Goal: Task Accomplishment & Management: Manage account settings

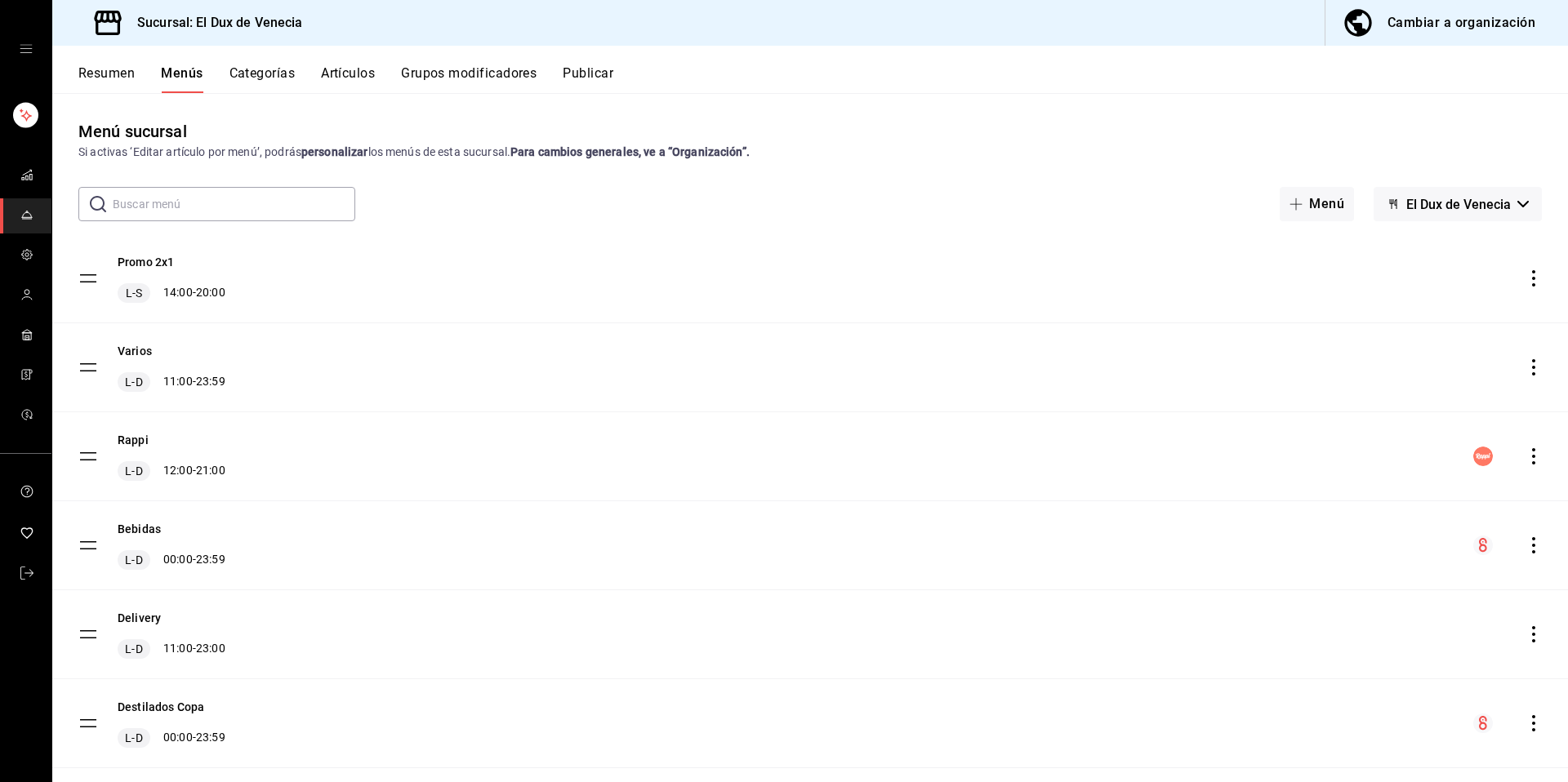
scroll to position [389, 0]
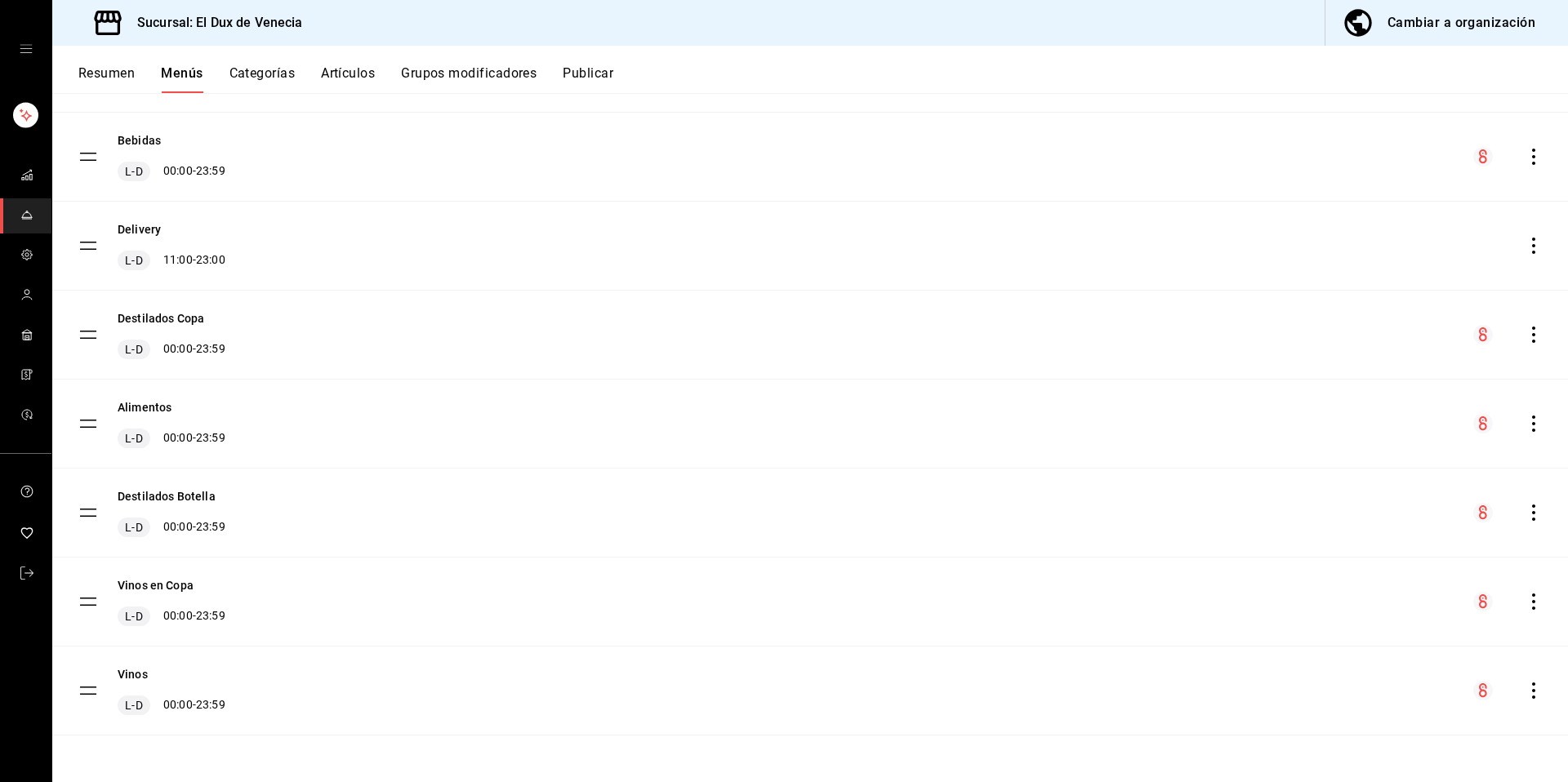
click at [20, 592] on ul "mailbox folders" at bounding box center [26, 686] width 51 height 190
click at [30, 580] on span "mailbox folders" at bounding box center [26, 575] width 13 height 22
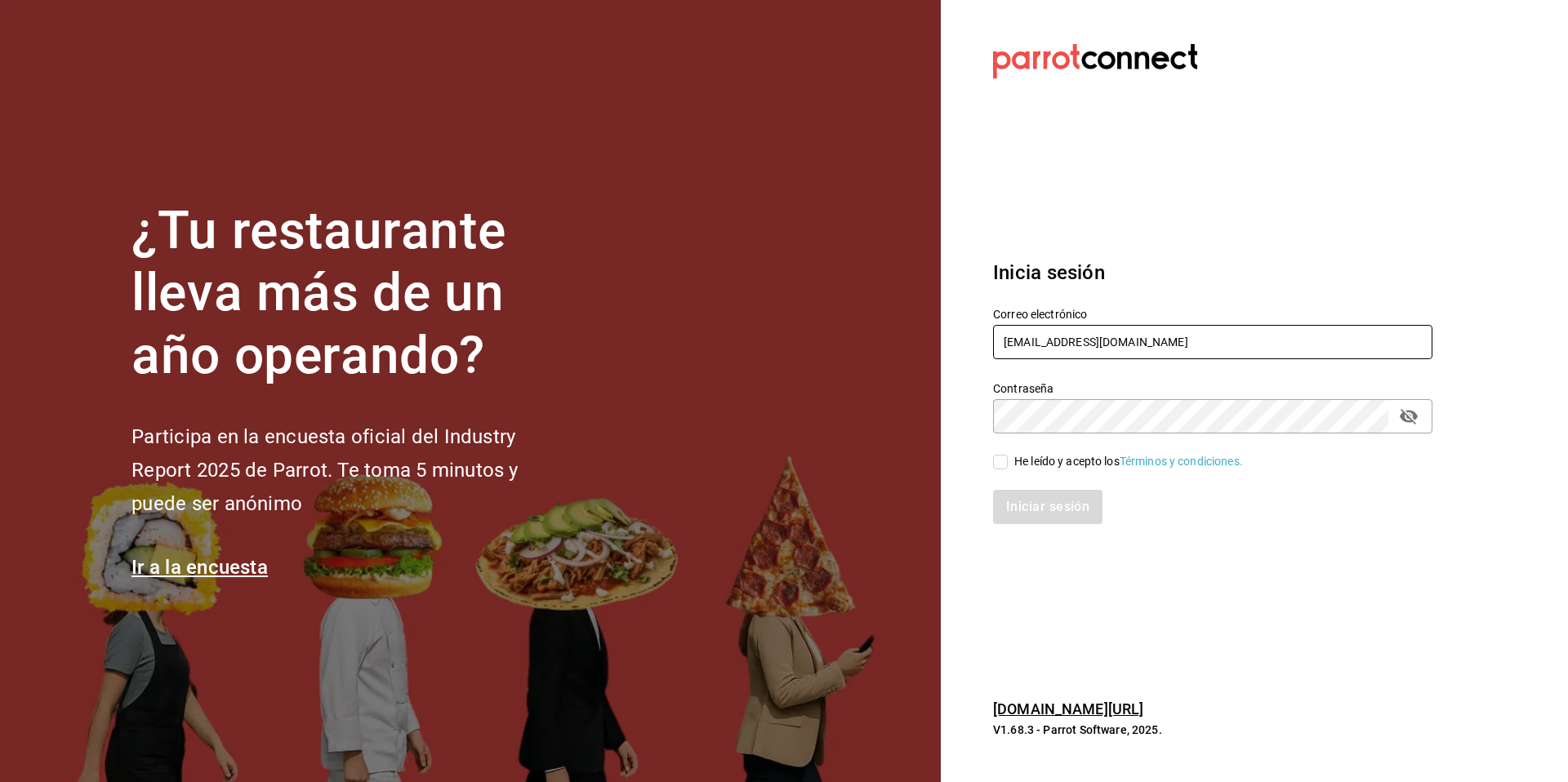
drag, startPoint x: 1185, startPoint y: 339, endPoint x: 957, endPoint y: 331, distance: 228.1
click at [957, 331] on section "Datos incorrectos. Verifica que tu Correo o Contraseña estén bien escritos. Ini…" at bounding box center [1206, 391] width 531 height 782
type input "[EMAIL_ADDRESS][DOMAIN_NAME]"
click at [1006, 477] on div "Iniciar sesión" at bounding box center [1203, 496] width 459 height 54
click at [1015, 470] on div "Iniciar sesión" at bounding box center [1203, 496] width 459 height 54
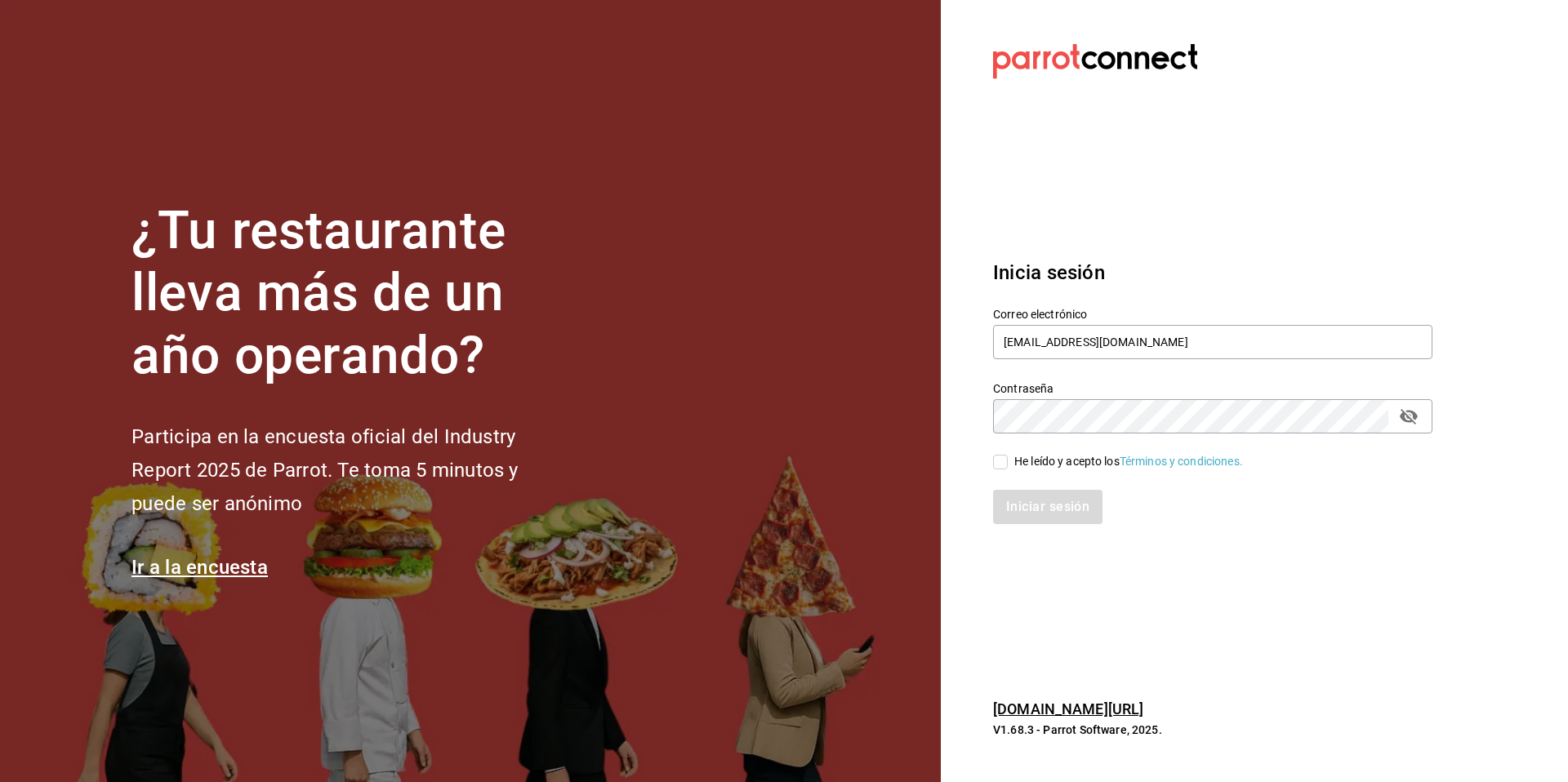
click at [996, 450] on div "He leído y acepto los Términos y condiciones." at bounding box center [1203, 452] width 459 height 38
click at [994, 458] on input "He leído y acepto los Términos y condiciones." at bounding box center [1000, 461] width 15 height 14
checkbox input "true"
click at [1025, 492] on button "Iniciar sesión" at bounding box center [1048, 507] width 111 height 34
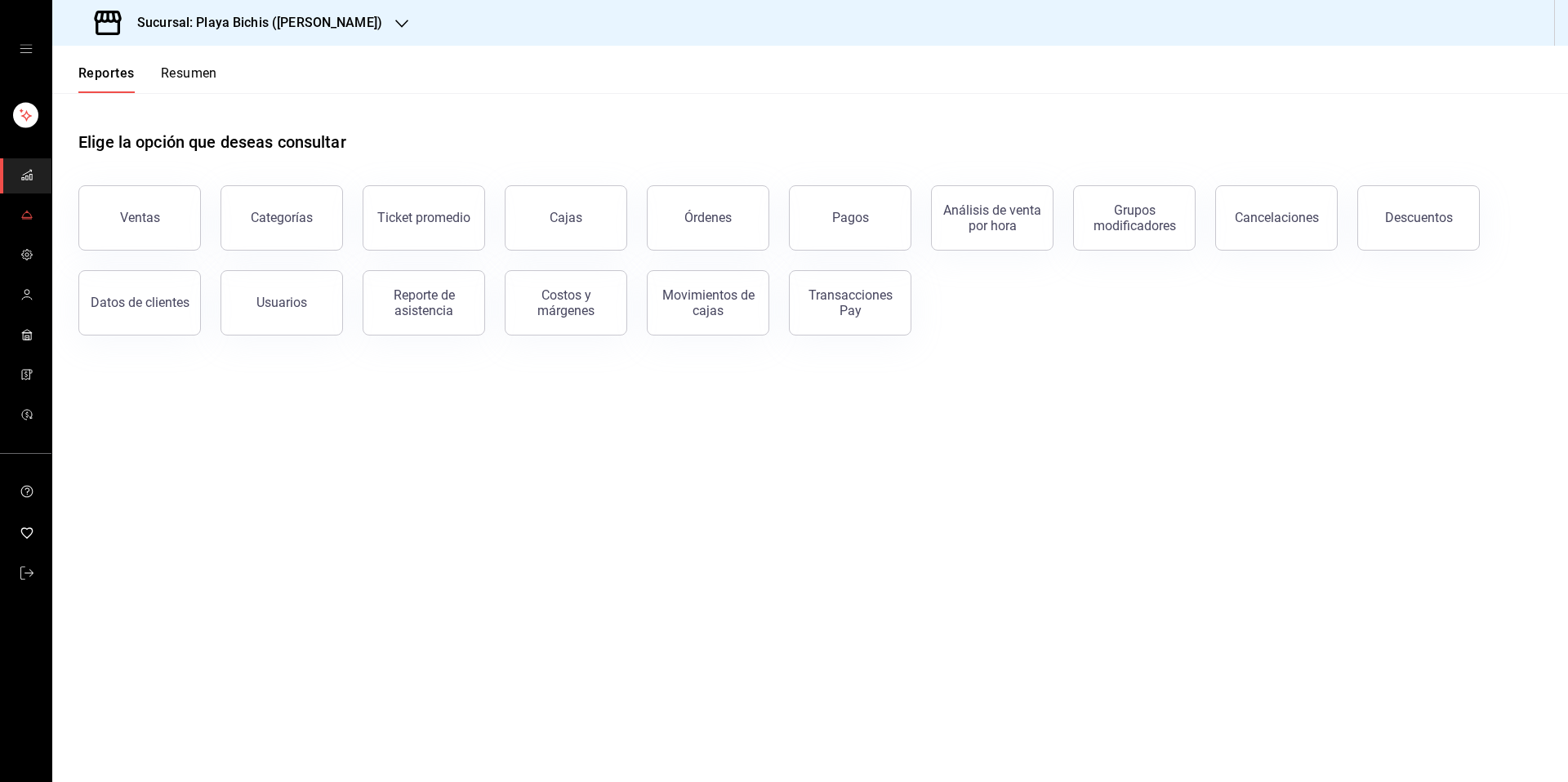
click at [33, 212] on link "mailbox folders" at bounding box center [26, 216] width 51 height 35
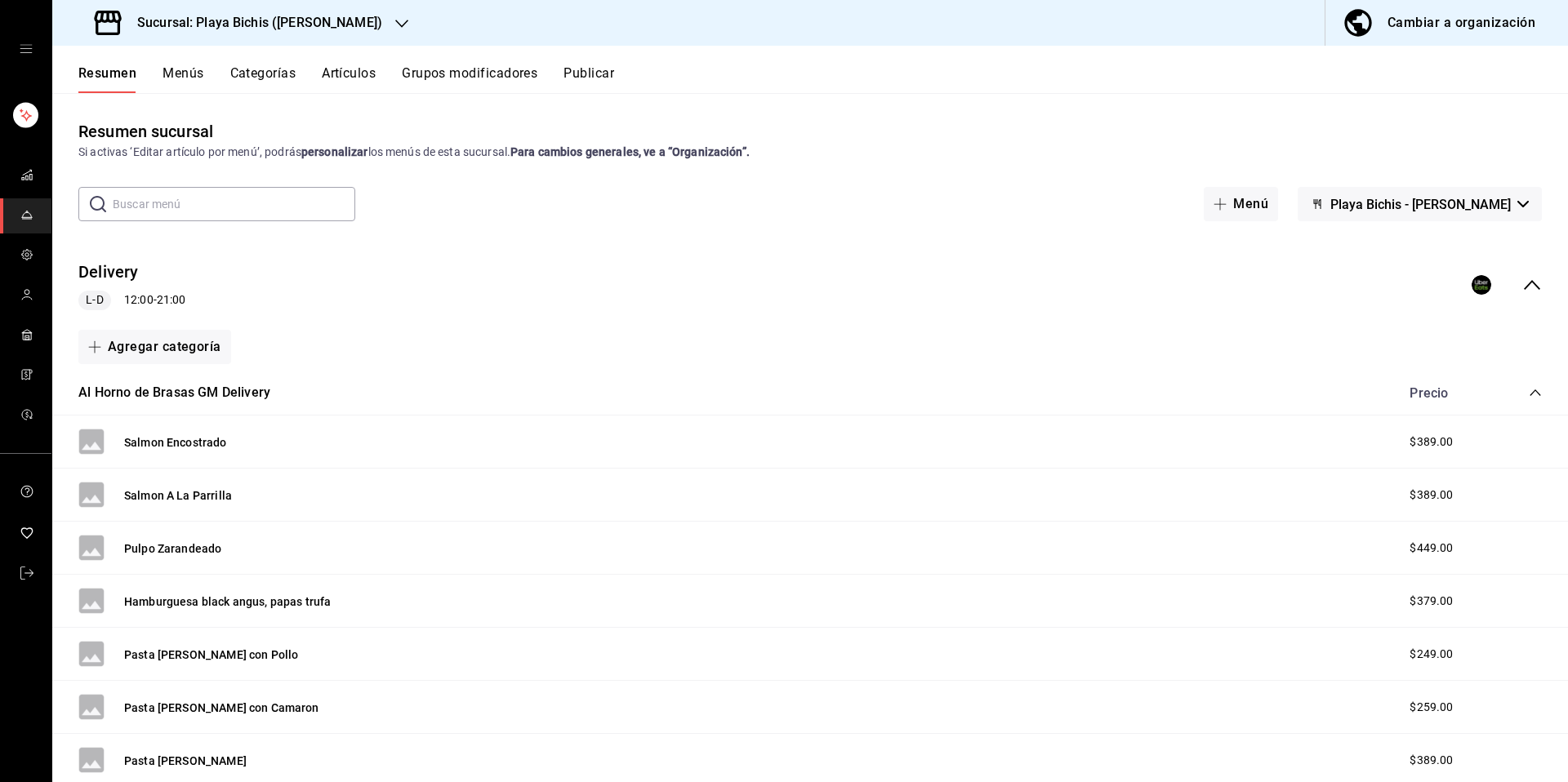
click at [198, 71] on button "Menús" at bounding box center [183, 79] width 41 height 28
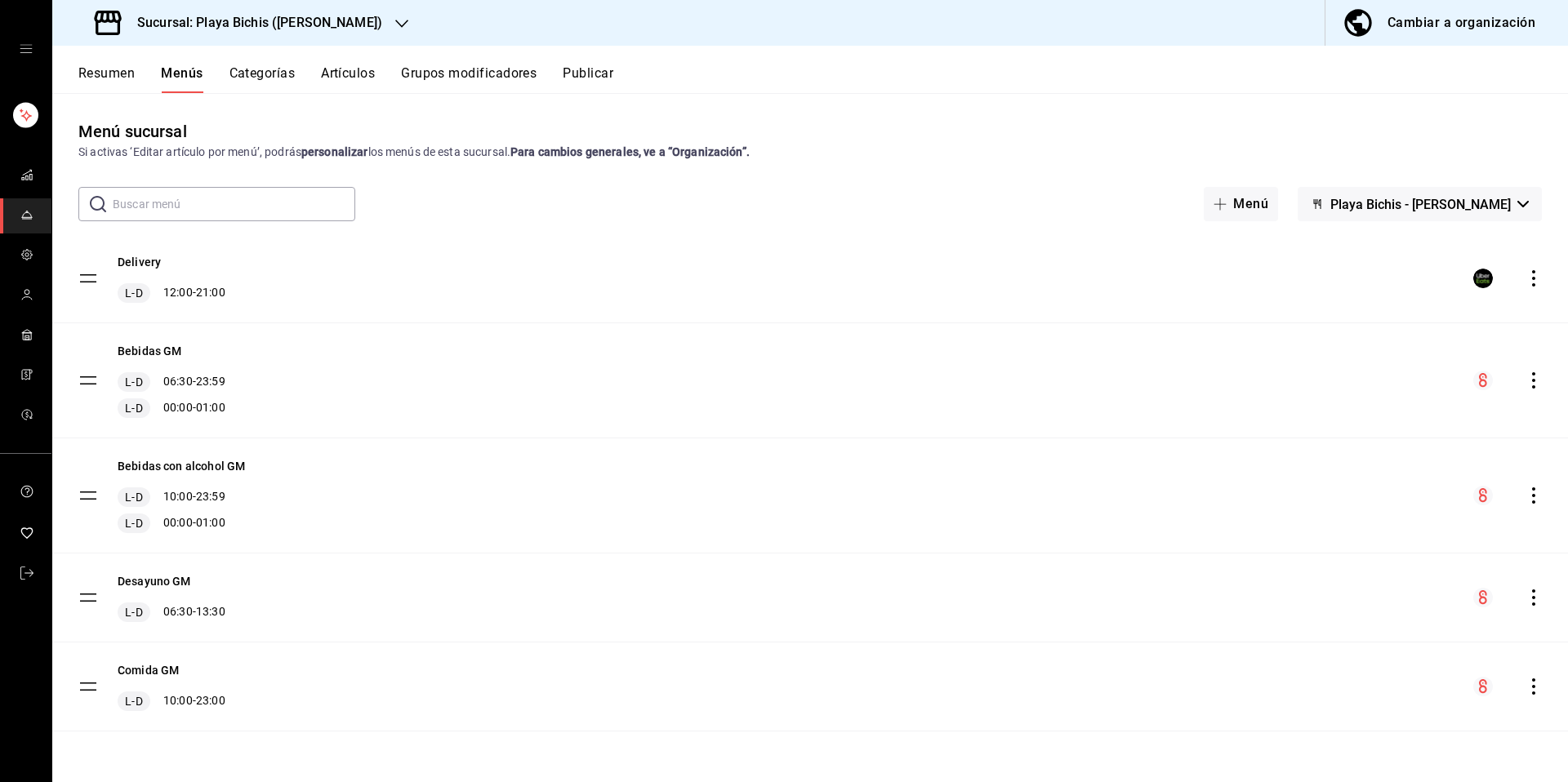
click at [1535, 386] on icon "actions" at bounding box center [1534, 380] width 3 height 16
click at [1358, 479] on span "Previsualizar" at bounding box center [1405, 485] width 200 height 17
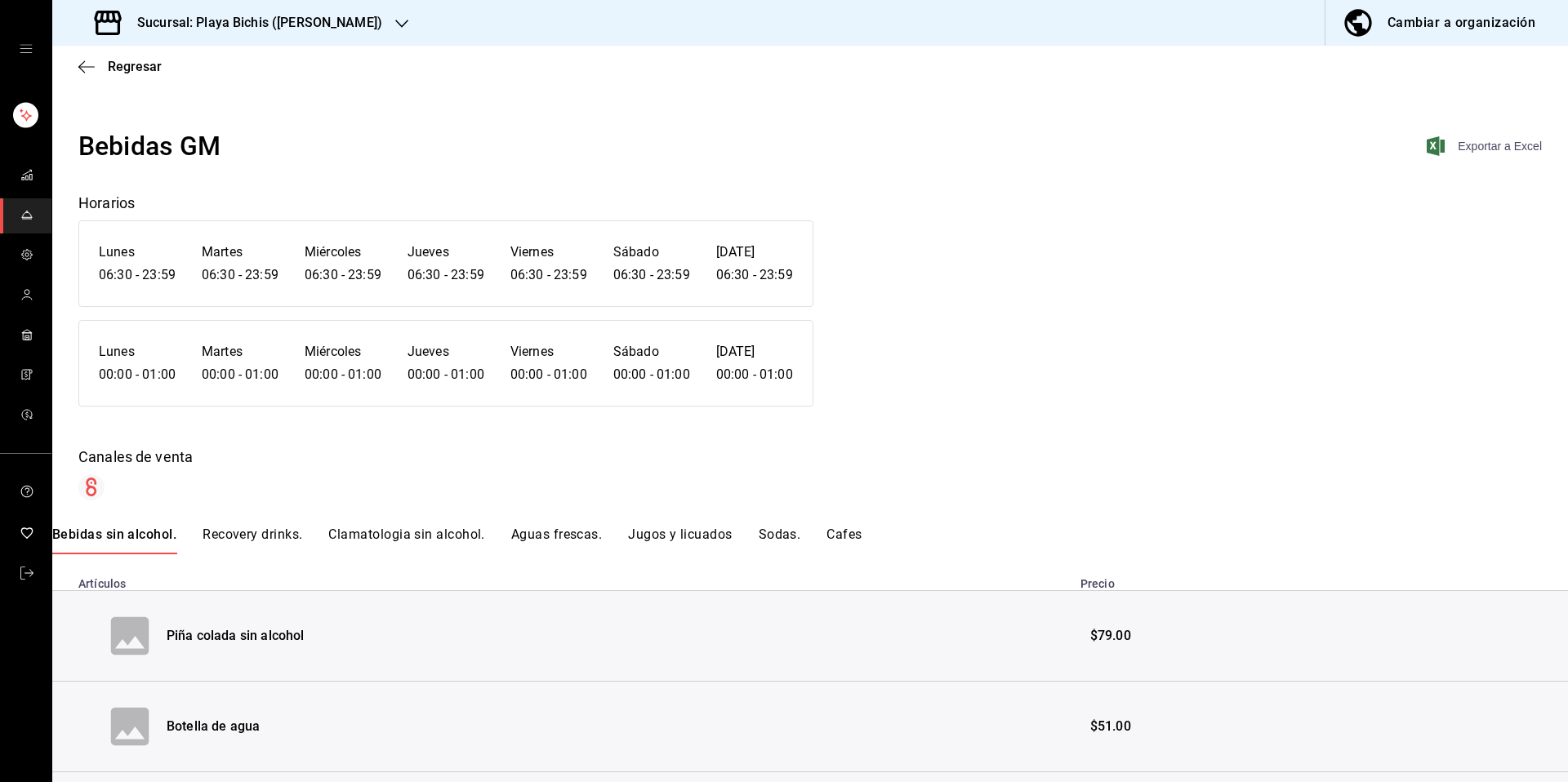
click at [1478, 139] on span "Exportar a Excel" at bounding box center [1485, 146] width 112 height 20
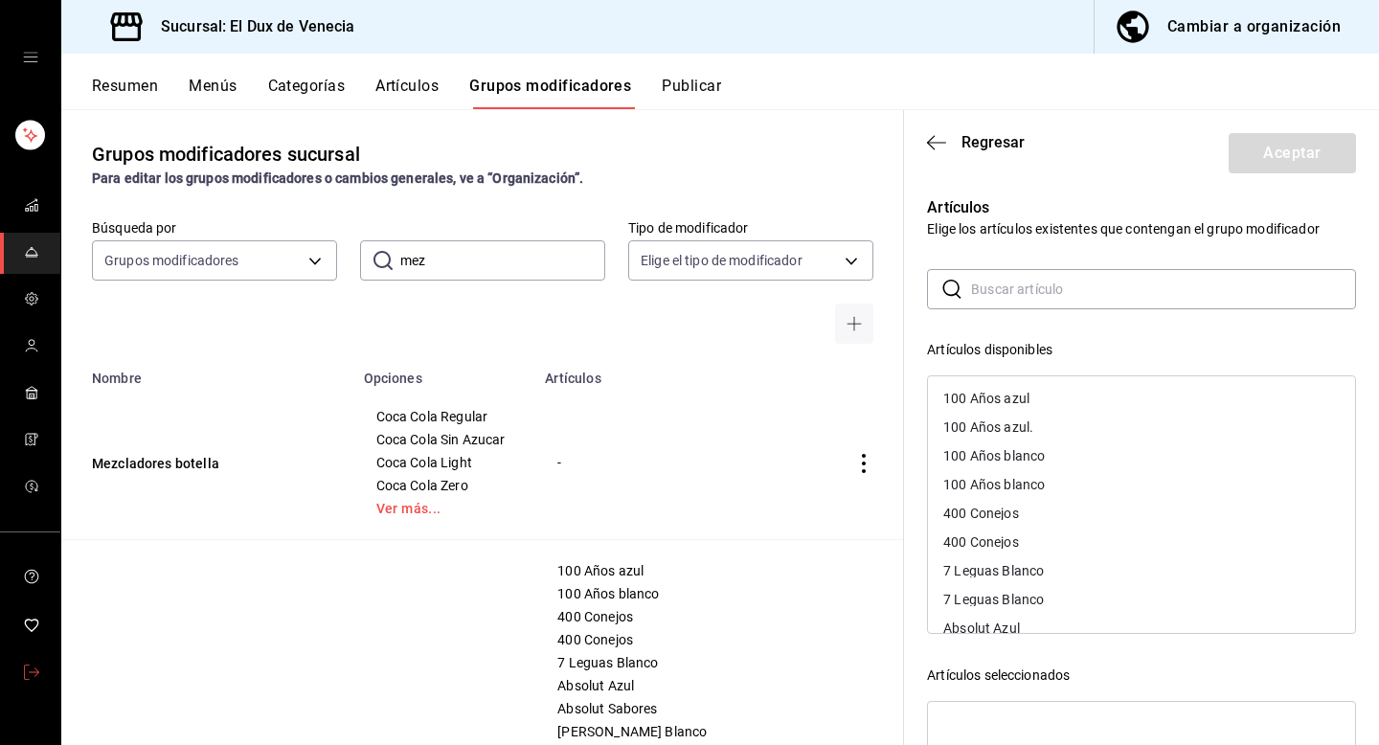
click at [34, 664] on icon "mailbox folders" at bounding box center [31, 671] width 15 height 15
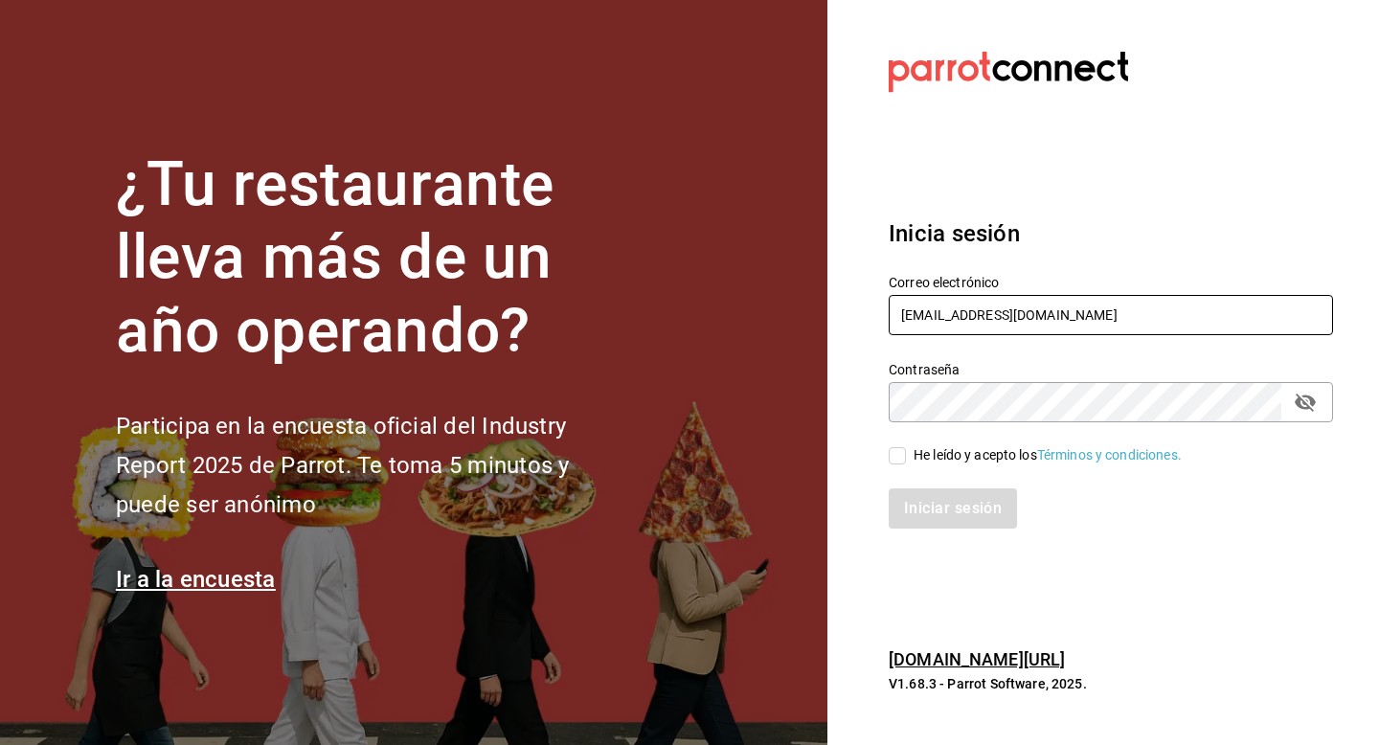
drag, startPoint x: 1091, startPoint y: 313, endPoint x: 864, endPoint y: 313, distance: 226.9
click at [864, 313] on section "Datos incorrectos. Verifica que tu Correo o Contraseña estén bien escritos. Ini…" at bounding box center [1102, 372] width 551 height 745
paste input "[EMAIL_ADDRESS][DOMAIN_NAME]"
type input "[EMAIL_ADDRESS][DOMAIN_NAME]"
click at [894, 452] on input "He leído y acepto los Términos y condiciones." at bounding box center [896, 455] width 17 height 17
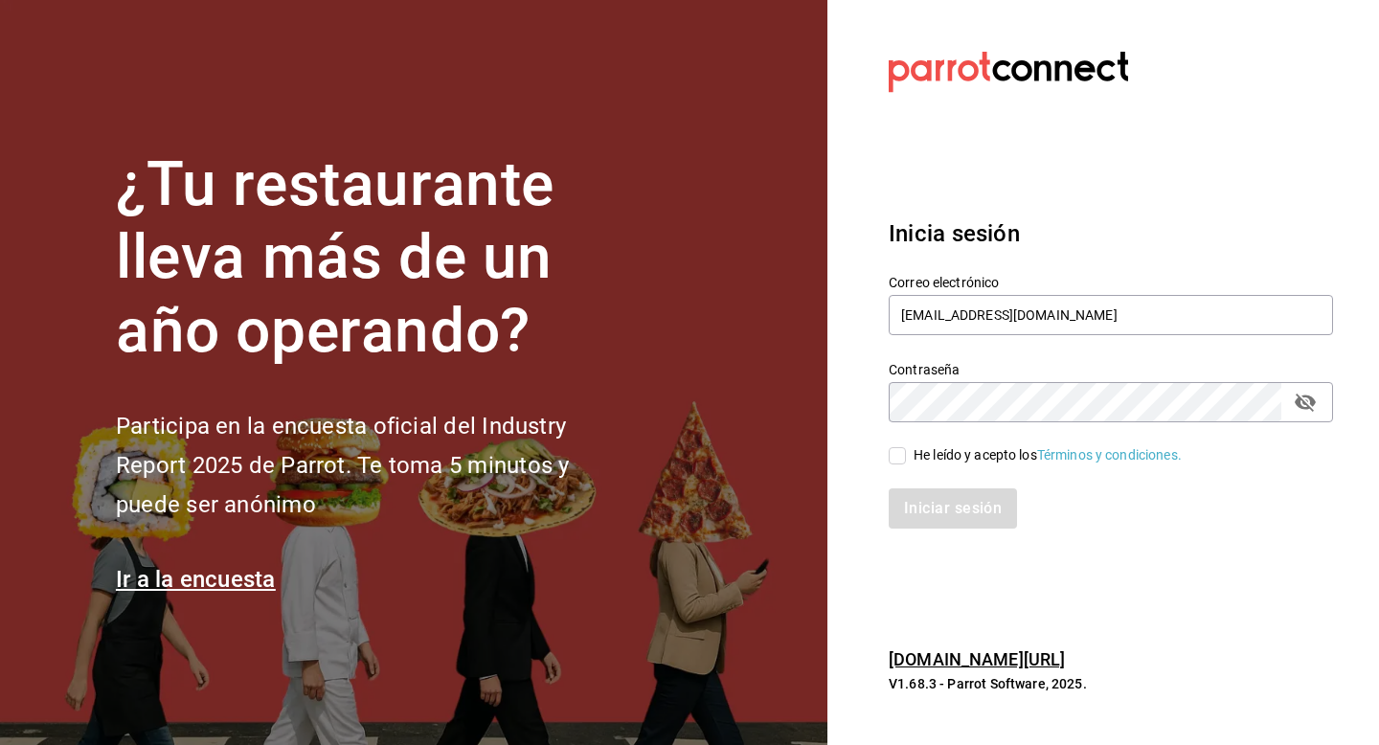
checkbox input "true"
click at [931, 504] on button "Iniciar sesión" at bounding box center [953, 508] width 130 height 40
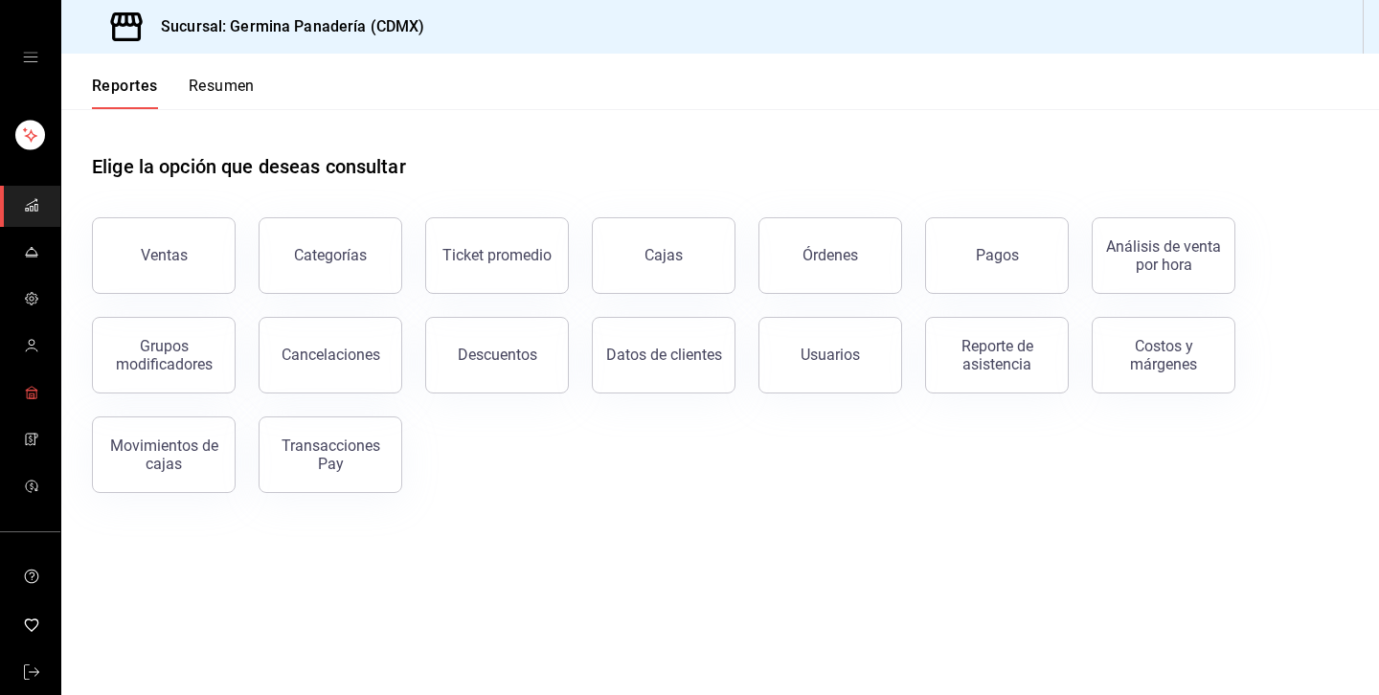
click at [29, 386] on icon "mailbox folders" at bounding box center [31, 392] width 15 height 15
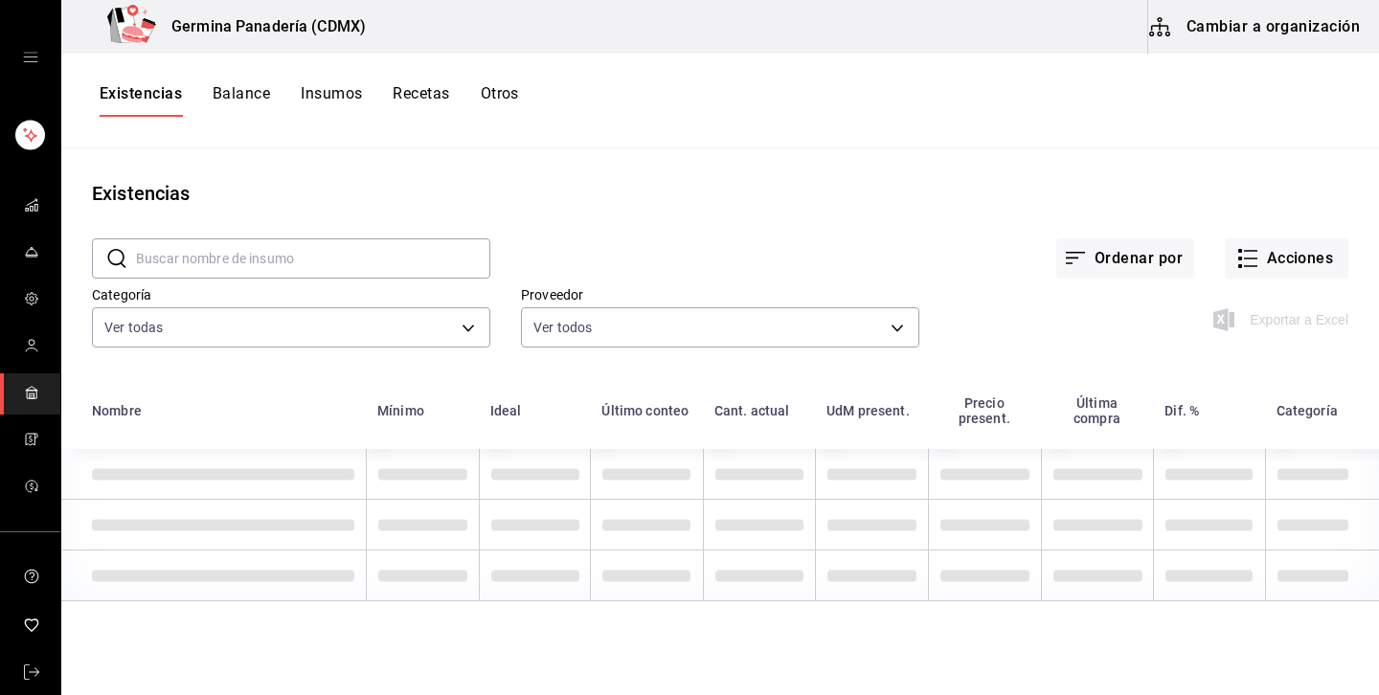
click at [1305, 29] on button "Cambiar a organización" at bounding box center [1255, 27] width 215 height 54
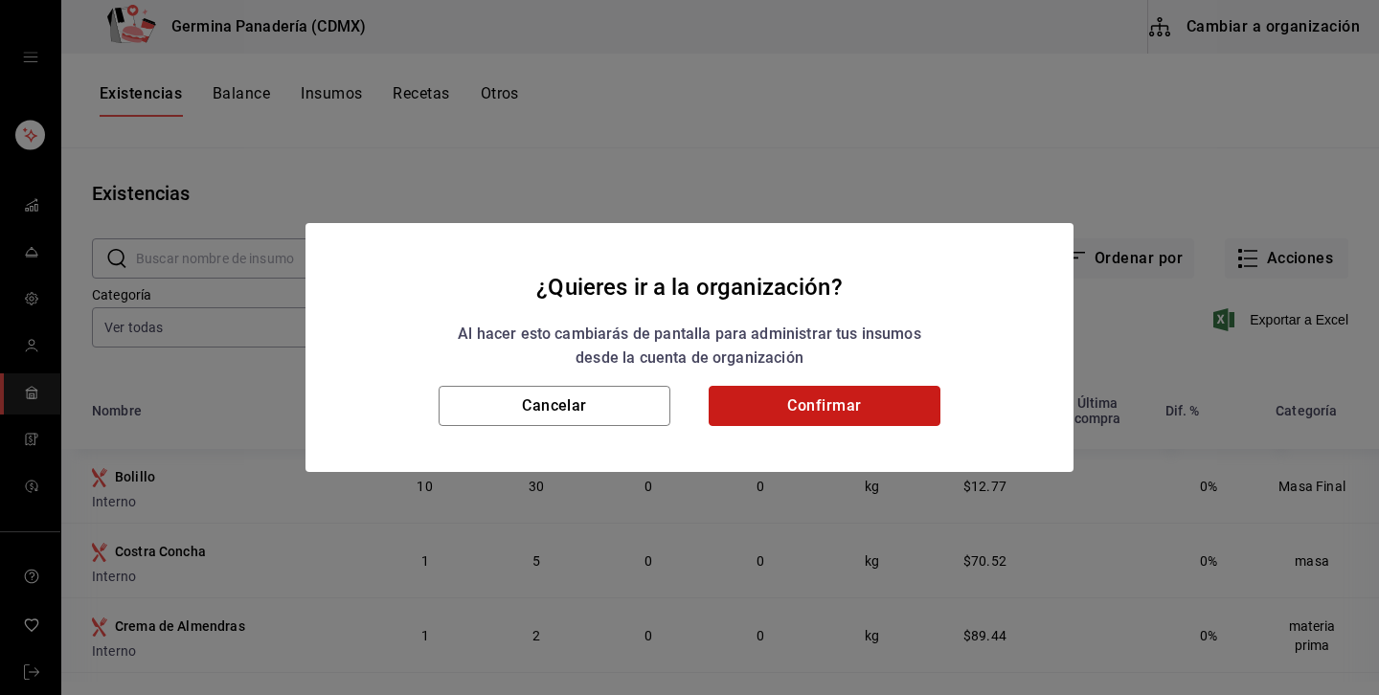
click at [861, 398] on button "Confirmar" at bounding box center [824, 406] width 232 height 40
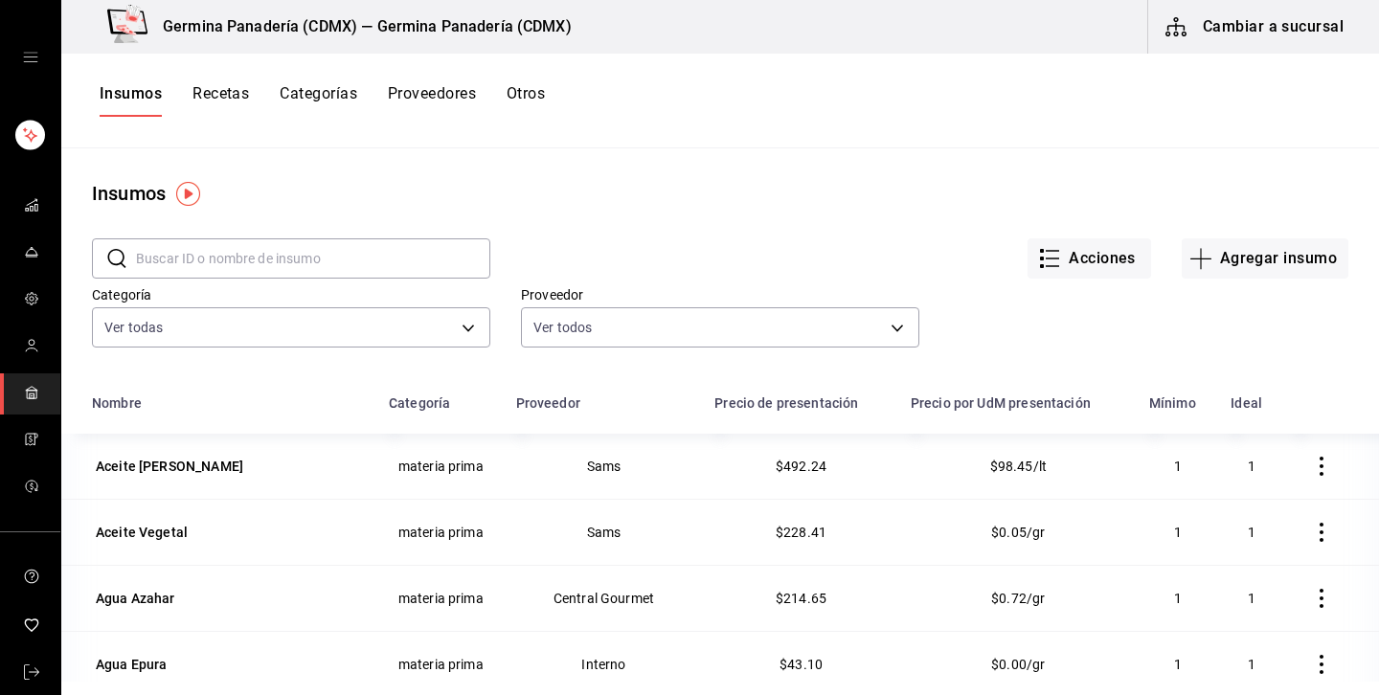
click at [357, 263] on input "text" at bounding box center [313, 258] width 354 height 38
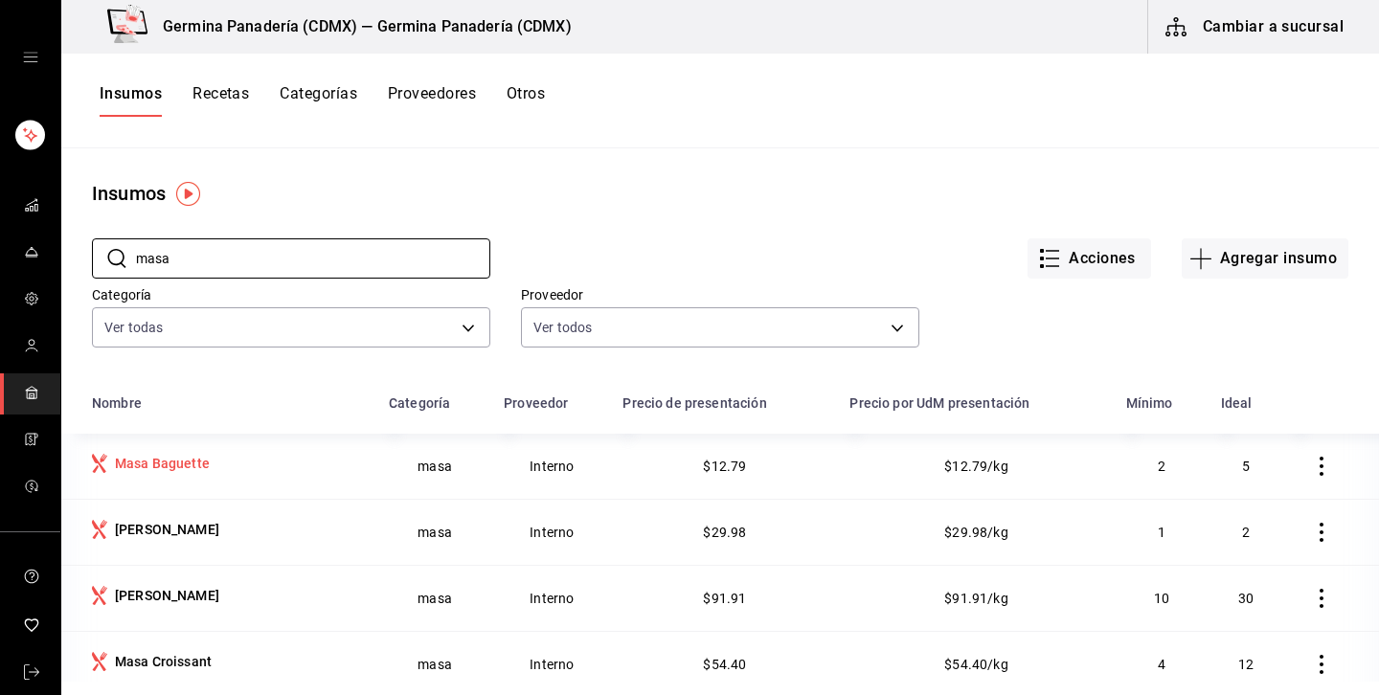
type input "masa"
click at [197, 471] on div "Masa Baguette" at bounding box center [162, 463] width 95 height 19
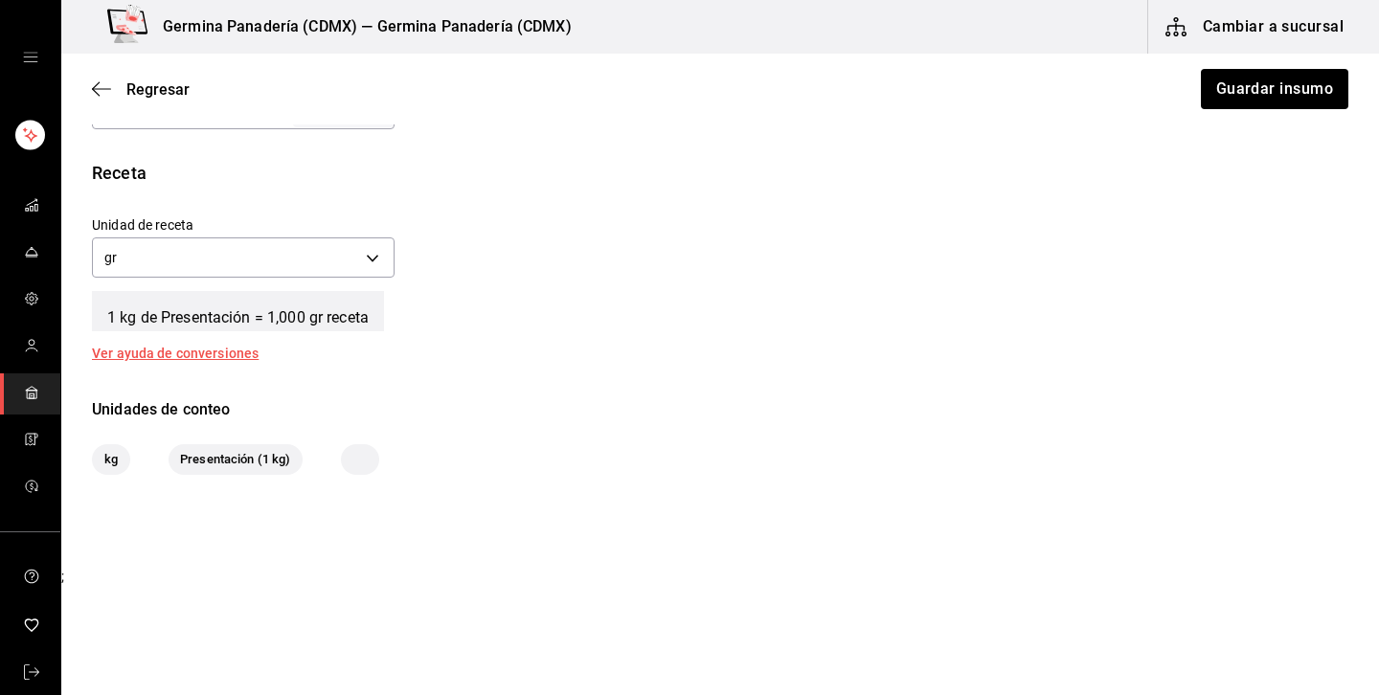
scroll to position [522, 0]
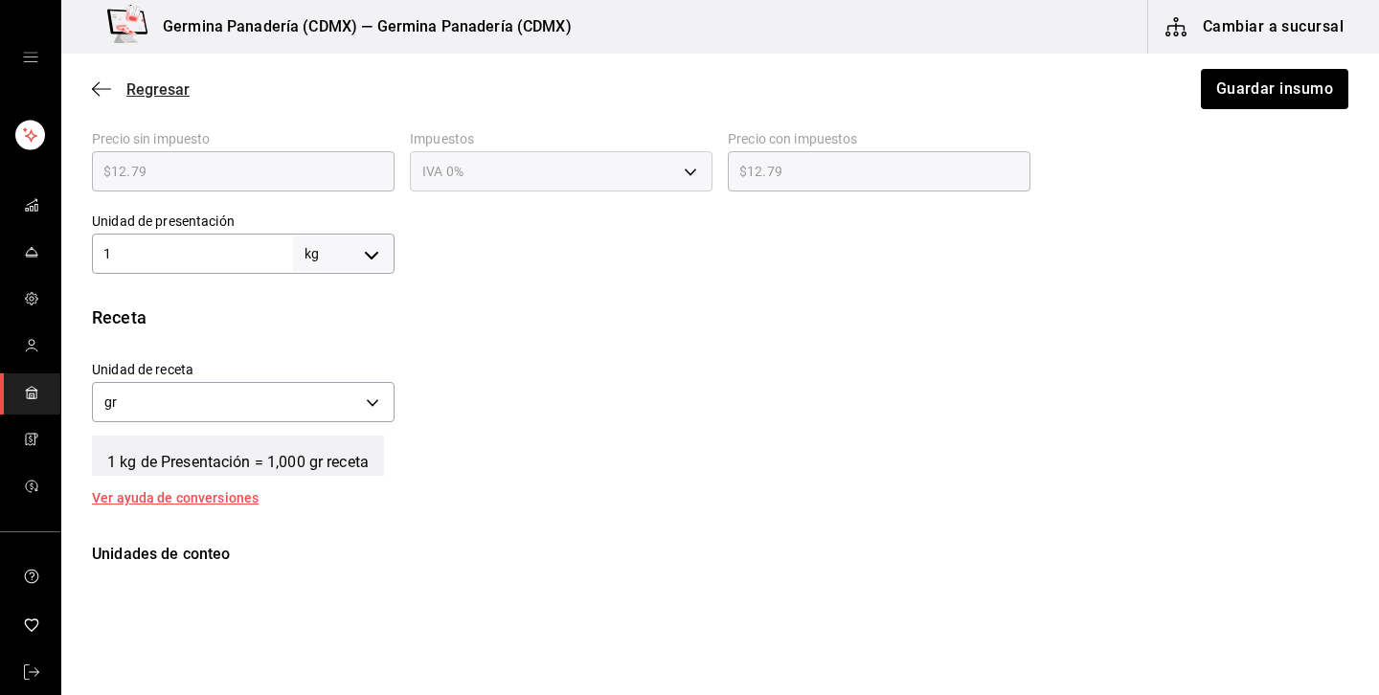
click at [162, 94] on span "Regresar" at bounding box center [157, 89] width 63 height 18
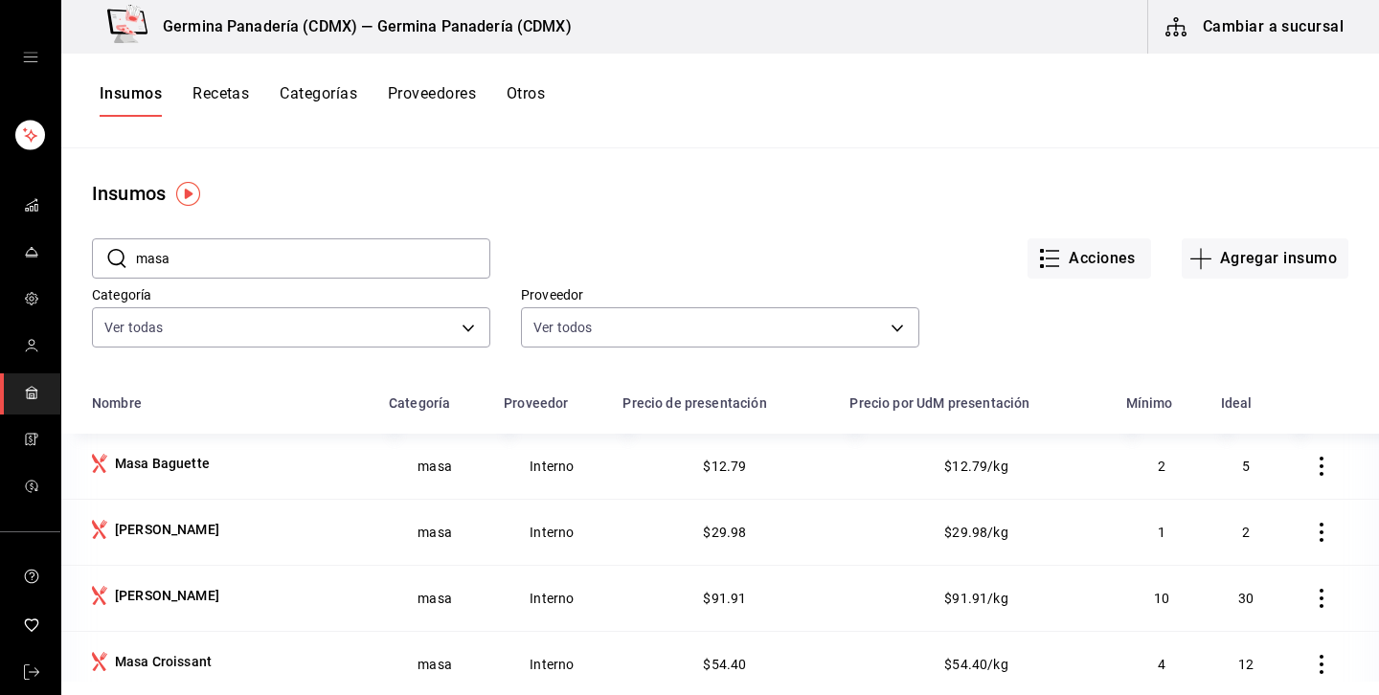
click at [263, 265] on input "masa" at bounding box center [313, 258] width 354 height 38
type input "m"
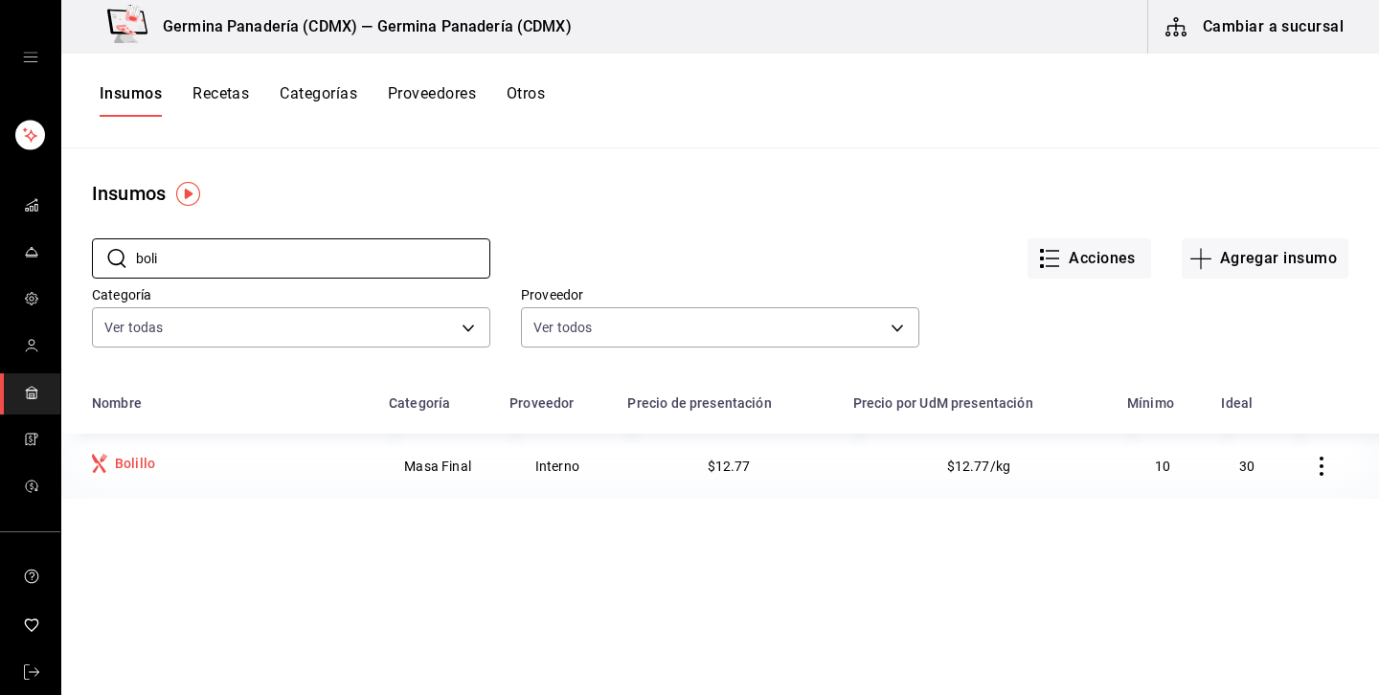
type input "boli"
click at [191, 480] on td "Bolillo" at bounding box center [219, 466] width 316 height 65
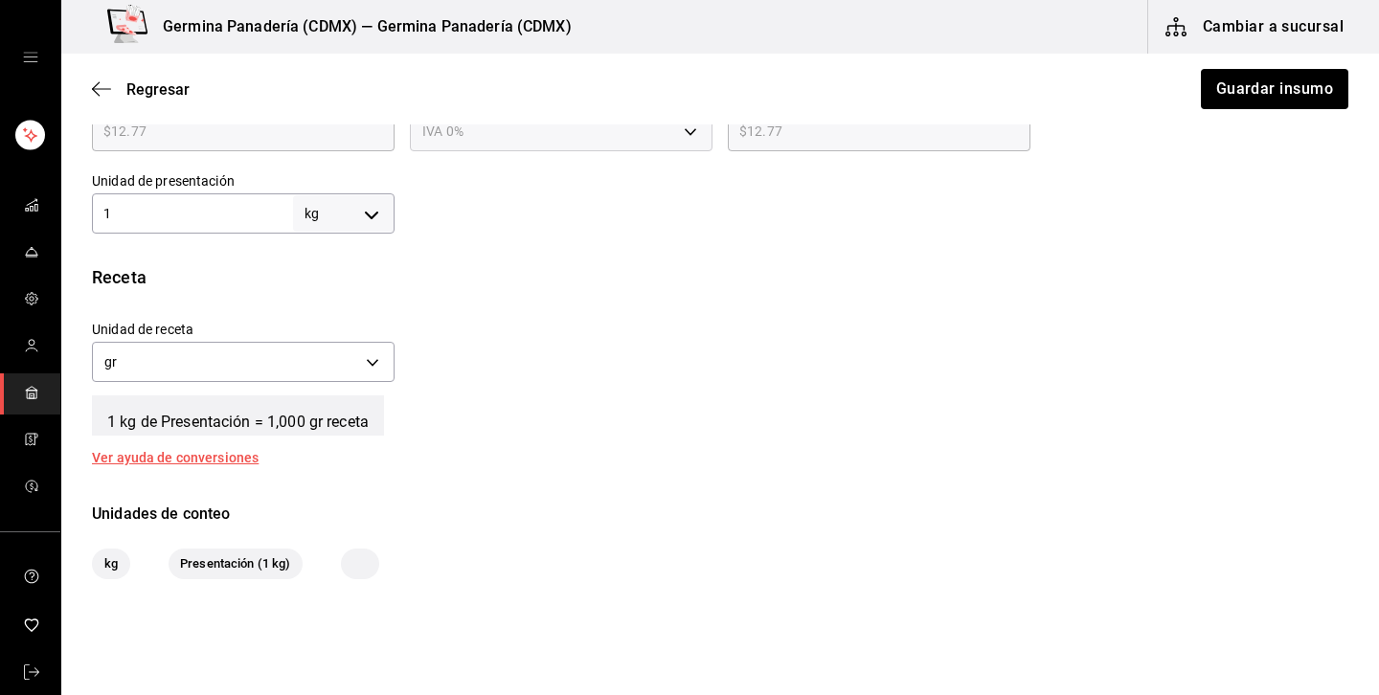
scroll to position [420, 0]
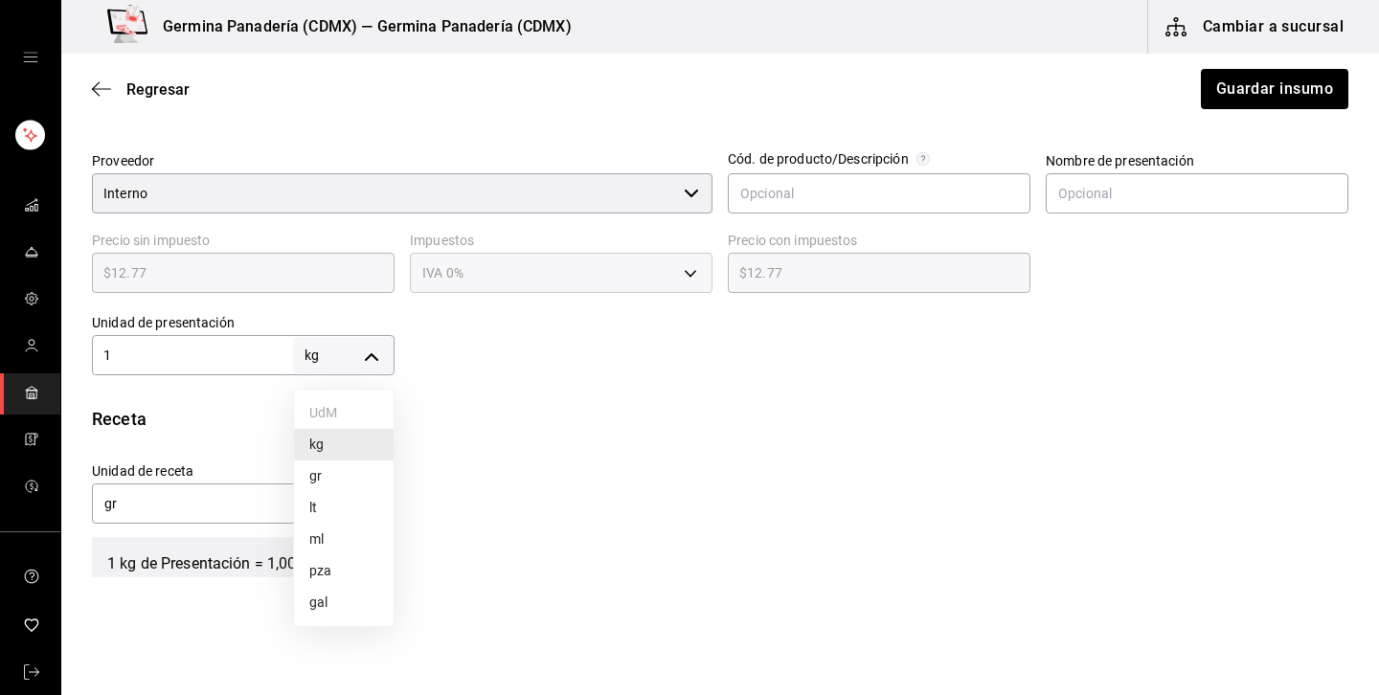
click at [371, 353] on body "Germina Panadería (CDMX) — Germina Panadería (CDMX) Cambiar a sucursal Regresar…" at bounding box center [689, 293] width 1379 height 587
click at [317, 571] on li "pza" at bounding box center [344, 571] width 100 height 32
type input "UNIT"
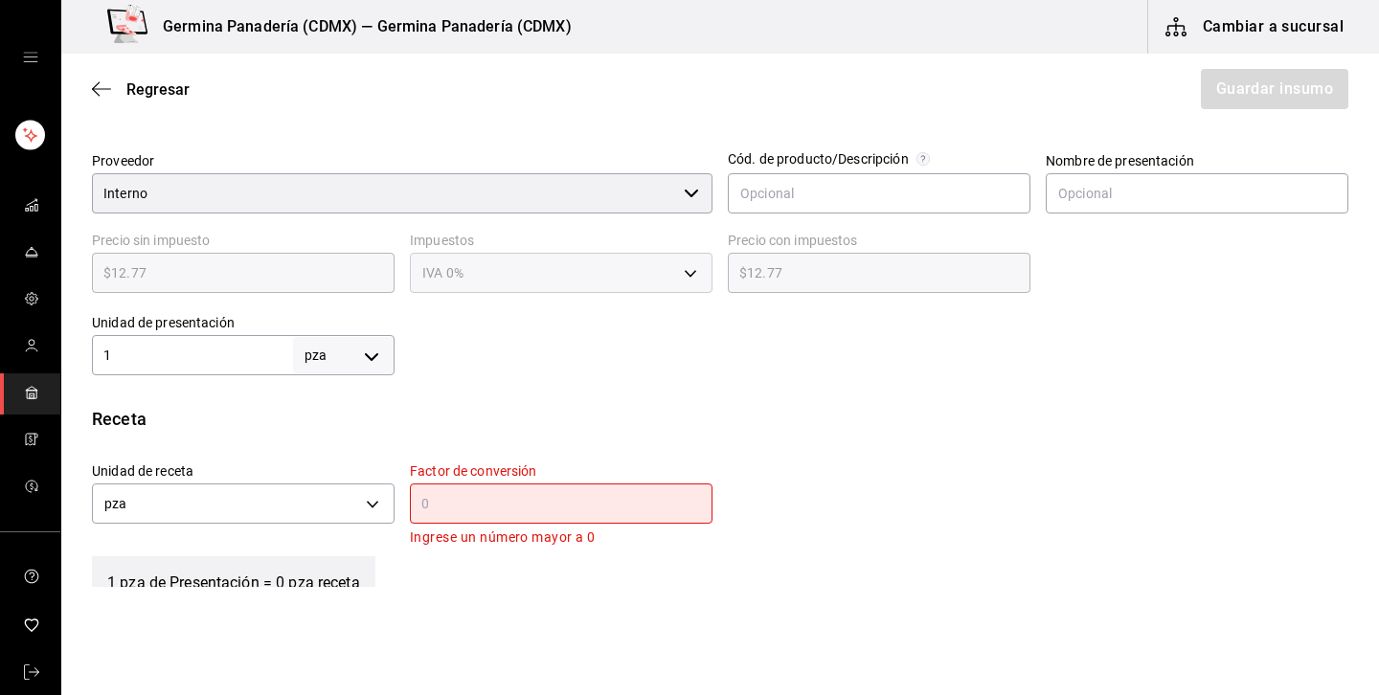
click at [474, 511] on input "text" at bounding box center [561, 503] width 303 height 23
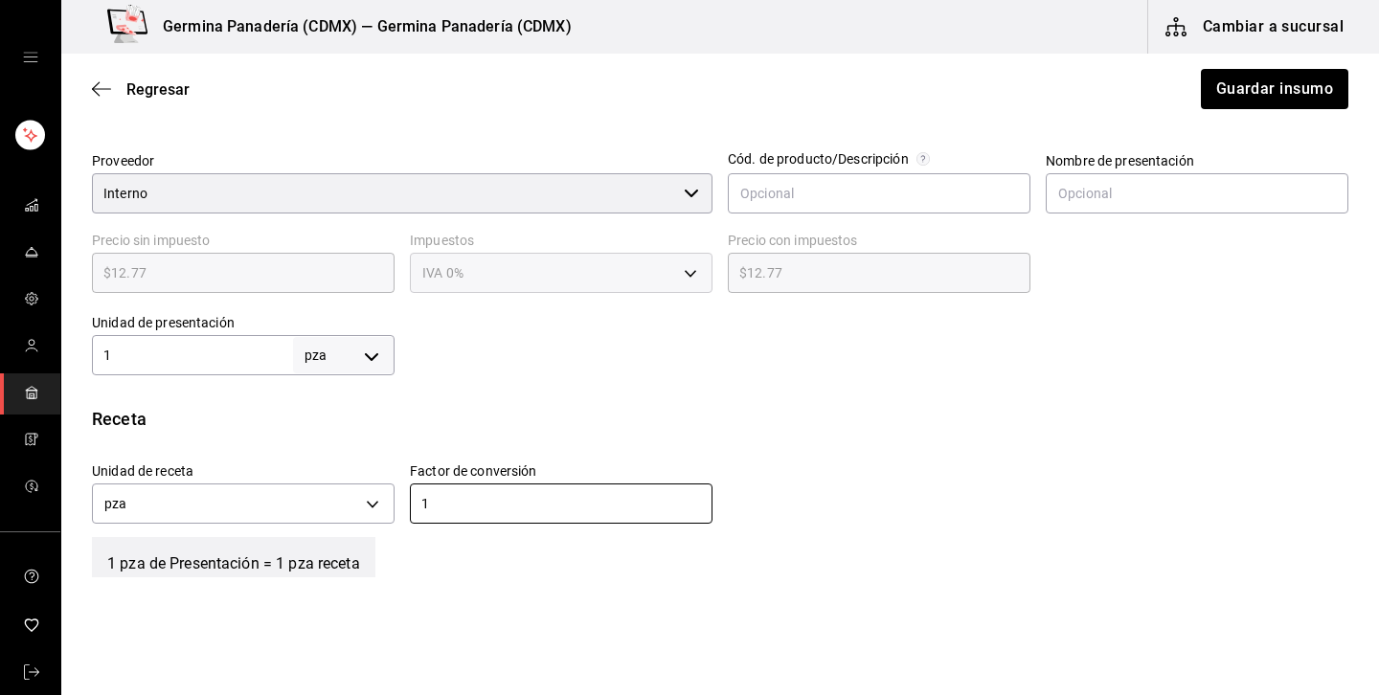
type input "1"
click at [949, 520] on div "Unidad de receta pza UNIT Factor de conversión 1 ​" at bounding box center [712, 488] width 1271 height 82
click at [1268, 67] on div "Regresar Guardar insumo" at bounding box center [719, 89] width 1317 height 71
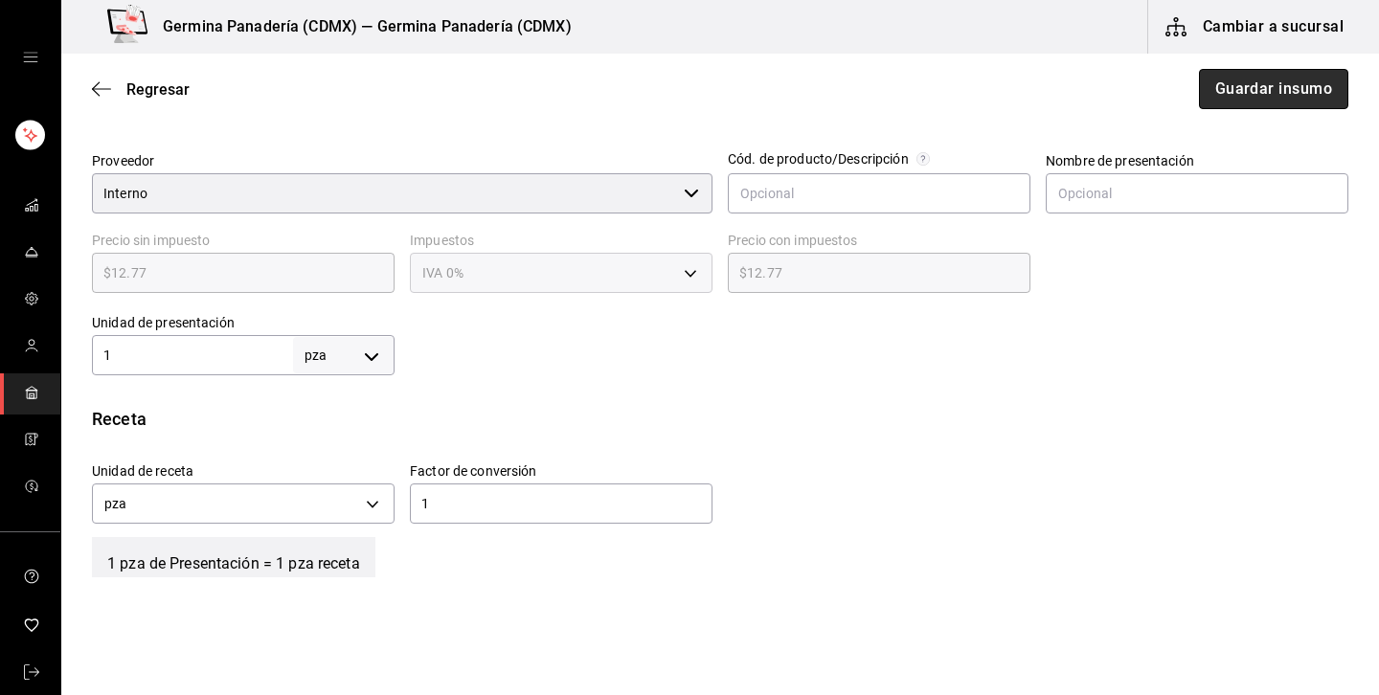
click at [1254, 76] on button "Guardar insumo" at bounding box center [1273, 89] width 149 height 40
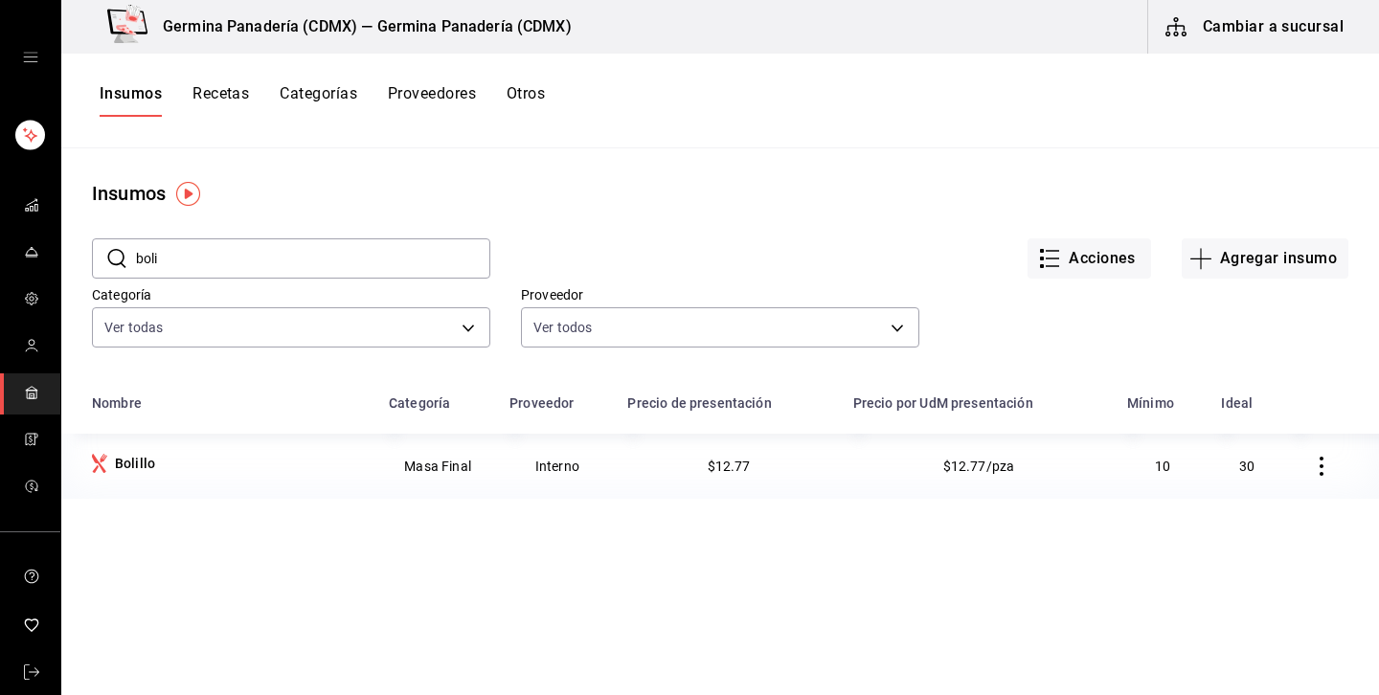
click at [223, 116] on button "Recetas" at bounding box center [220, 100] width 56 height 33
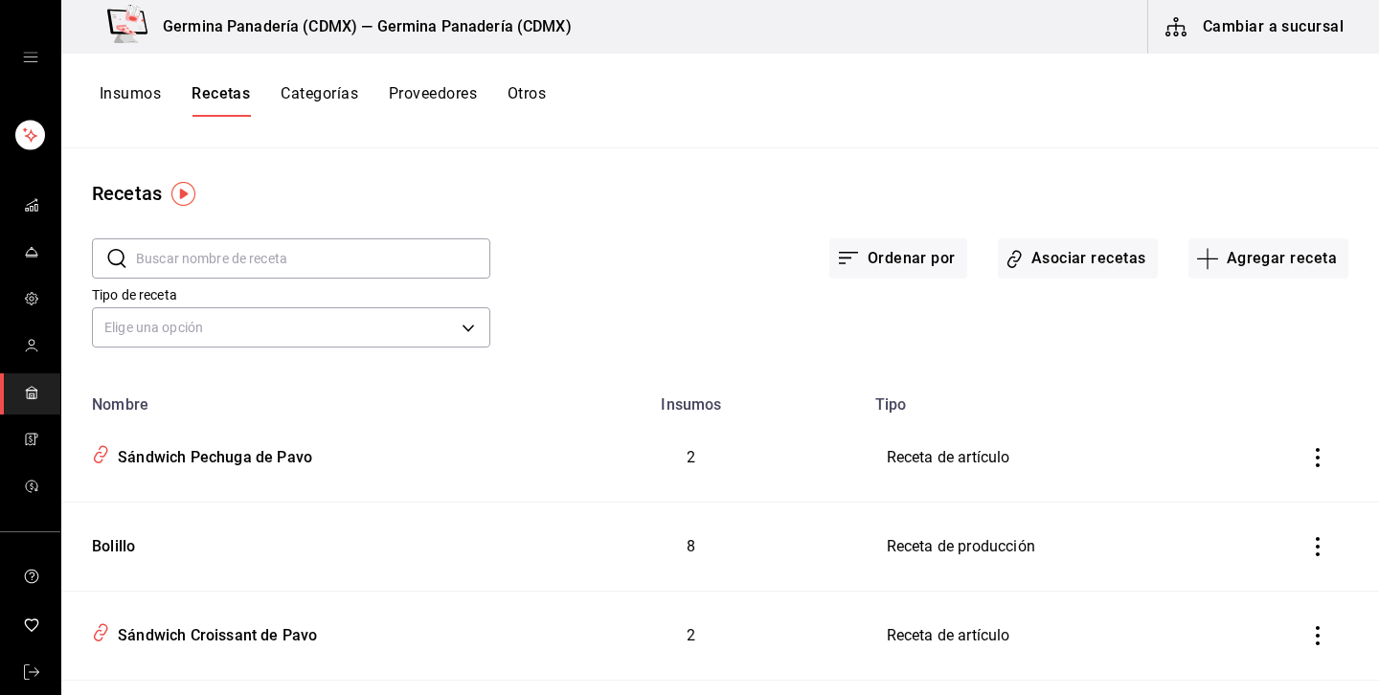
click at [327, 259] on input "text" at bounding box center [313, 258] width 354 height 38
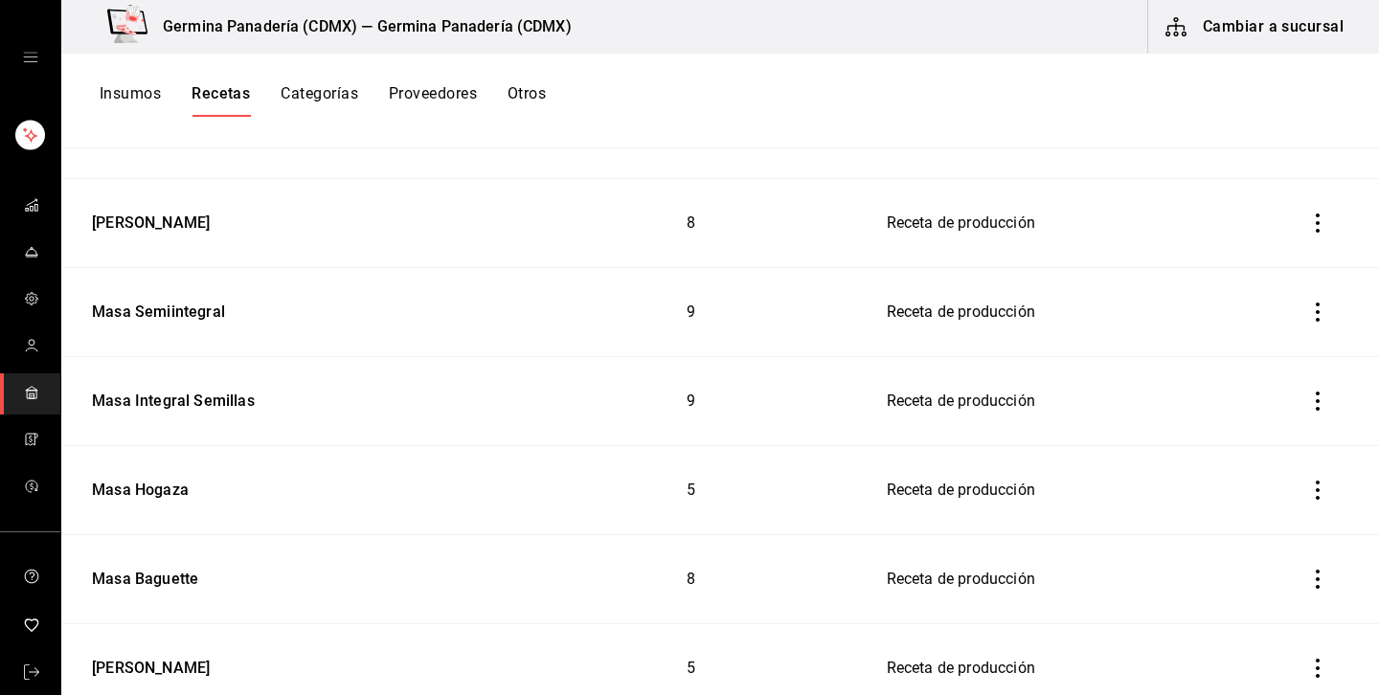
scroll to position [932, 0]
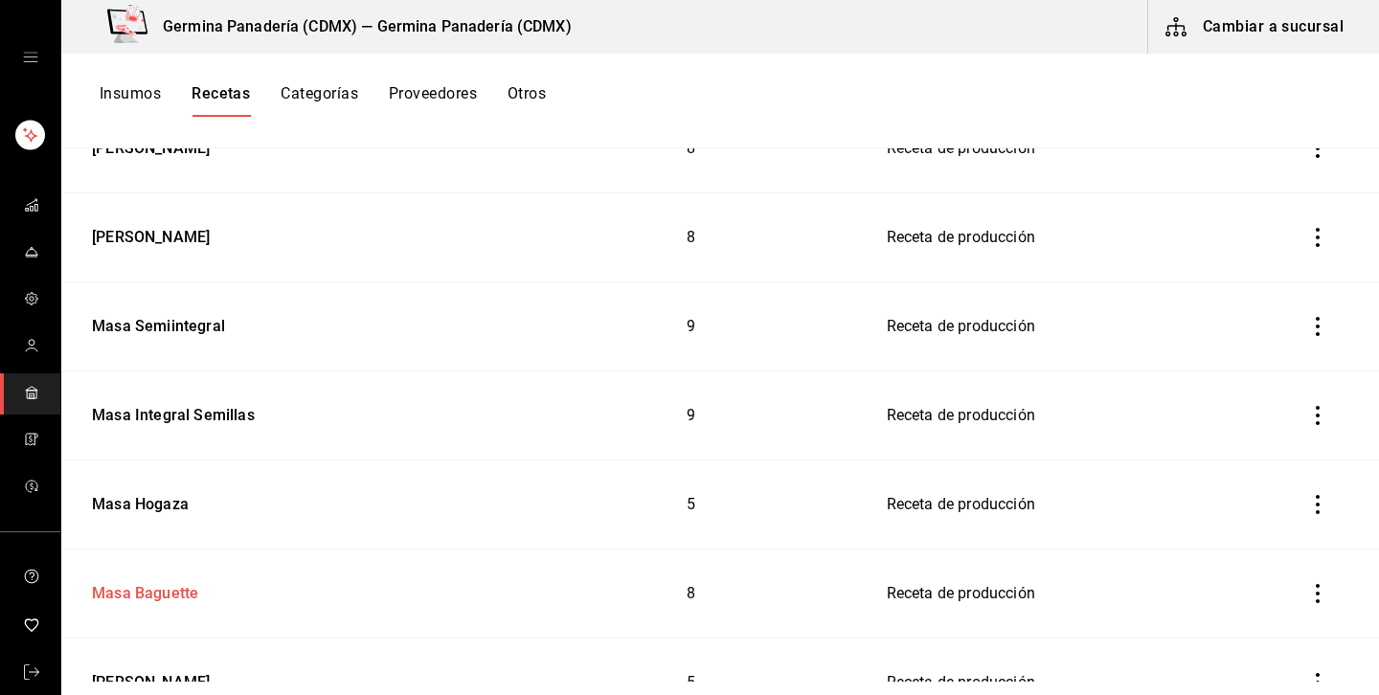
type input "masa"
click at [168, 577] on div "Masa Baguette" at bounding box center [141, 590] width 114 height 30
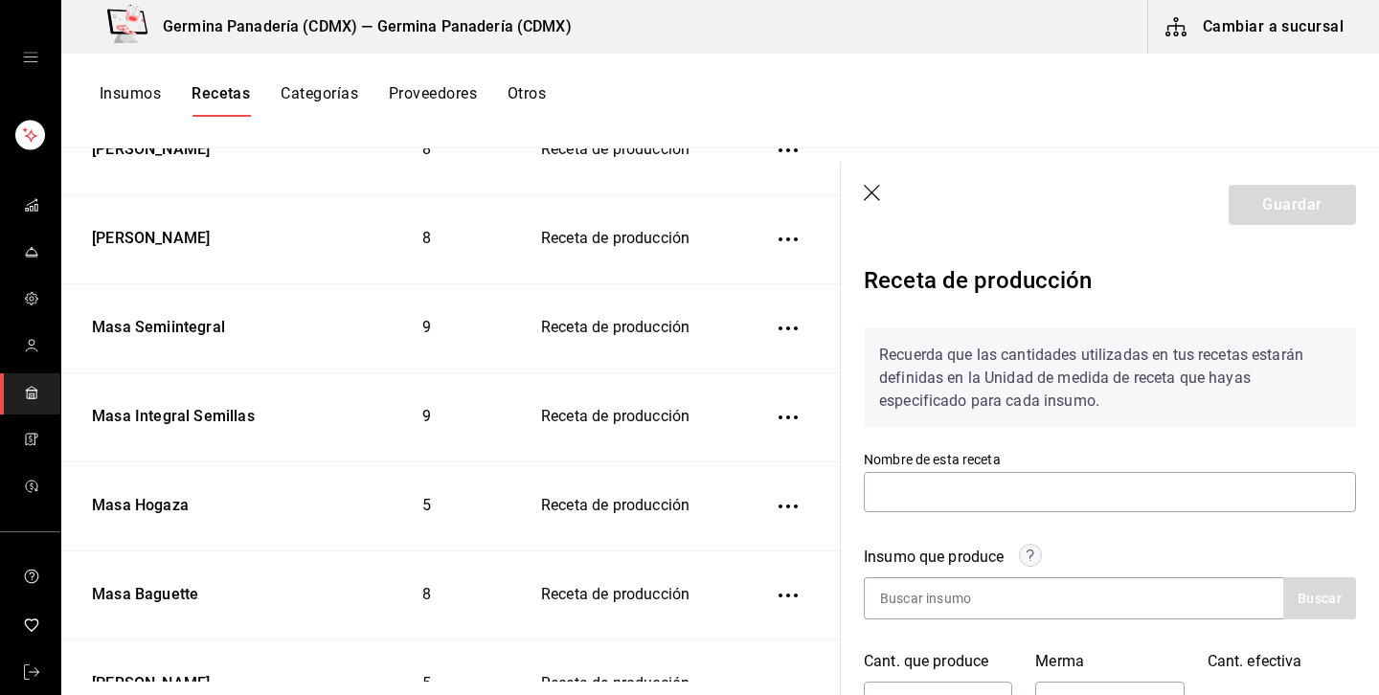
type input "Masa Baguette"
type input "3.956"
type input "0.1"
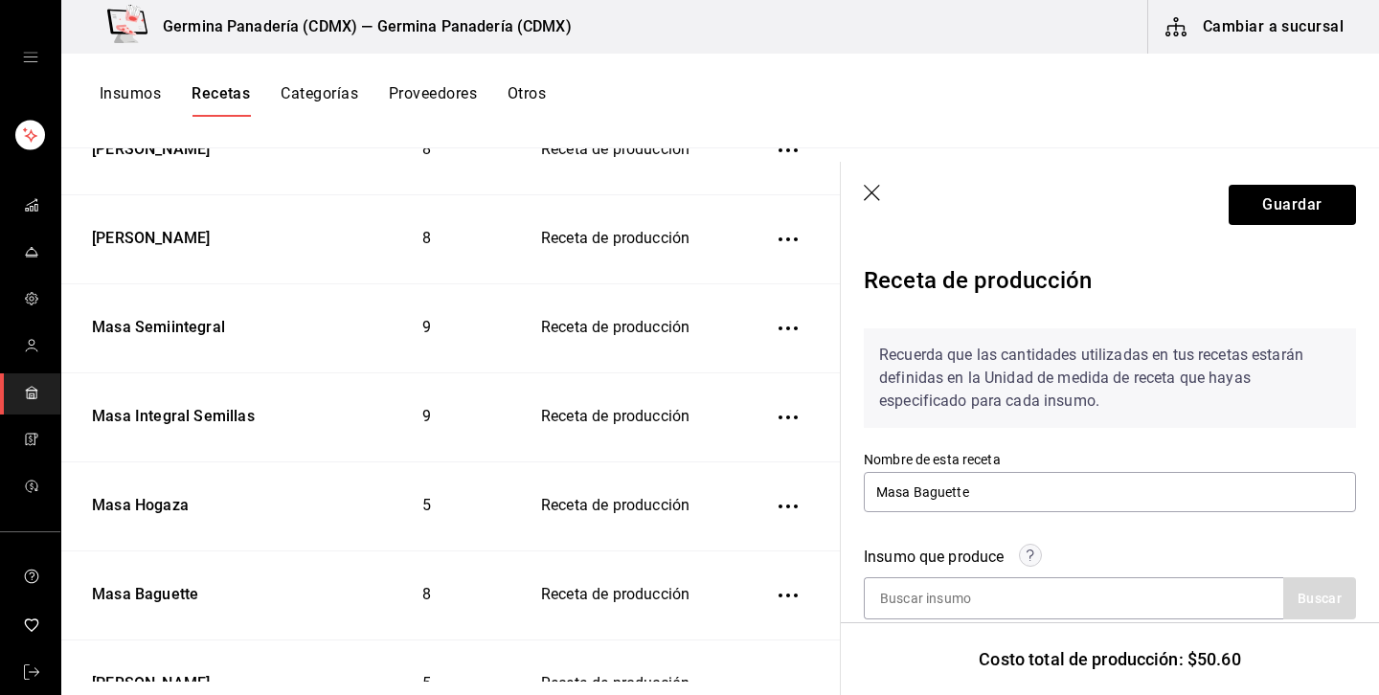
click at [877, 194] on icon "button" at bounding box center [873, 194] width 19 height 19
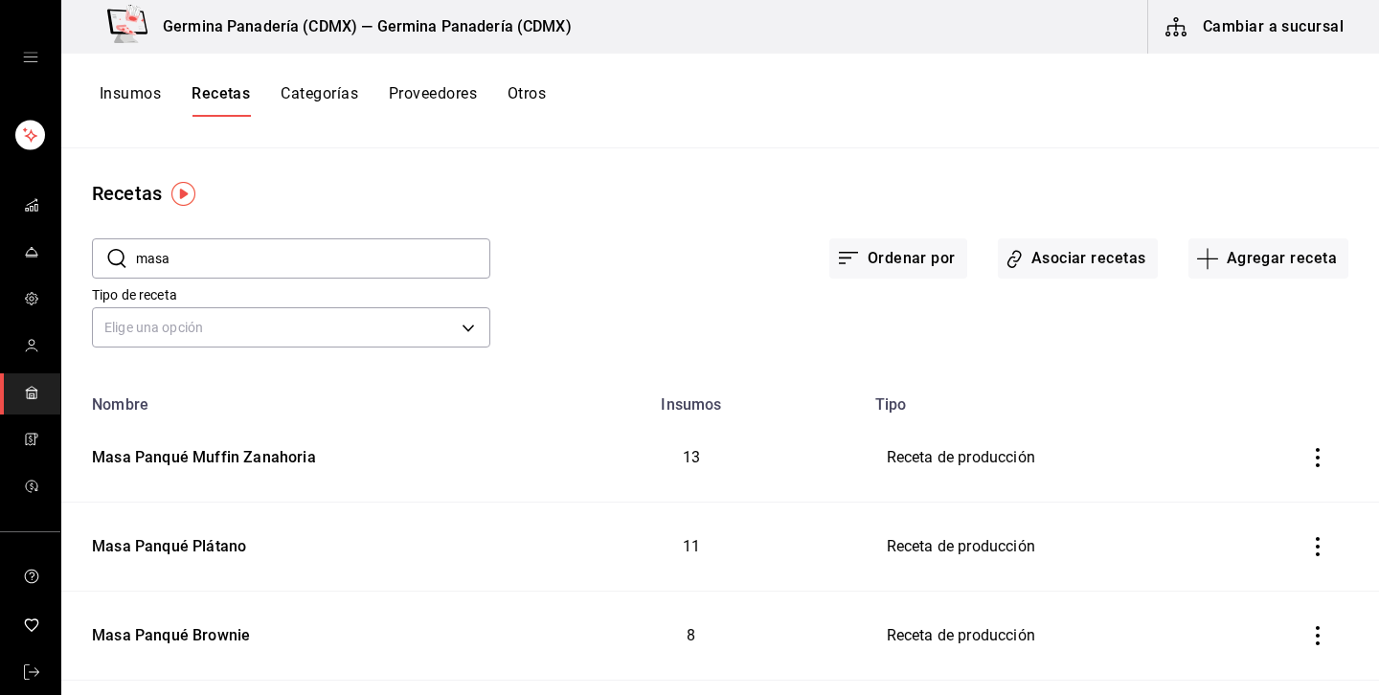
click at [226, 271] on input "masa" at bounding box center [313, 258] width 354 height 38
type input "m"
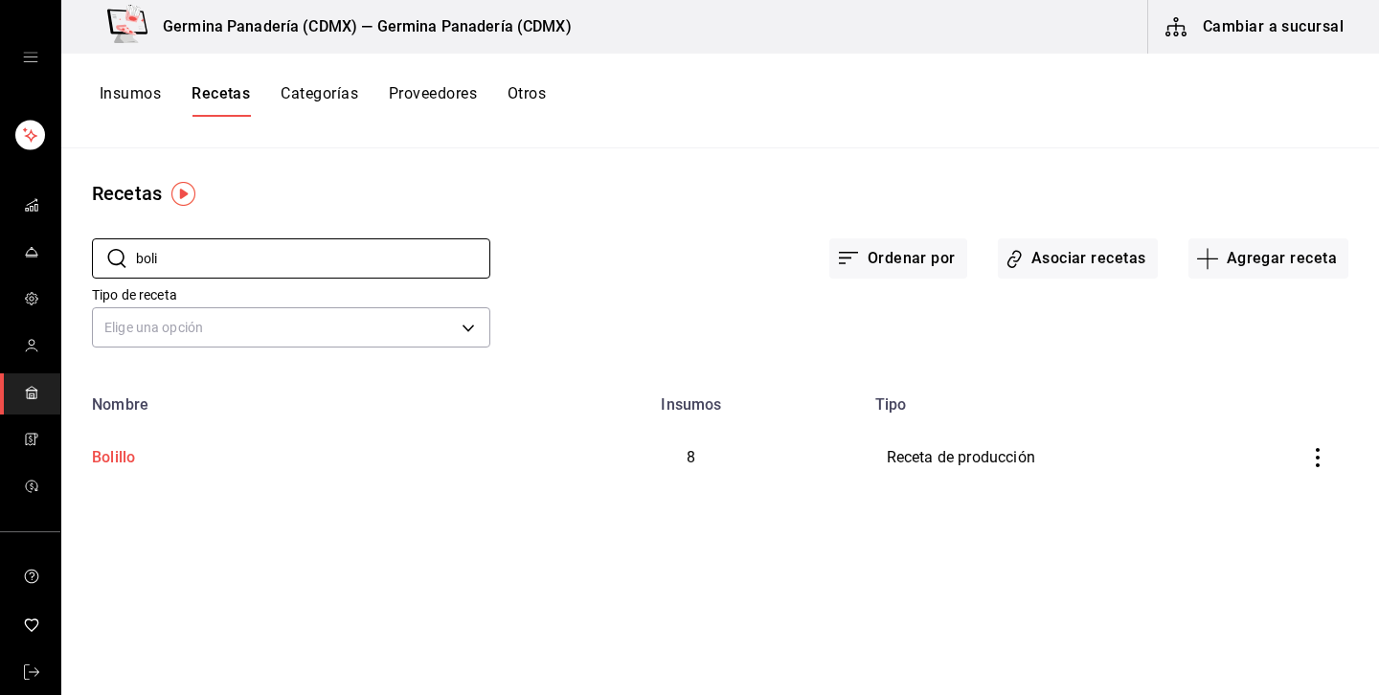
type input "boli"
click at [147, 436] on td "Bolillo" at bounding box center [290, 458] width 459 height 88
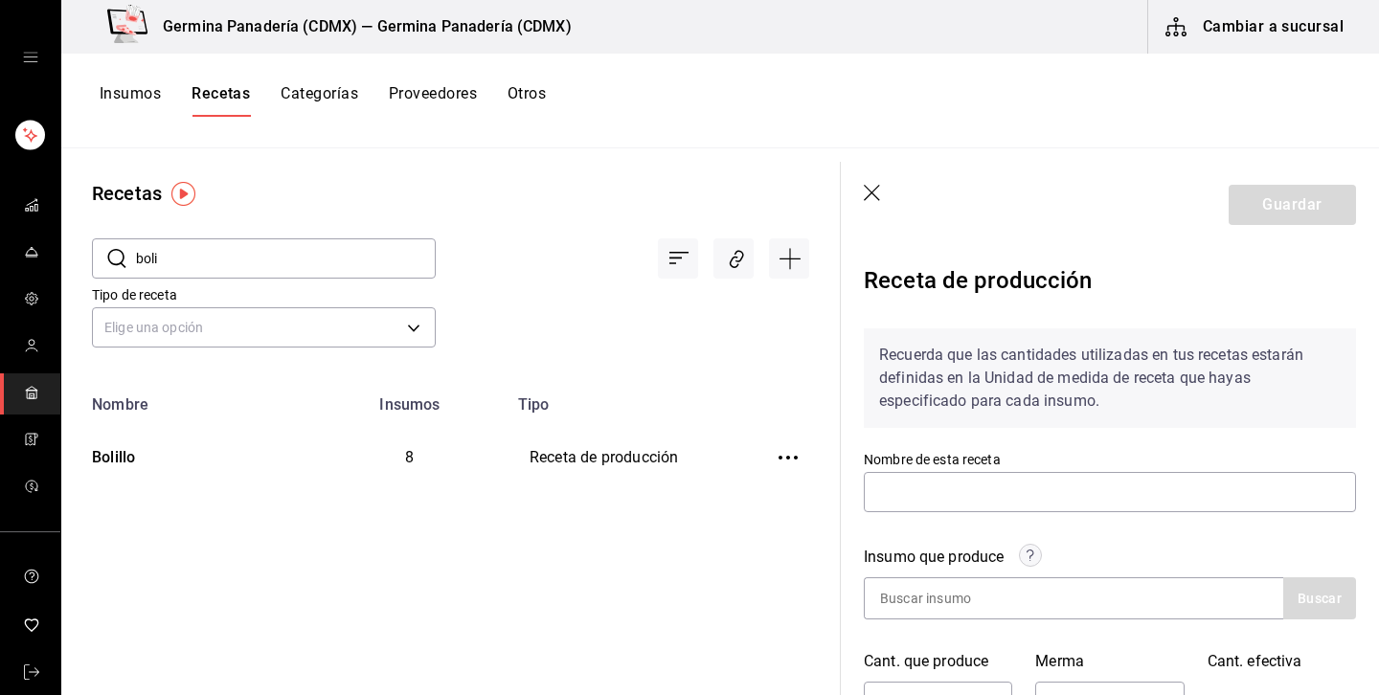
type input "Bolillo"
type input "3.96"
type input "0.1"
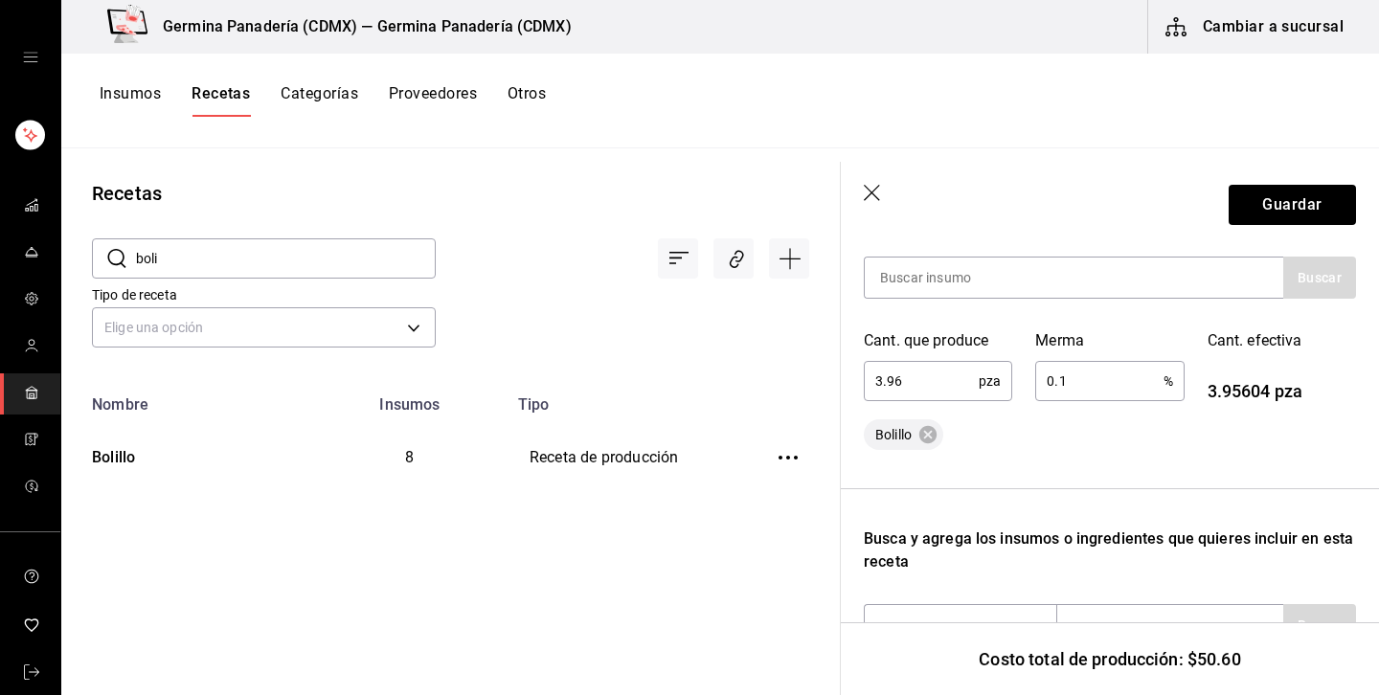
scroll to position [263, 0]
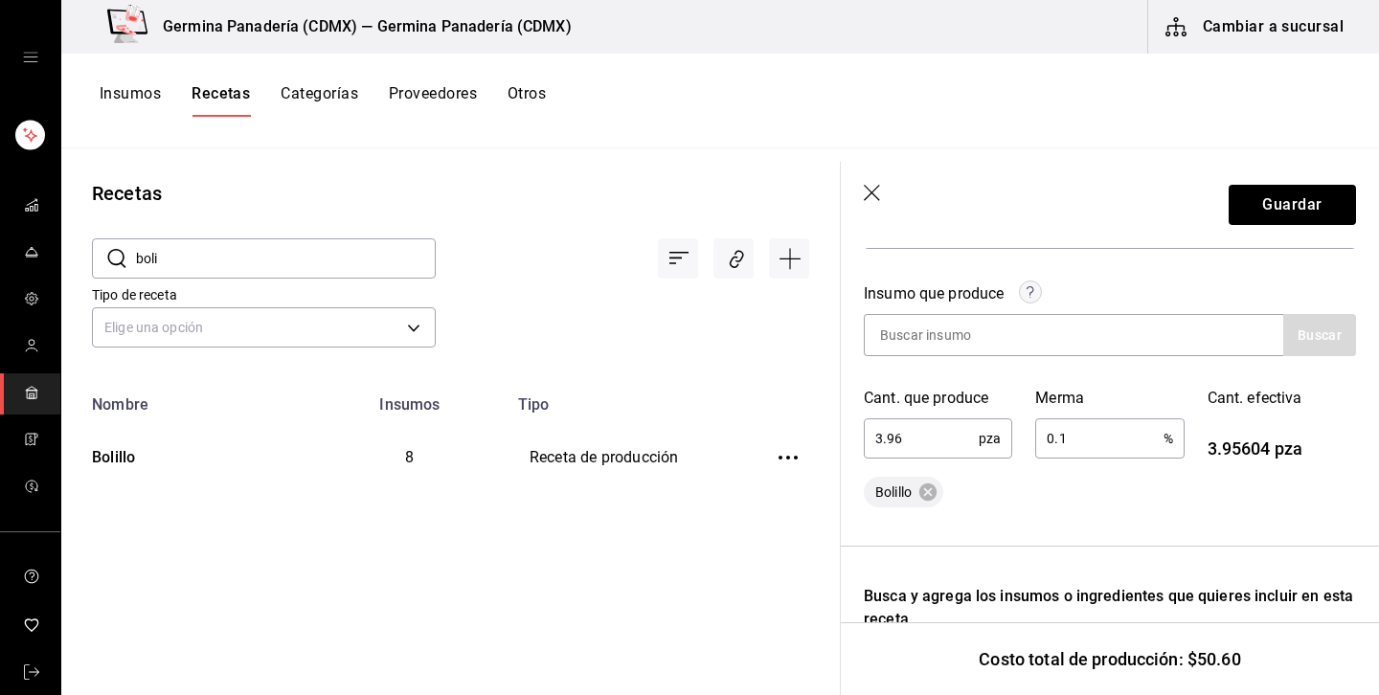
click at [959, 438] on input "3.96" at bounding box center [921, 438] width 115 height 38
type input "3"
type input "10"
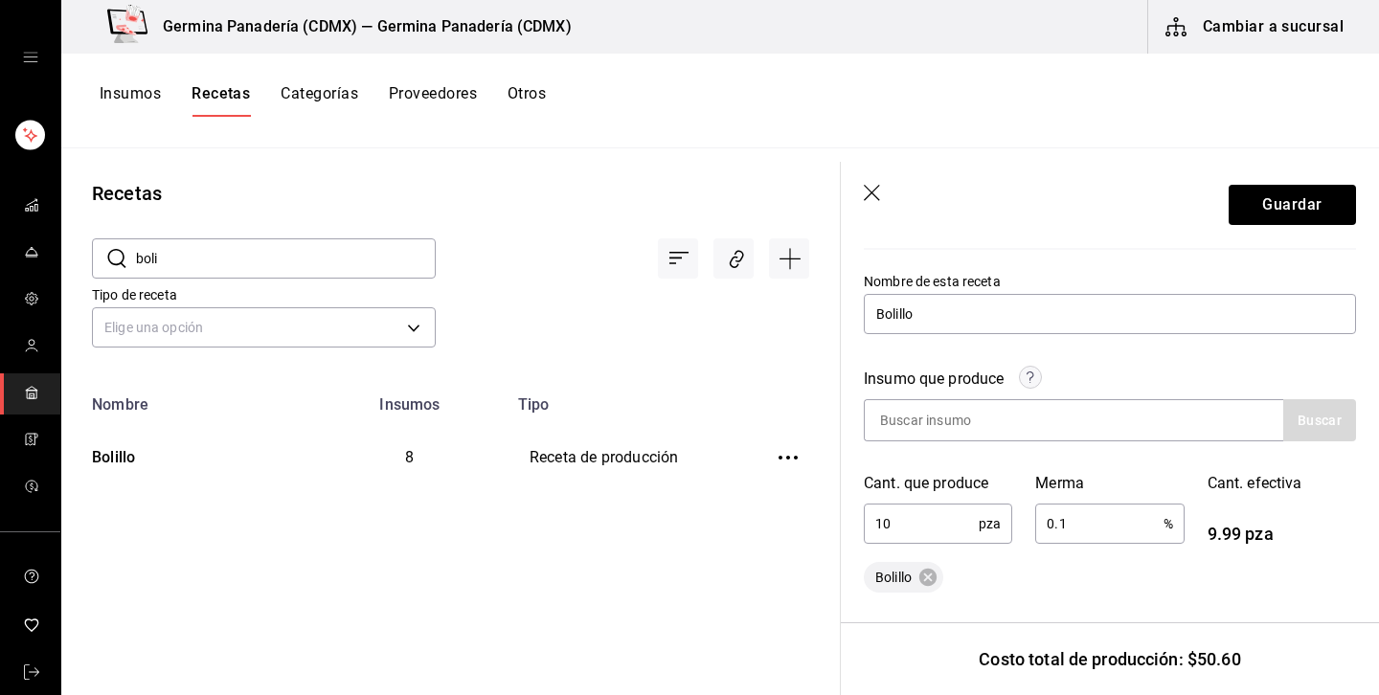
scroll to position [202, 0]
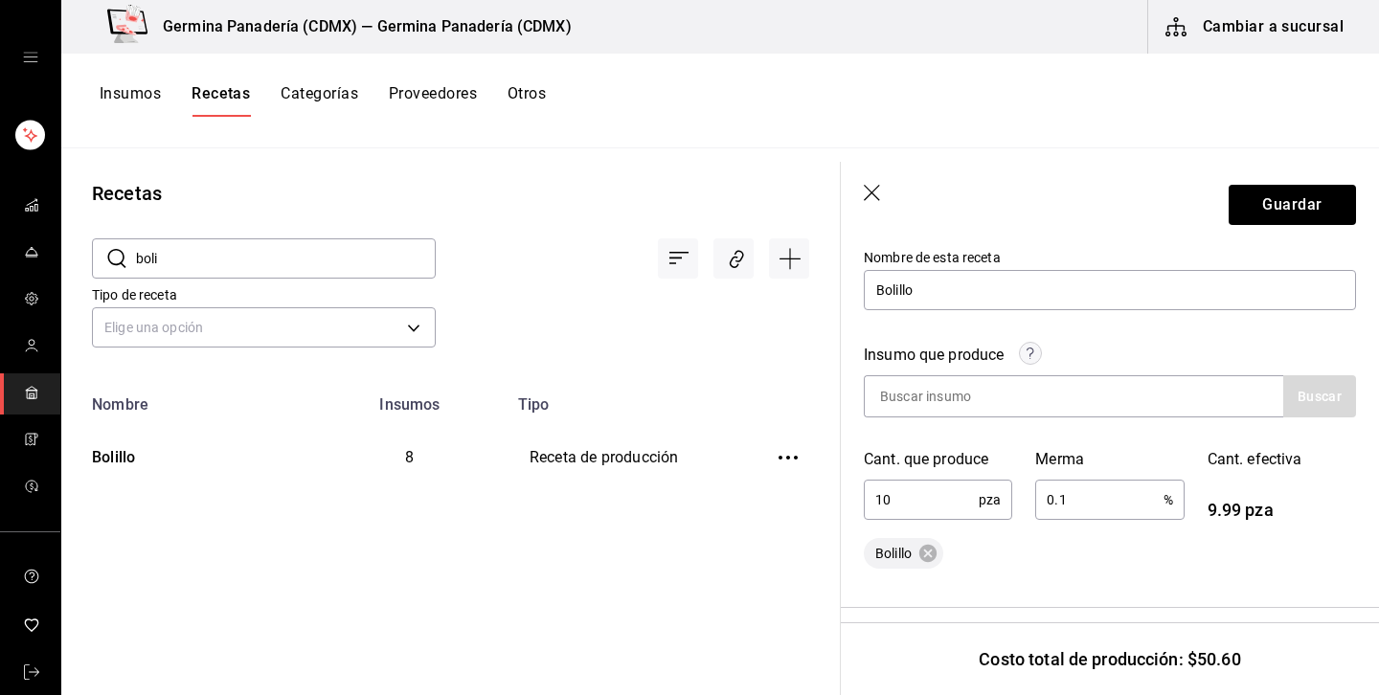
click at [1110, 501] on input "0.1" at bounding box center [1098, 500] width 127 height 38
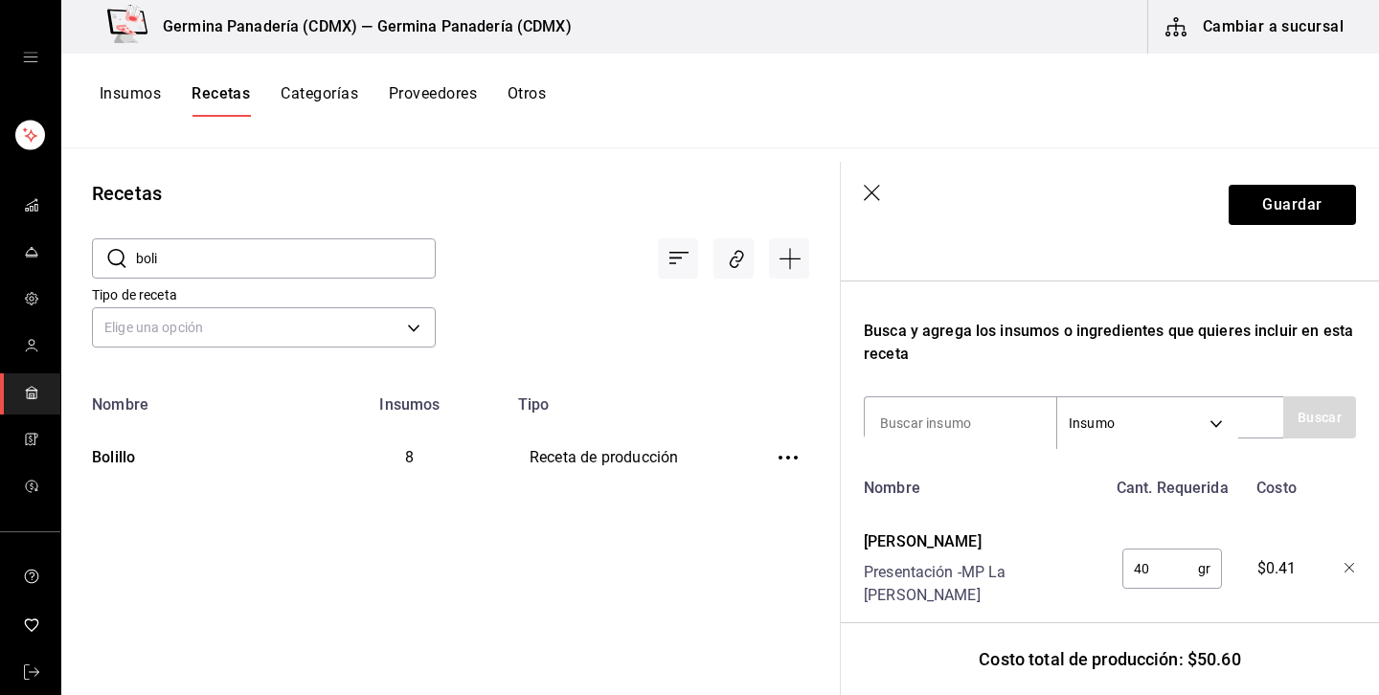
scroll to position [529, 0]
click at [1356, 560] on div "Receta de producción Recuerda que las cantidades utilizadas en tus recetas esta…" at bounding box center [1110, 622] width 538 height 1806
click at [1353, 562] on icon "button" at bounding box center [1349, 567] width 11 height 11
click at [1353, 674] on icon "button" at bounding box center [1349, 679] width 11 height 11
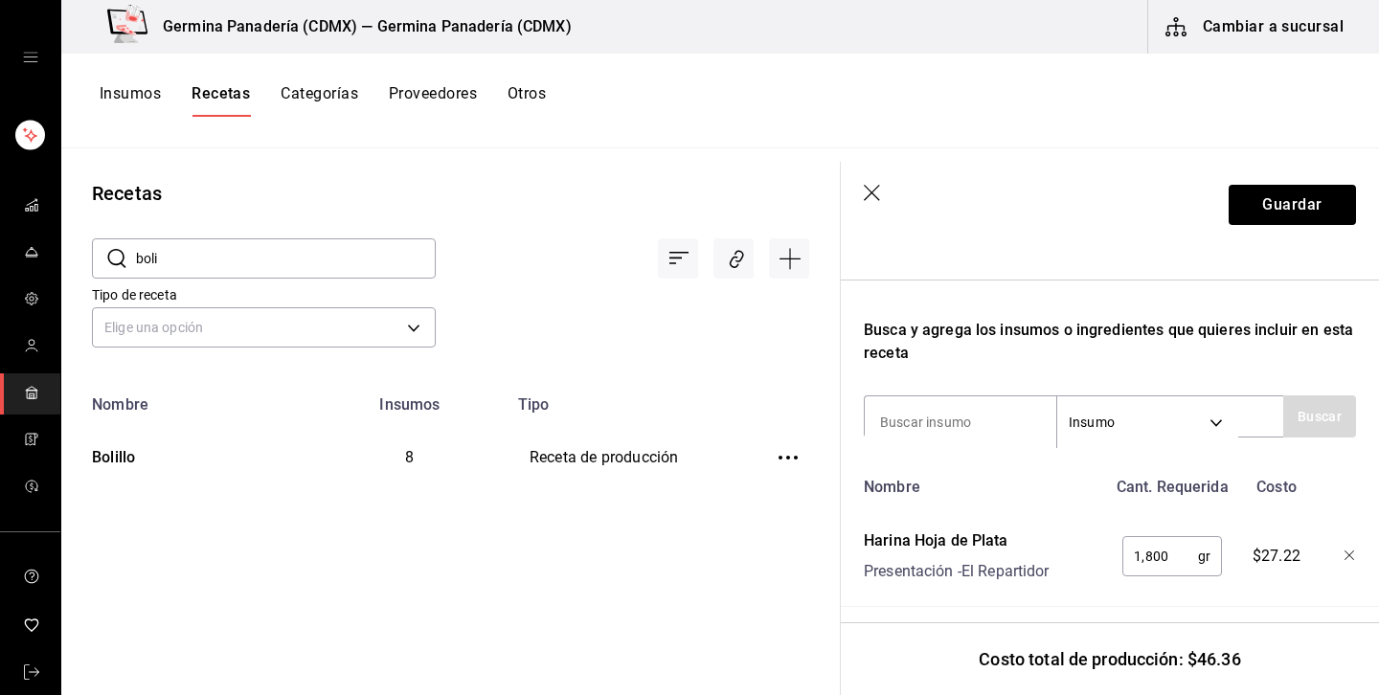
click at [1353, 561] on icon "button" at bounding box center [1349, 555] width 11 height 11
click at [1353, 562] on icon "button" at bounding box center [1349, 567] width 11 height 11
click at [1353, 685] on icon "button" at bounding box center [1349, 690] width 11 height 11
click at [1353, 562] on icon "button" at bounding box center [1349, 567] width 11 height 11
click at [1353, 561] on icon "button" at bounding box center [1349, 555] width 11 height 11
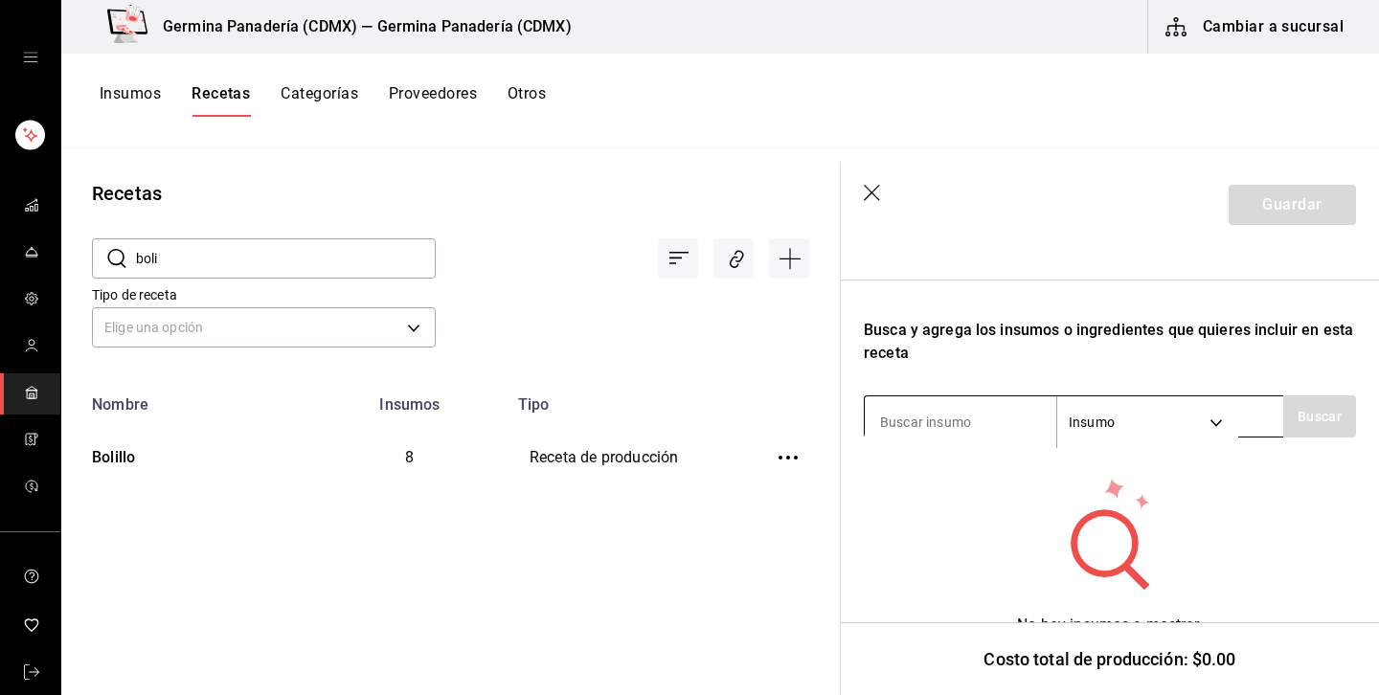
click at [979, 424] on input at bounding box center [959, 422] width 191 height 40
type input "masa b"
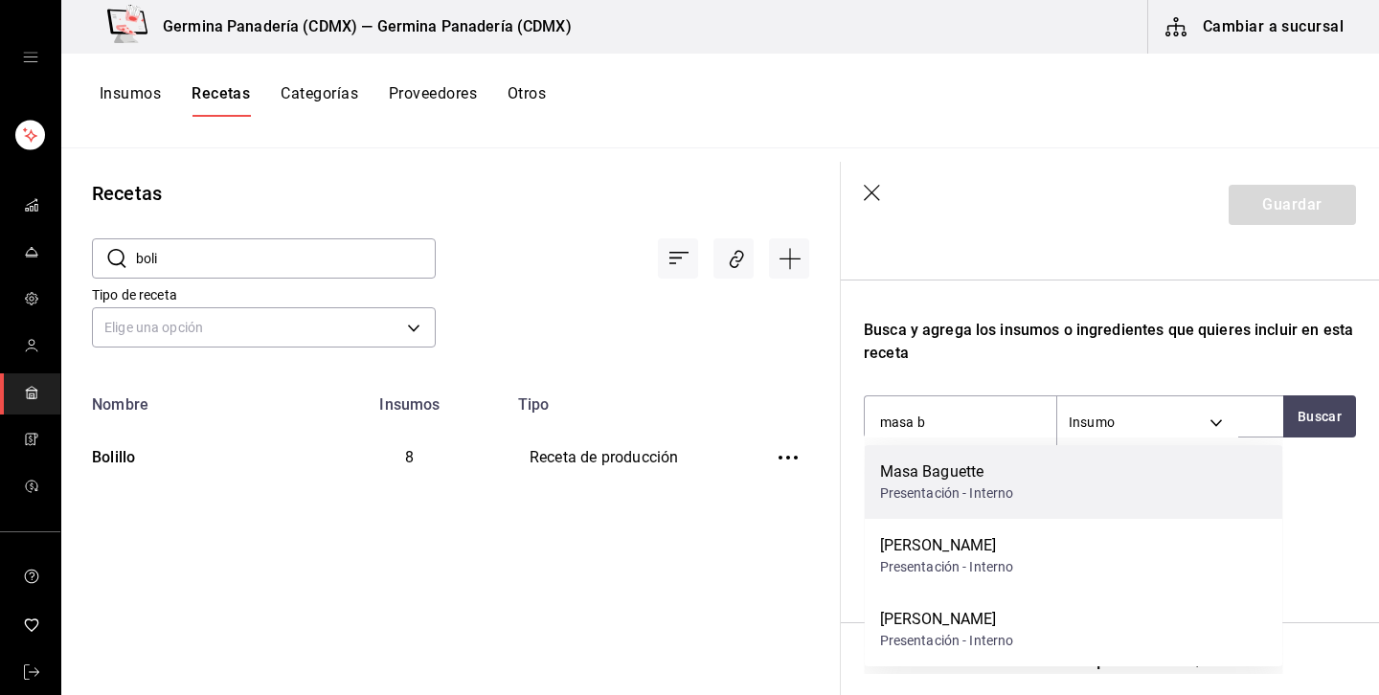
click at [928, 487] on div "Presentación - Interno" at bounding box center [947, 493] width 134 height 20
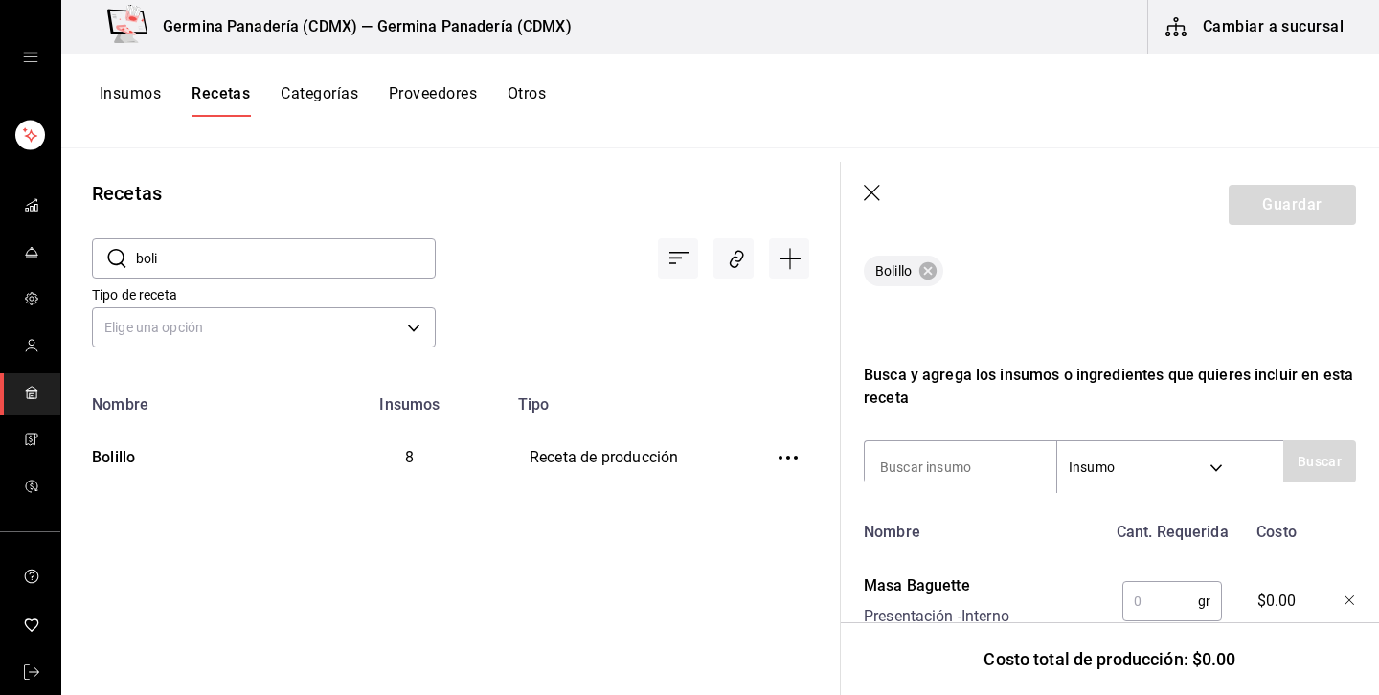
scroll to position [541, 0]
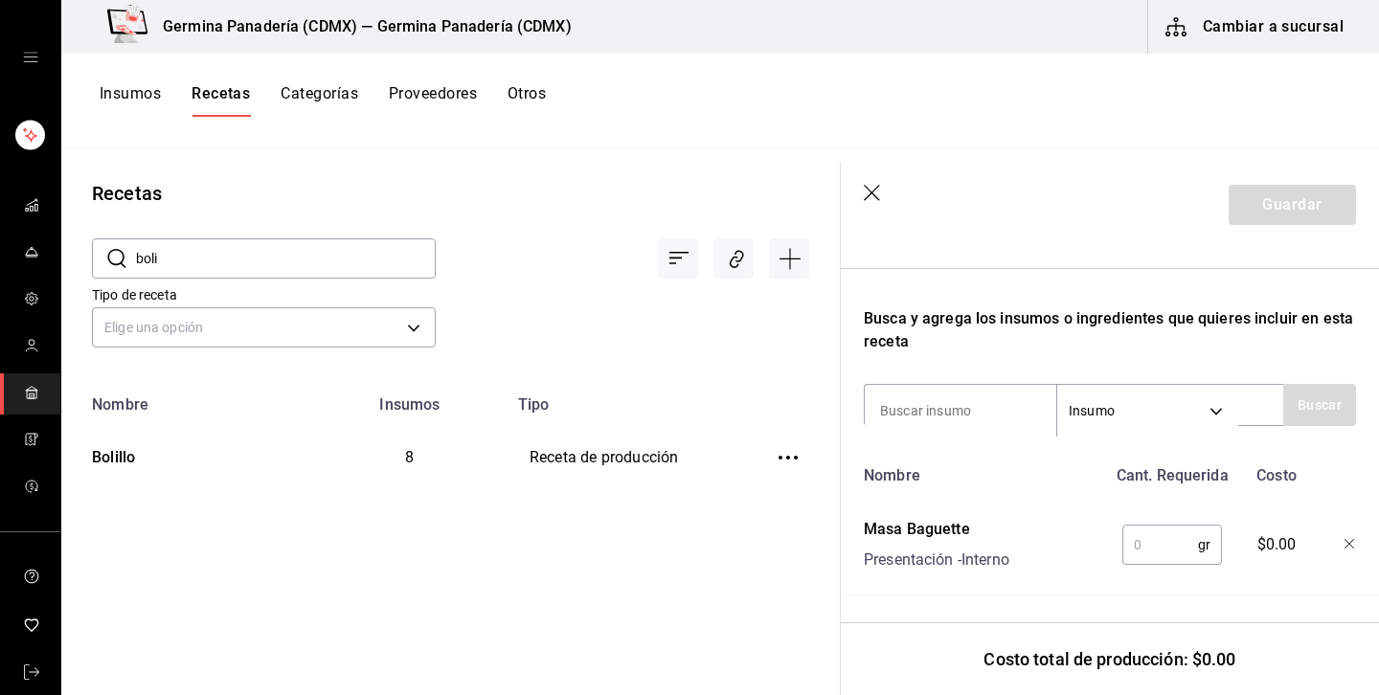
click at [1133, 538] on input "text" at bounding box center [1160, 545] width 76 height 38
type input "1,700"
click at [1273, 200] on button "Guardar" at bounding box center [1291, 205] width 127 height 40
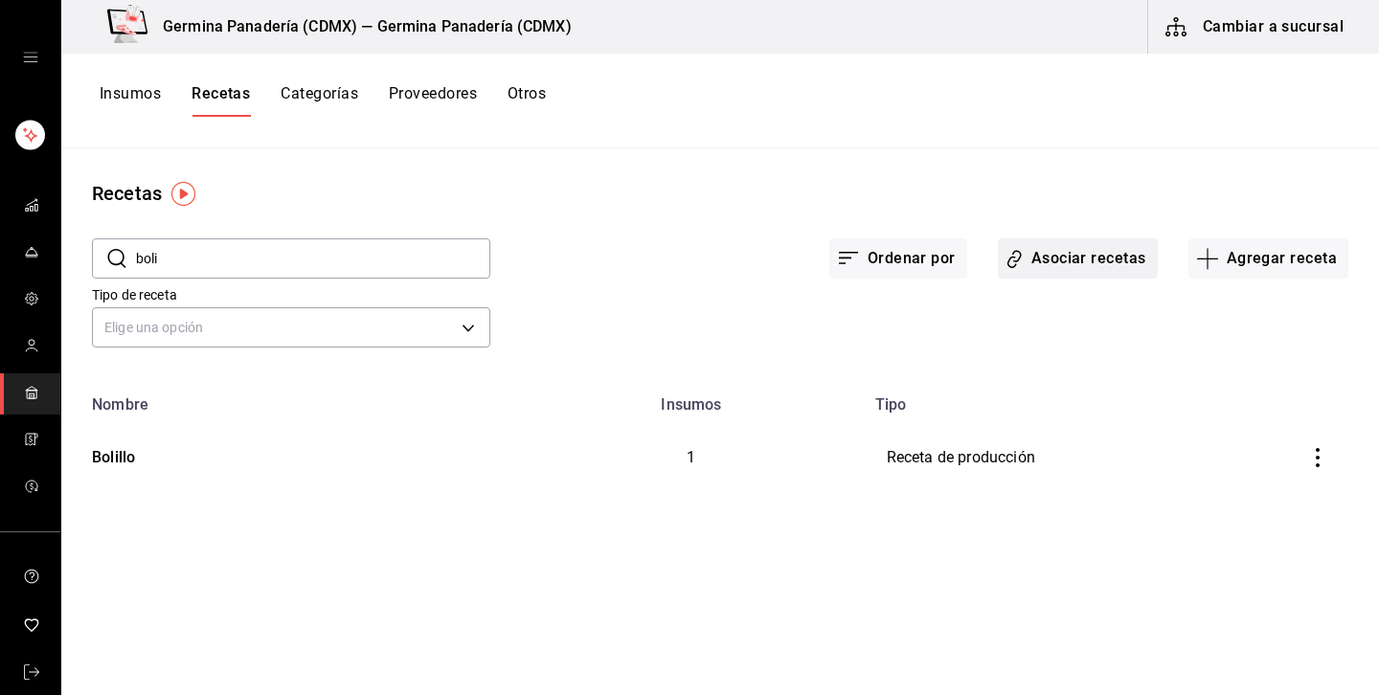
click at [1052, 256] on button "Asociar recetas" at bounding box center [1078, 258] width 160 height 40
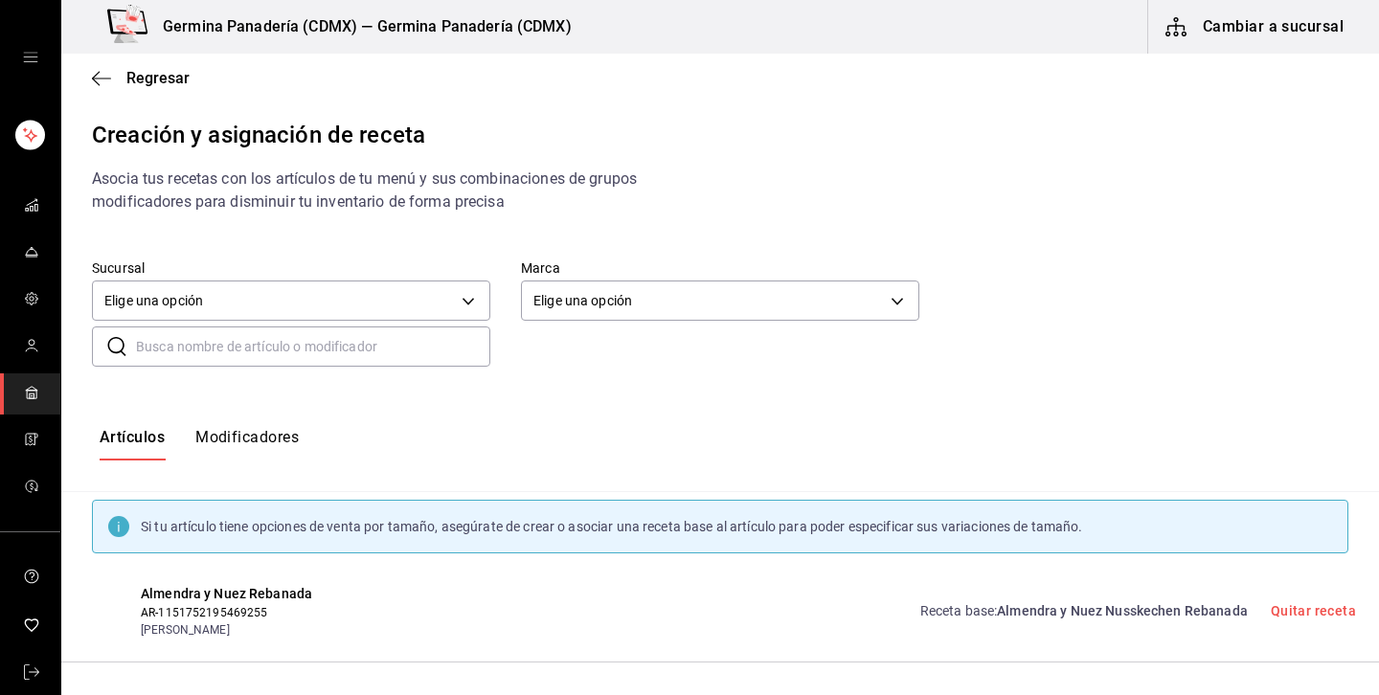
click at [383, 349] on input "text" at bounding box center [313, 346] width 354 height 38
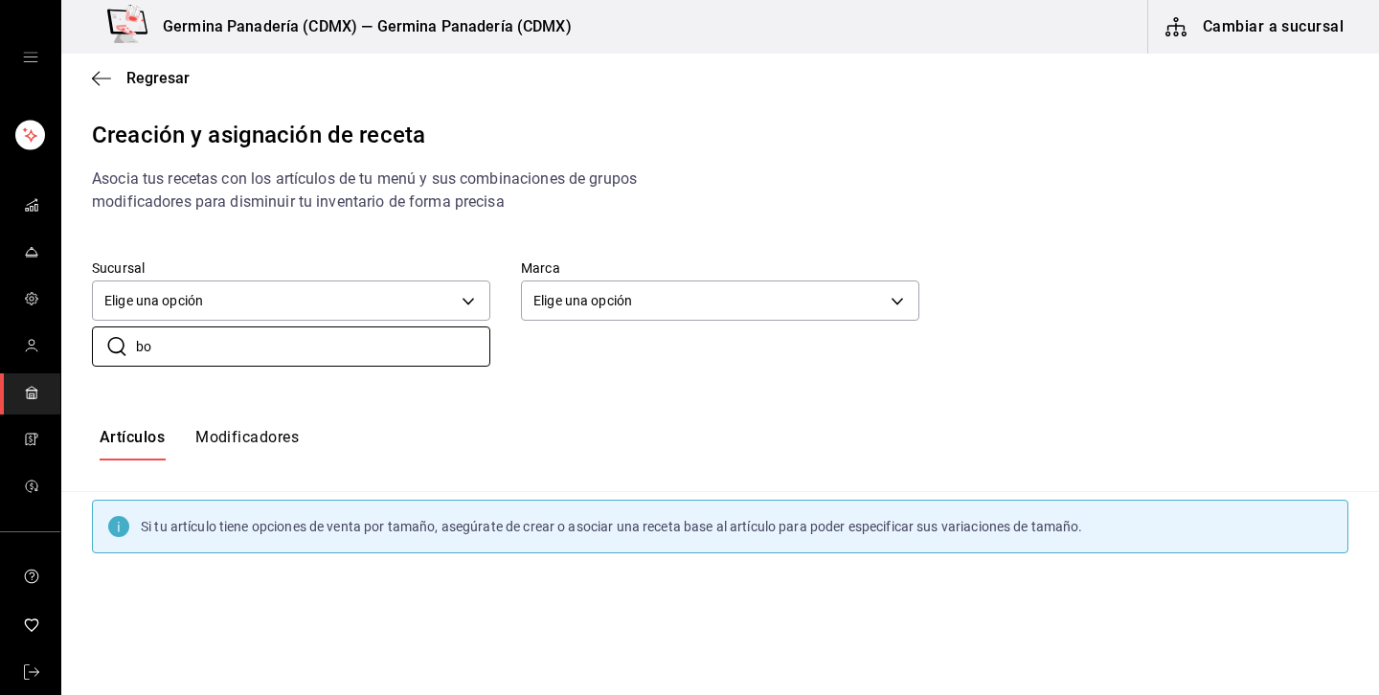
type input "b"
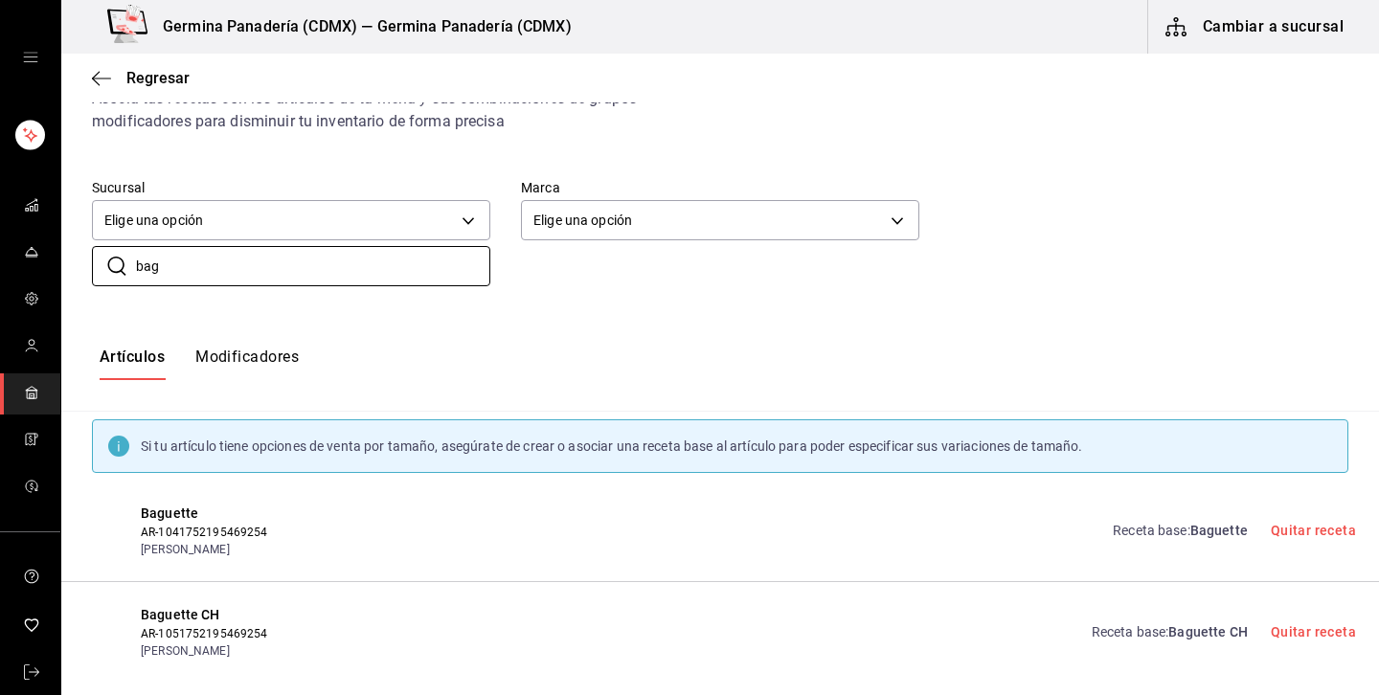
scroll to position [101, 0]
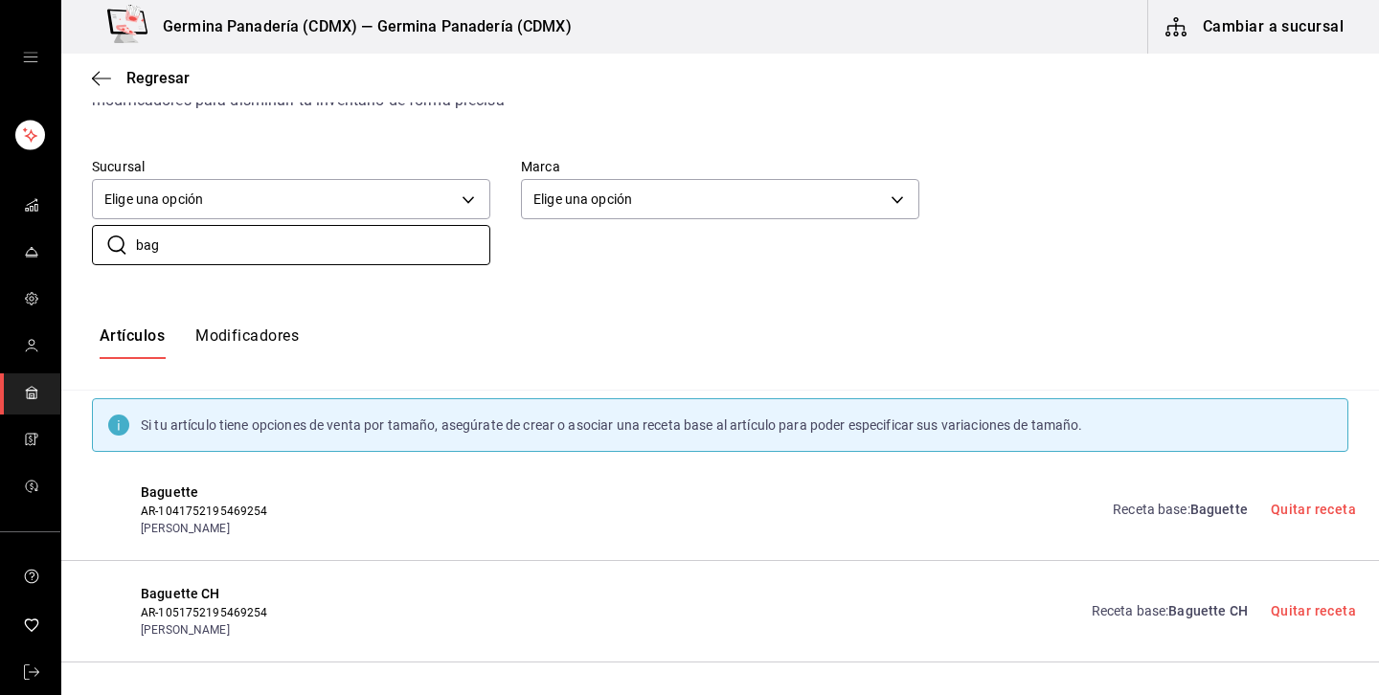
type input "bag"
click at [1199, 605] on span "Baguette CH" at bounding box center [1207, 610] width 79 height 15
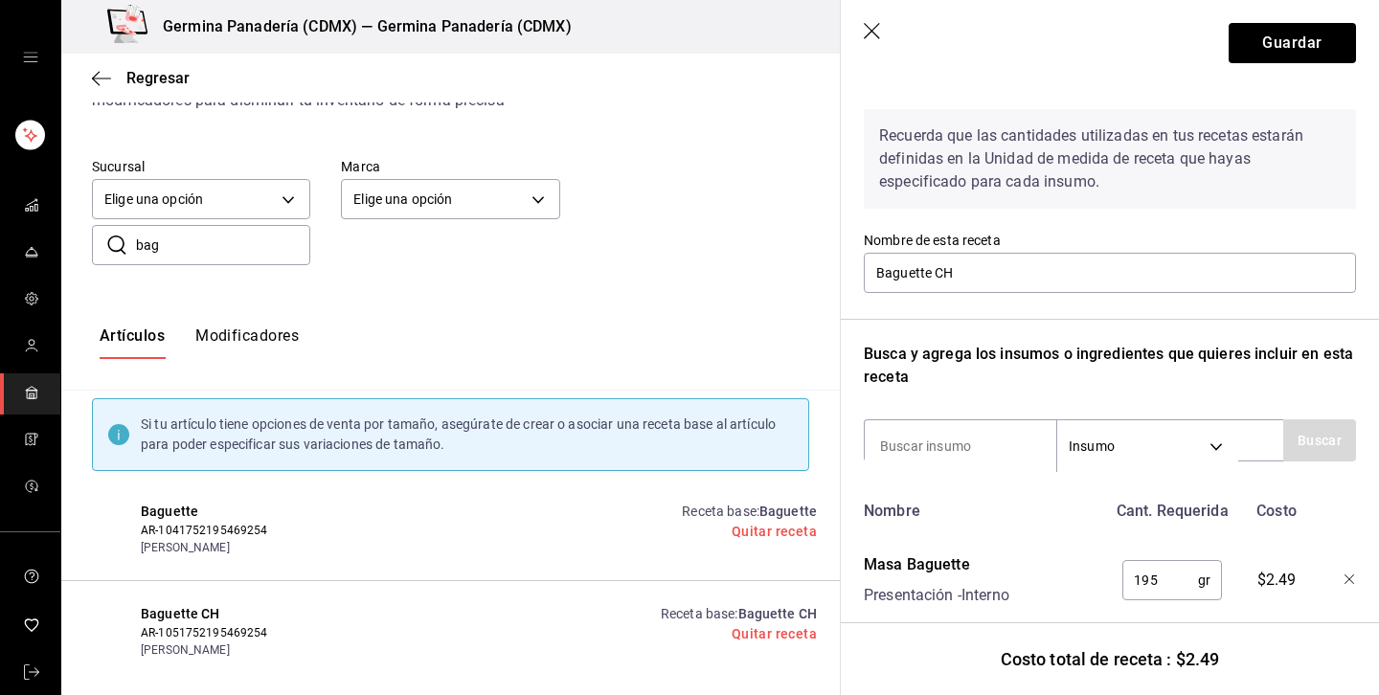
scroll to position [93, 0]
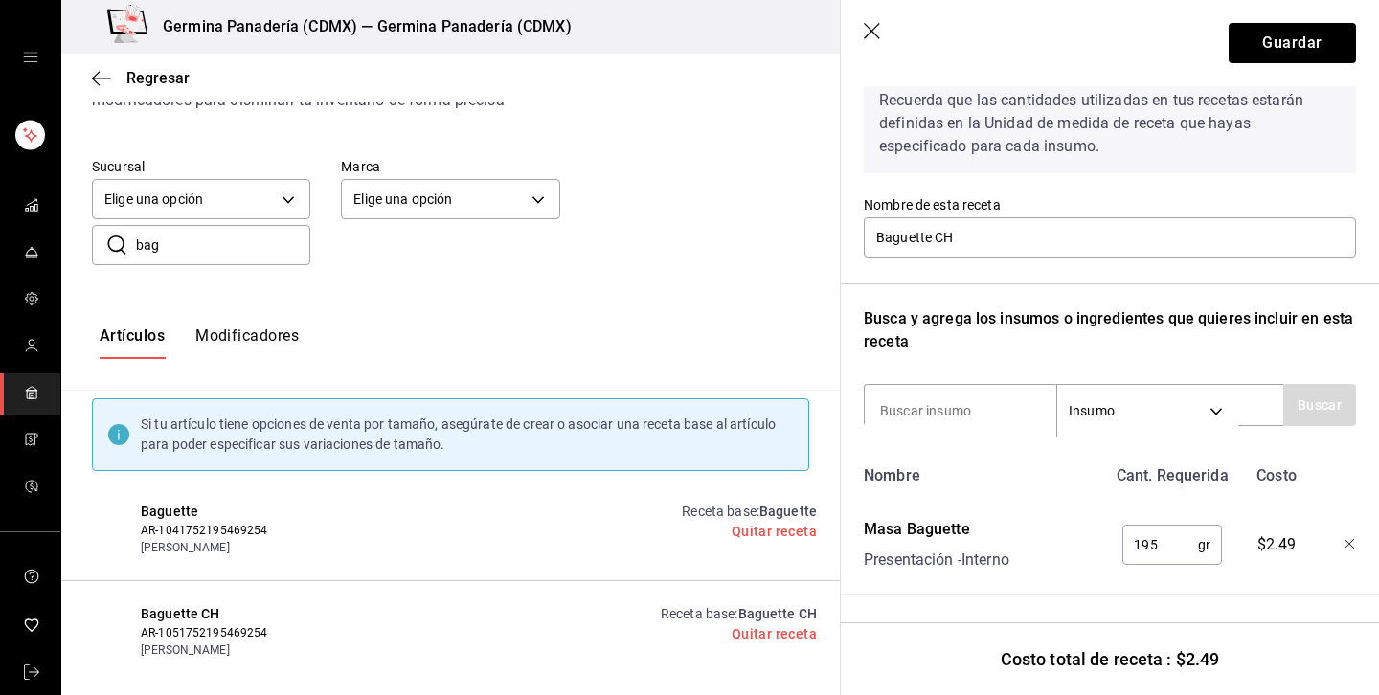
click at [1353, 549] on icon "button" at bounding box center [1349, 544] width 11 height 11
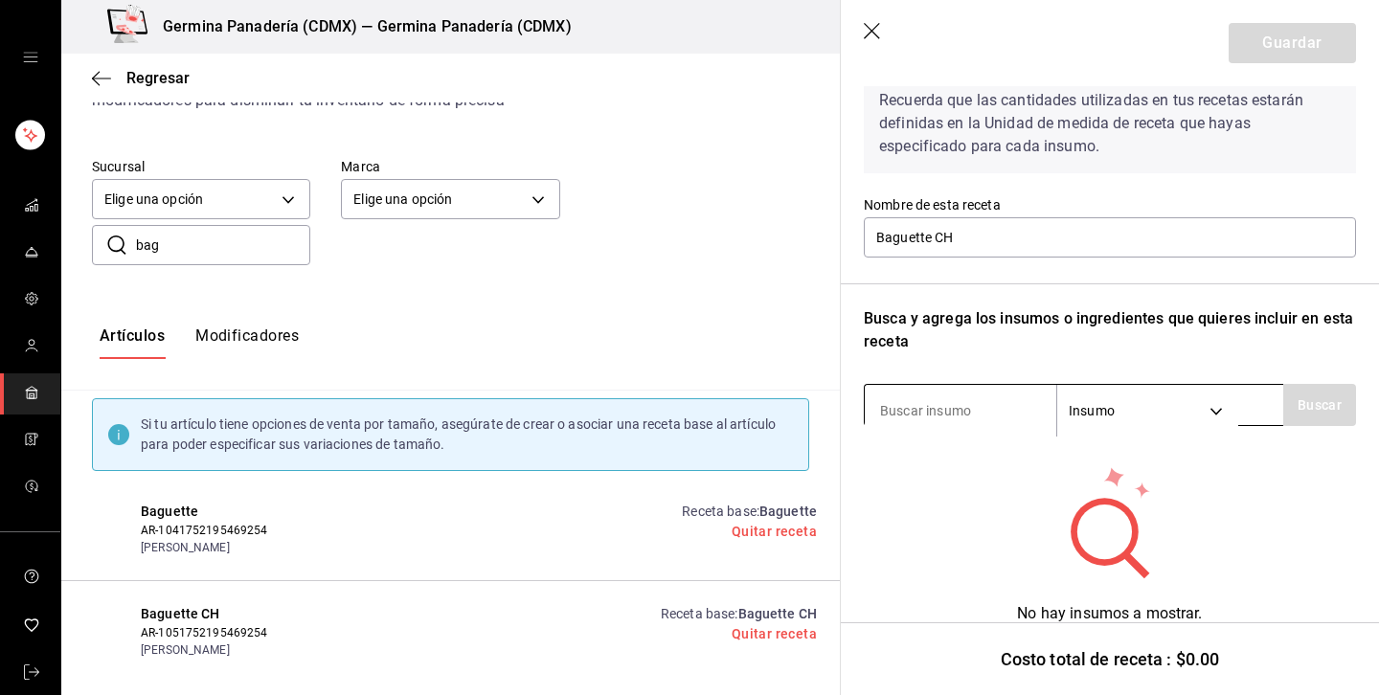
click at [1028, 412] on input at bounding box center [959, 411] width 191 height 40
type input "bol"
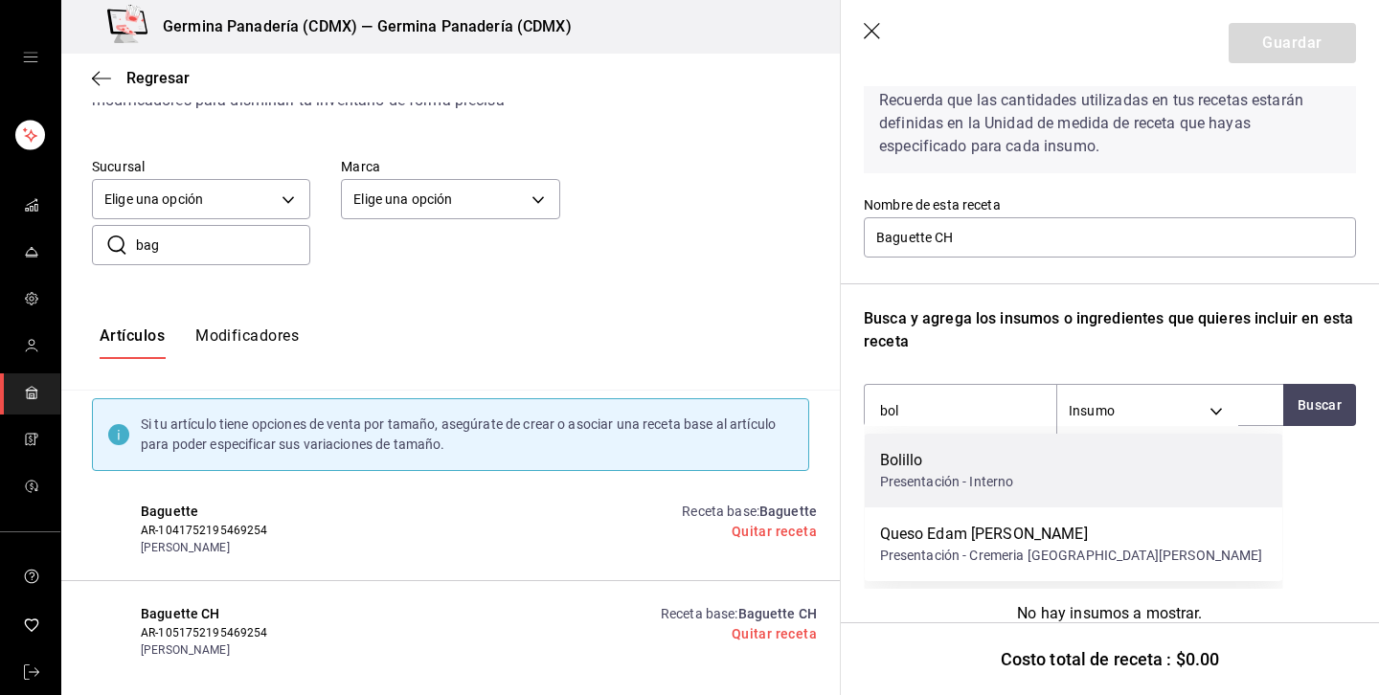
click at [895, 457] on div "Bolillo" at bounding box center [947, 460] width 134 height 23
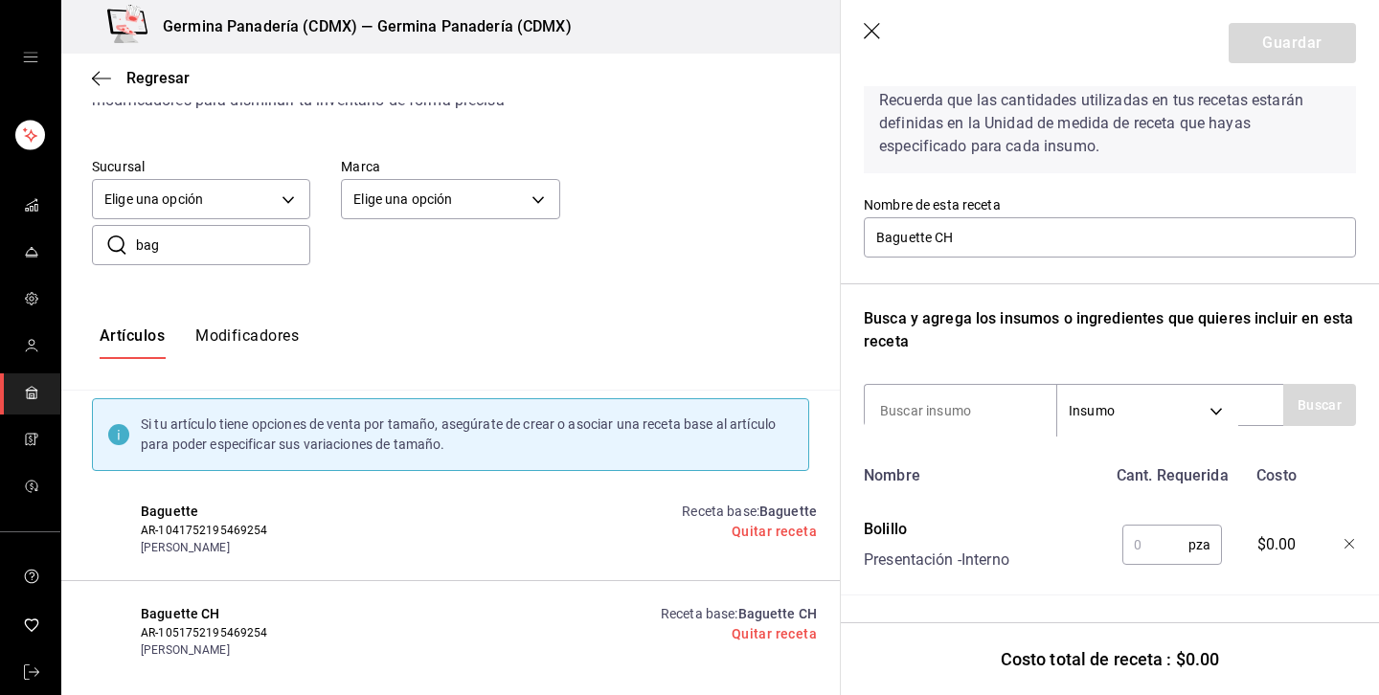
click at [1157, 544] on input "text" at bounding box center [1155, 545] width 66 height 38
type input "1"
click at [1317, 50] on button "Guardar" at bounding box center [1291, 43] width 127 height 40
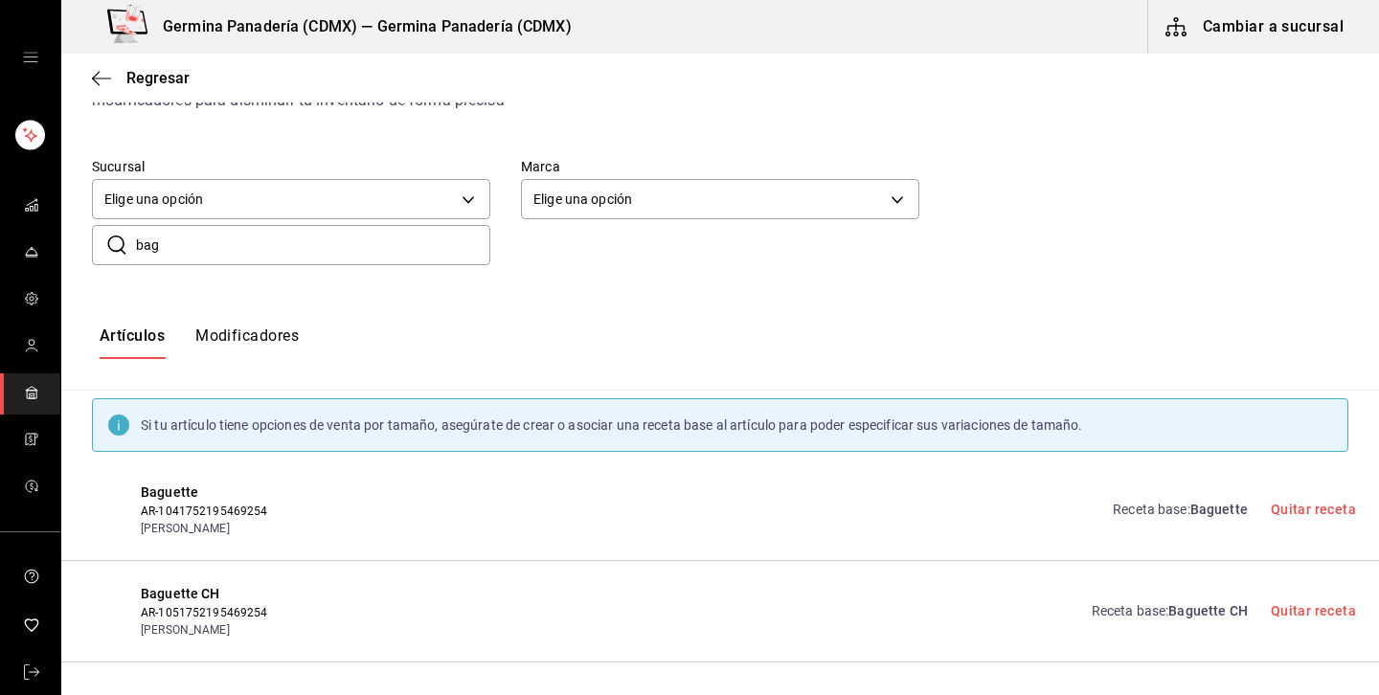
click at [346, 249] on input "bag" at bounding box center [313, 245] width 354 height 38
type input "b"
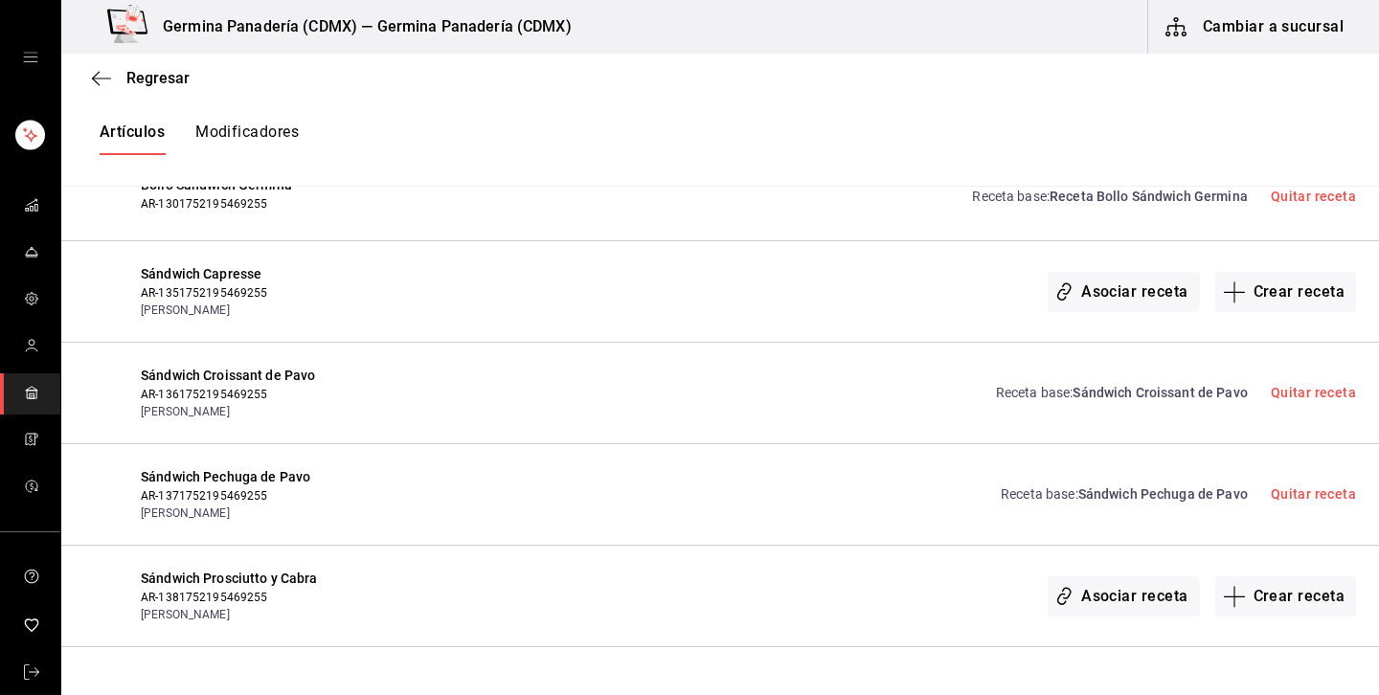
scroll to position [383, 0]
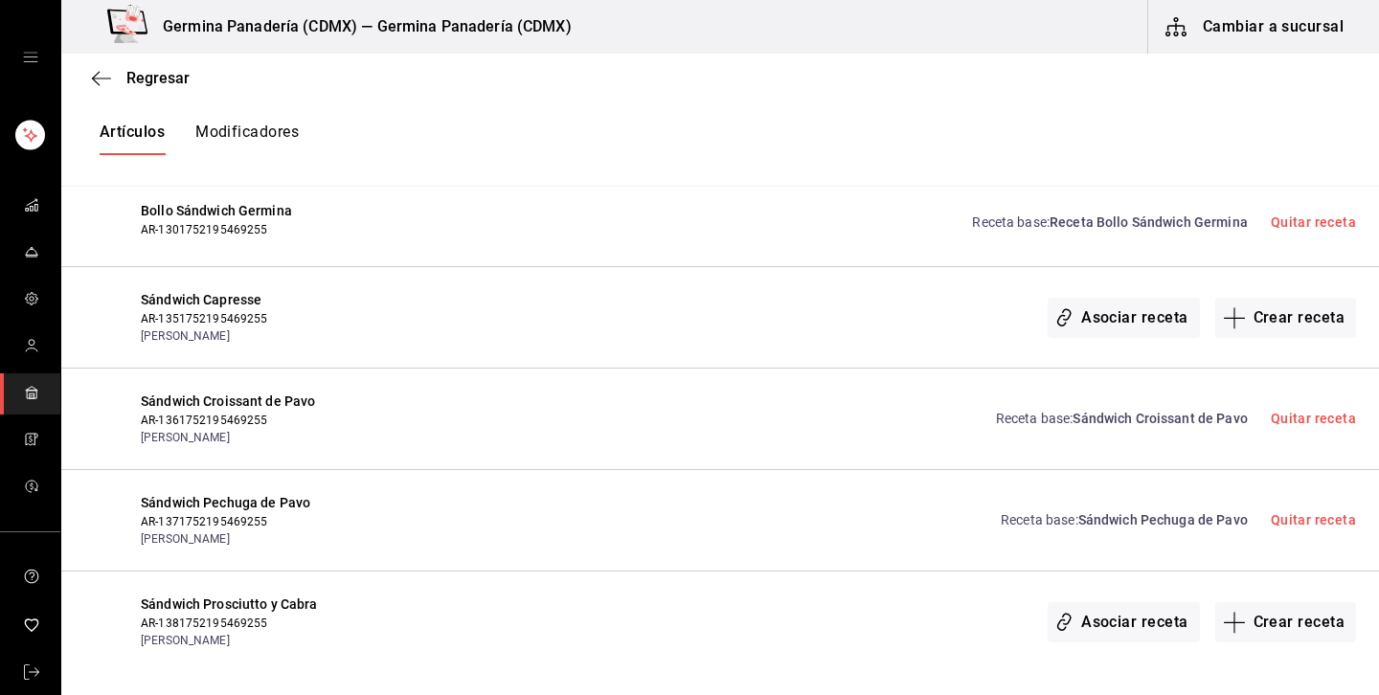
type input "sán"
click at [1094, 403] on div "Receta base : Sándwich Croissant de Pavo Quitar receta" at bounding box center [1164, 419] width 383 height 55
click at [1122, 421] on span "Sándwich Croissant de Pavo" at bounding box center [1159, 418] width 174 height 15
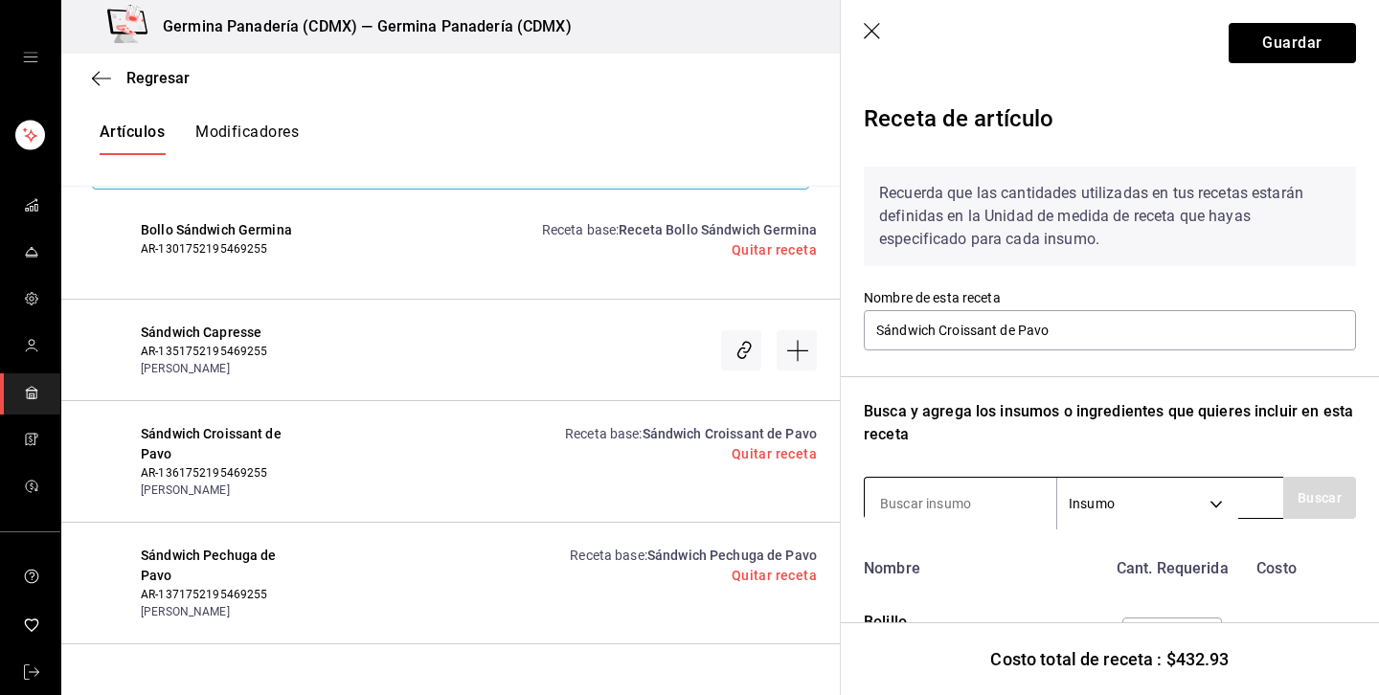
scroll to position [193, 0]
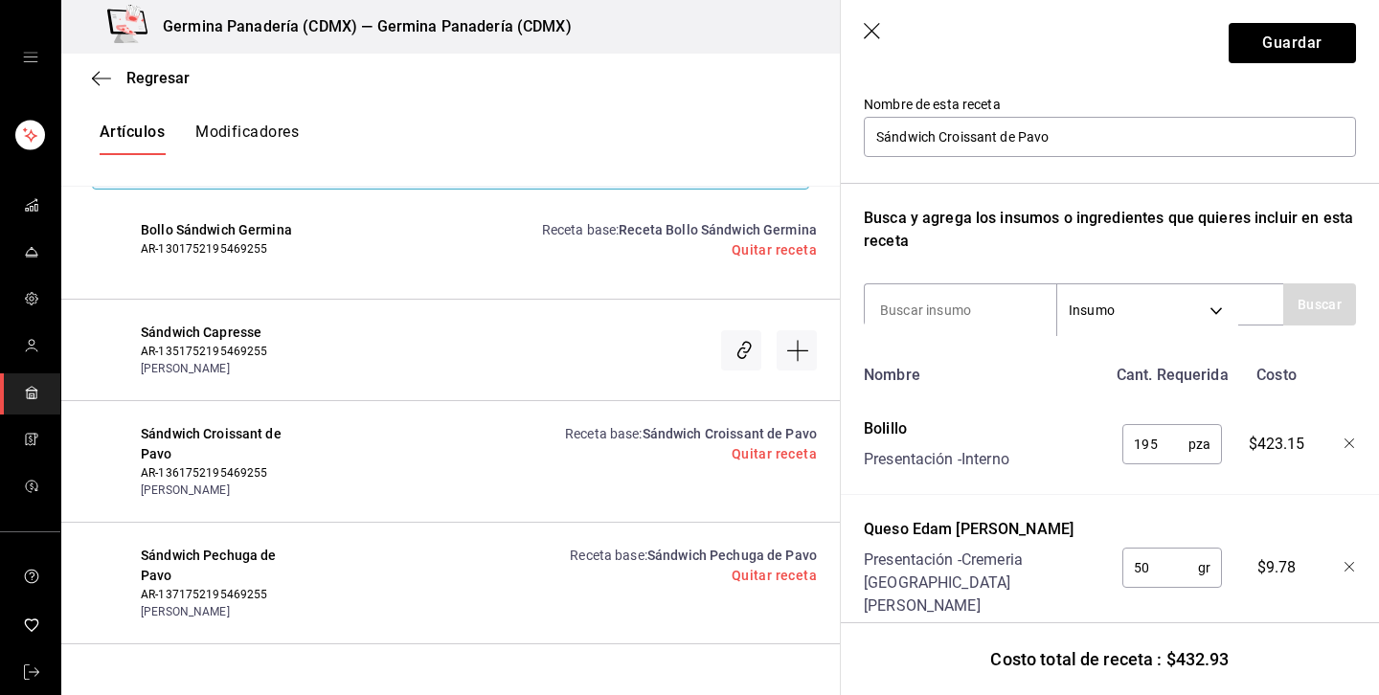
click at [1172, 440] on input "195" at bounding box center [1155, 444] width 66 height 38
type input "1"
click at [871, 36] on icon "button" at bounding box center [873, 32] width 19 height 19
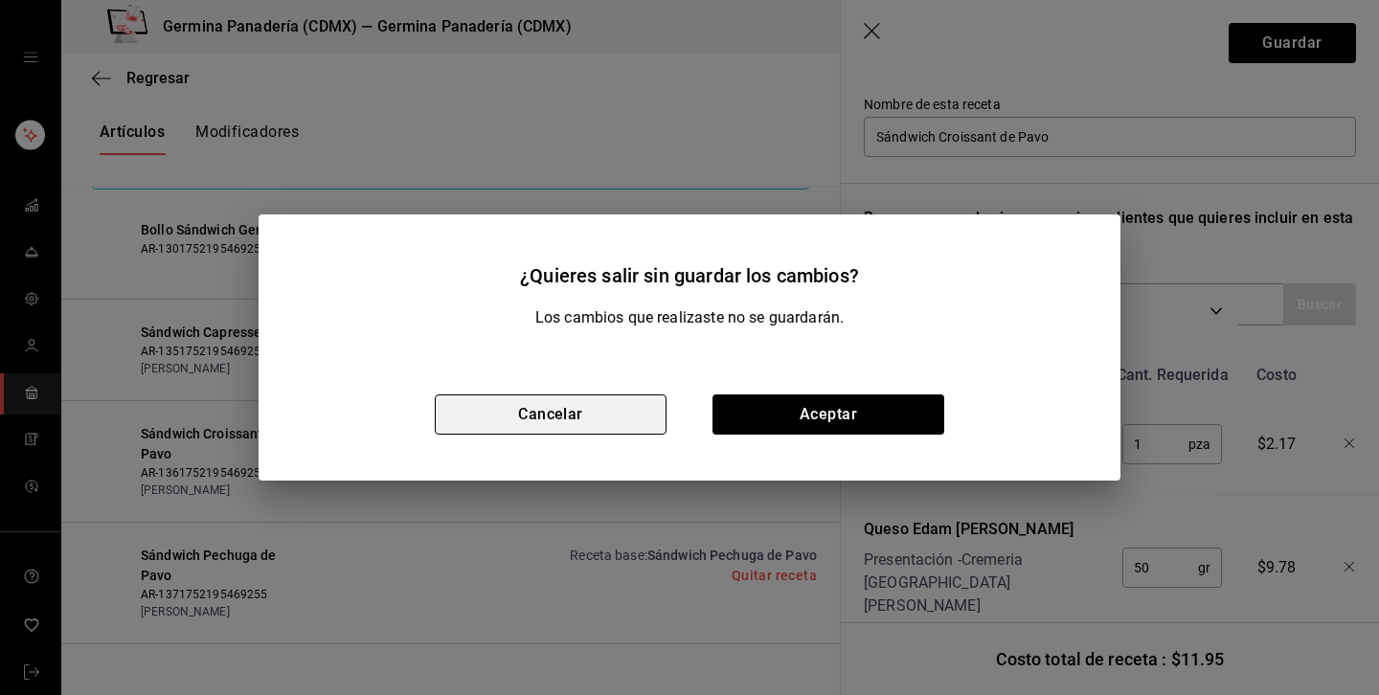
click at [582, 418] on button "Cancelar" at bounding box center [551, 414] width 232 height 40
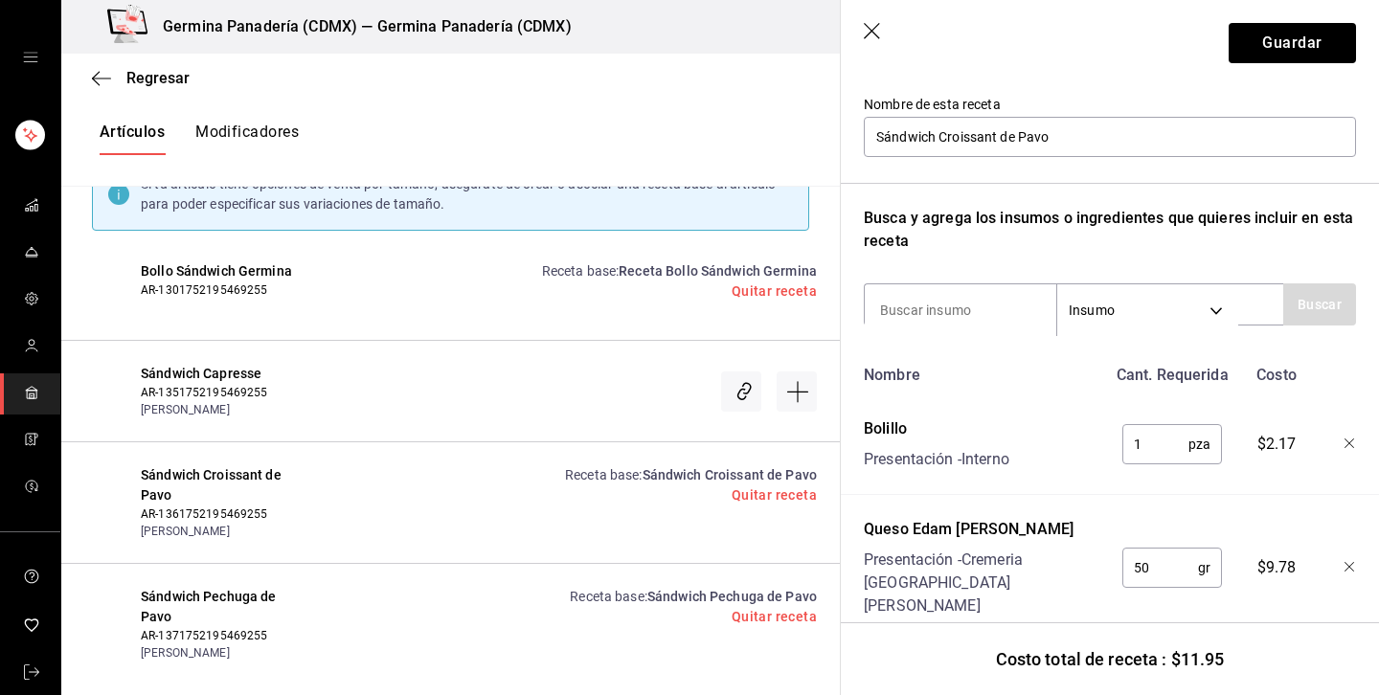
scroll to position [339, 0]
click at [227, 599] on span "Sándwich Pechuga de Pavo" at bounding box center [219, 610] width 156 height 40
click at [864, 32] on icon "button" at bounding box center [873, 32] width 19 height 19
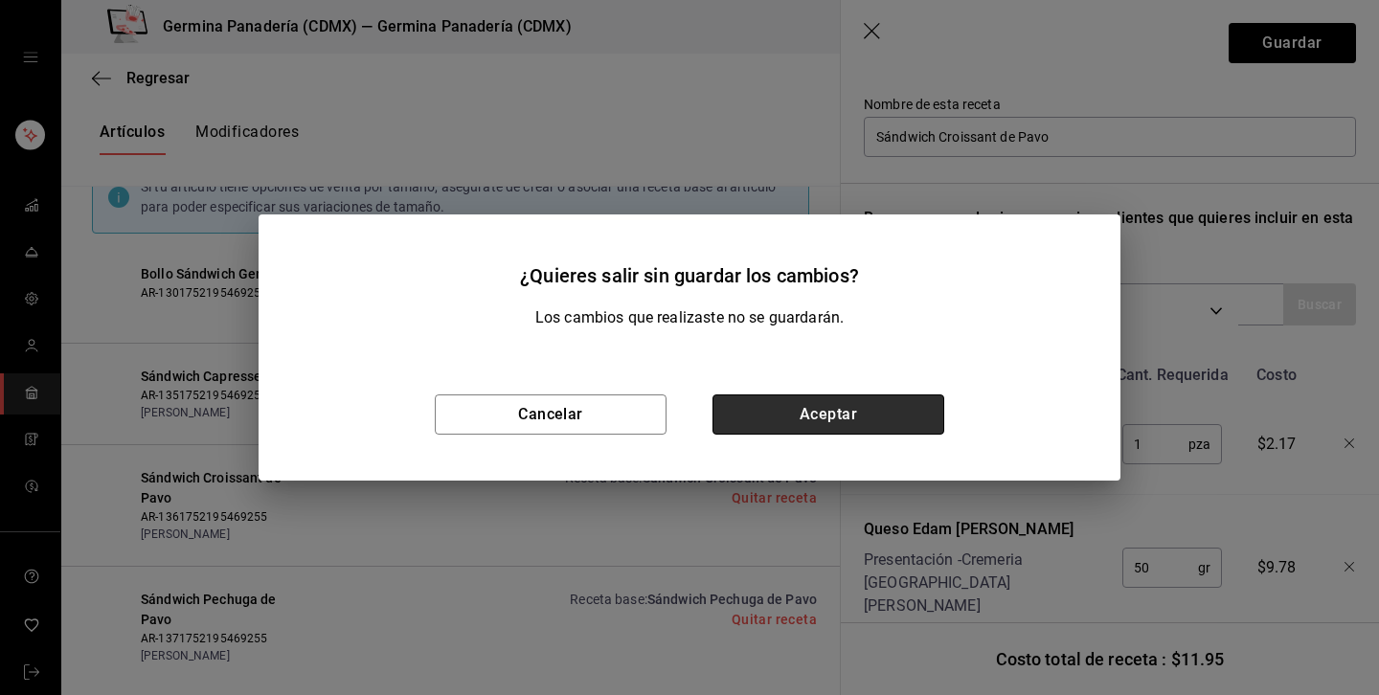
click at [781, 405] on button "Aceptar" at bounding box center [828, 414] width 232 height 40
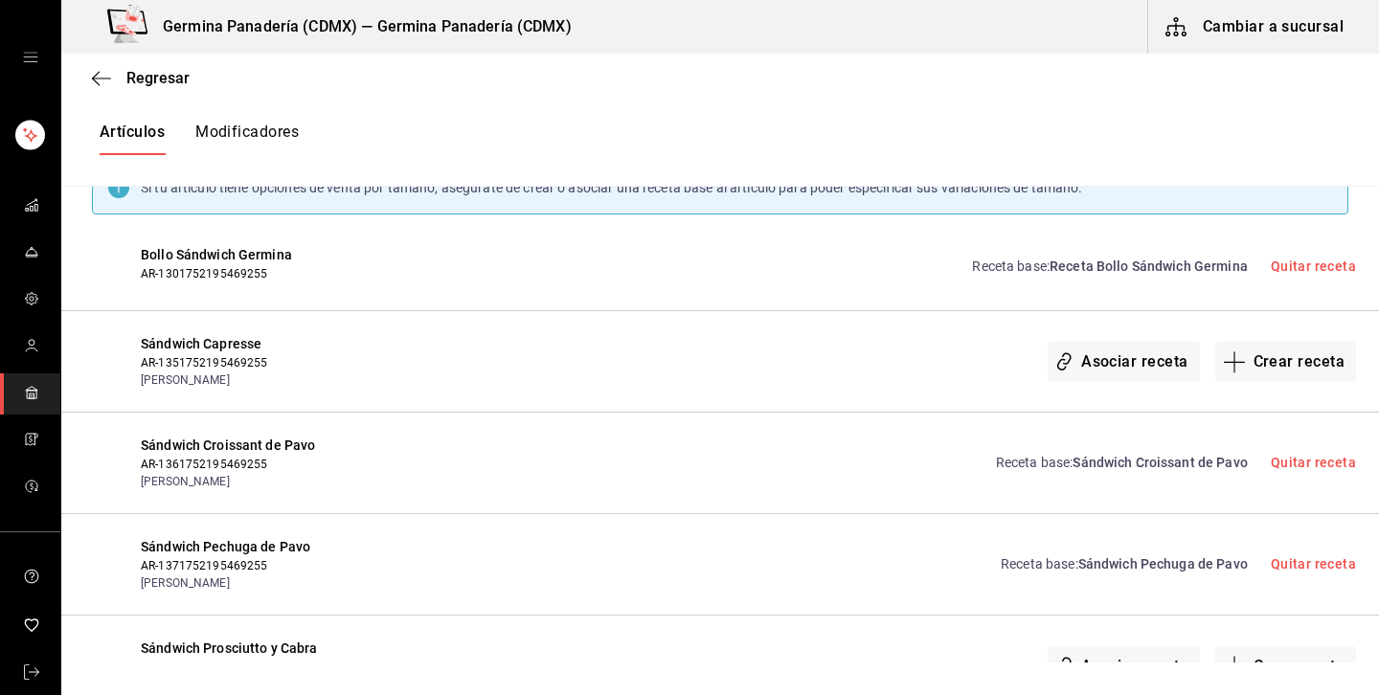
scroll to position [0, 0]
click at [264, 543] on span "Sándwich Pechuga de Pavo" at bounding box center [281, 547] width 280 height 20
click at [1131, 559] on span "Sándwich Pechuga de Pavo" at bounding box center [1162, 563] width 169 height 15
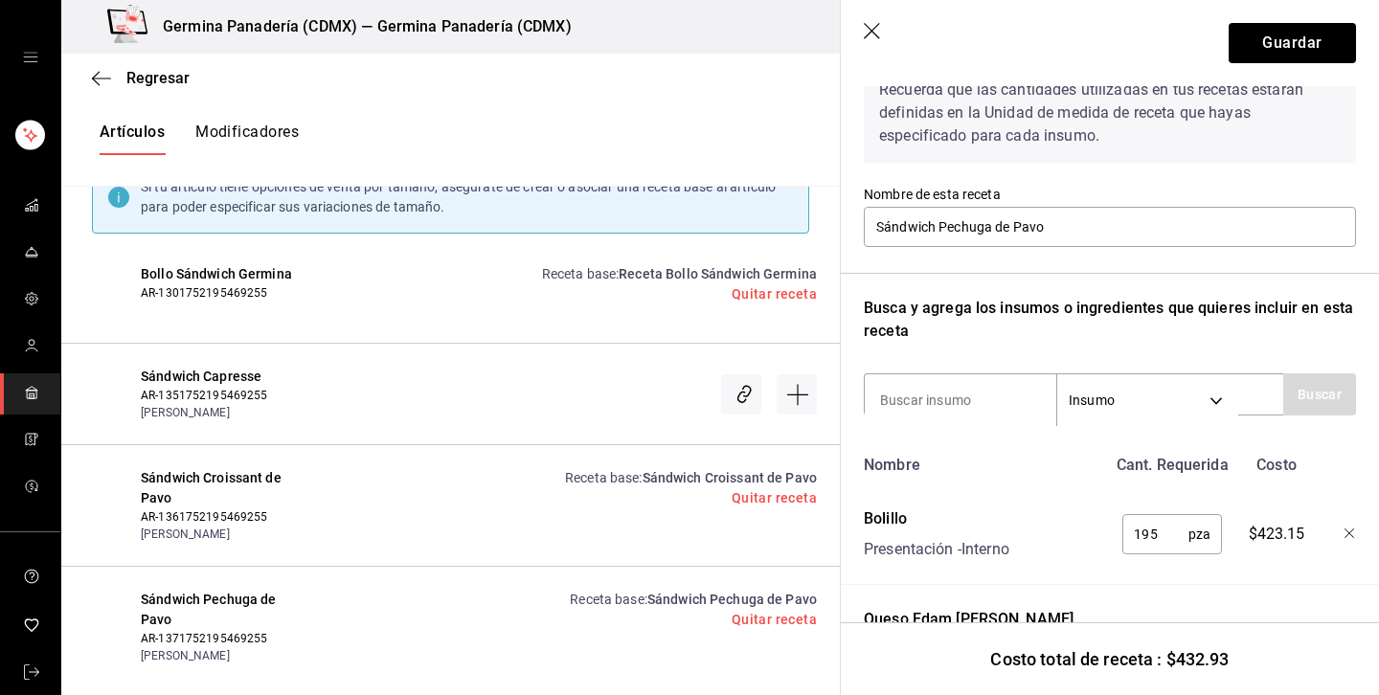
scroll to position [193, 0]
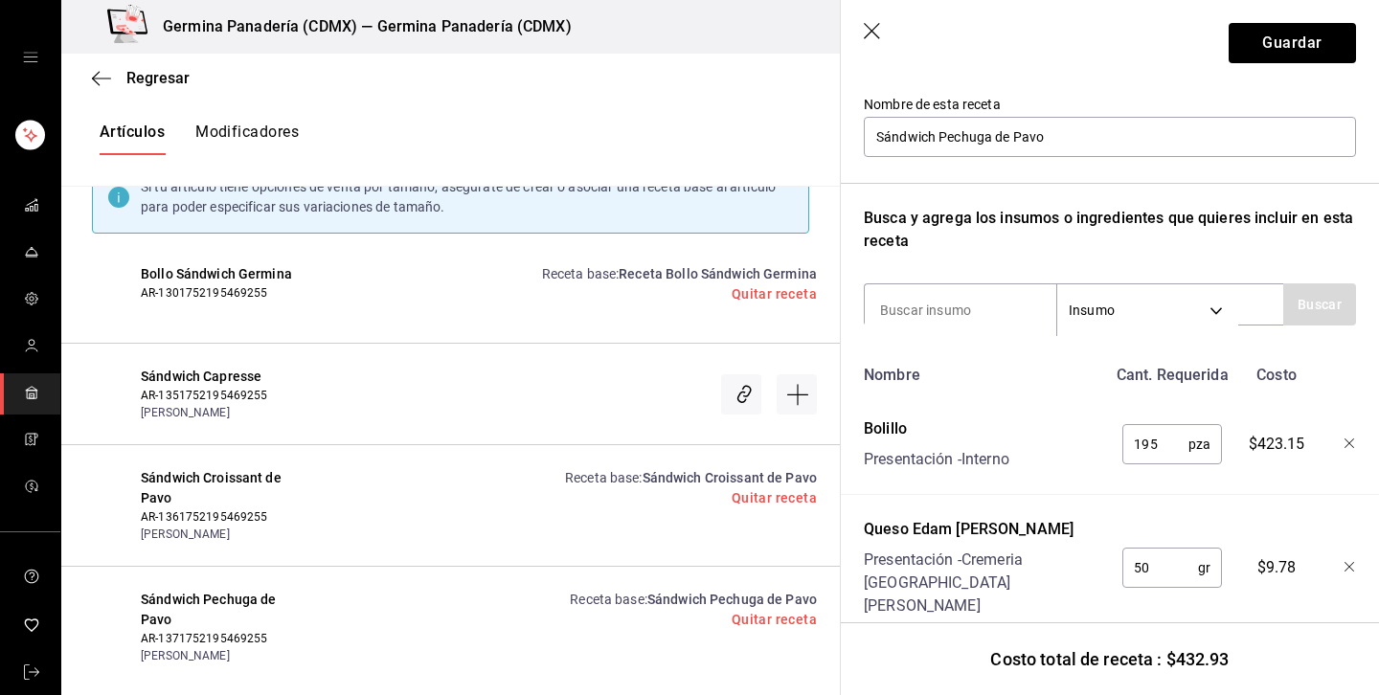
click at [1158, 440] on input "195" at bounding box center [1155, 444] width 66 height 38
type input "1"
click at [1281, 35] on button "Guardar" at bounding box center [1291, 43] width 127 height 40
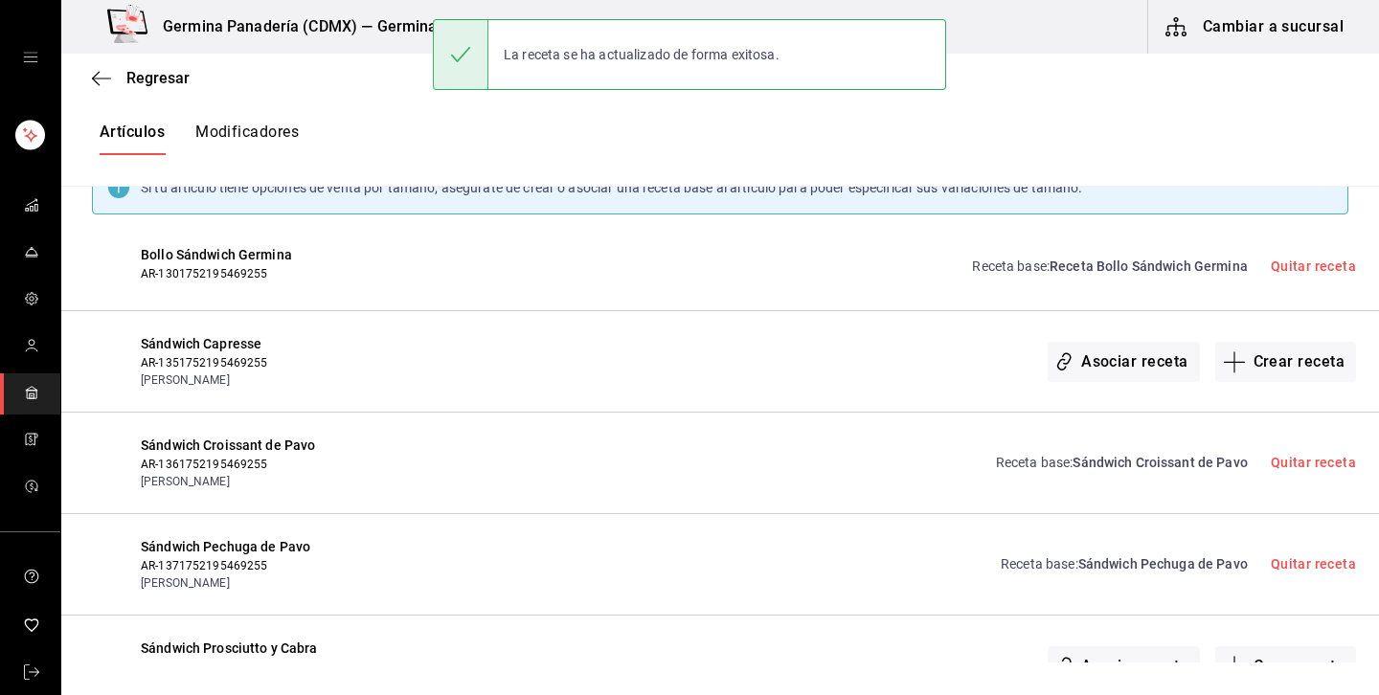
scroll to position [0, 0]
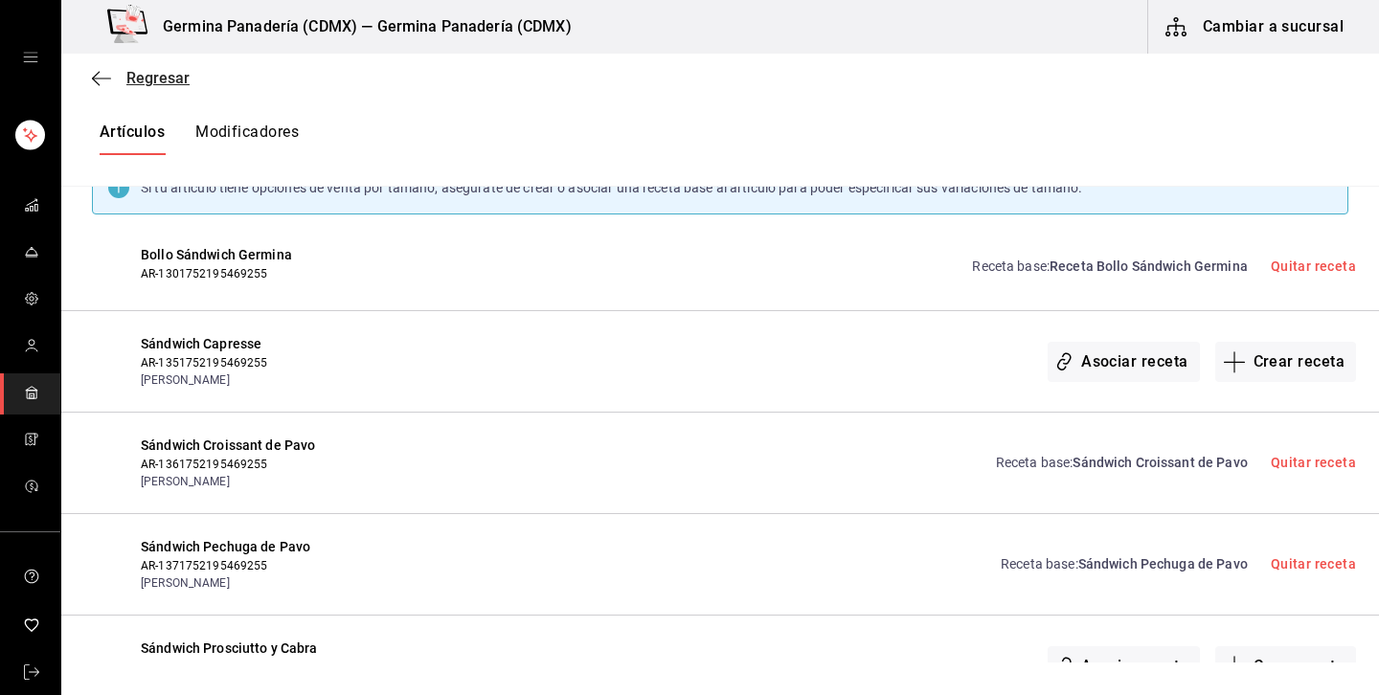
click at [171, 76] on span "Regresar" at bounding box center [157, 78] width 63 height 18
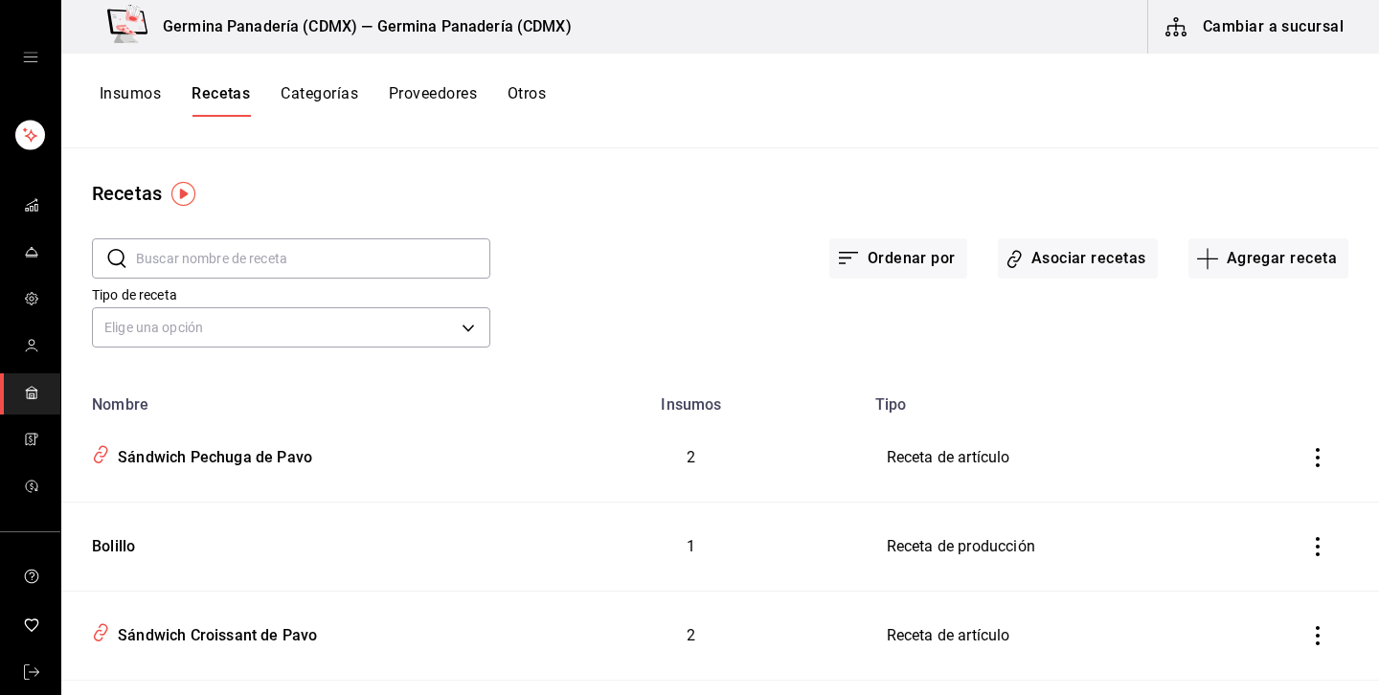
click at [141, 101] on button "Insumos" at bounding box center [130, 100] width 61 height 33
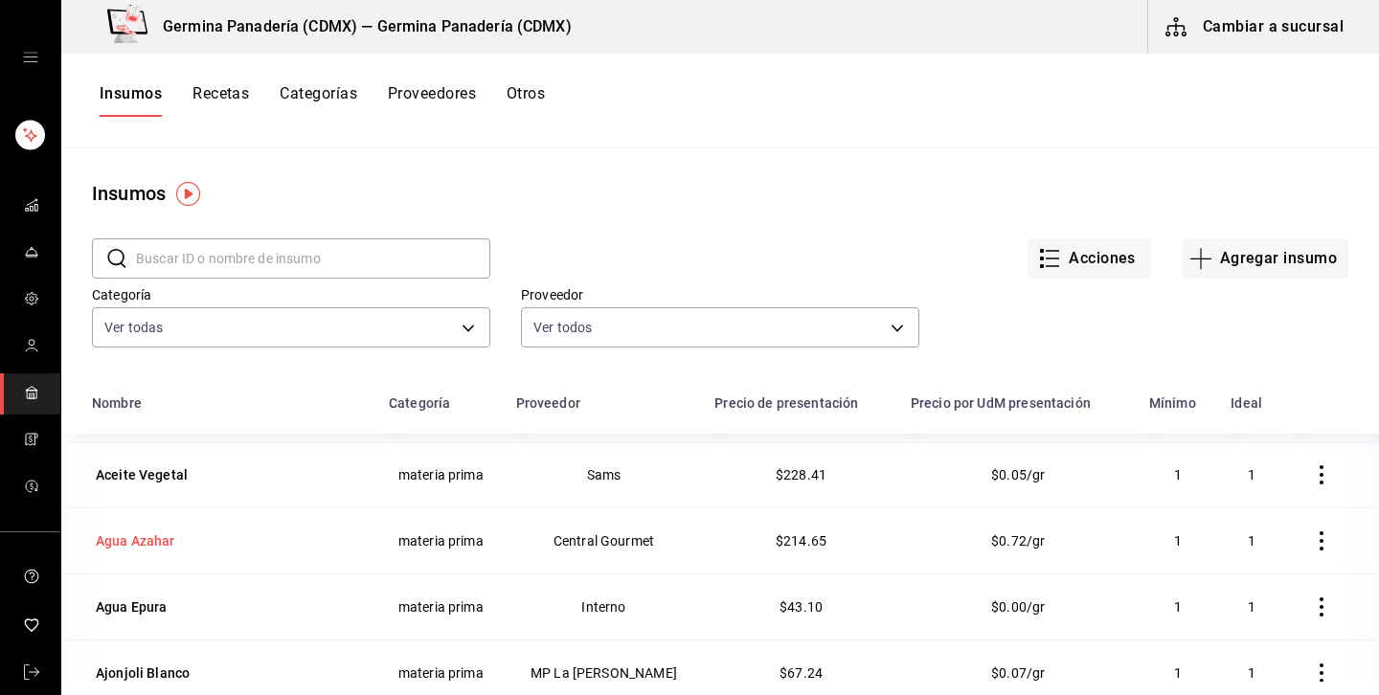
scroll to position [99, 0]
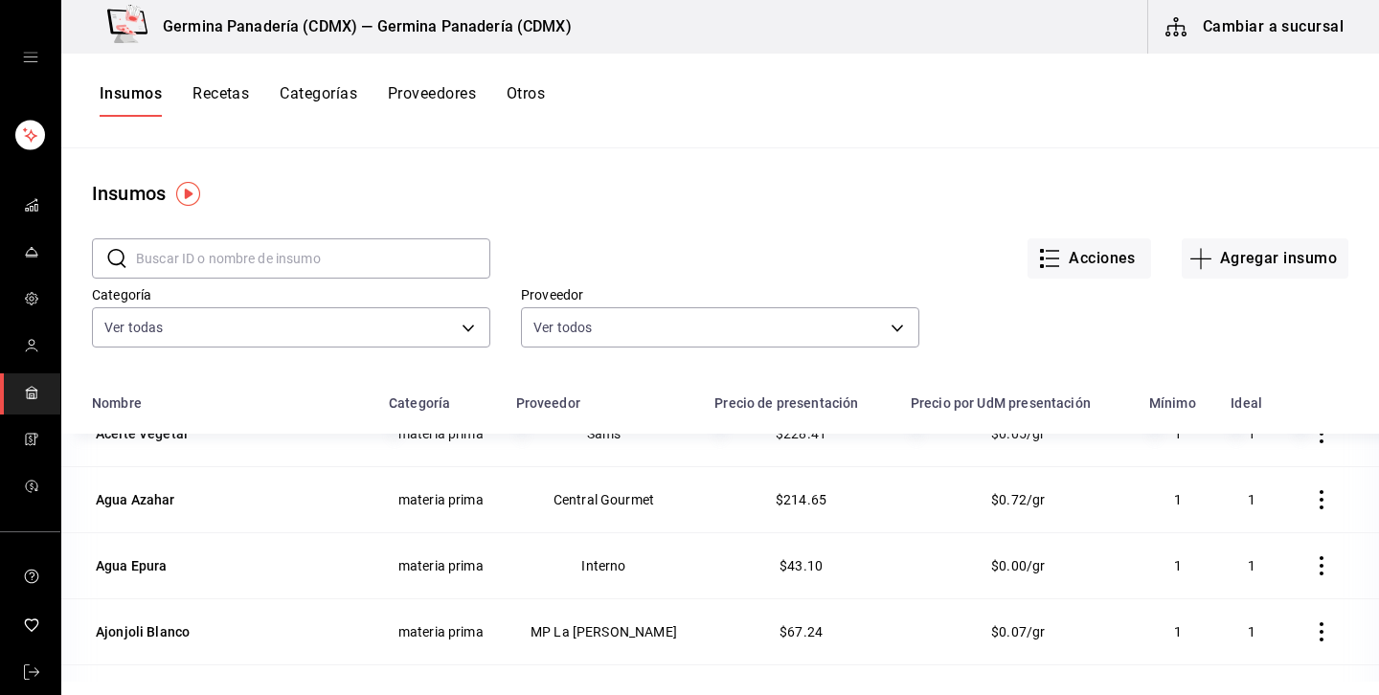
click at [357, 258] on input "text" at bounding box center [313, 258] width 354 height 38
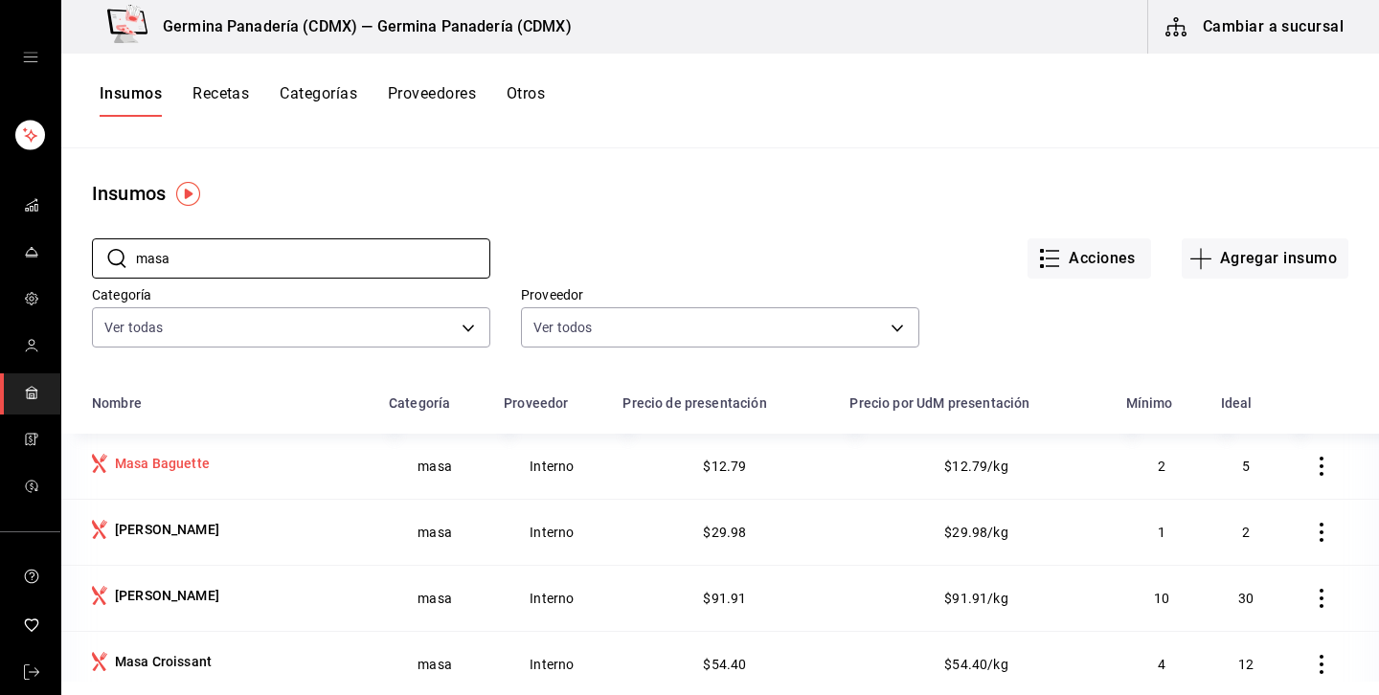
type input "masa"
click at [176, 461] on div "Masa Baguette" at bounding box center [162, 463] width 95 height 19
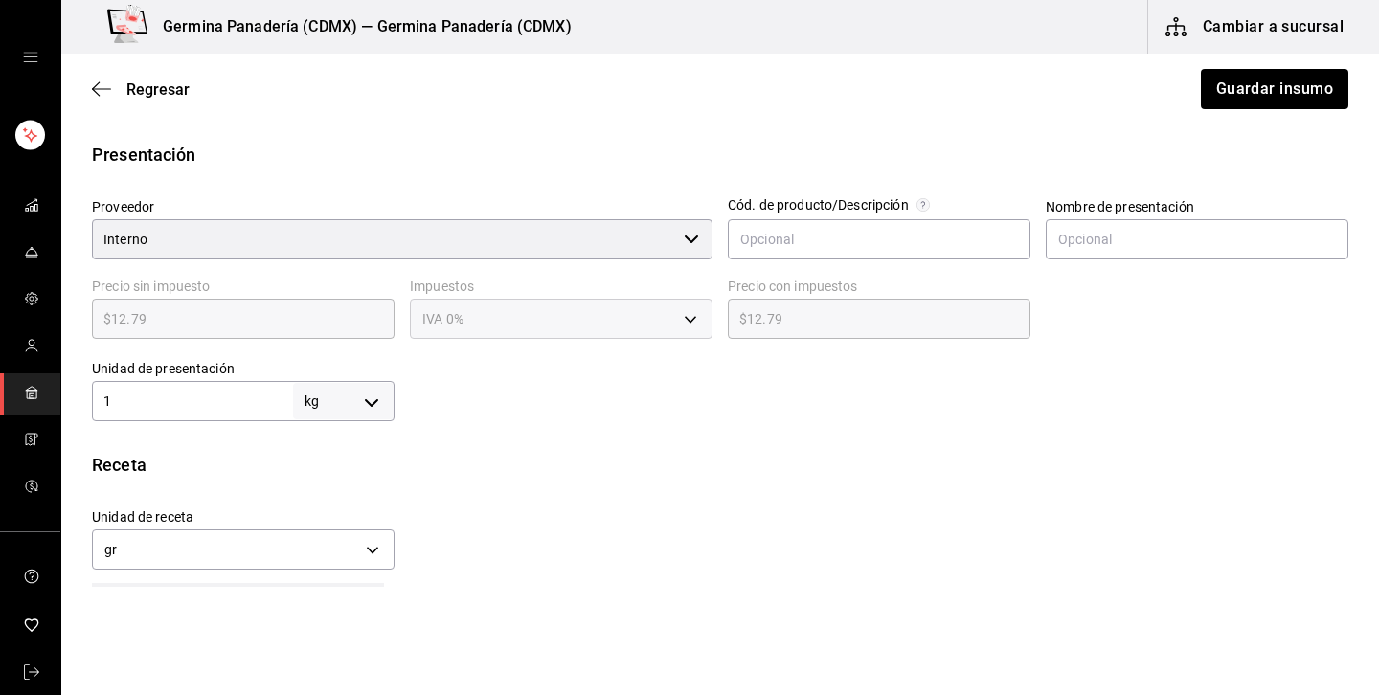
scroll to position [395, 0]
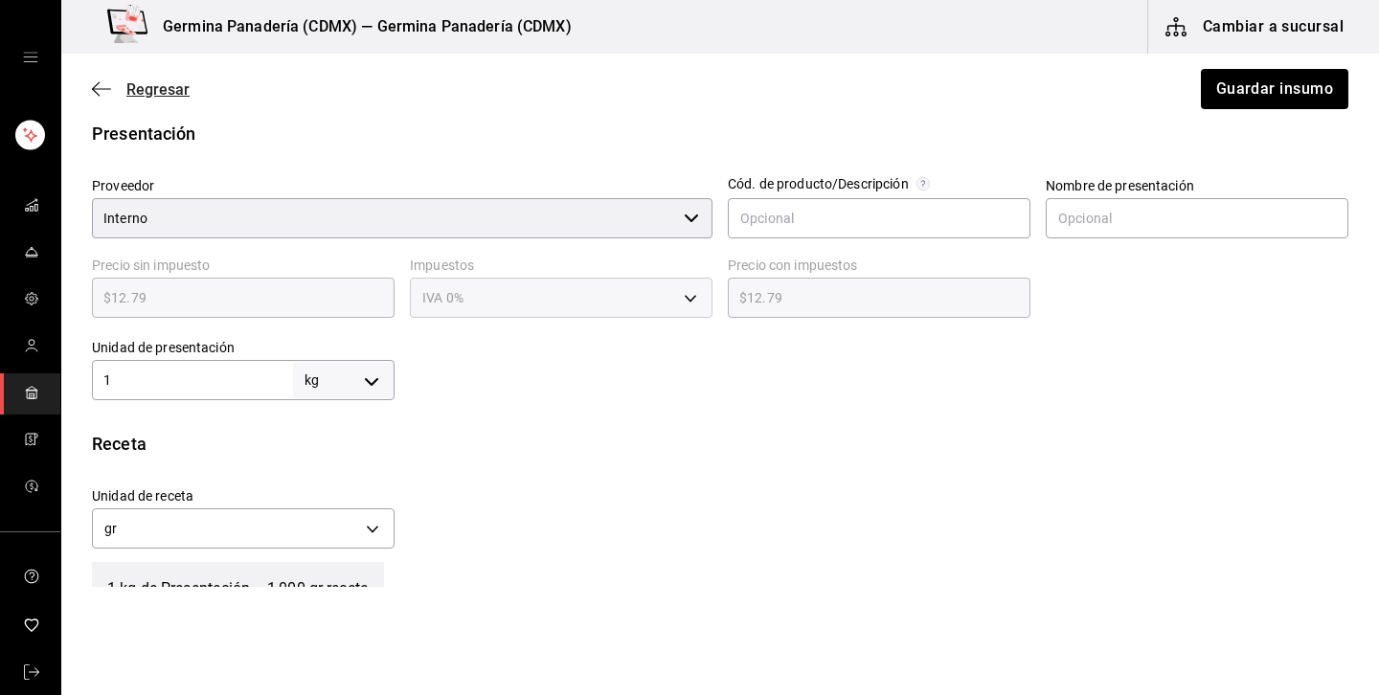
click at [135, 93] on span "Regresar" at bounding box center [157, 89] width 63 height 18
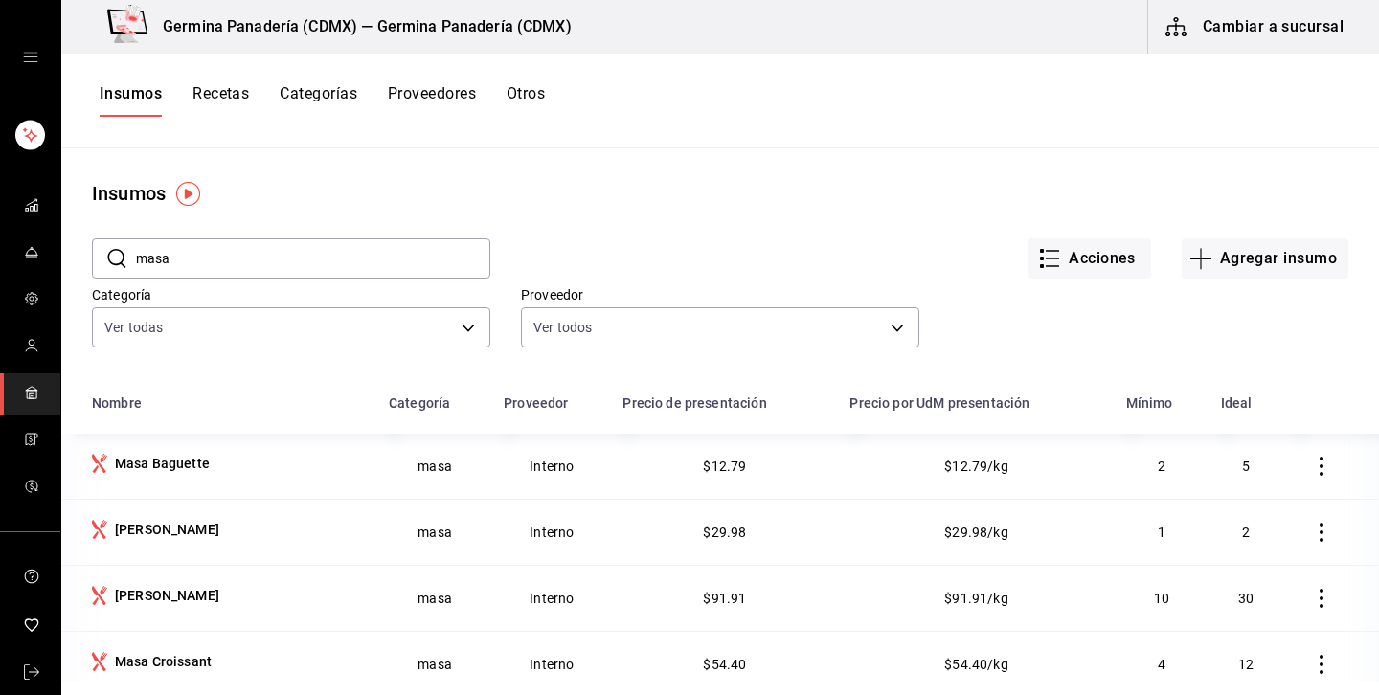
click at [262, 257] on input "masa" at bounding box center [313, 258] width 354 height 38
type input "m"
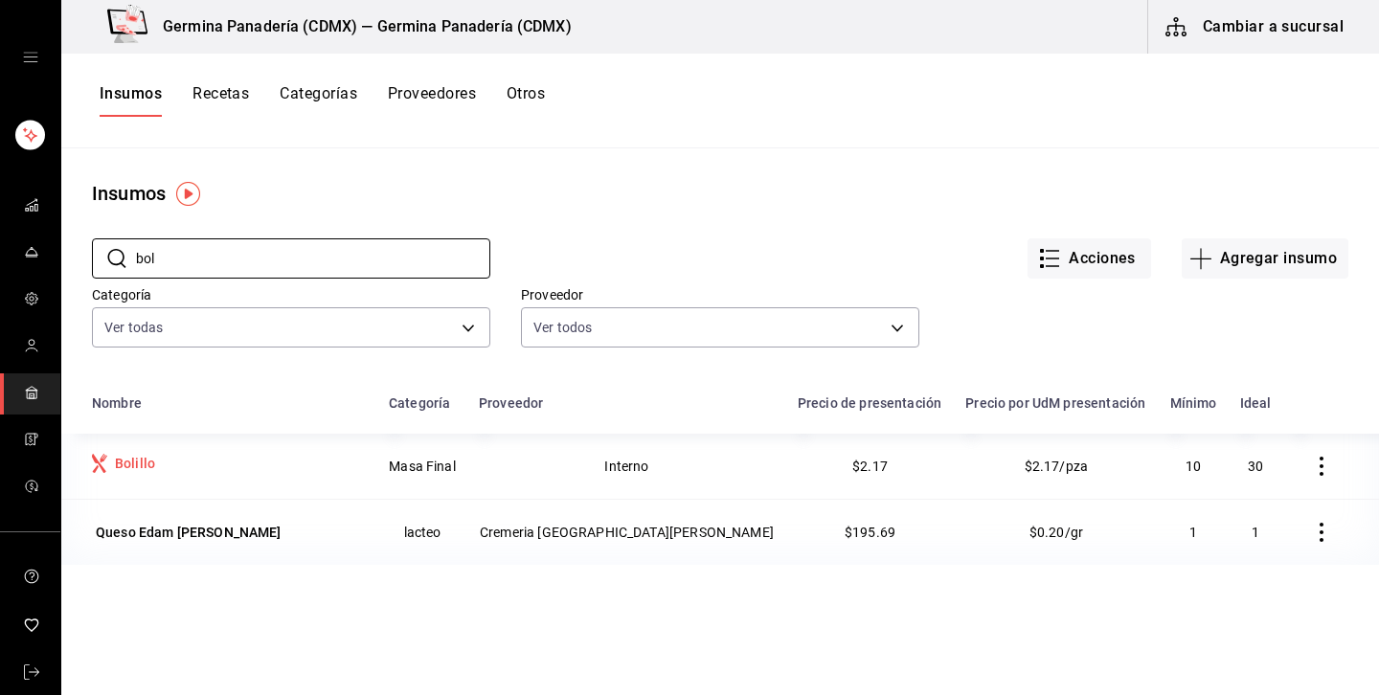
type input "bol"
click at [137, 468] on div "Bolillo" at bounding box center [135, 463] width 40 height 19
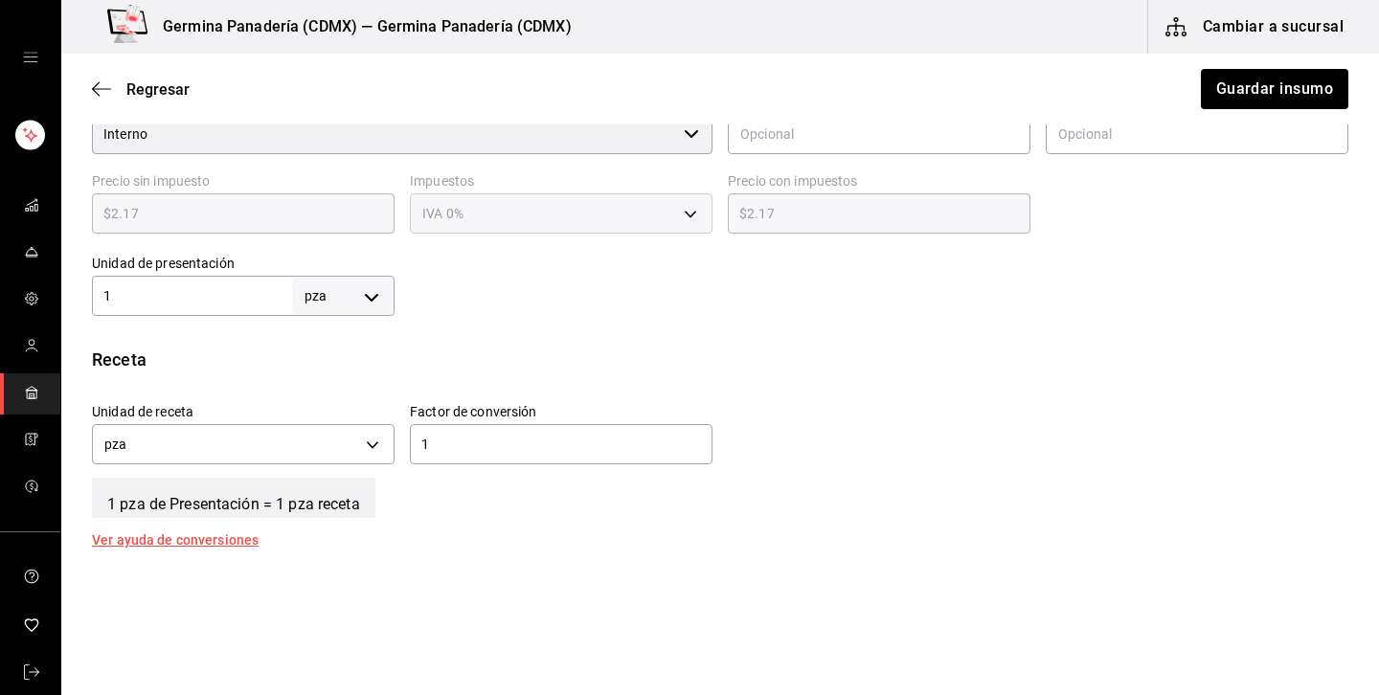
scroll to position [495, 0]
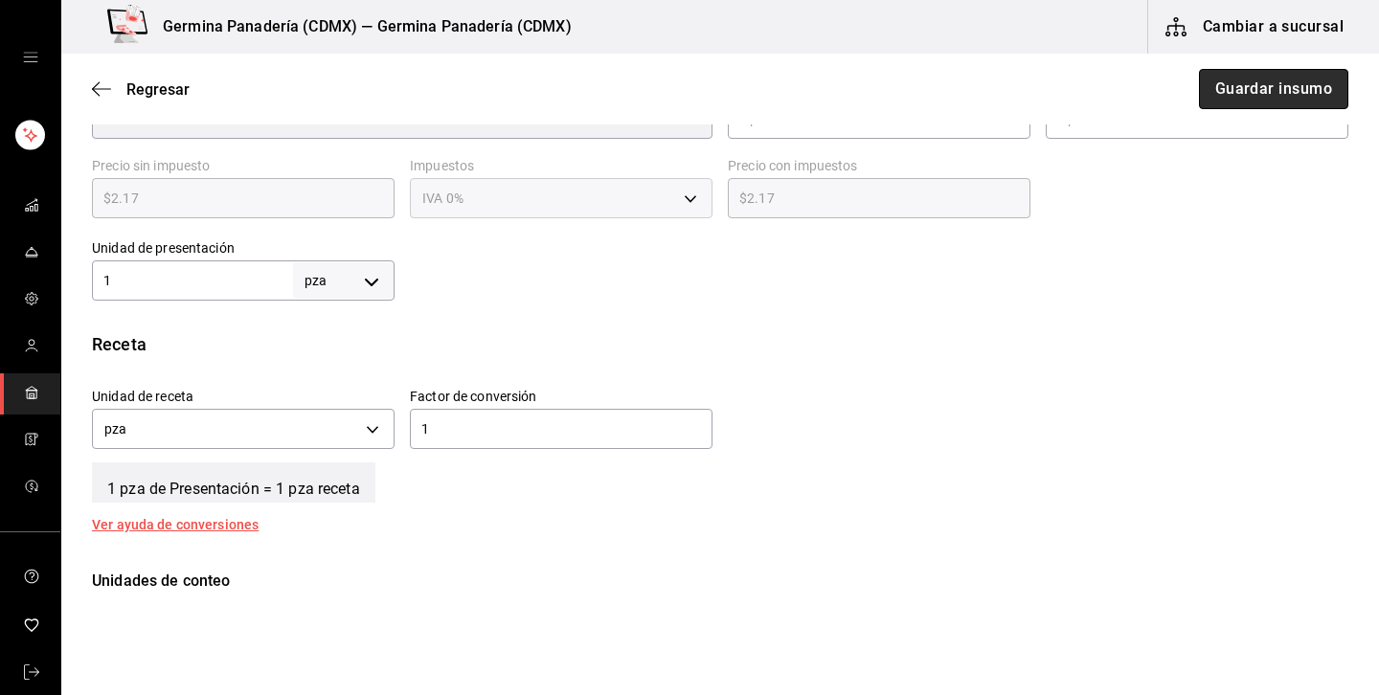
click at [1305, 76] on button "Guardar insumo" at bounding box center [1273, 89] width 149 height 40
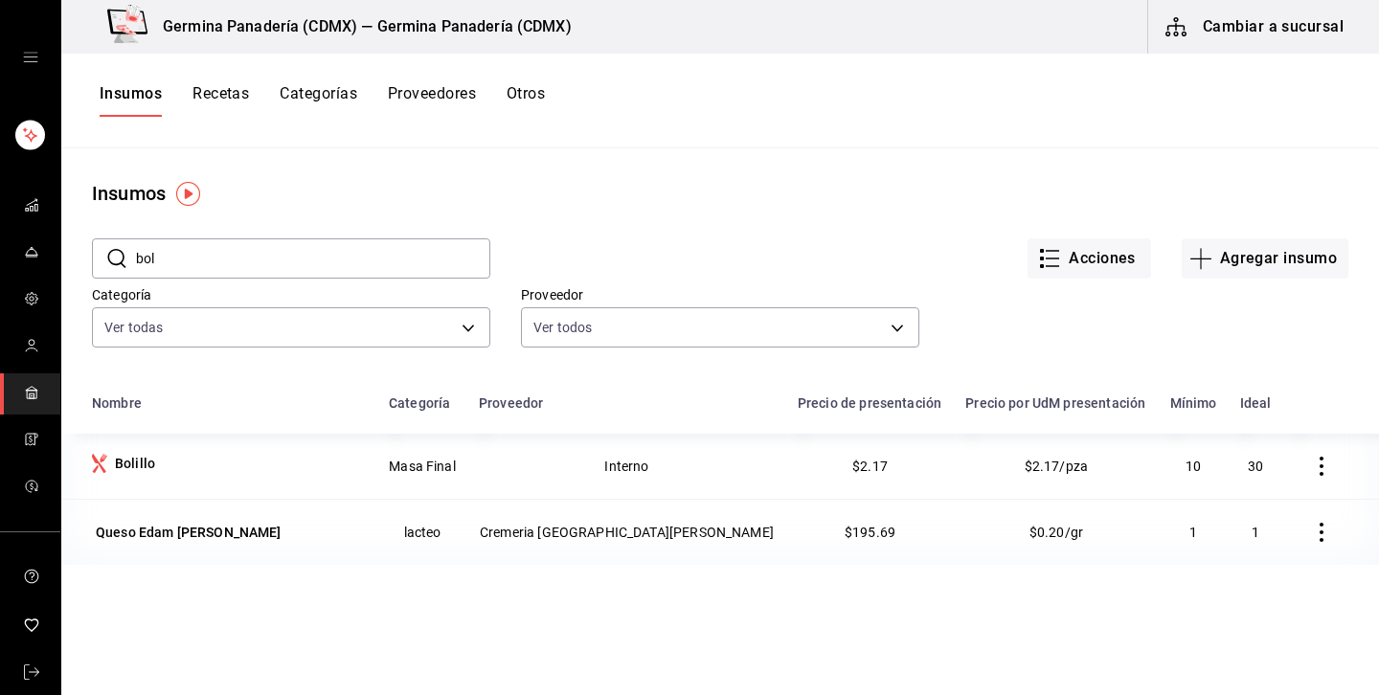
click at [231, 98] on button "Recetas" at bounding box center [220, 100] width 56 height 33
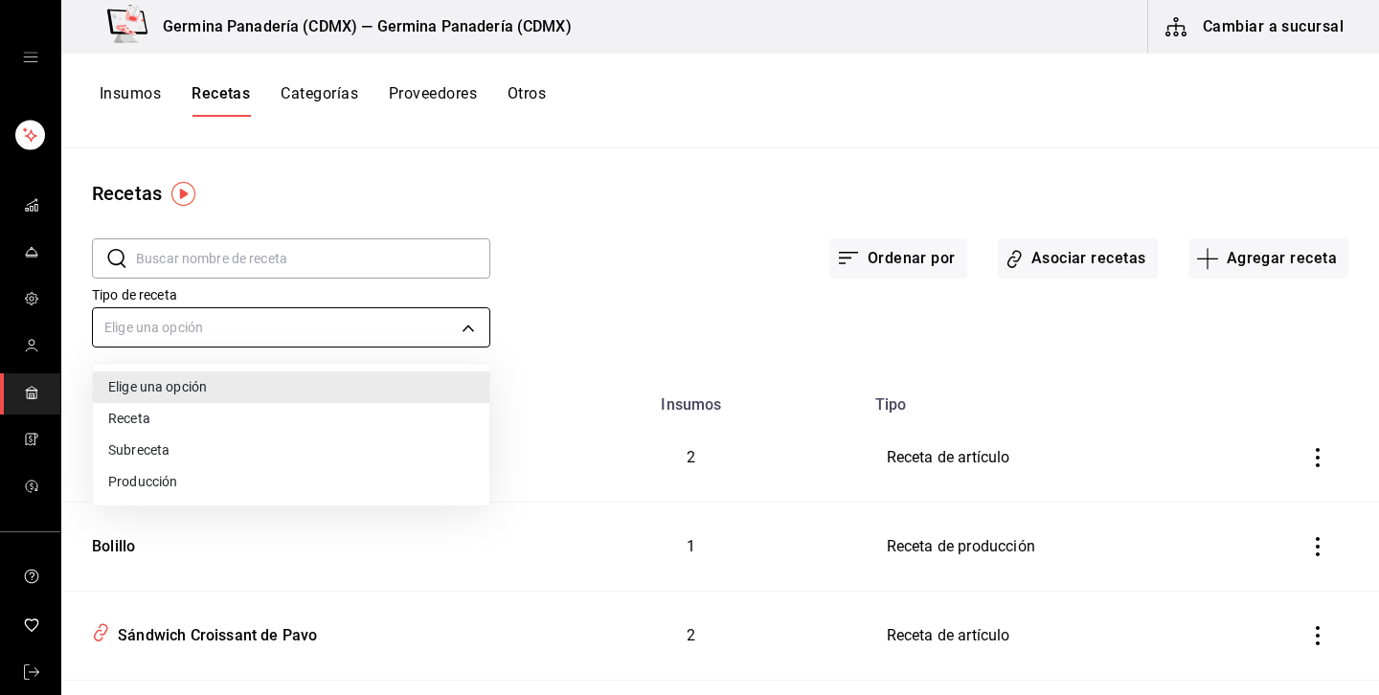
click at [280, 329] on body "Germina Panadería (CDMX) — Germina Panadería (CDMX) Cambiar a sucursal Insumos …" at bounding box center [689, 341] width 1379 height 682
click at [174, 485] on li "Producción" at bounding box center [291, 482] width 396 height 32
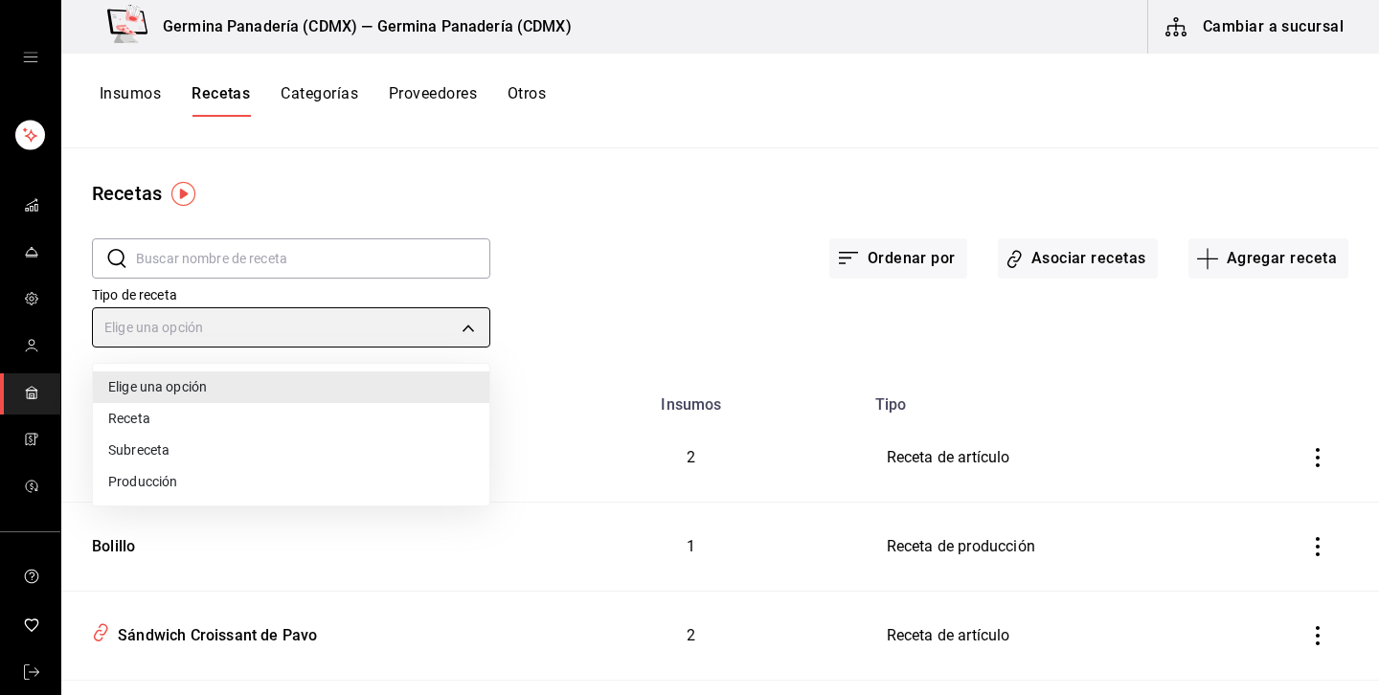
type input "PREPARATION"
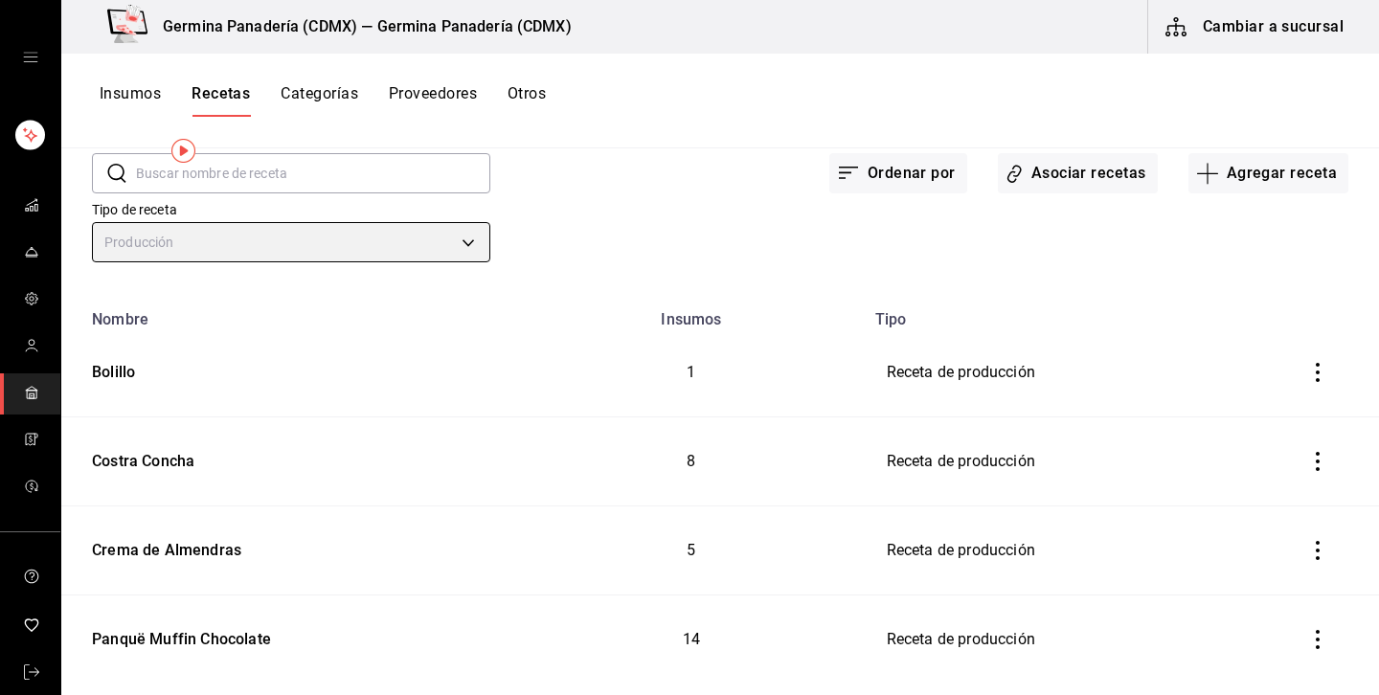
scroll to position [11, 0]
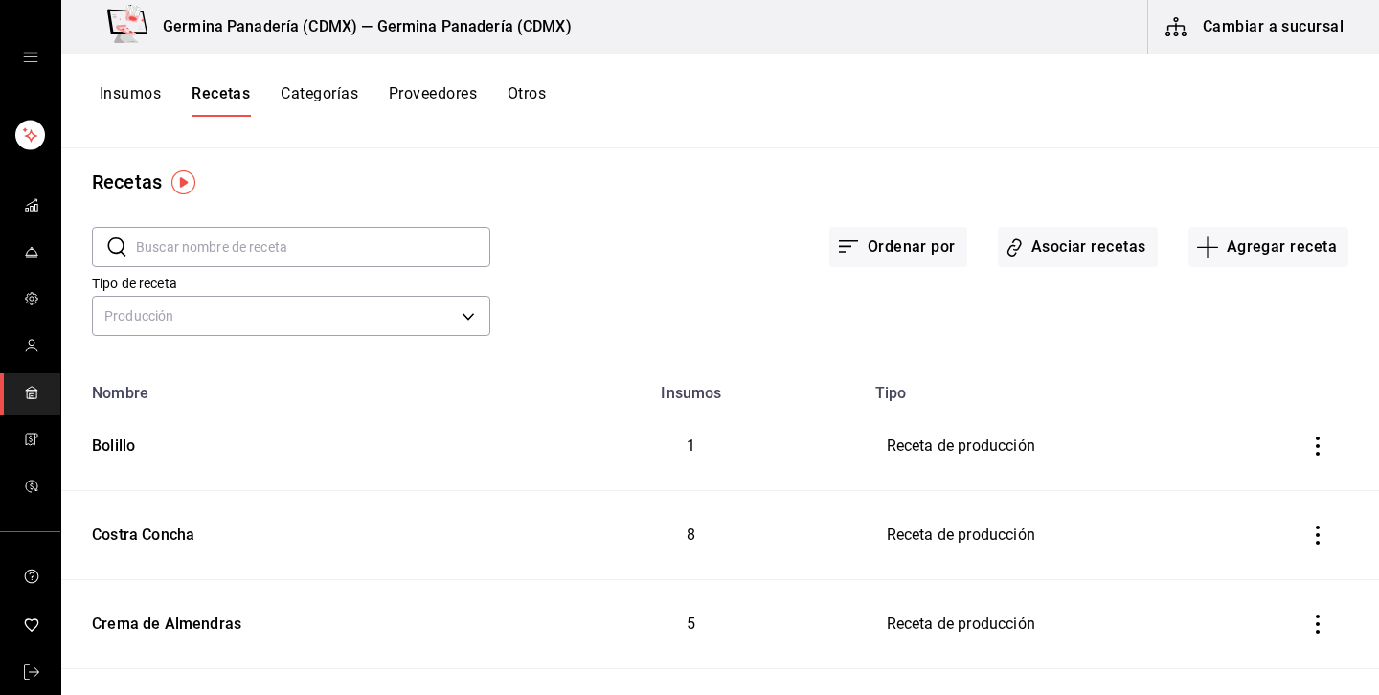
click at [210, 240] on input "text" at bounding box center [313, 247] width 354 height 38
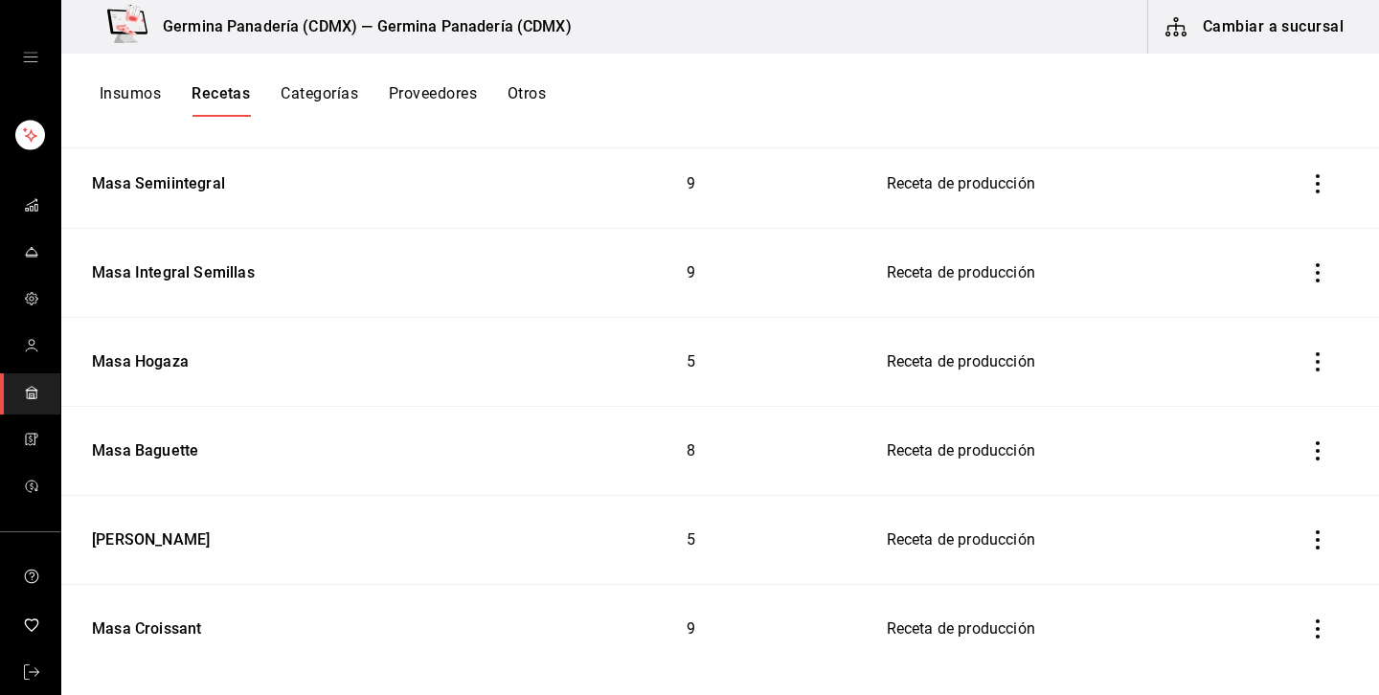
scroll to position [1077, 0]
type input "masa"
click at [135, 439] on div "Masa Baguette" at bounding box center [141, 446] width 114 height 30
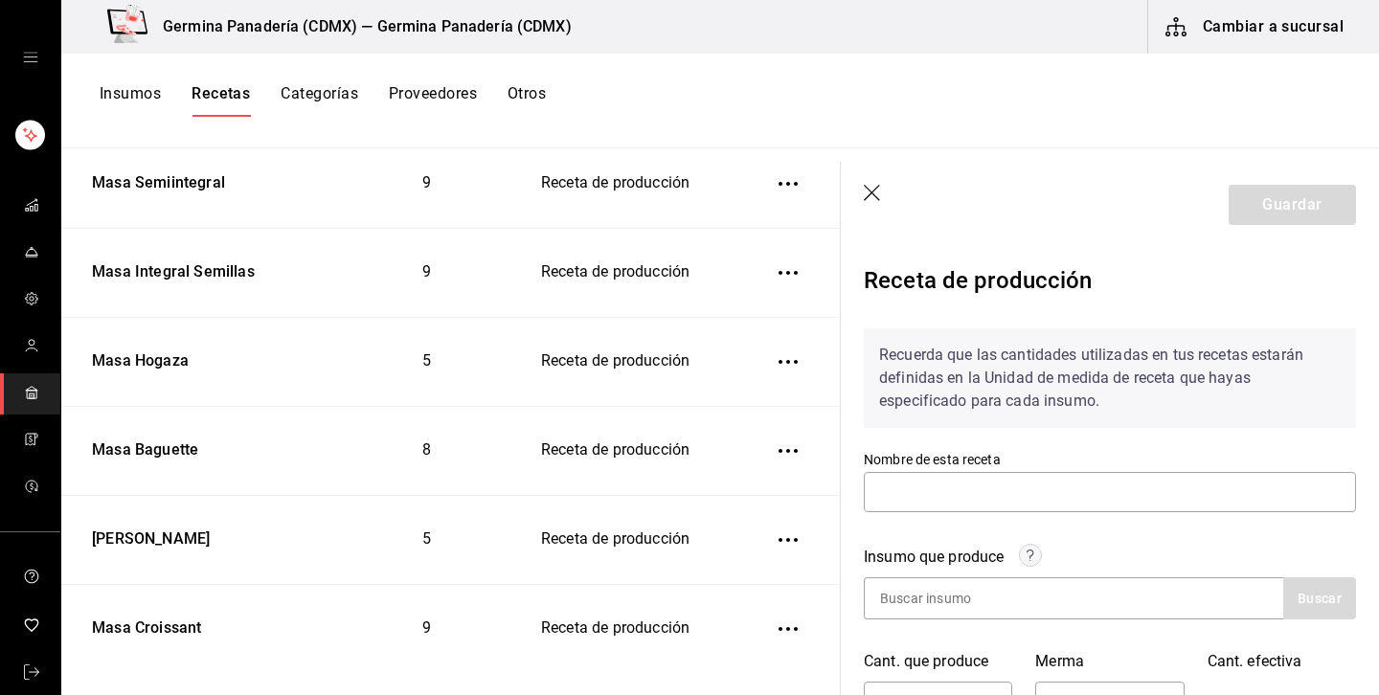
type input "Masa Baguette"
type input "3.956"
type input "0.1"
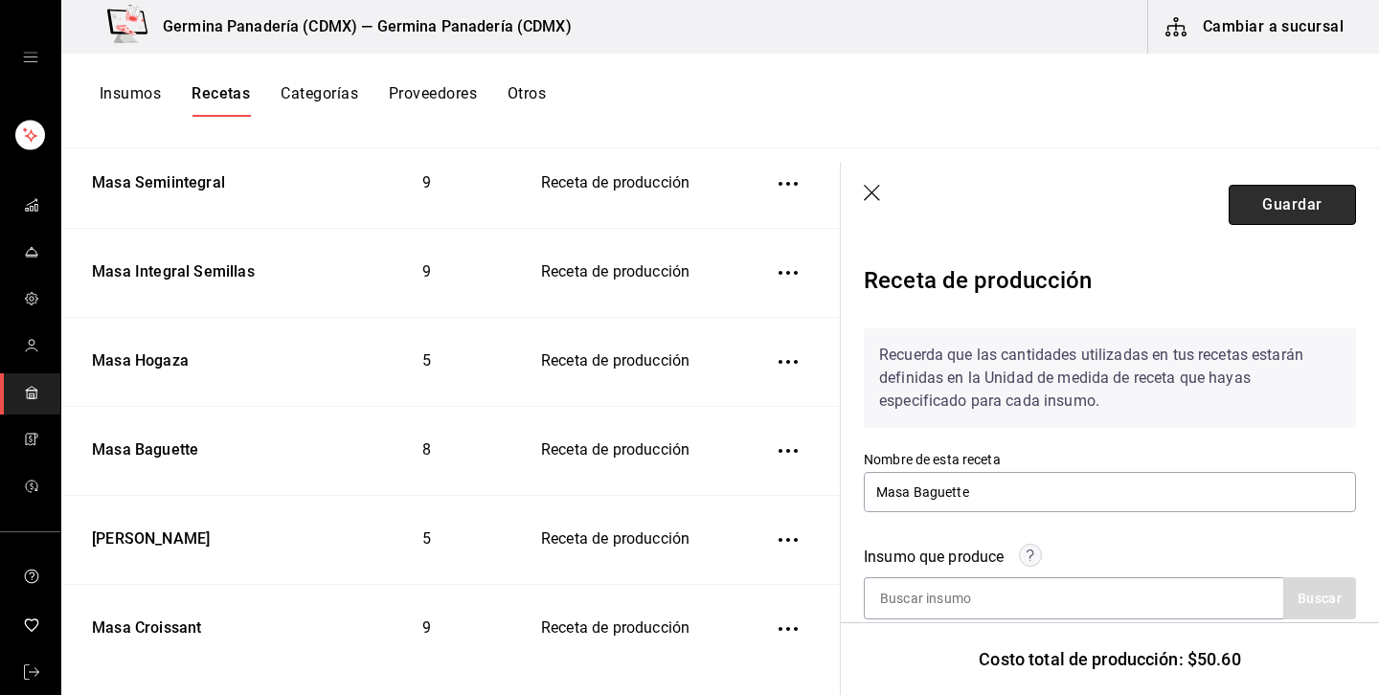
click at [1260, 211] on button "Guardar" at bounding box center [1291, 205] width 127 height 40
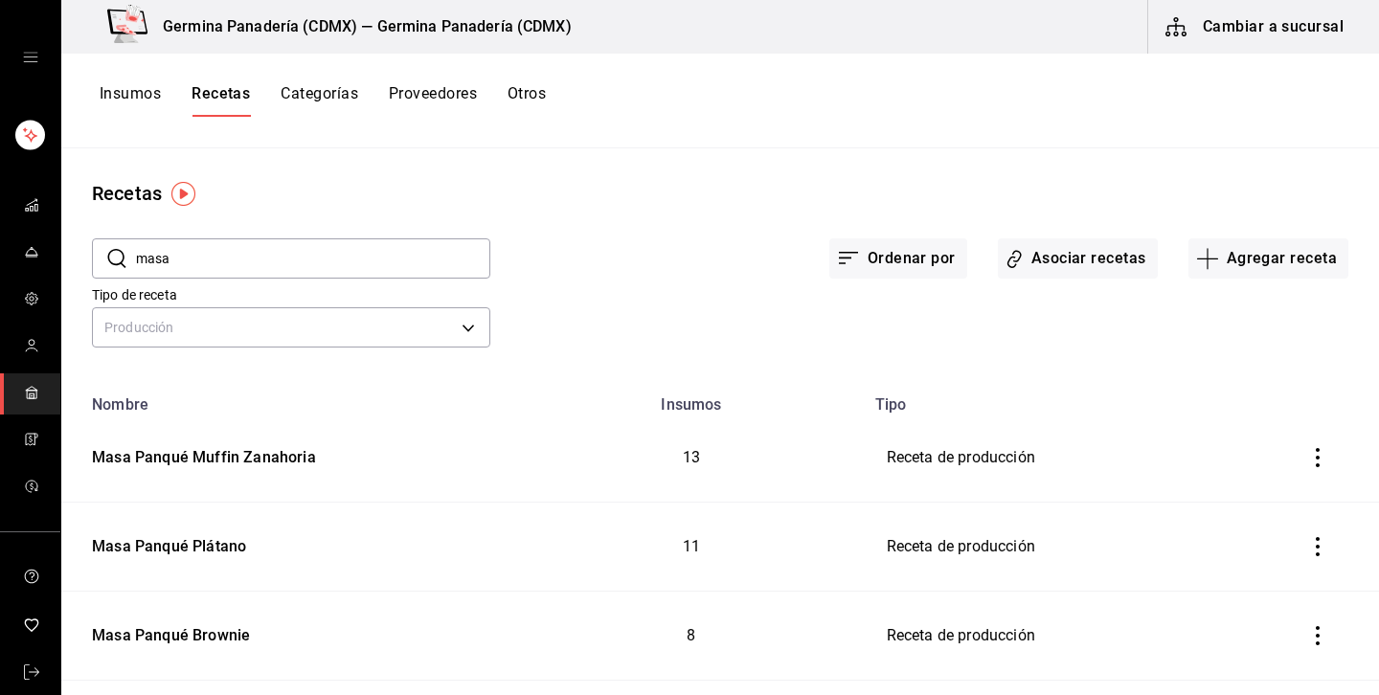
click at [296, 250] on input "masa" at bounding box center [313, 258] width 354 height 38
type input "m"
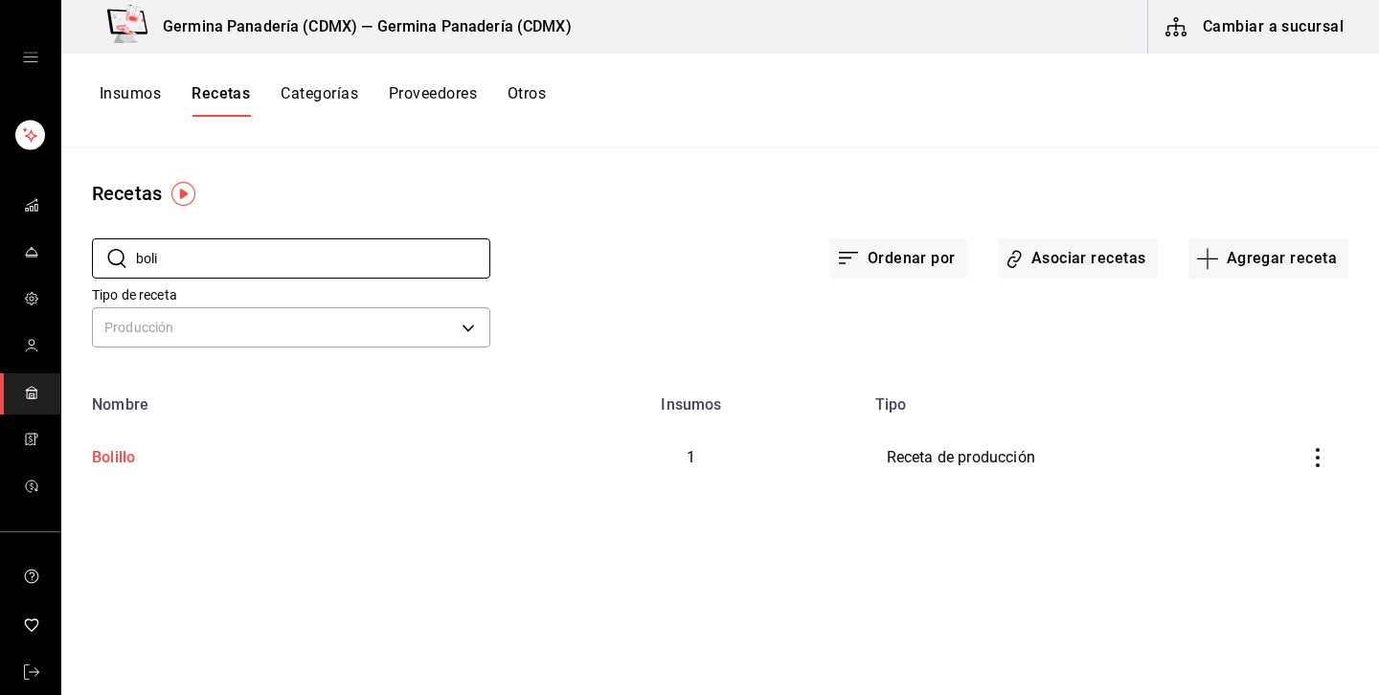
type input "boli"
click at [147, 455] on div "Bolillo" at bounding box center [290, 454] width 413 height 30
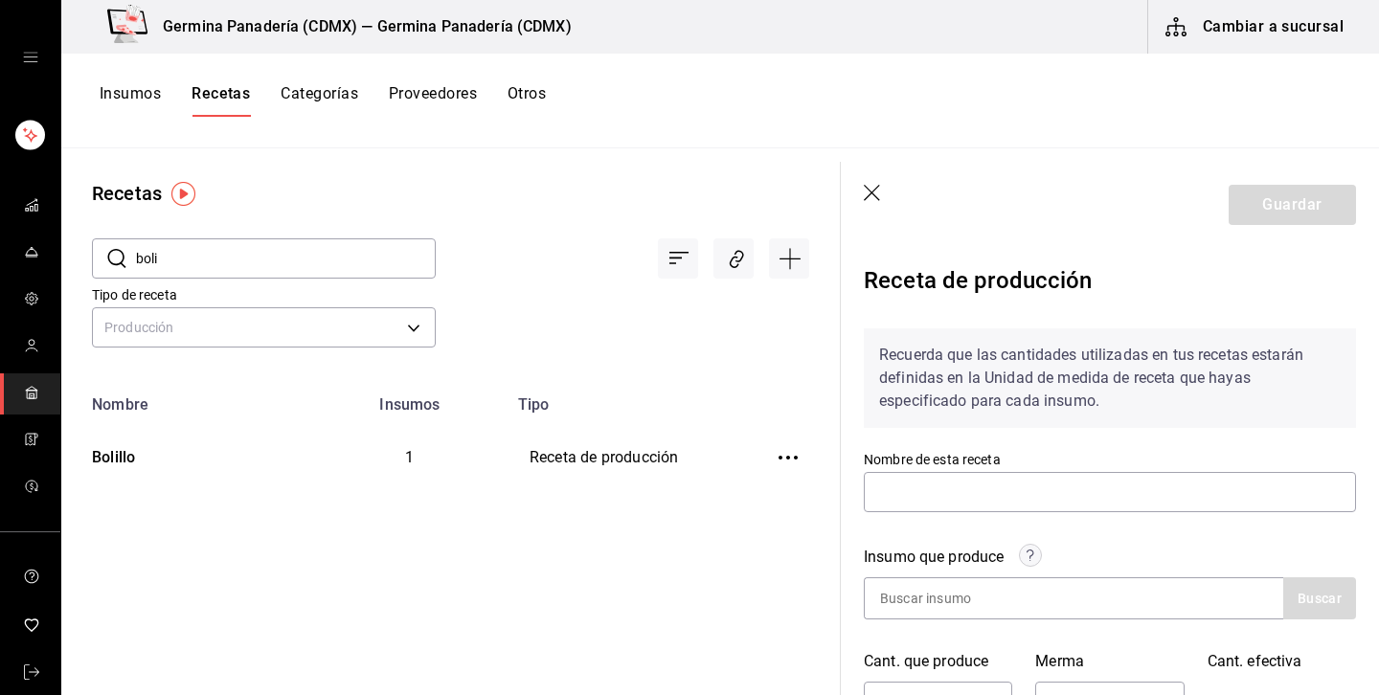
type input "Bolillo"
type input "10"
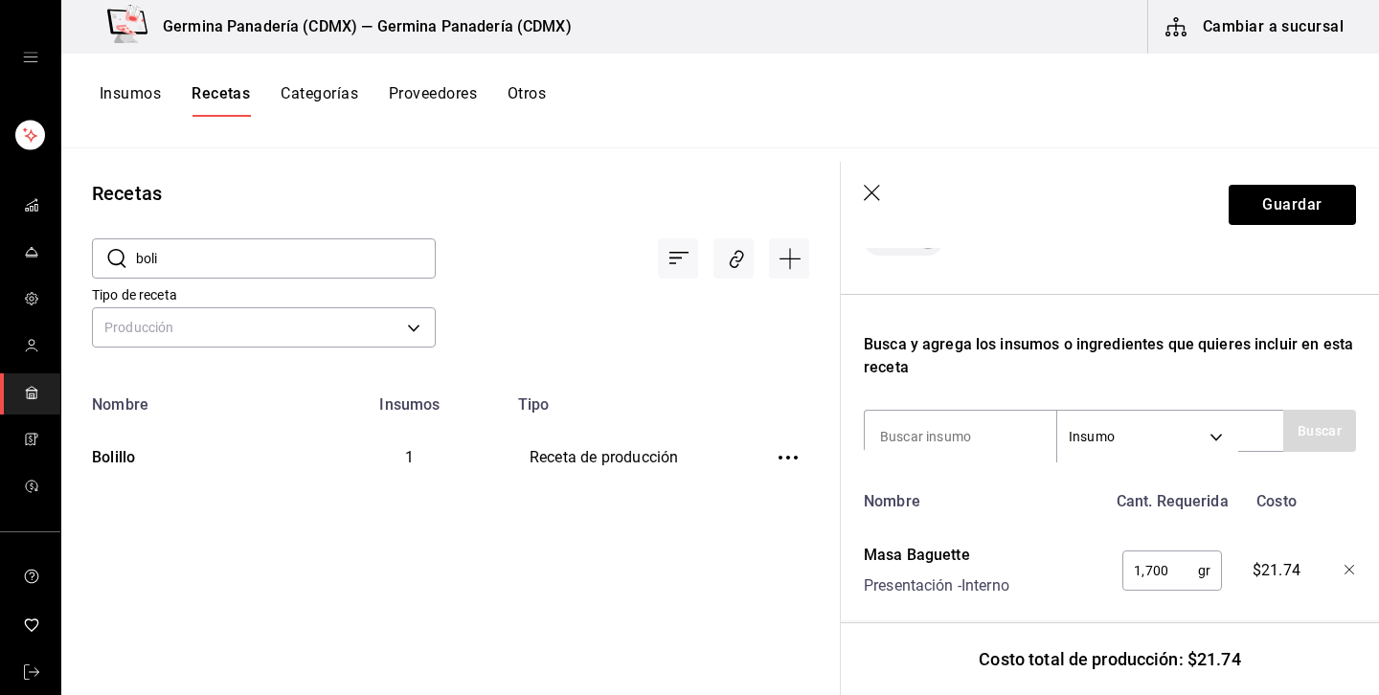
scroll to position [523, 0]
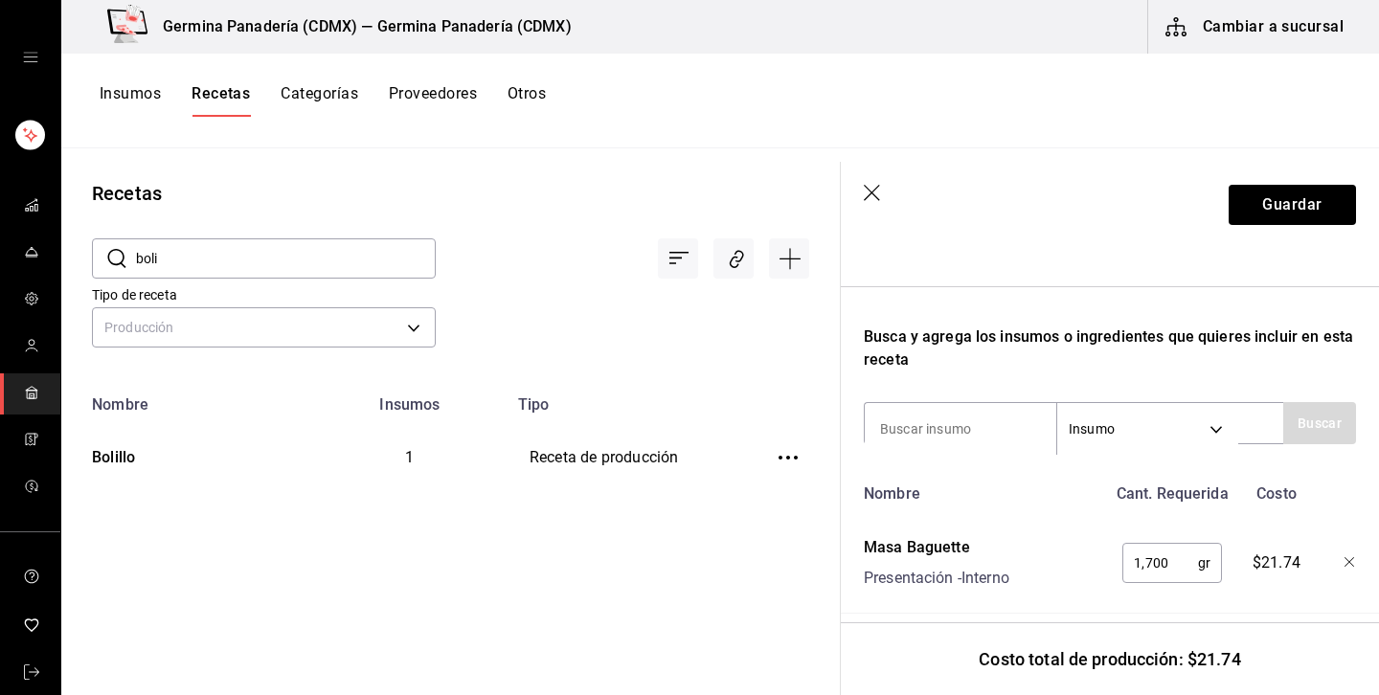
click at [280, 274] on input "boli" at bounding box center [286, 258] width 300 height 38
type input "b"
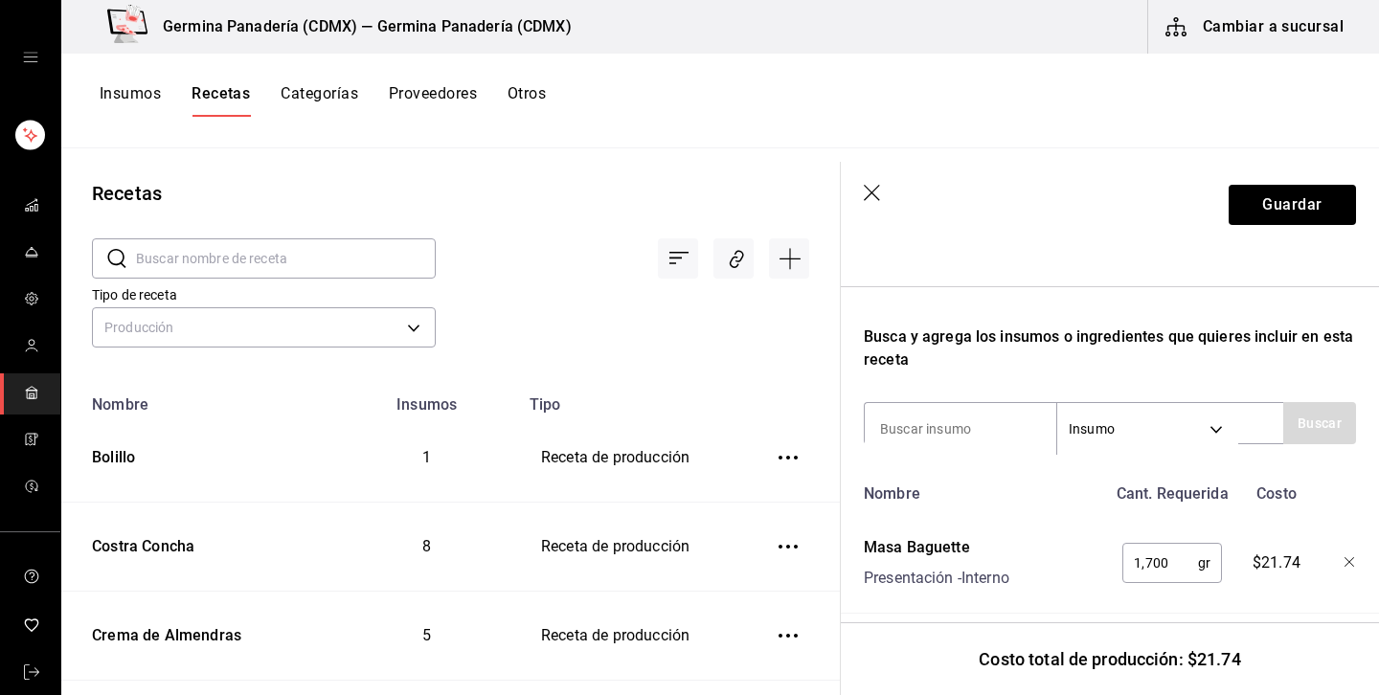
click at [871, 201] on icon "button" at bounding box center [873, 194] width 19 height 19
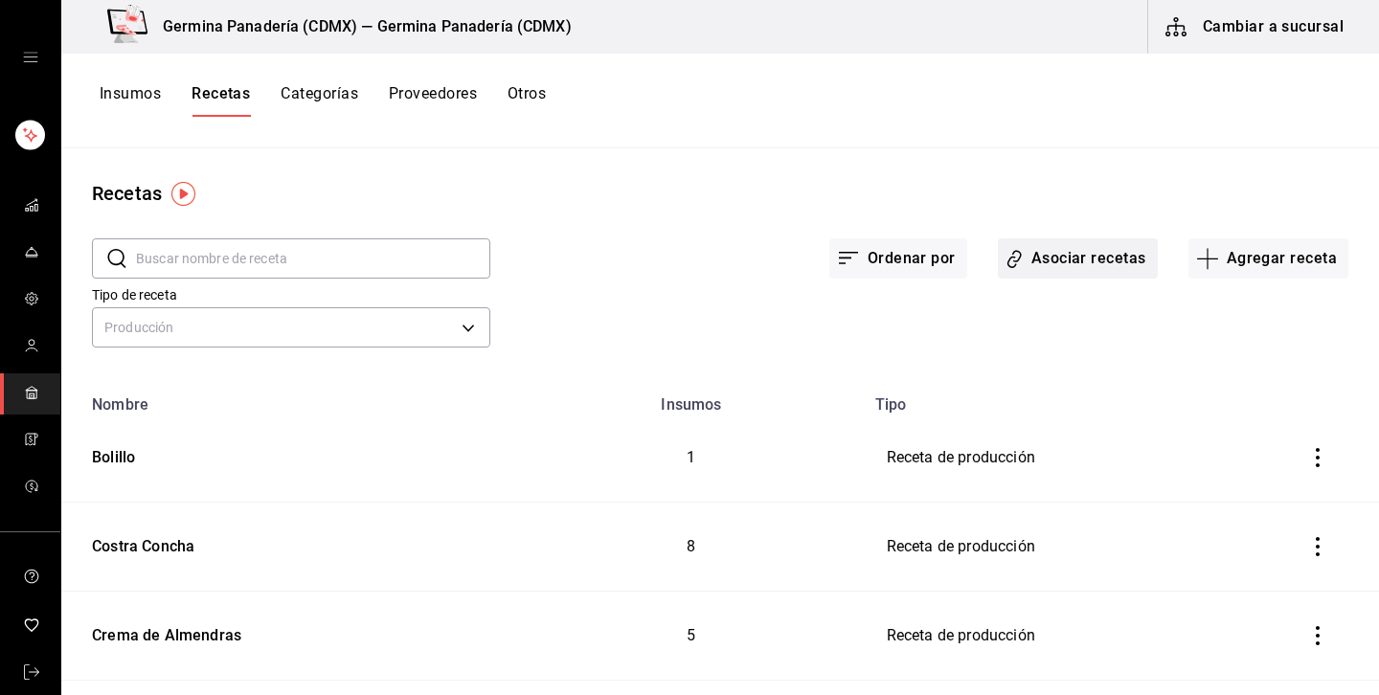
click at [1094, 244] on button "Asociar recetas" at bounding box center [1078, 258] width 160 height 40
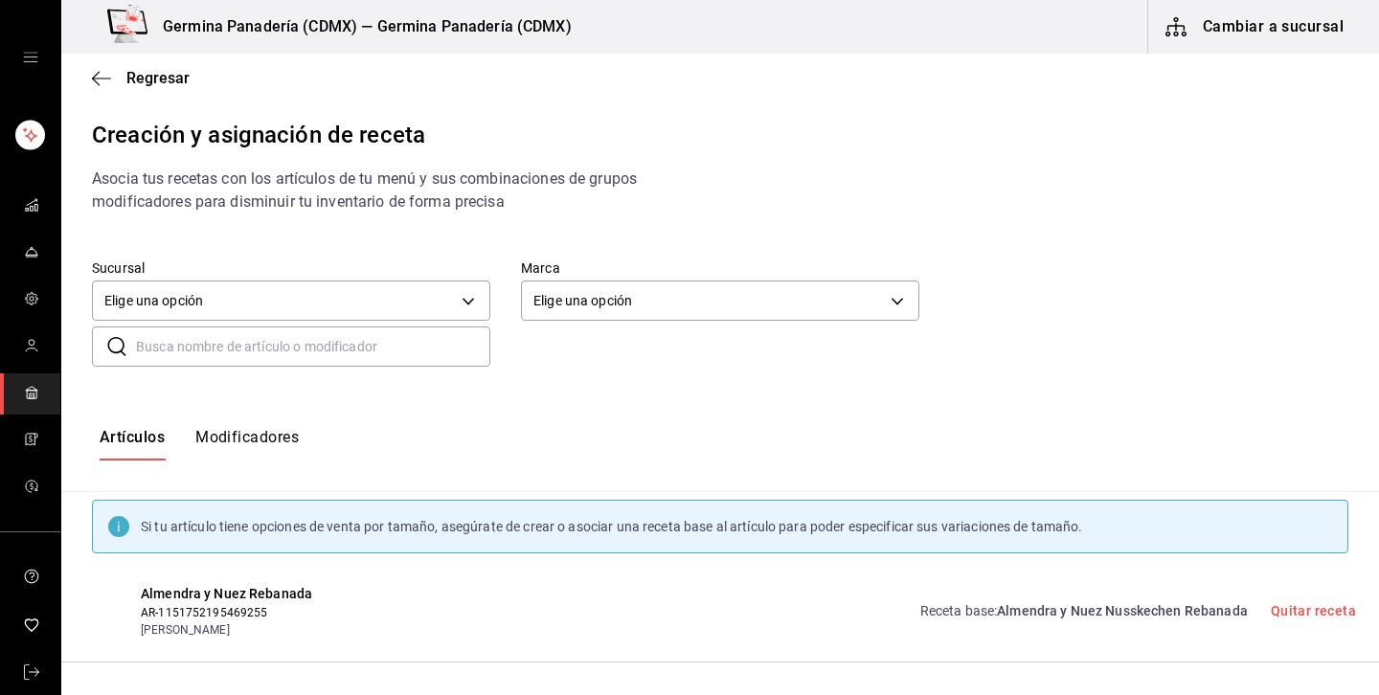
click at [407, 336] on input "text" at bounding box center [313, 346] width 354 height 38
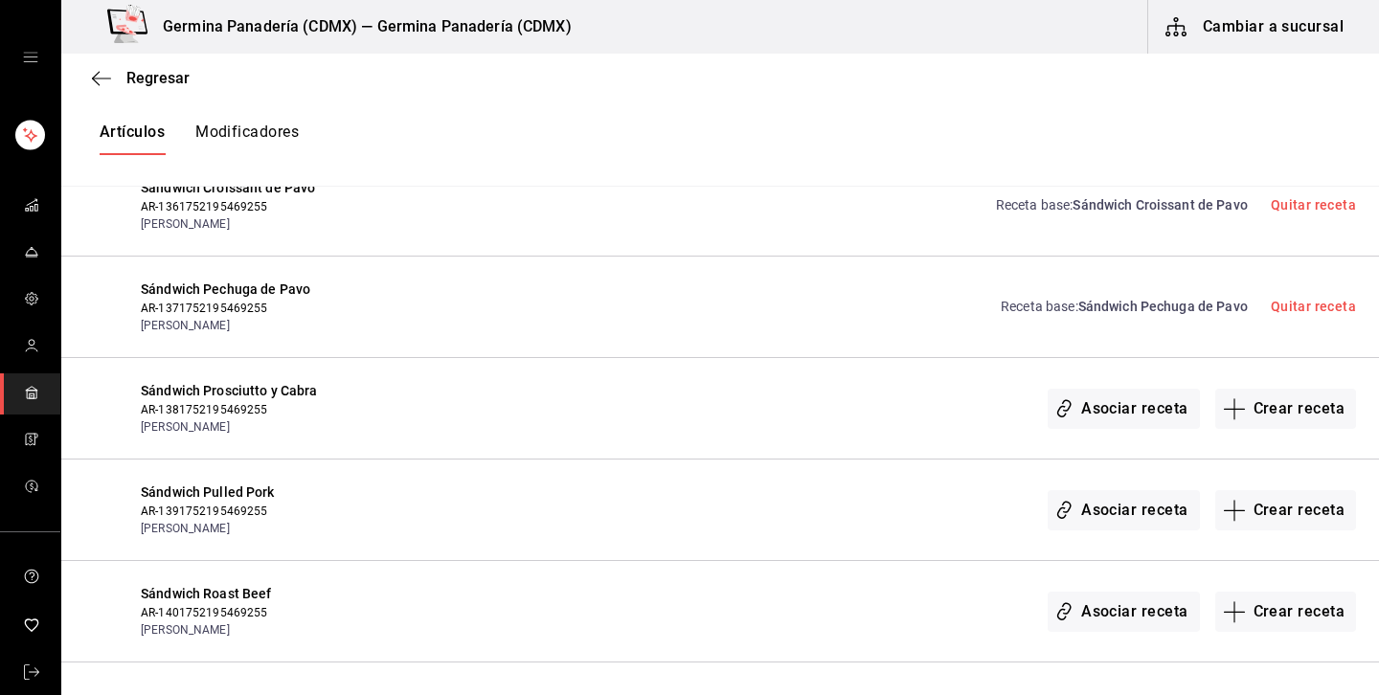
scroll to position [577, 0]
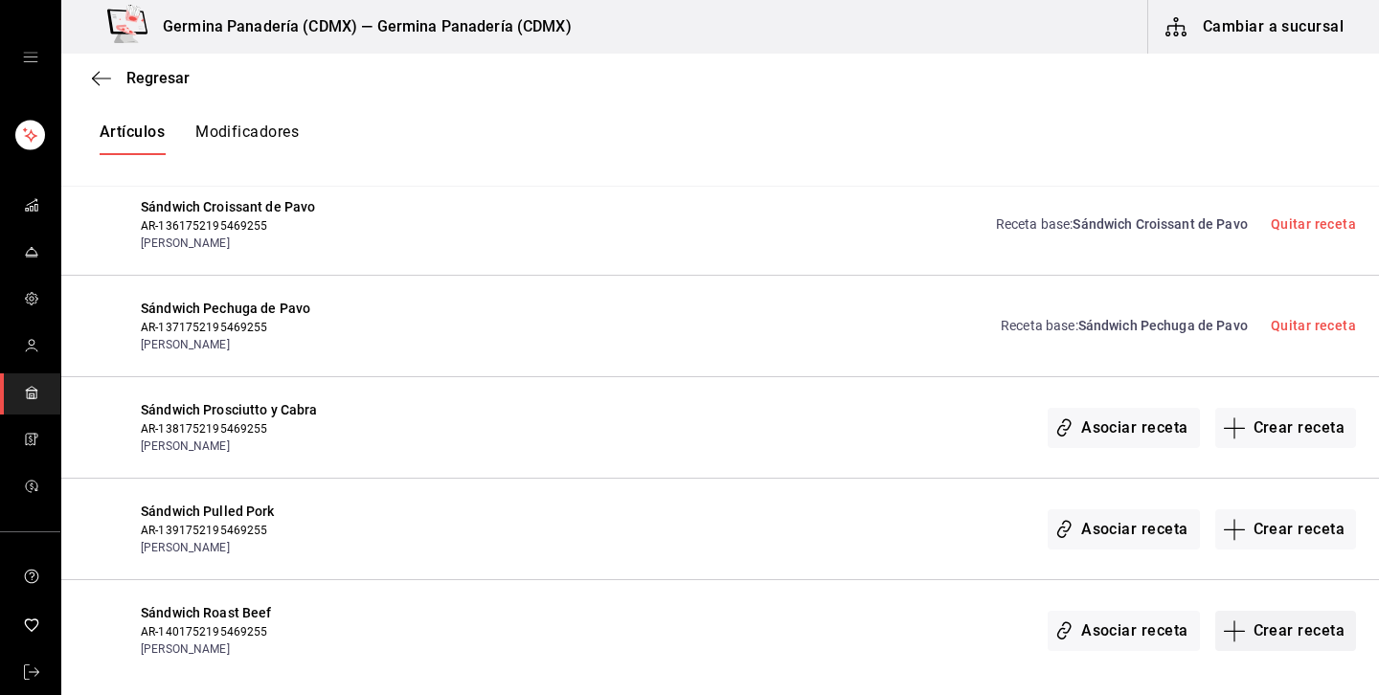
type input "sán"
click at [1290, 635] on button "Crear receta" at bounding box center [1286, 631] width 142 height 40
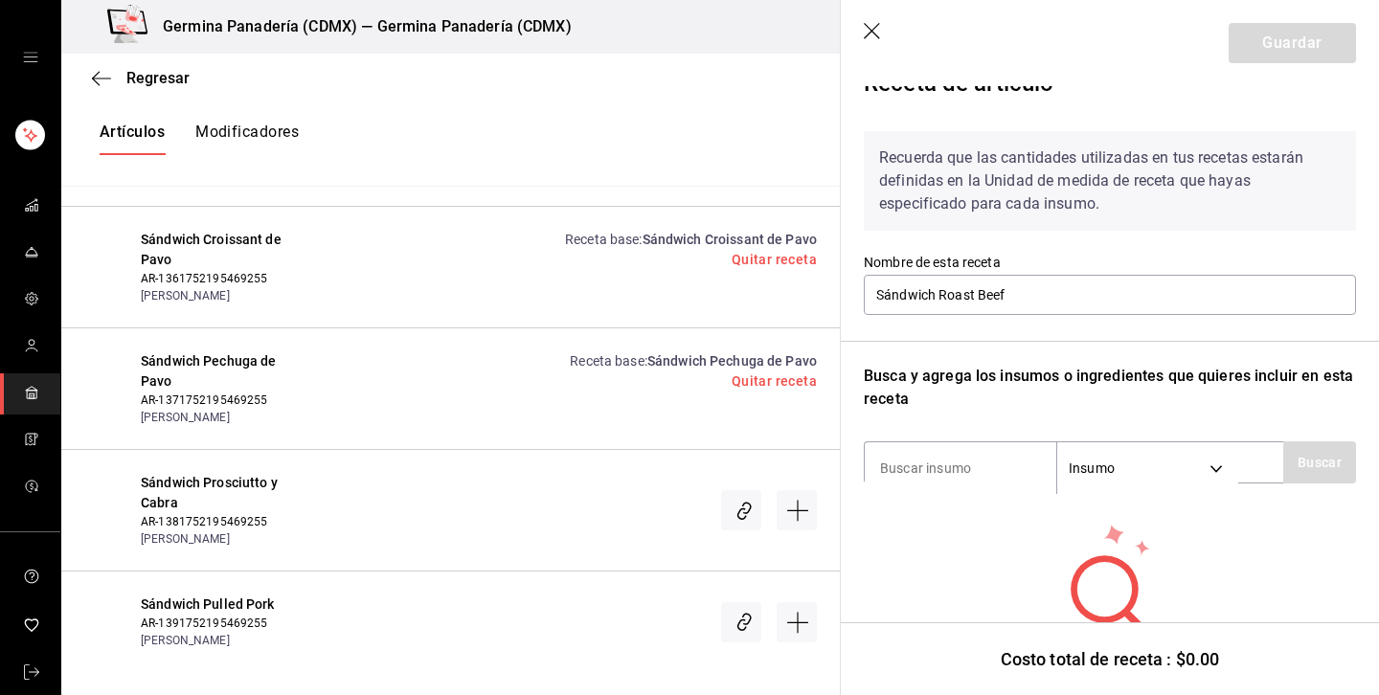
scroll to position [37, 0]
click at [972, 452] on input at bounding box center [959, 466] width 191 height 40
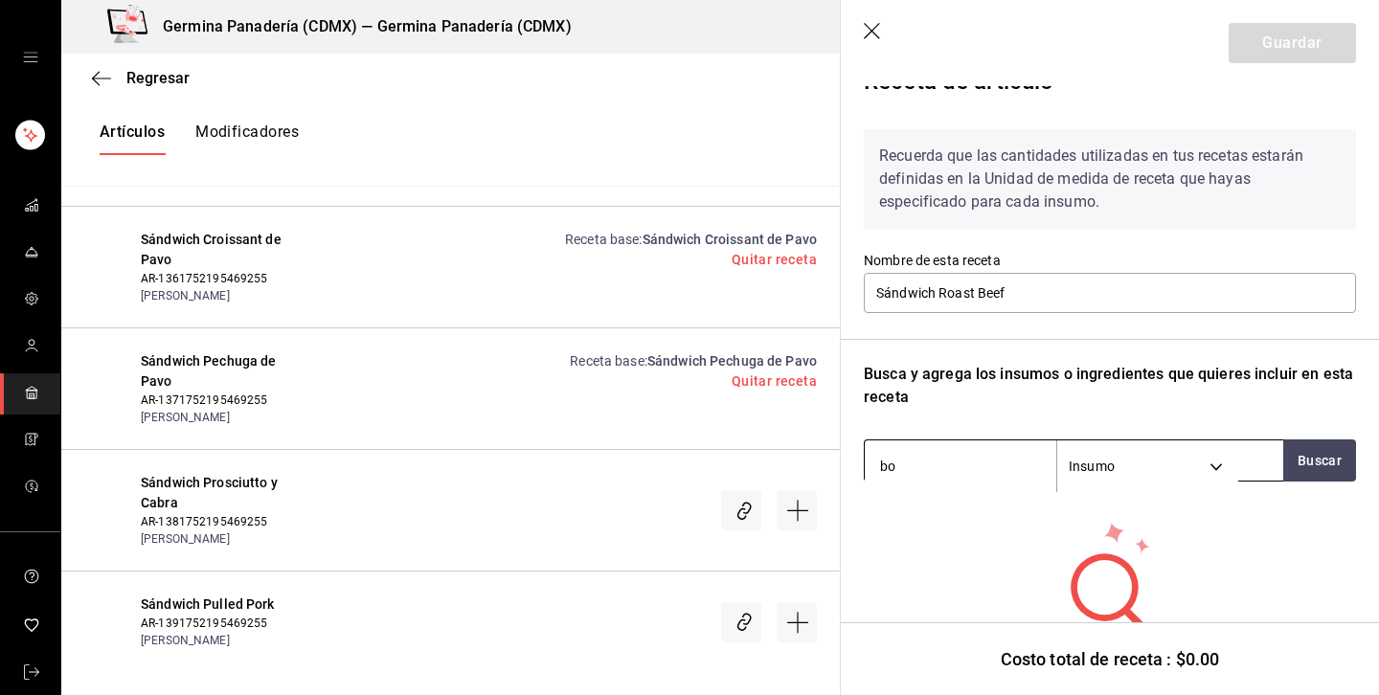
type input "bol"
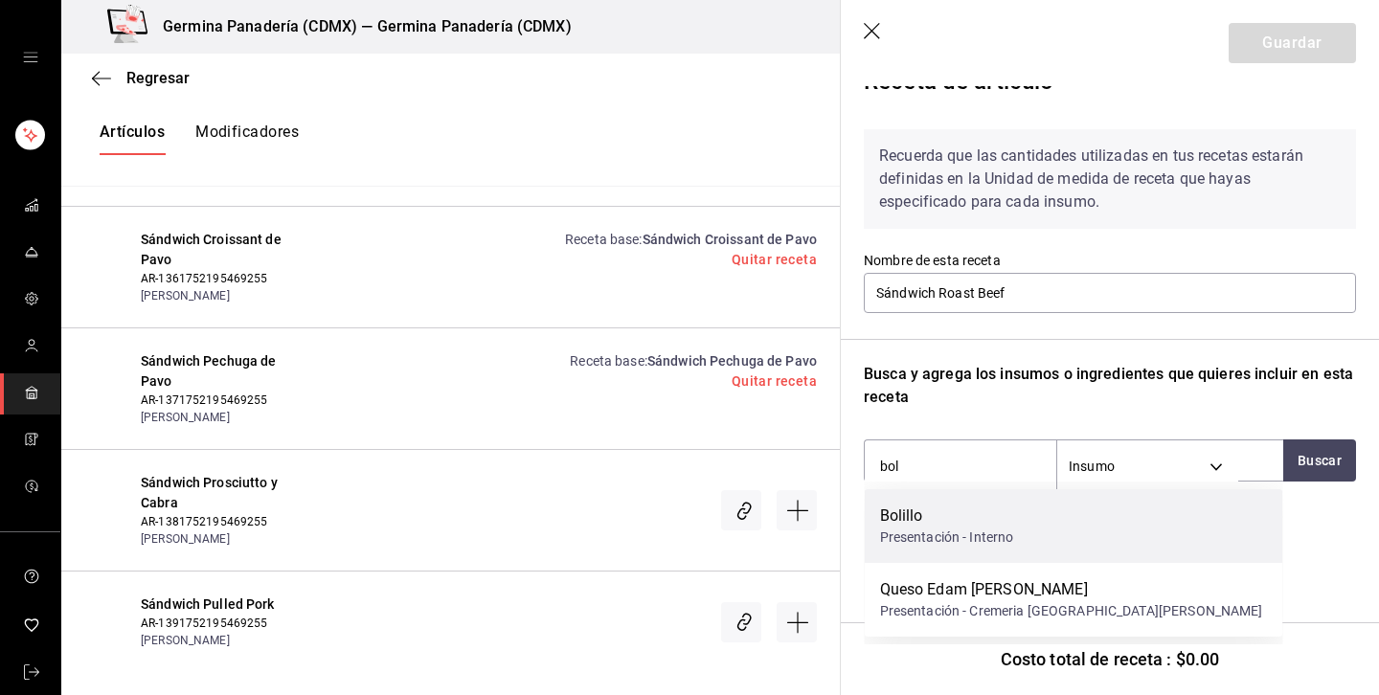
click at [933, 527] on div "Presentación - Interno" at bounding box center [947, 537] width 134 height 20
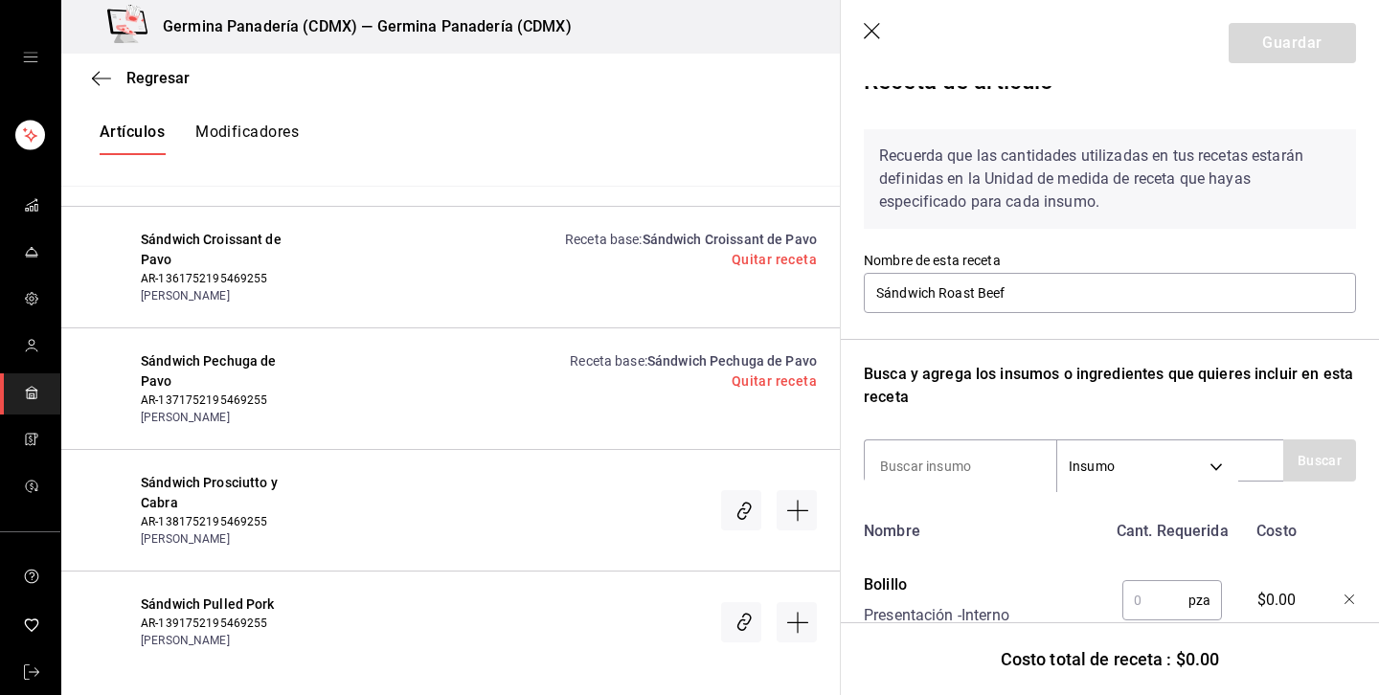
click at [1140, 610] on input "text" at bounding box center [1155, 600] width 66 height 38
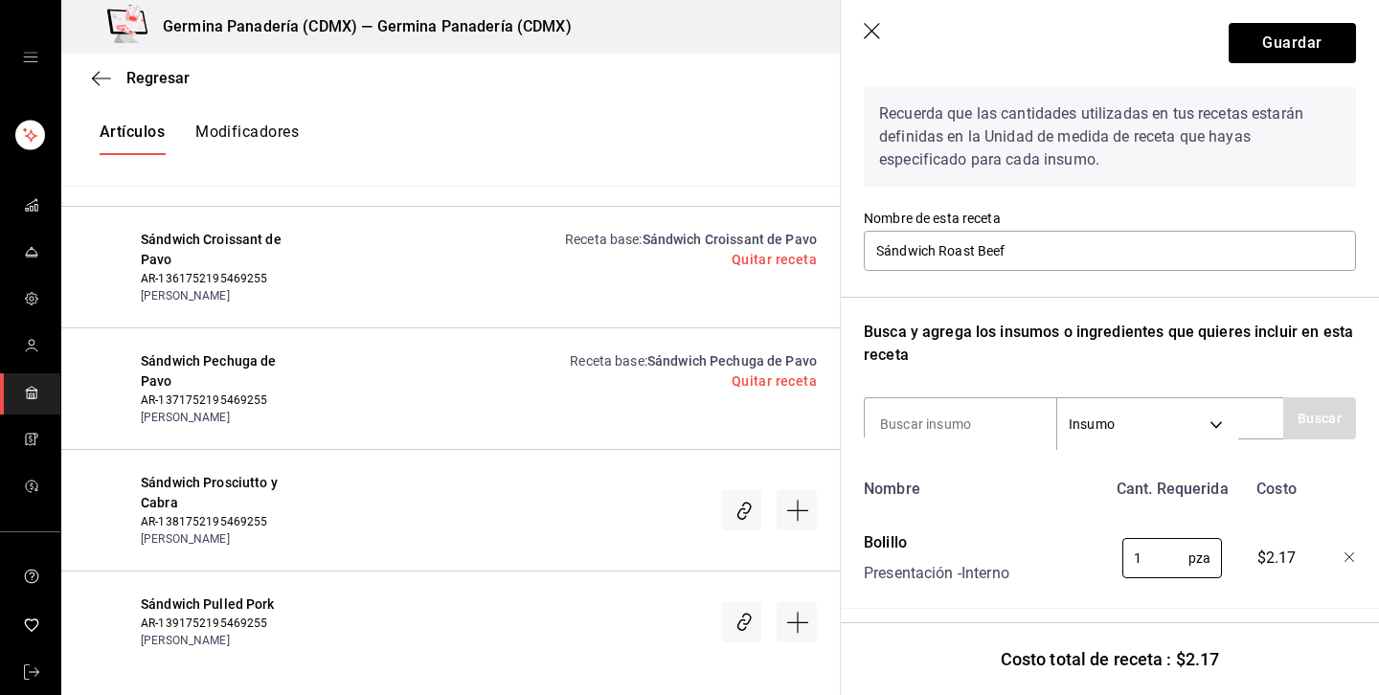
scroll to position [79, 0]
type input "1"
click at [979, 428] on input at bounding box center [959, 425] width 191 height 40
type input "r"
type input "queso"
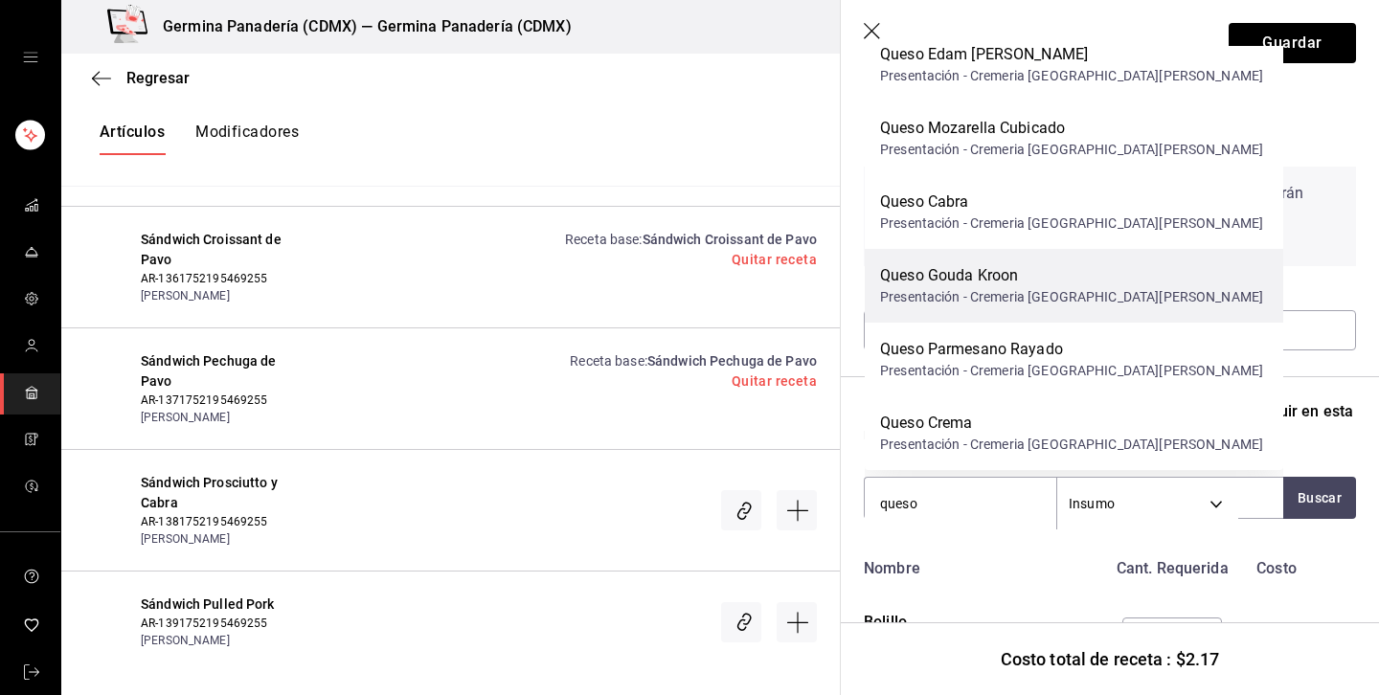
scroll to position [101, 0]
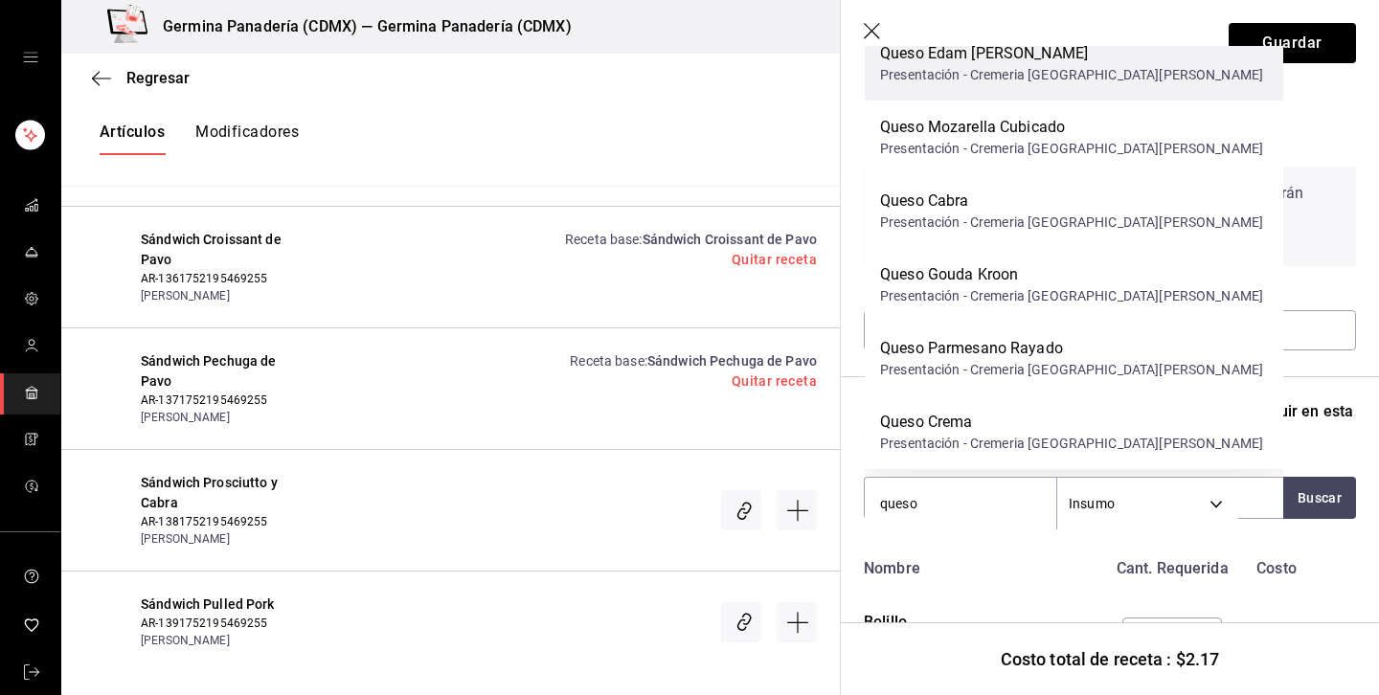
click at [997, 67] on div "Presentación - Cremeria San Jose" at bounding box center [1071, 75] width 383 height 20
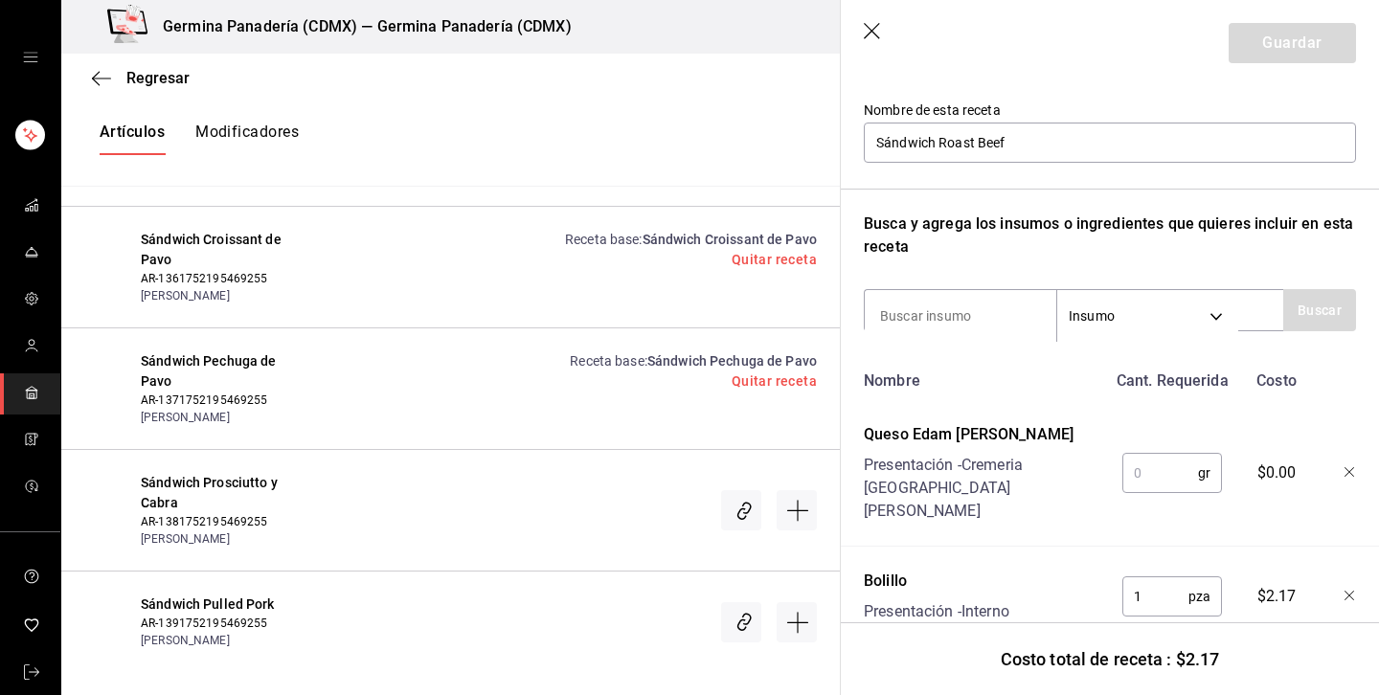
scroll to position [193, 0]
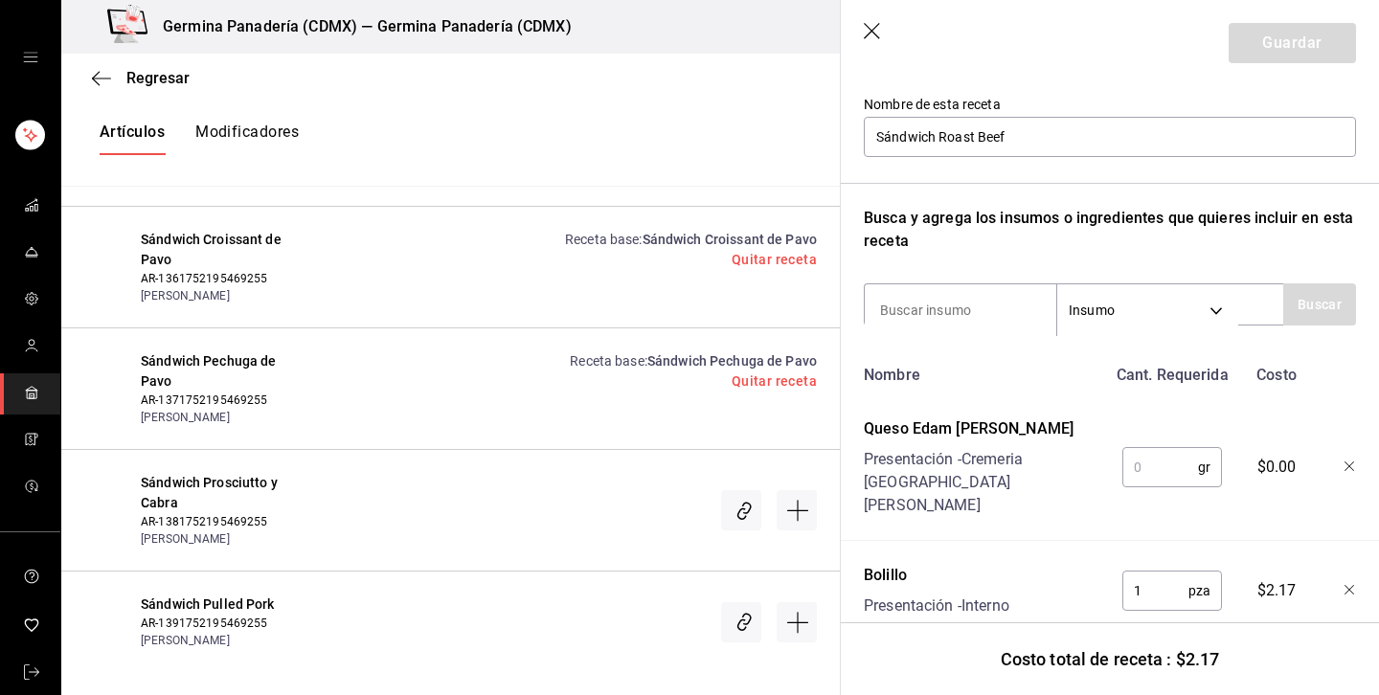
click at [1168, 453] on input "text" at bounding box center [1160, 467] width 76 height 38
type input "59"
click at [1298, 57] on button "Guardar" at bounding box center [1291, 43] width 127 height 40
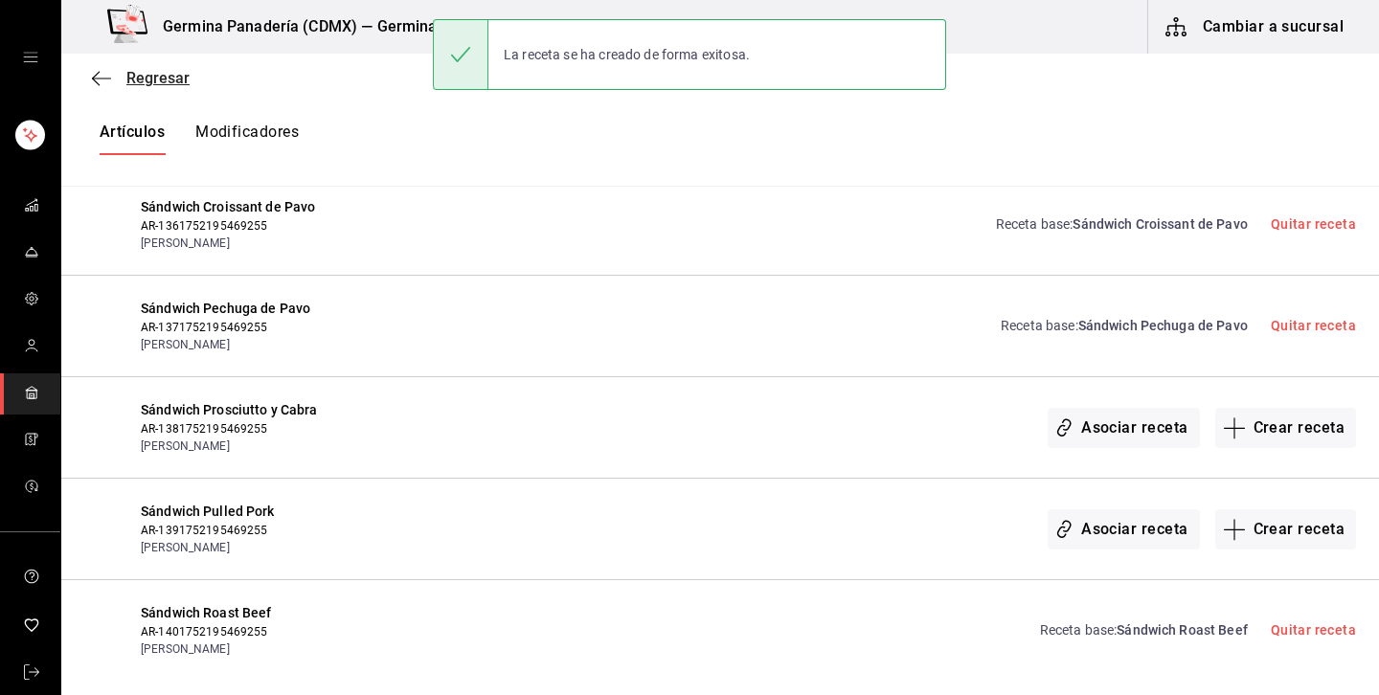
click at [170, 81] on span "Regresar" at bounding box center [157, 78] width 63 height 18
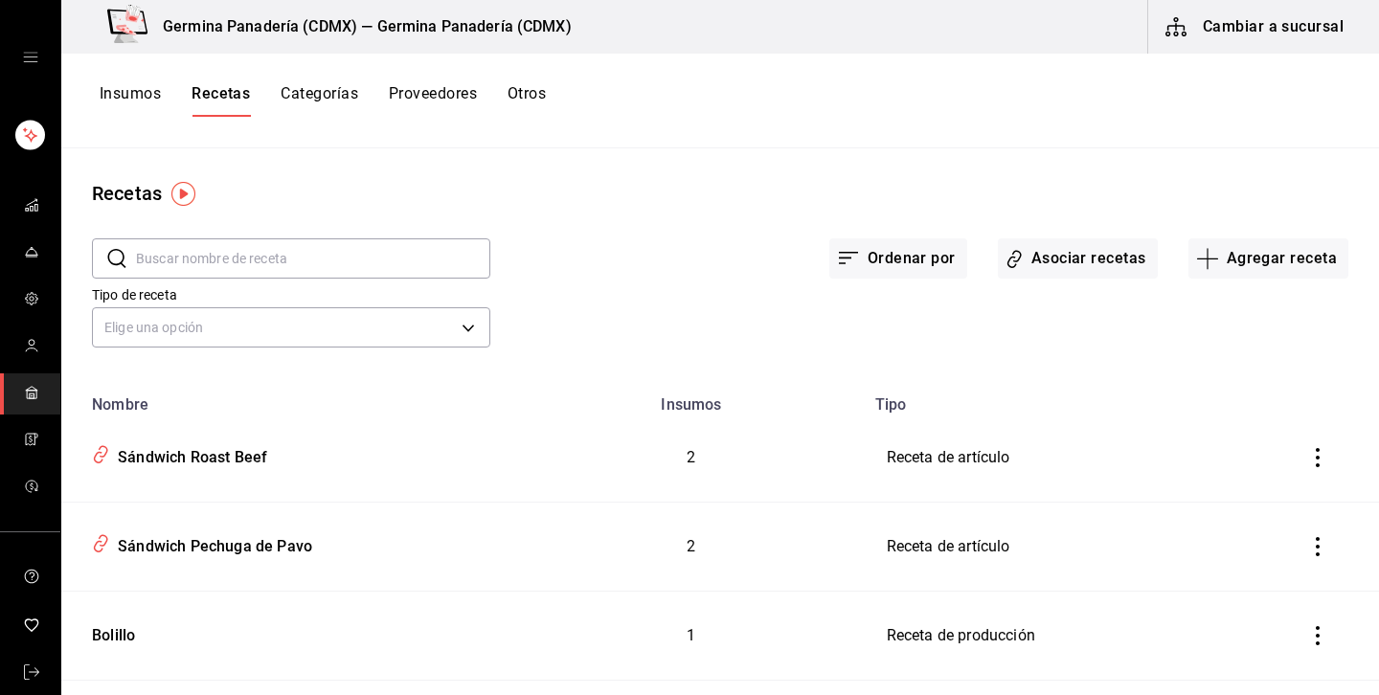
click at [1200, 31] on button "Cambiar a sucursal" at bounding box center [1255, 27] width 215 height 54
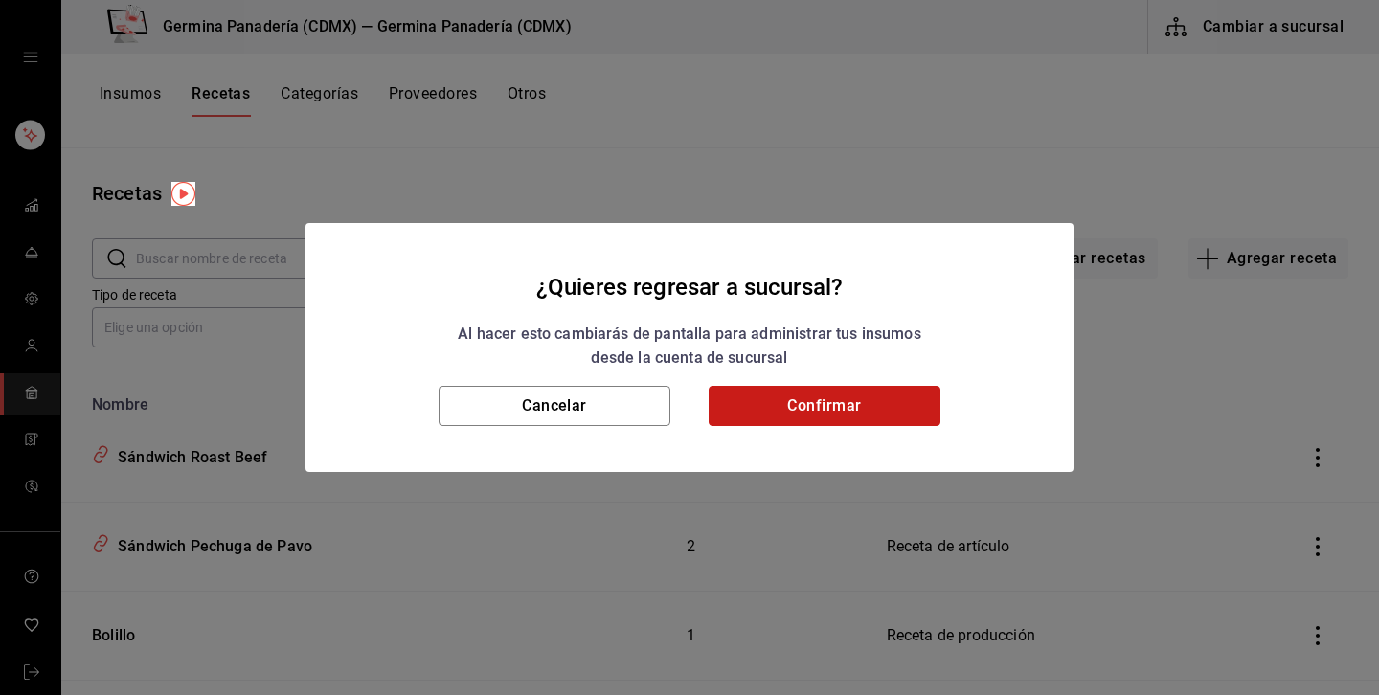
click at [792, 393] on button "Confirmar" at bounding box center [824, 406] width 232 height 40
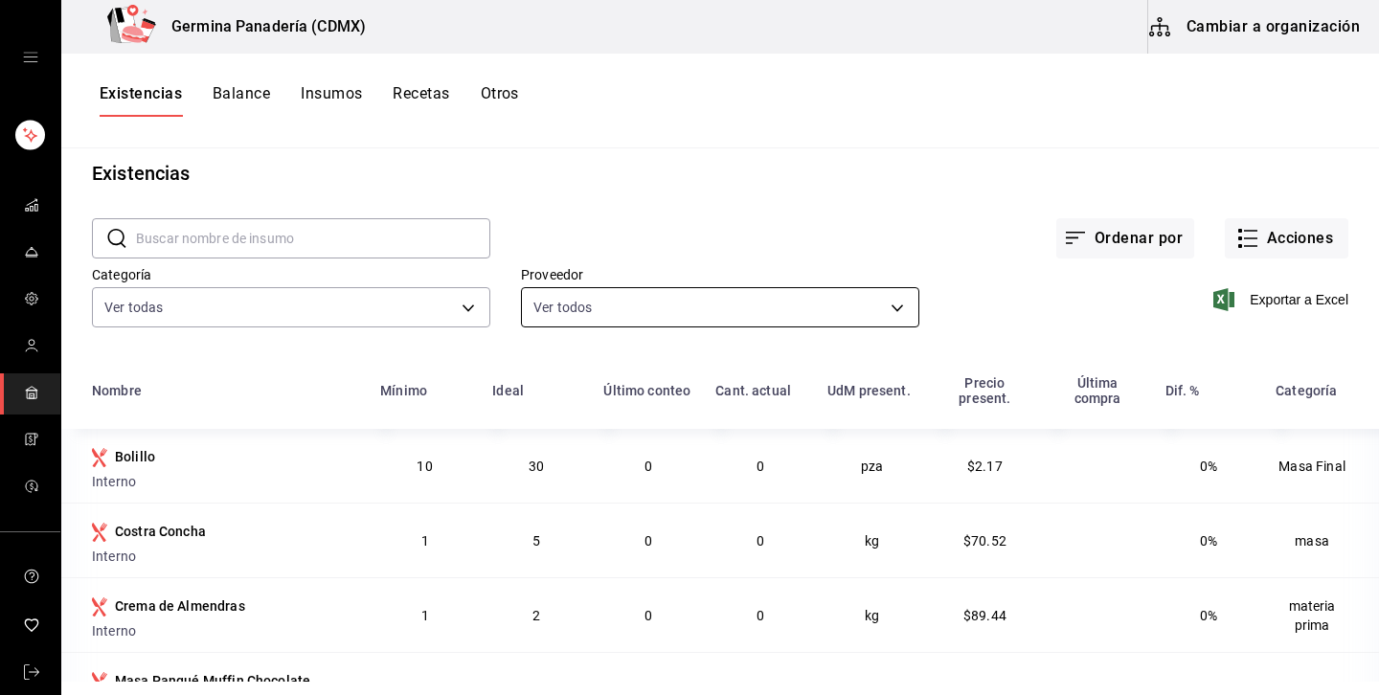
scroll to position [32, 0]
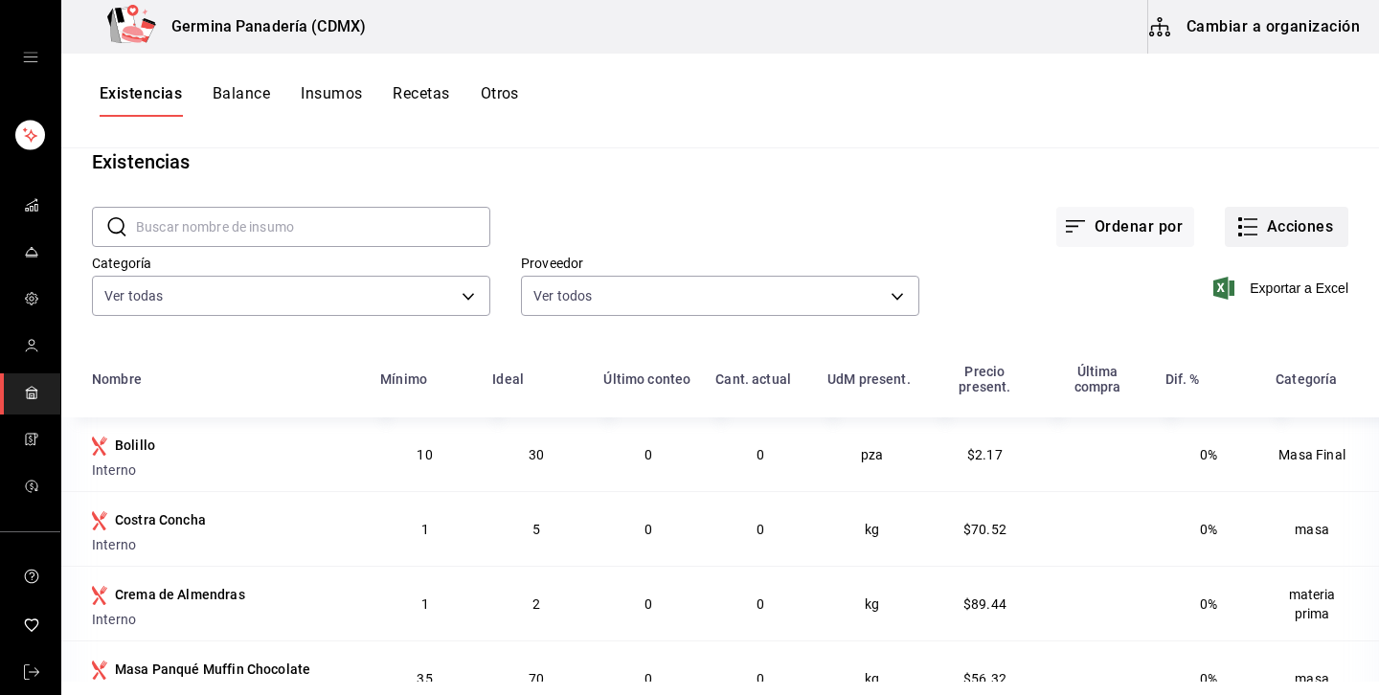
click at [1258, 227] on icon "button" at bounding box center [1247, 226] width 23 height 23
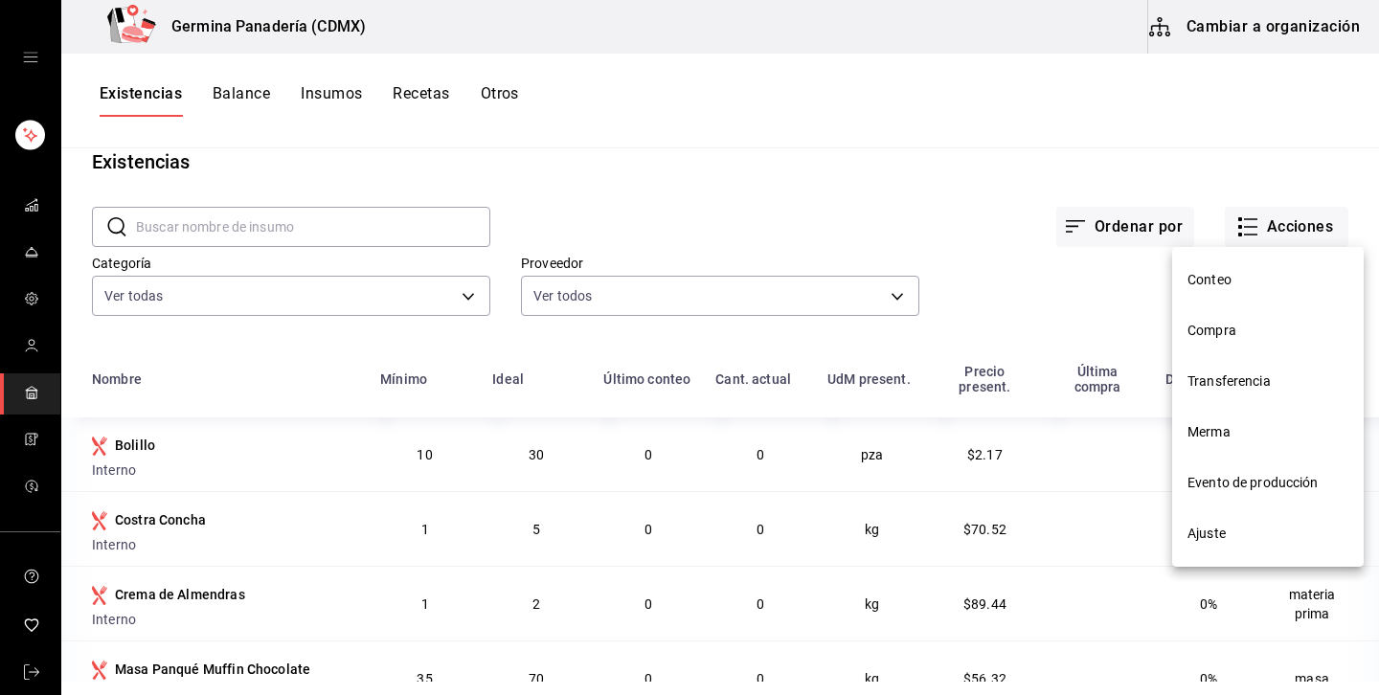
click at [1267, 485] on span "Evento de producción" at bounding box center [1267, 483] width 161 height 20
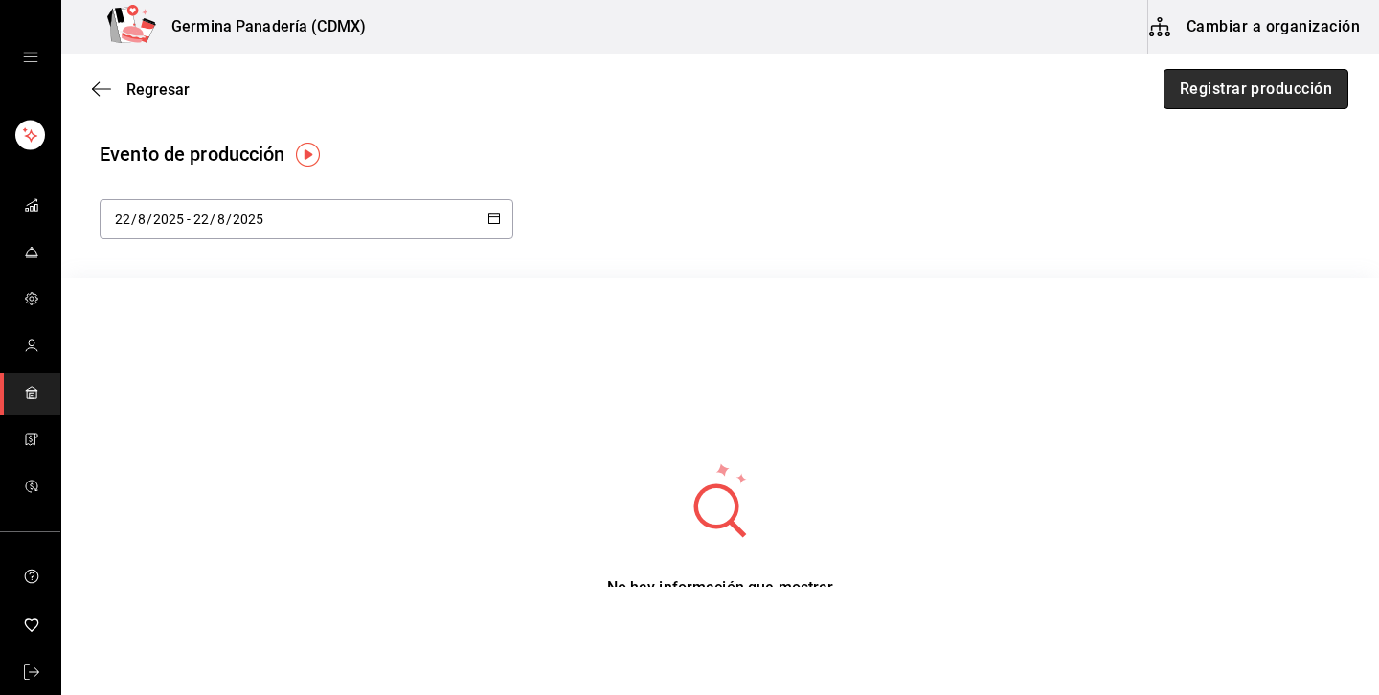
click at [1317, 79] on button "Registrar producción" at bounding box center [1255, 89] width 185 height 40
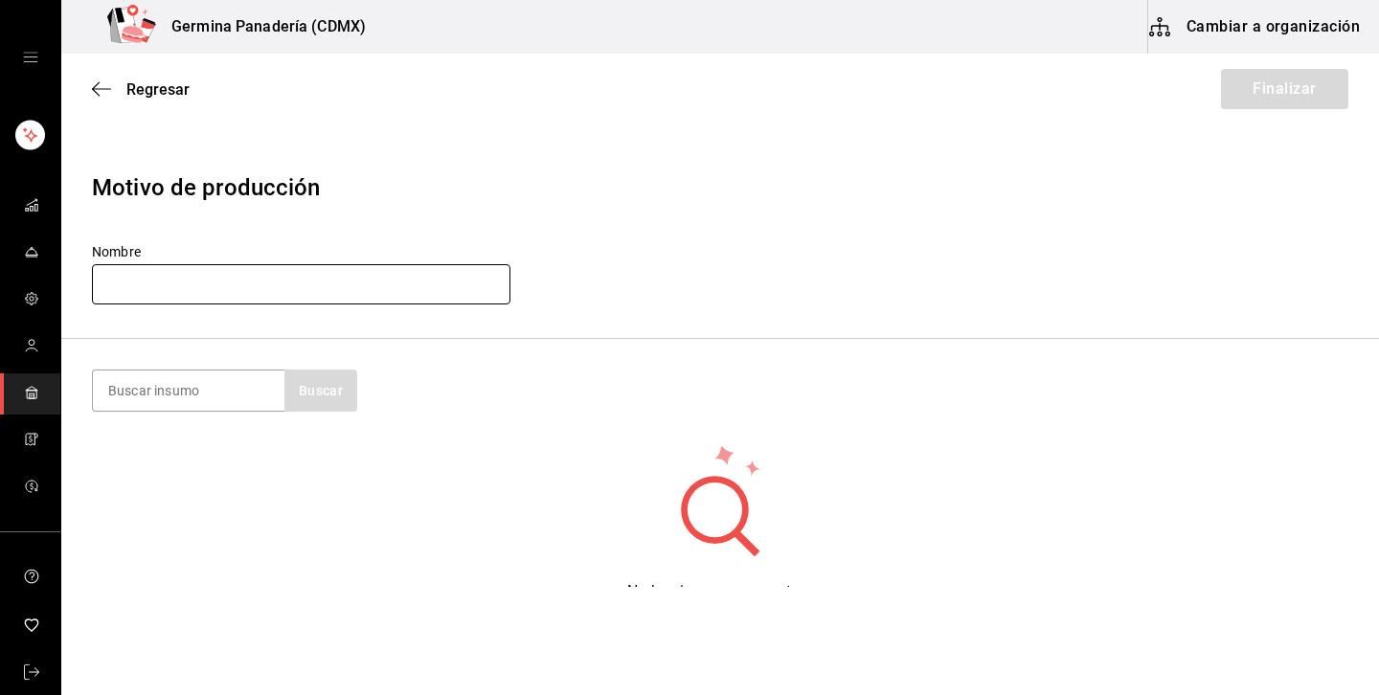
click at [295, 273] on input "text" at bounding box center [301, 284] width 418 height 40
click at [116, 414] on section "Buscar" at bounding box center [719, 390] width 1317 height 103
click at [146, 393] on input at bounding box center [188, 390] width 191 height 40
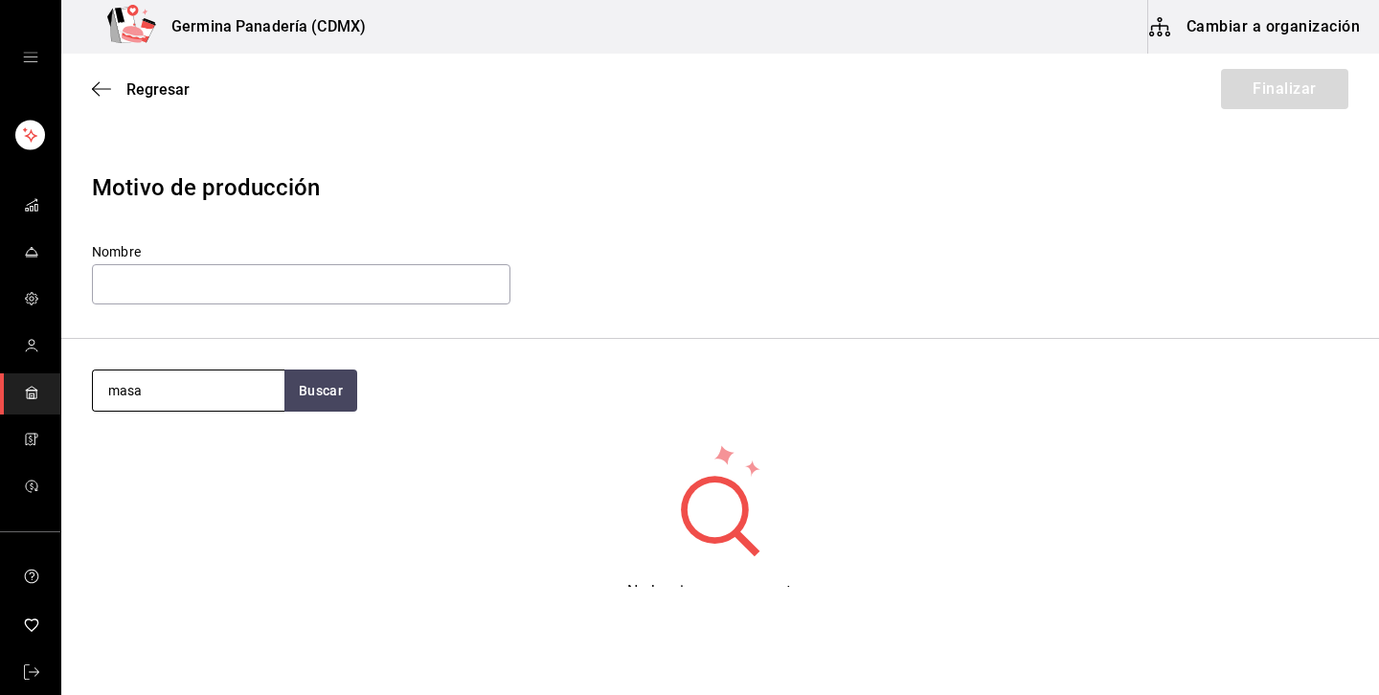
type input "masa"
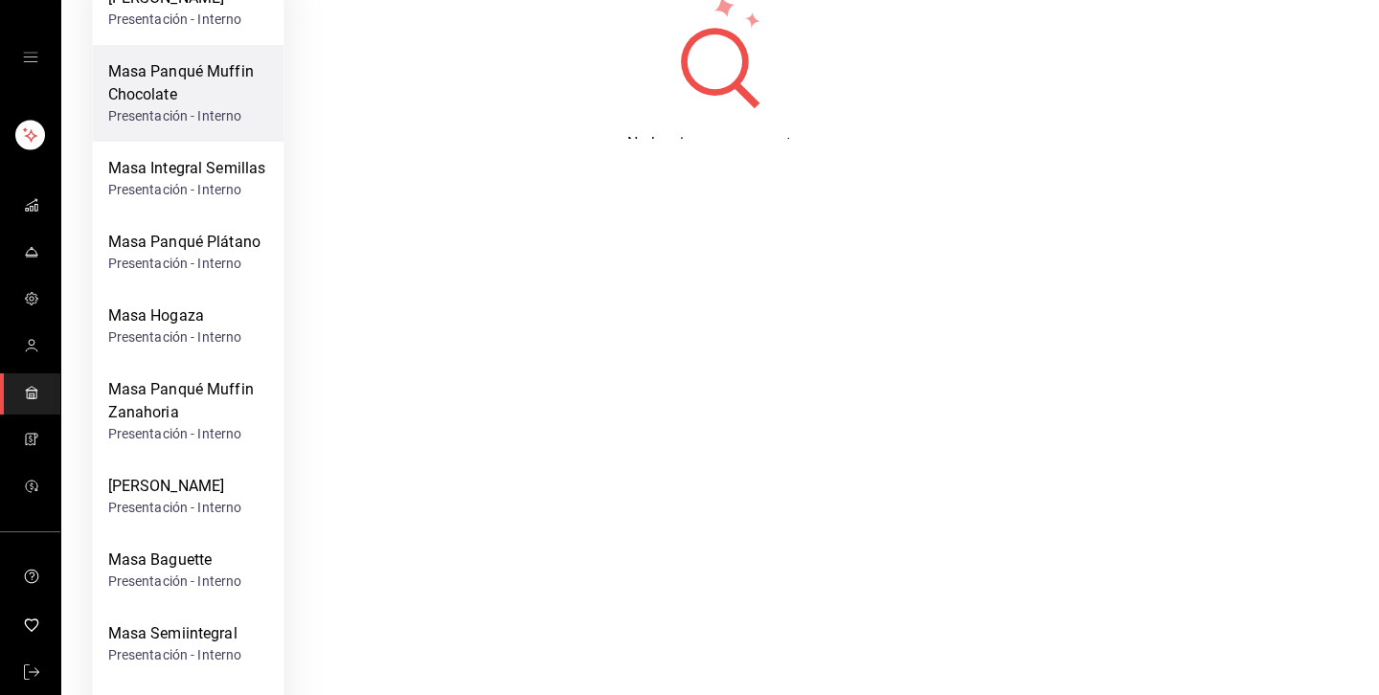
scroll to position [456, 0]
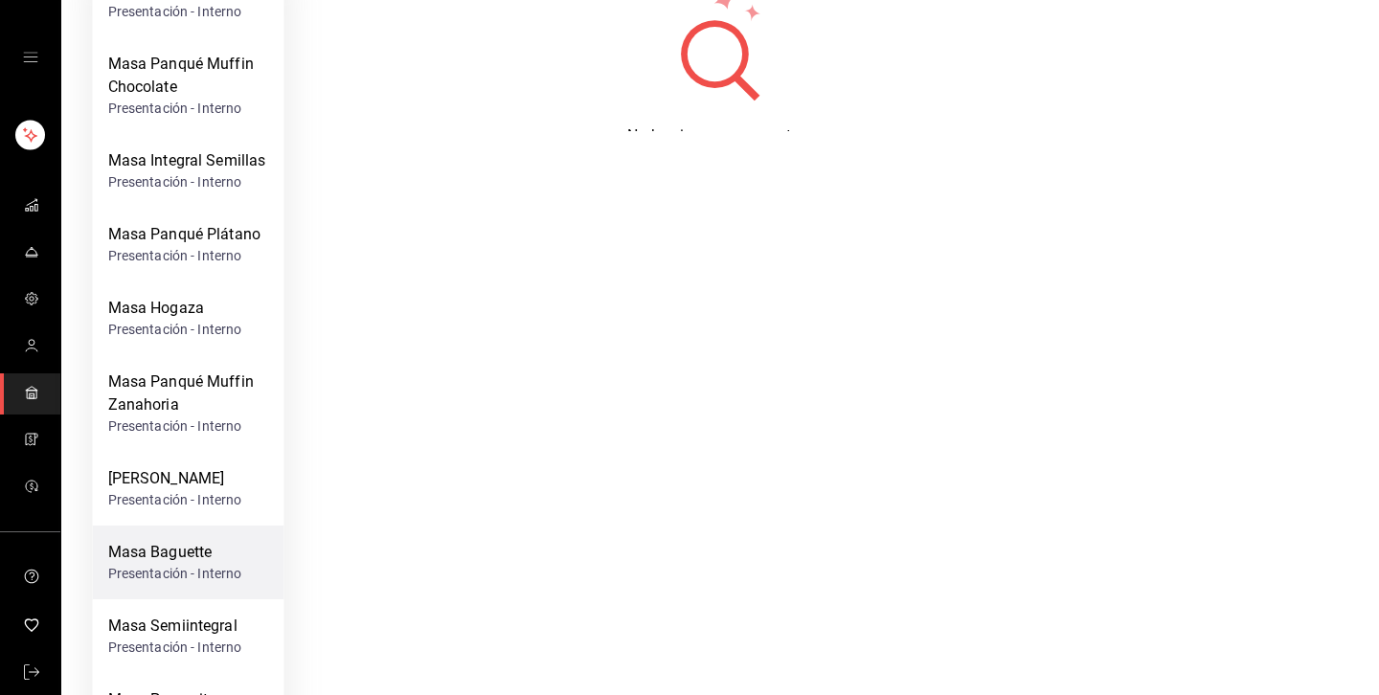
click at [212, 572] on div "Presentación - Interno" at bounding box center [175, 574] width 134 height 20
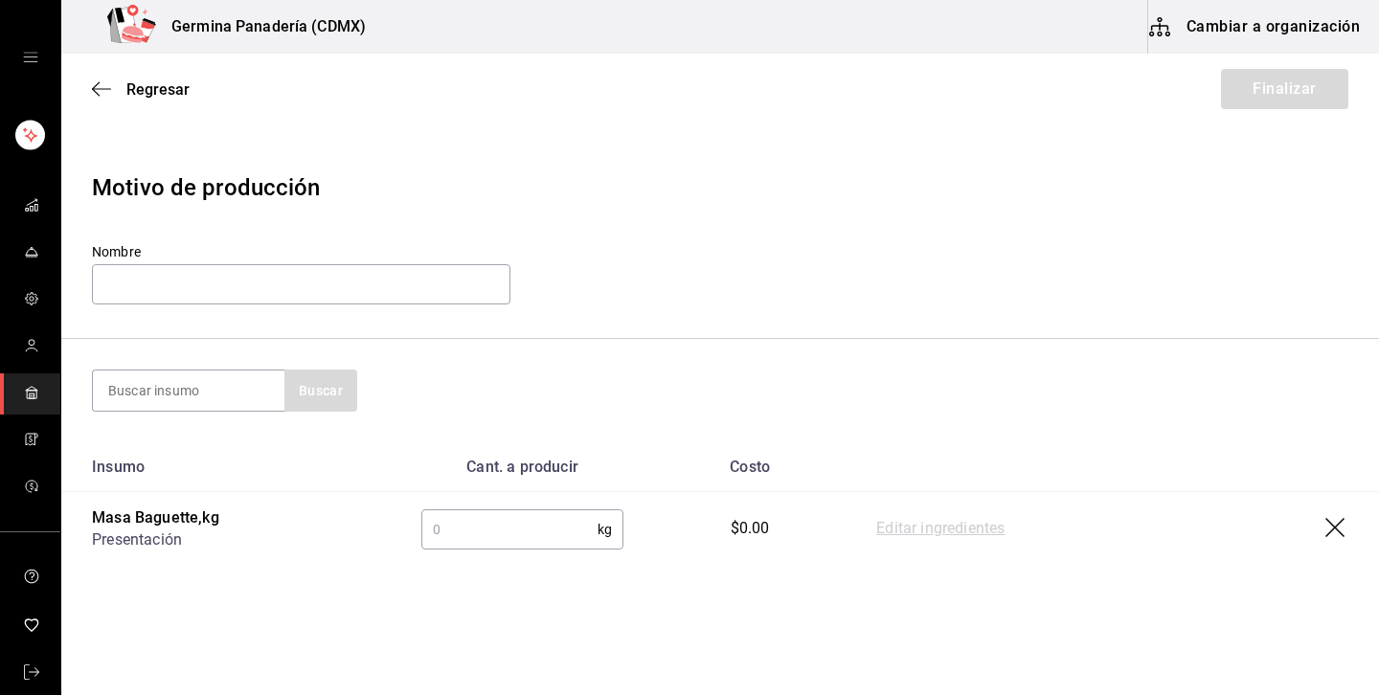
scroll to position [0, 0]
type input "bol"
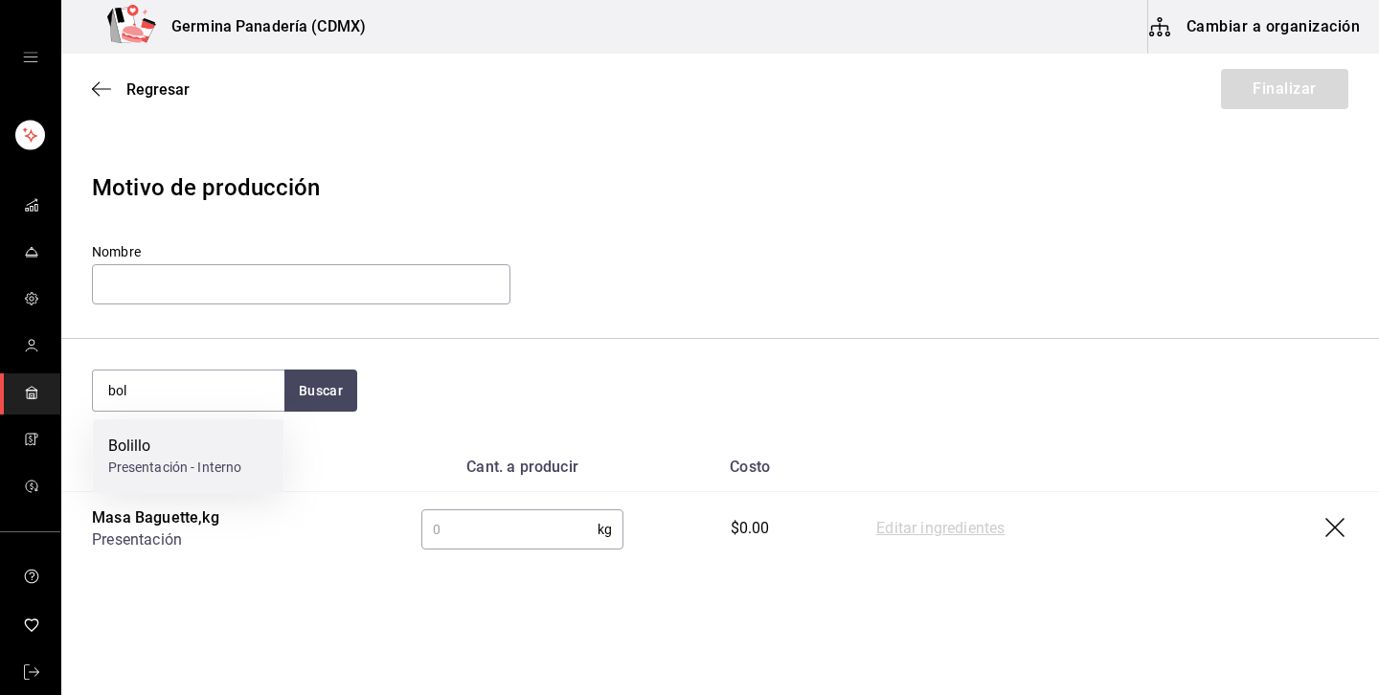
click at [185, 432] on div "Bolillo Presentación - Interno" at bounding box center [188, 456] width 191 height 74
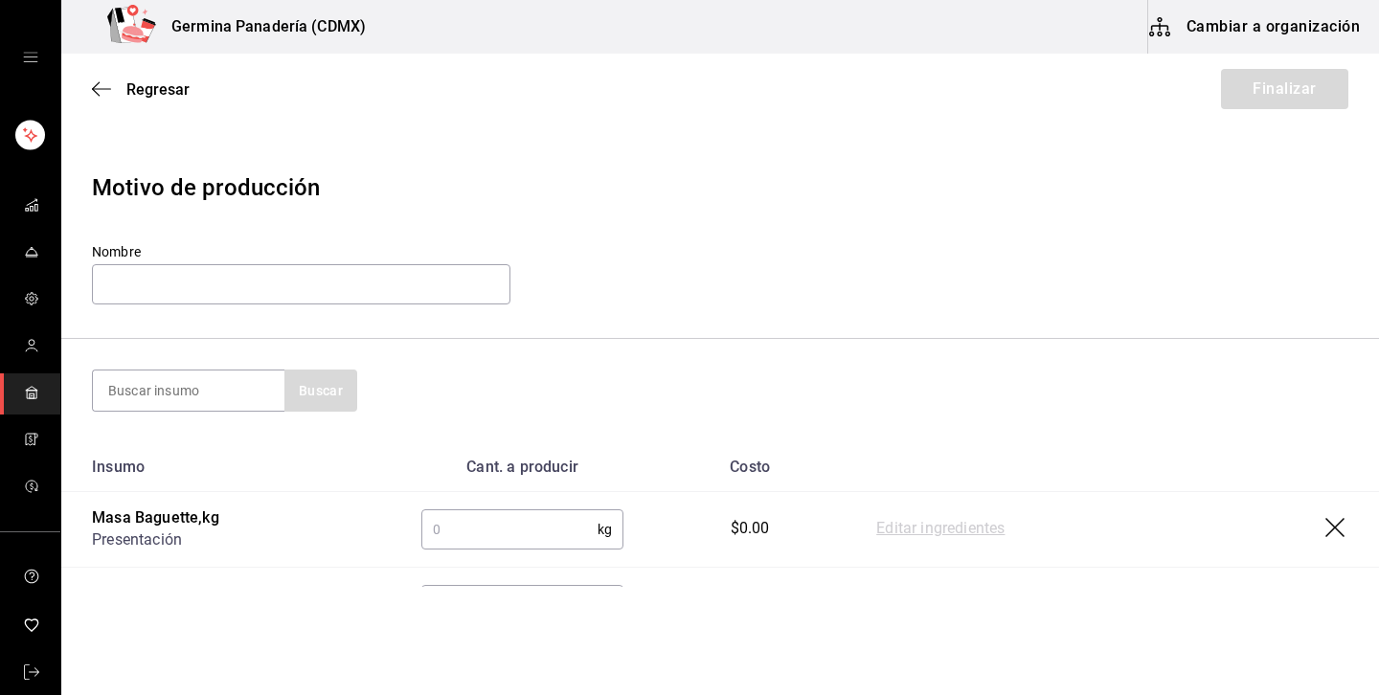
scroll to position [101, 0]
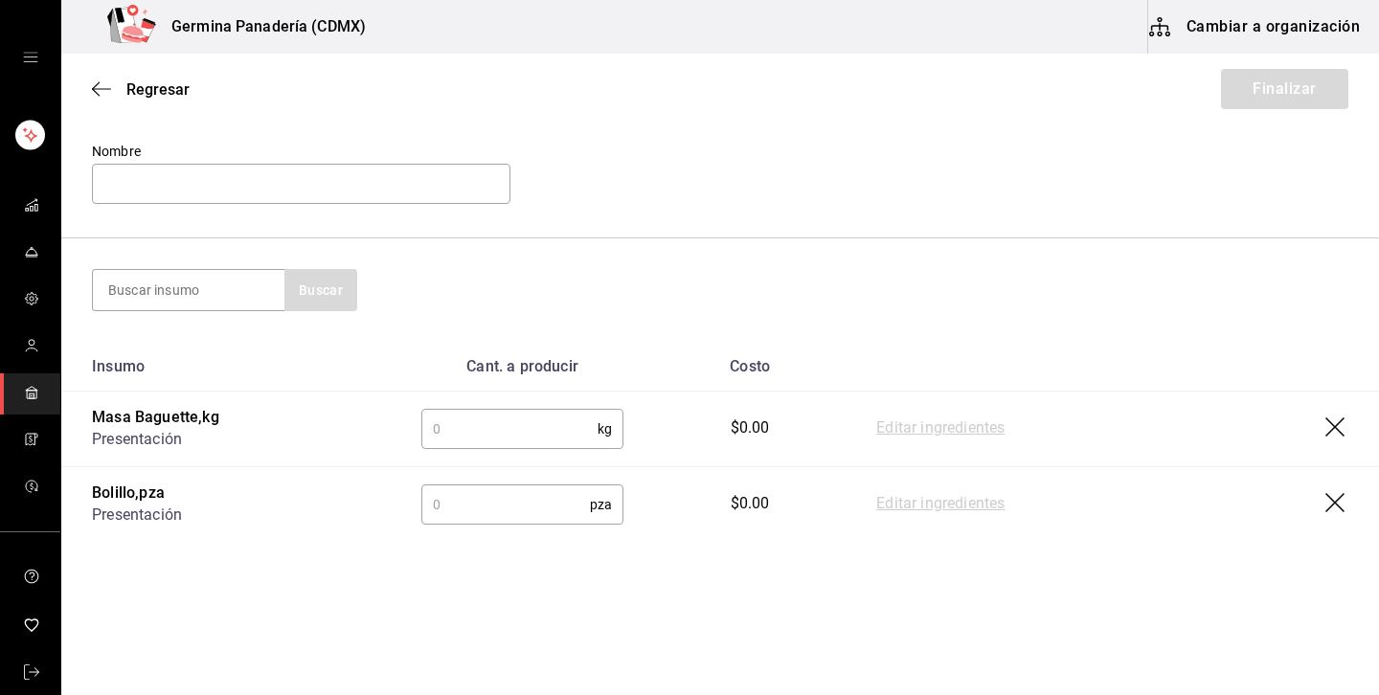
click at [467, 407] on td "kg ​" at bounding box center [522, 430] width 263 height 76
click at [462, 433] on input "text" at bounding box center [509, 429] width 176 height 38
type input "12"
click at [545, 486] on input "text" at bounding box center [505, 504] width 168 height 38
type input "40"
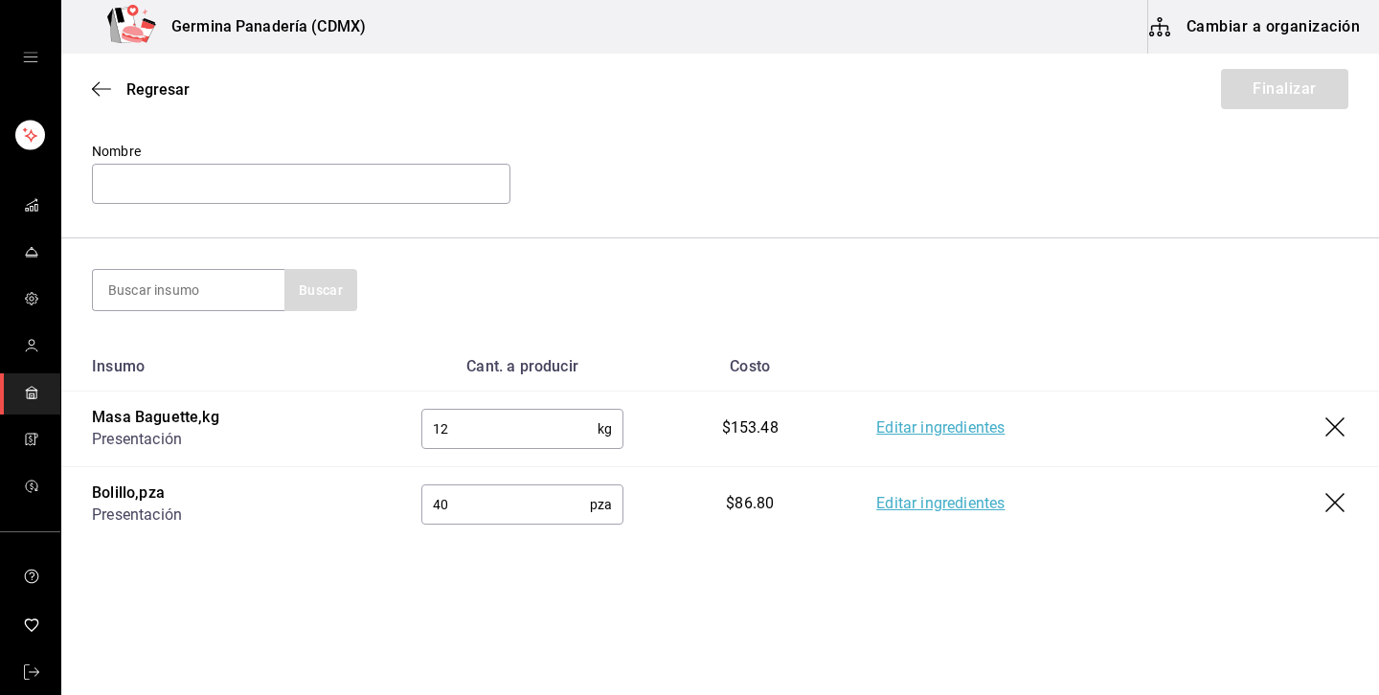
click at [933, 430] on link "Editar ingredientes" at bounding box center [940, 428] width 128 height 23
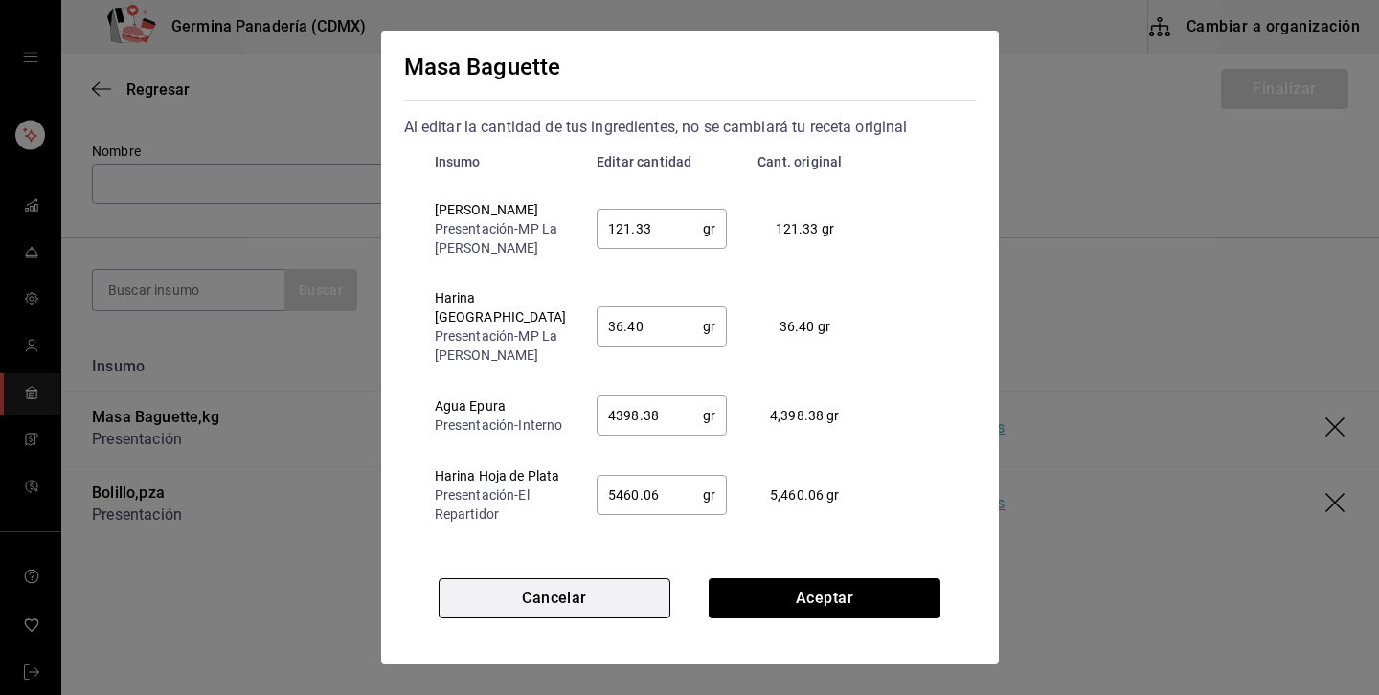
click at [578, 595] on button "Cancelar" at bounding box center [554, 598] width 232 height 40
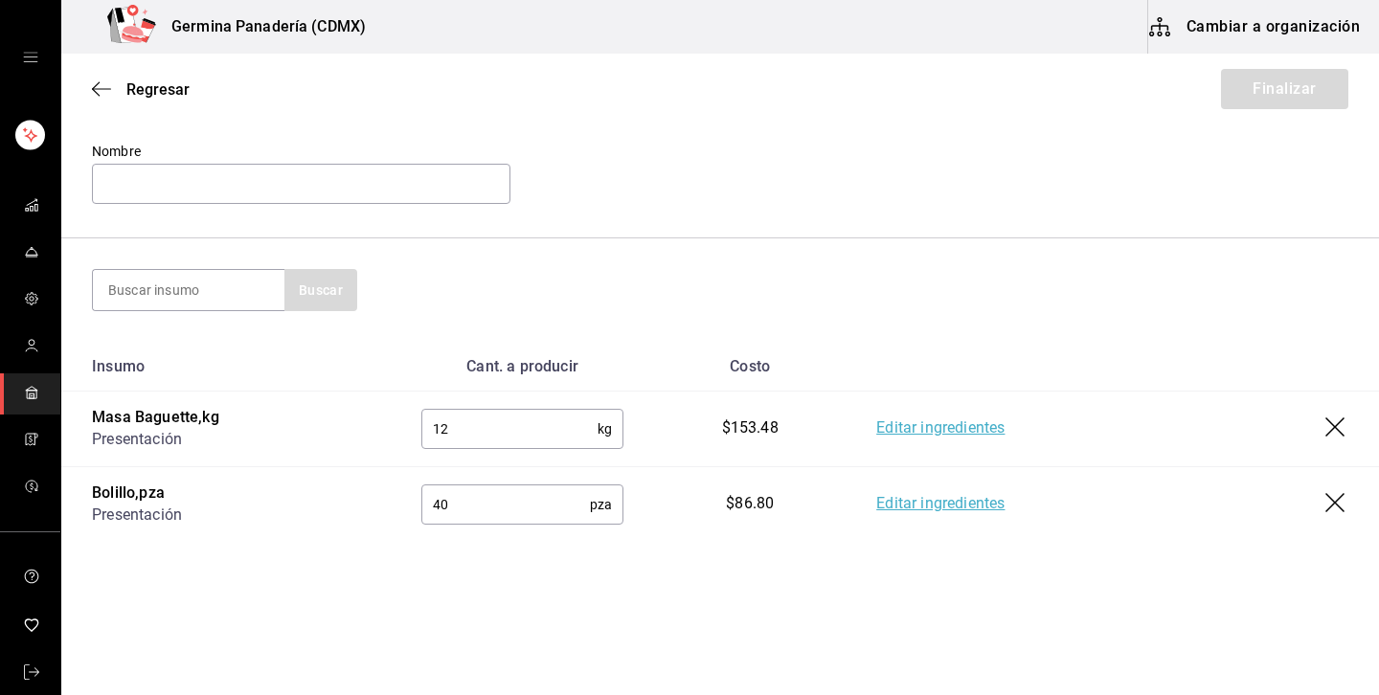
click at [925, 506] on link "Editar ingredientes" at bounding box center [940, 504] width 128 height 23
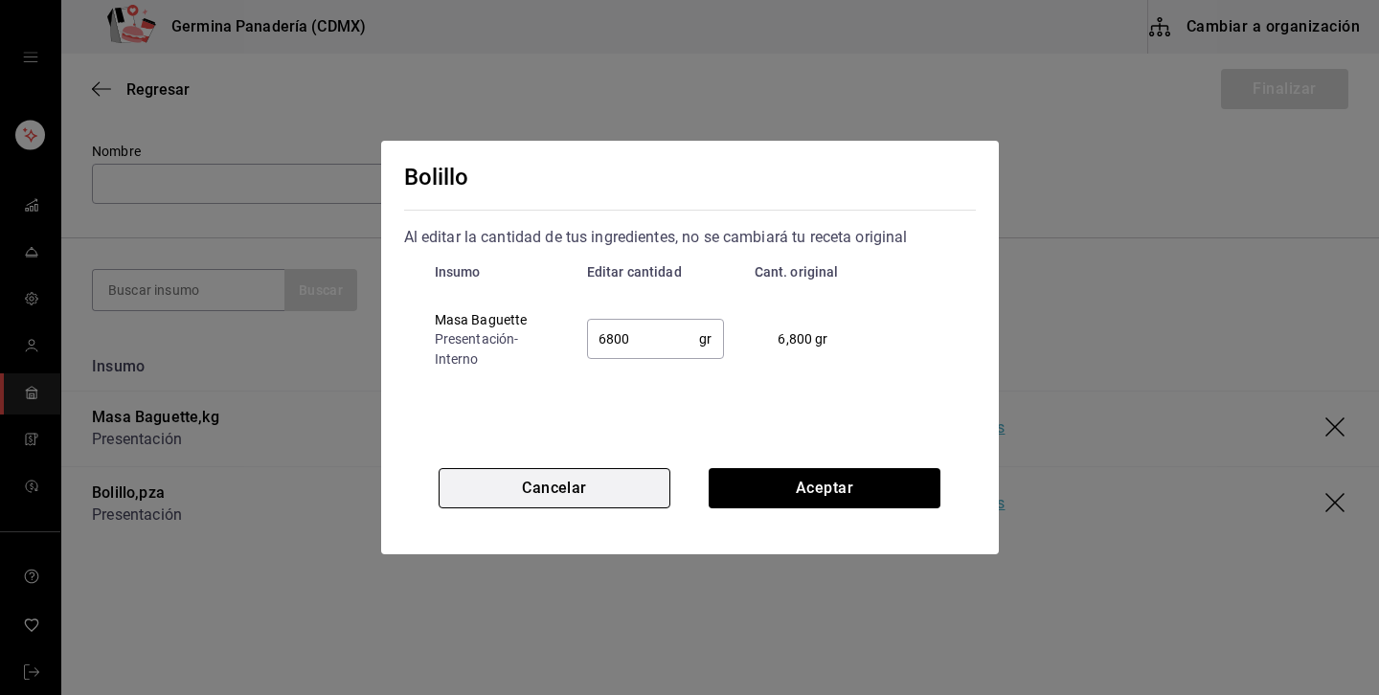
click at [619, 494] on button "Cancelar" at bounding box center [554, 488] width 232 height 40
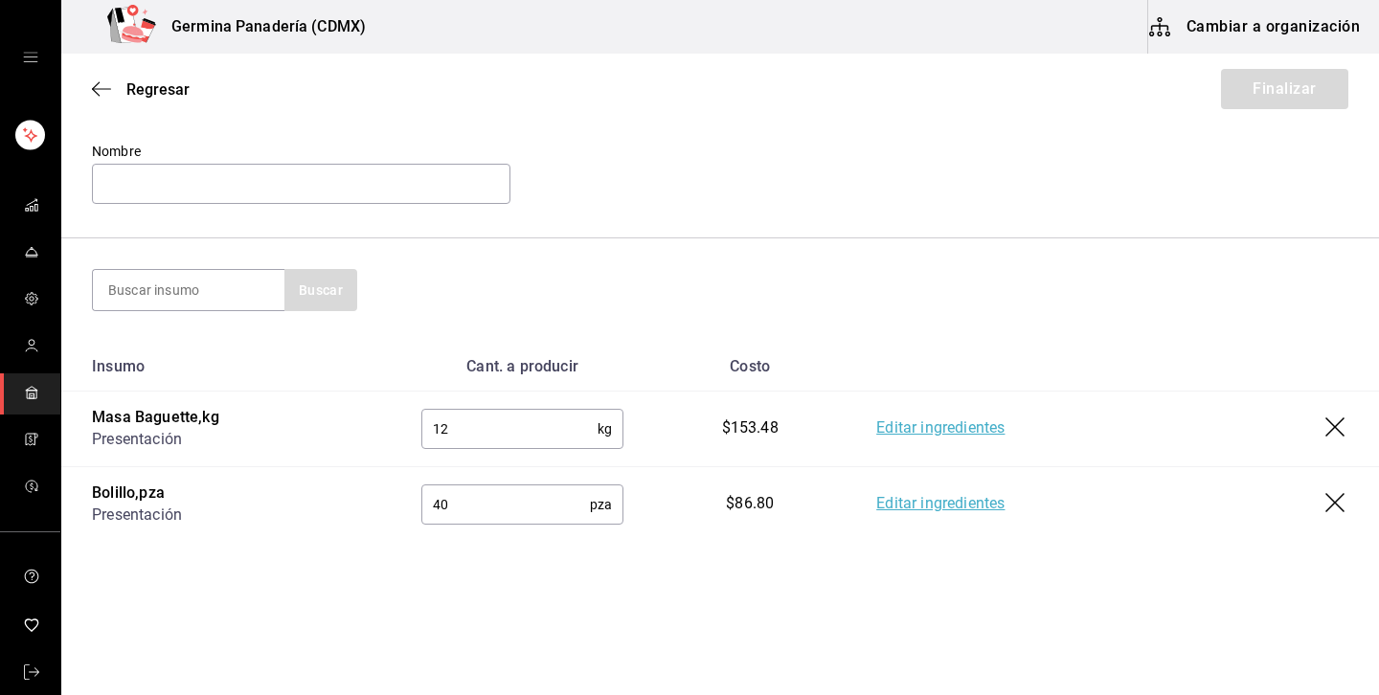
click at [1233, 14] on button "Cambiar a organización" at bounding box center [1255, 27] width 215 height 54
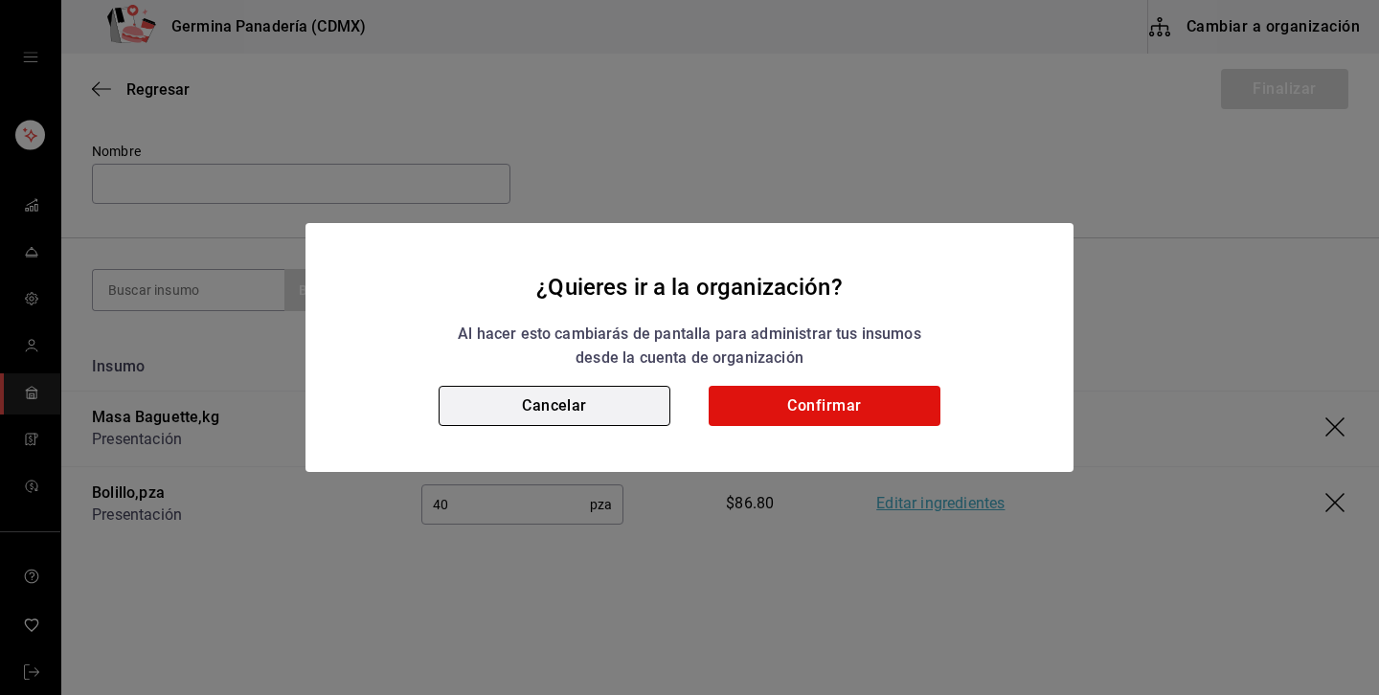
click at [621, 401] on button "Cancelar" at bounding box center [554, 406] width 232 height 40
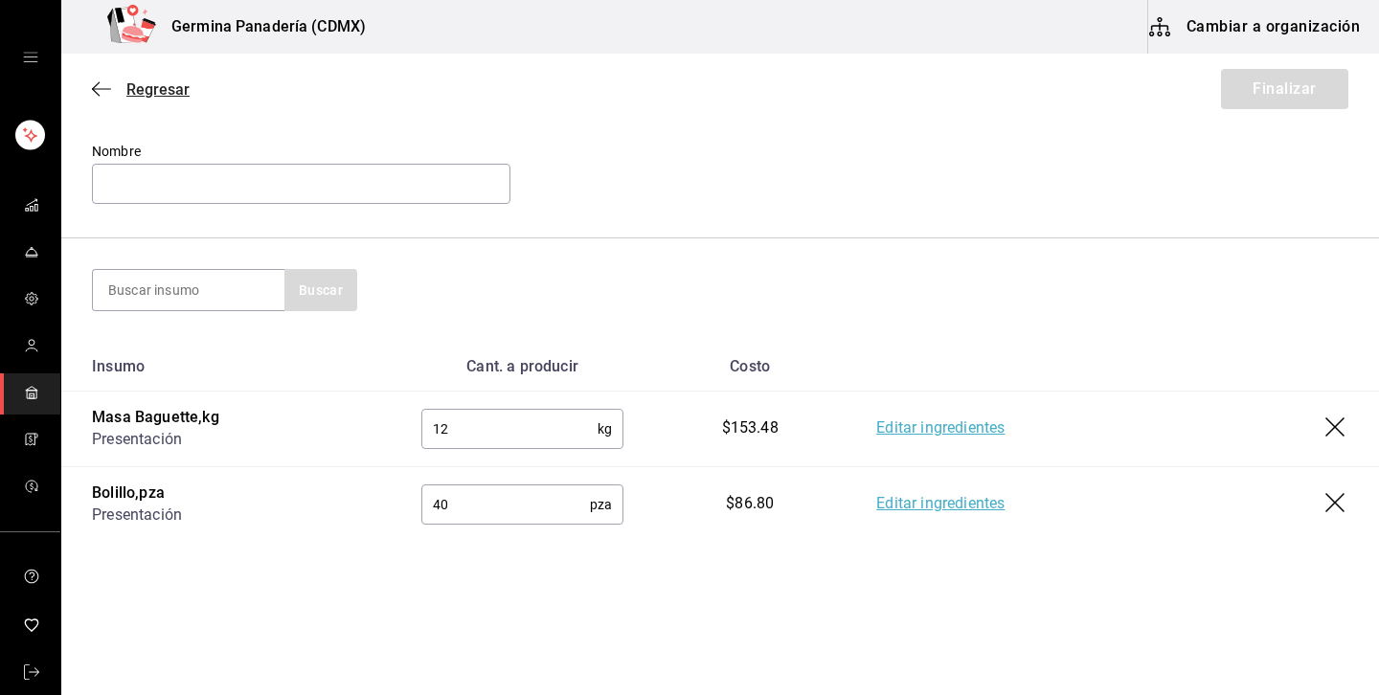
click at [148, 83] on span "Regresar" at bounding box center [157, 89] width 63 height 18
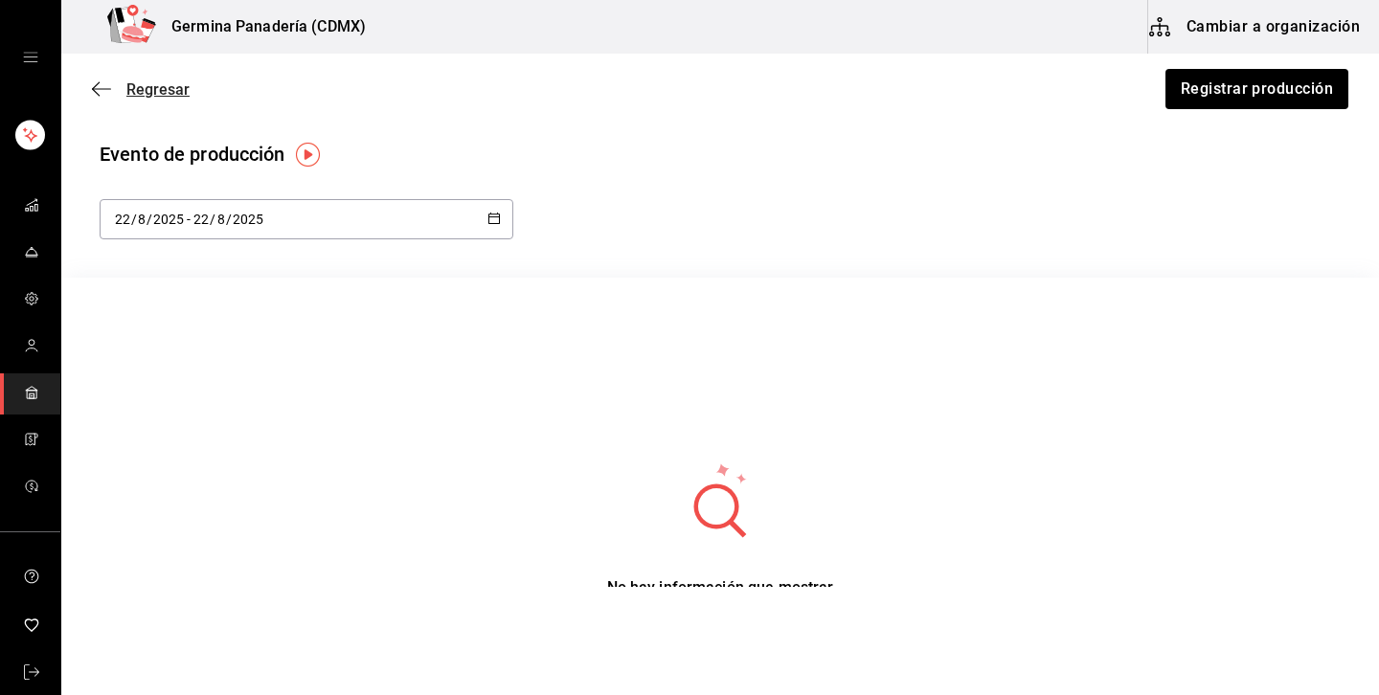
click at [150, 80] on span "Regresar" at bounding box center [157, 89] width 63 height 18
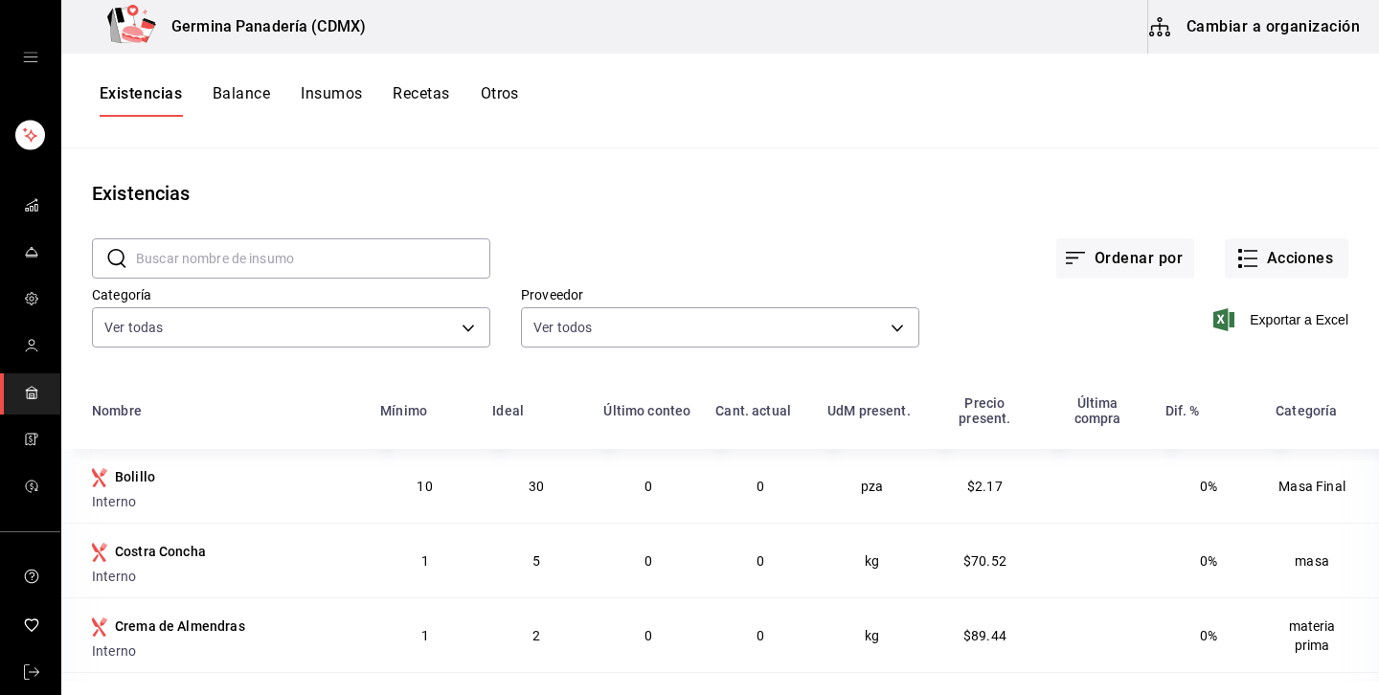
click at [312, 231] on div "​ ​" at bounding box center [275, 243] width 429 height 71
click at [261, 270] on input "text" at bounding box center [313, 258] width 354 height 38
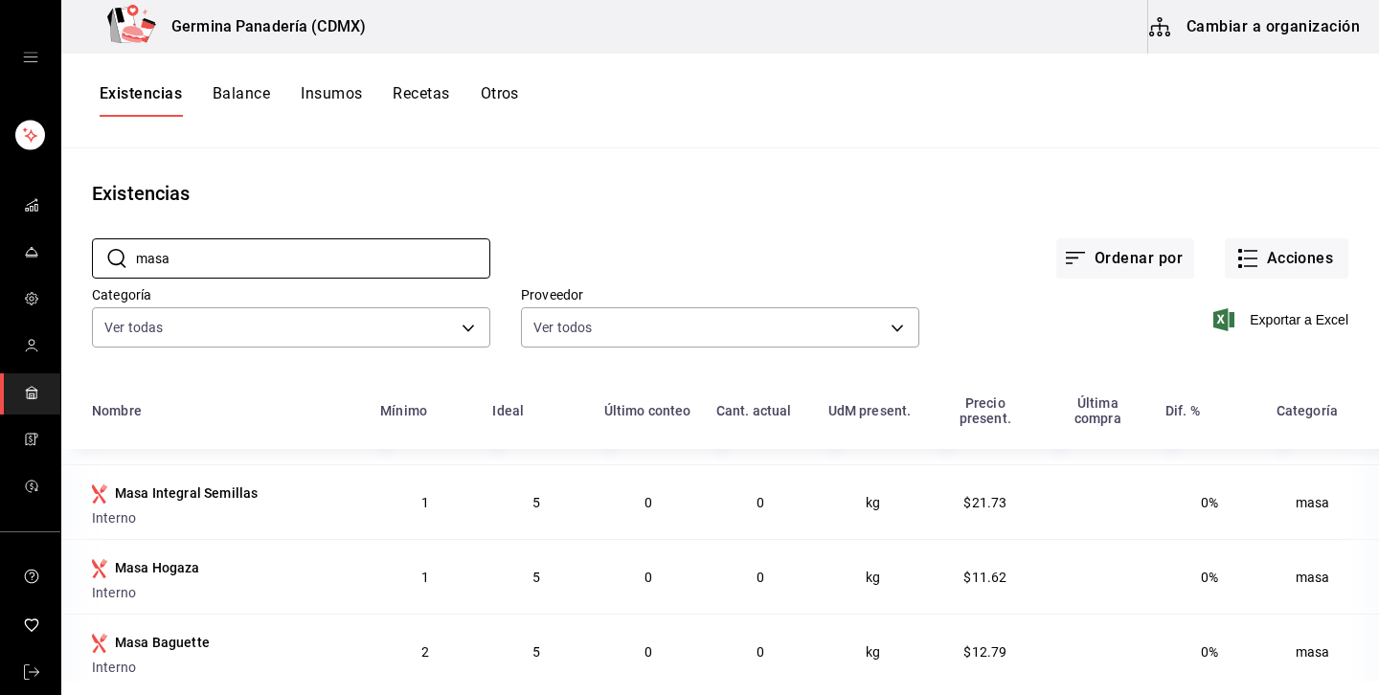
scroll to position [893, 0]
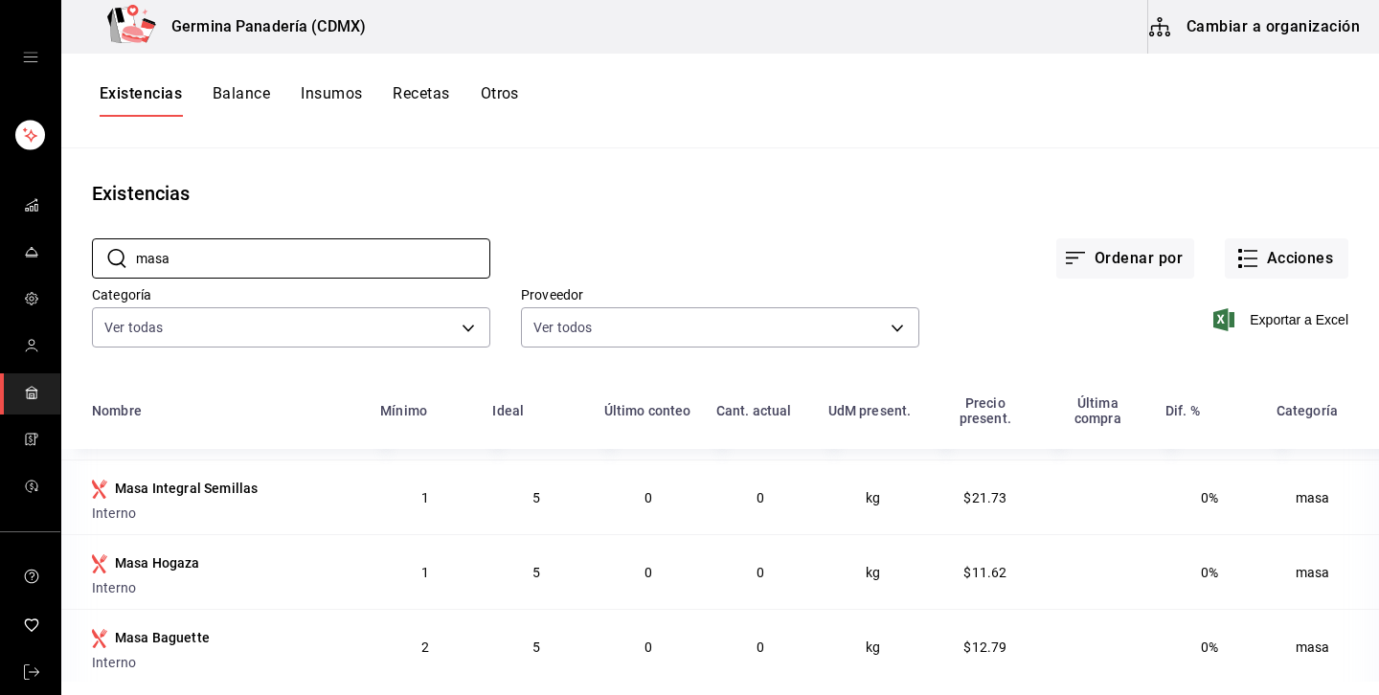
type input "masa"
click at [1243, 50] on button "Cambiar a organización" at bounding box center [1255, 27] width 215 height 54
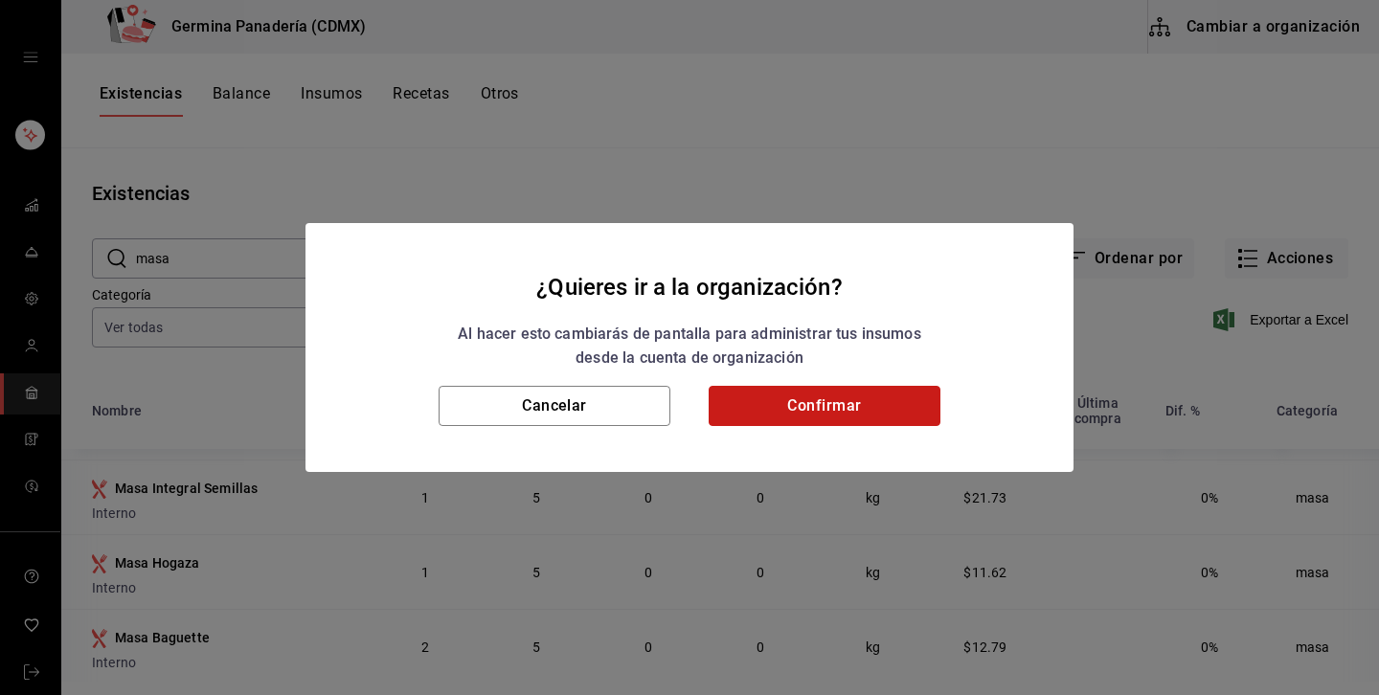
click at [851, 404] on button "Confirmar" at bounding box center [824, 406] width 232 height 40
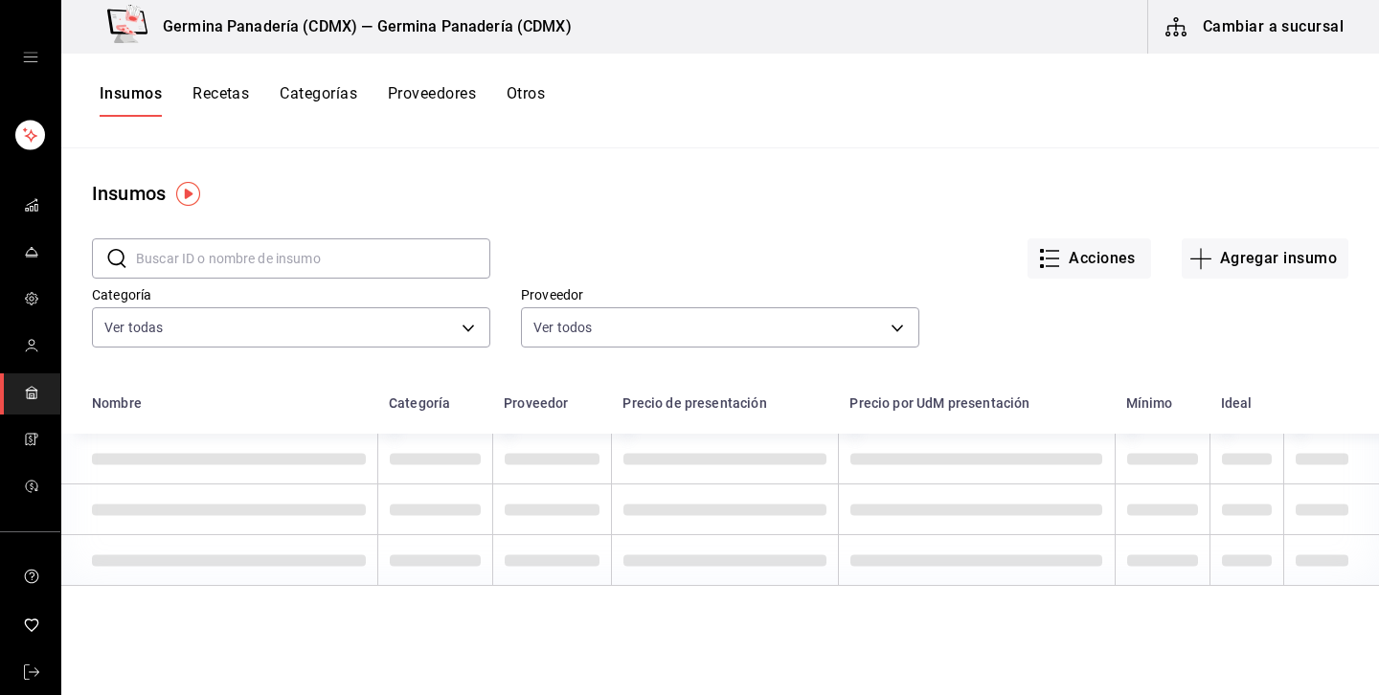
click at [353, 258] on input "text" at bounding box center [313, 258] width 354 height 38
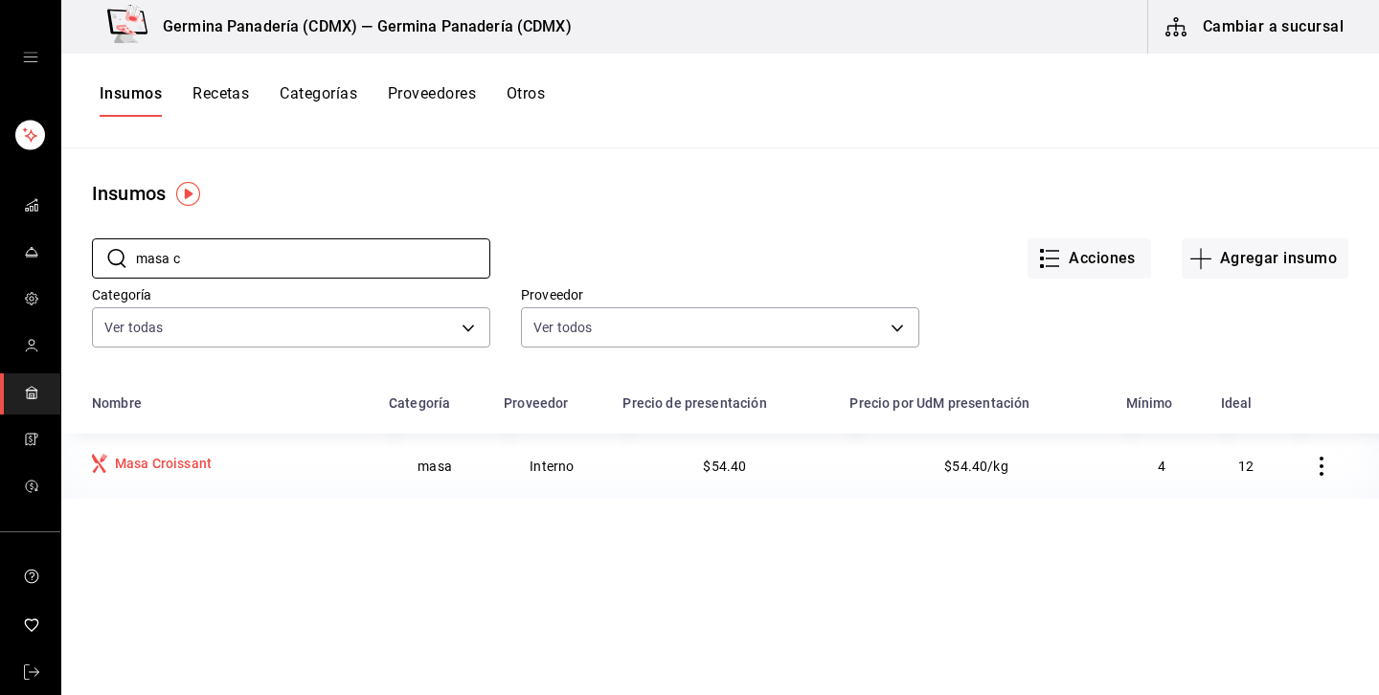
type input "masa c"
click at [238, 469] on div "Masa Croissant" at bounding box center [229, 466] width 274 height 24
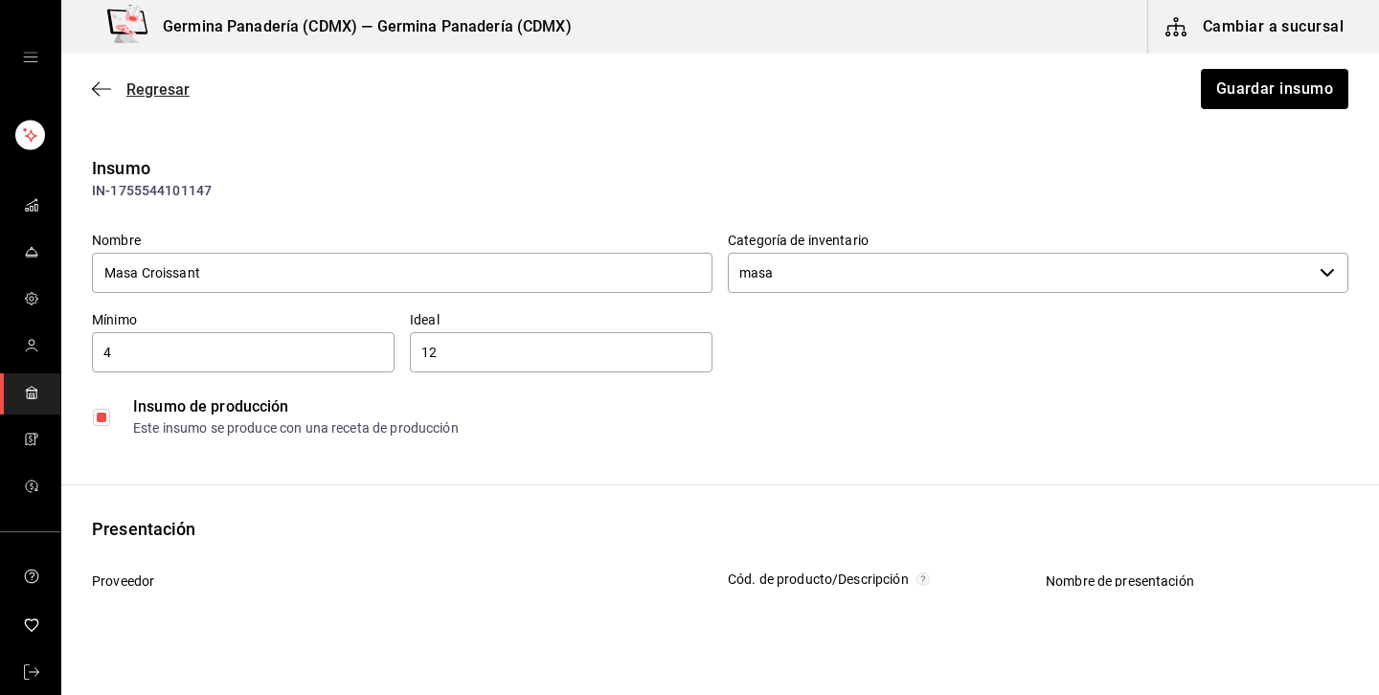
click at [151, 93] on span "Regresar" at bounding box center [157, 89] width 63 height 18
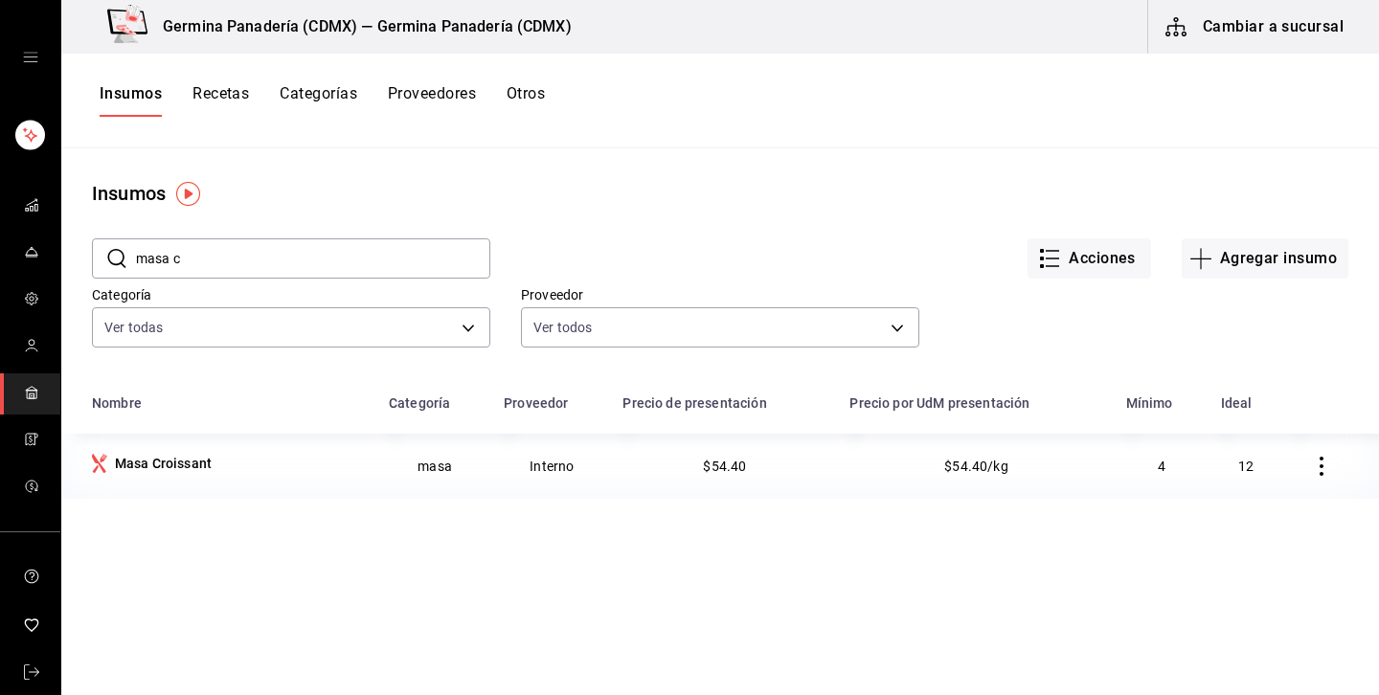
click at [173, 255] on input "masa c" at bounding box center [313, 258] width 354 height 38
type input "cro"
click at [209, 479] on td "Masa Croissant" at bounding box center [219, 466] width 316 height 65
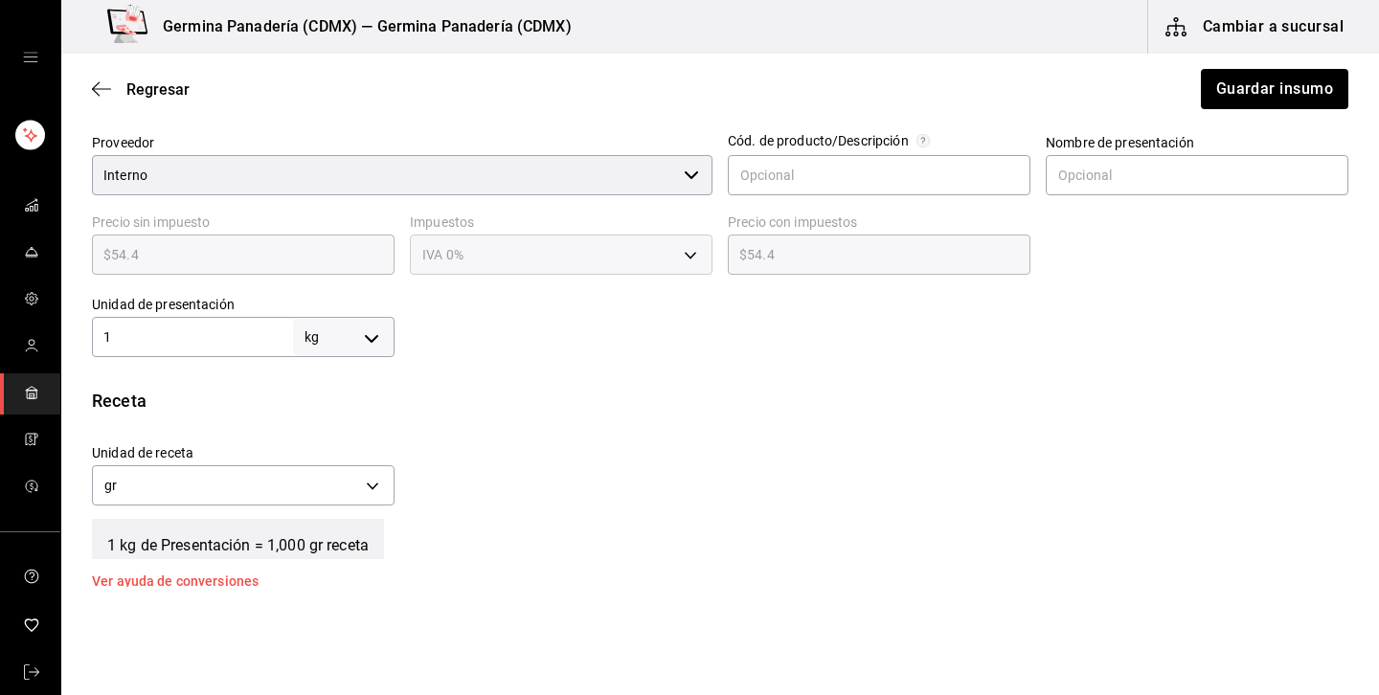
scroll to position [442, 0]
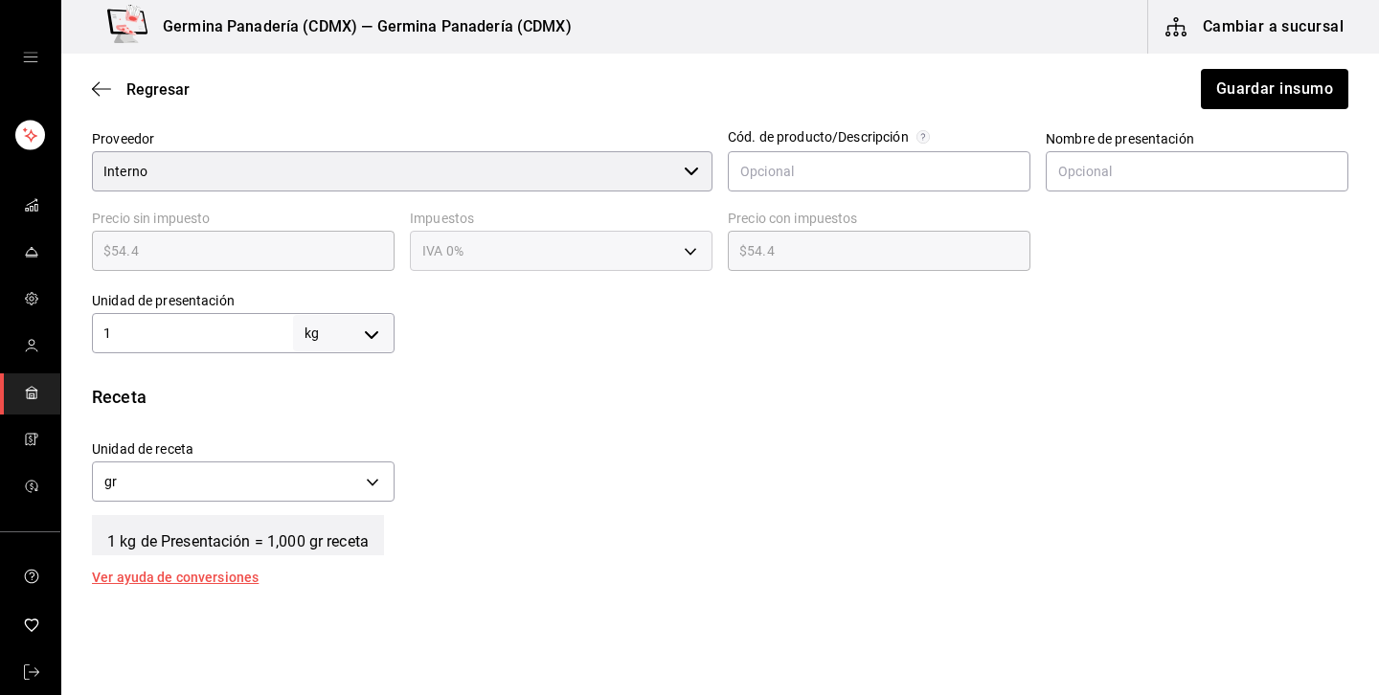
click at [373, 337] on body "Germina Panadería (CDMX) — Germina Panadería (CDMX) Cambiar a sucursal Regresar…" at bounding box center [689, 293] width 1379 height 587
click at [334, 543] on li "pza" at bounding box center [344, 549] width 100 height 32
type input "UNIT"
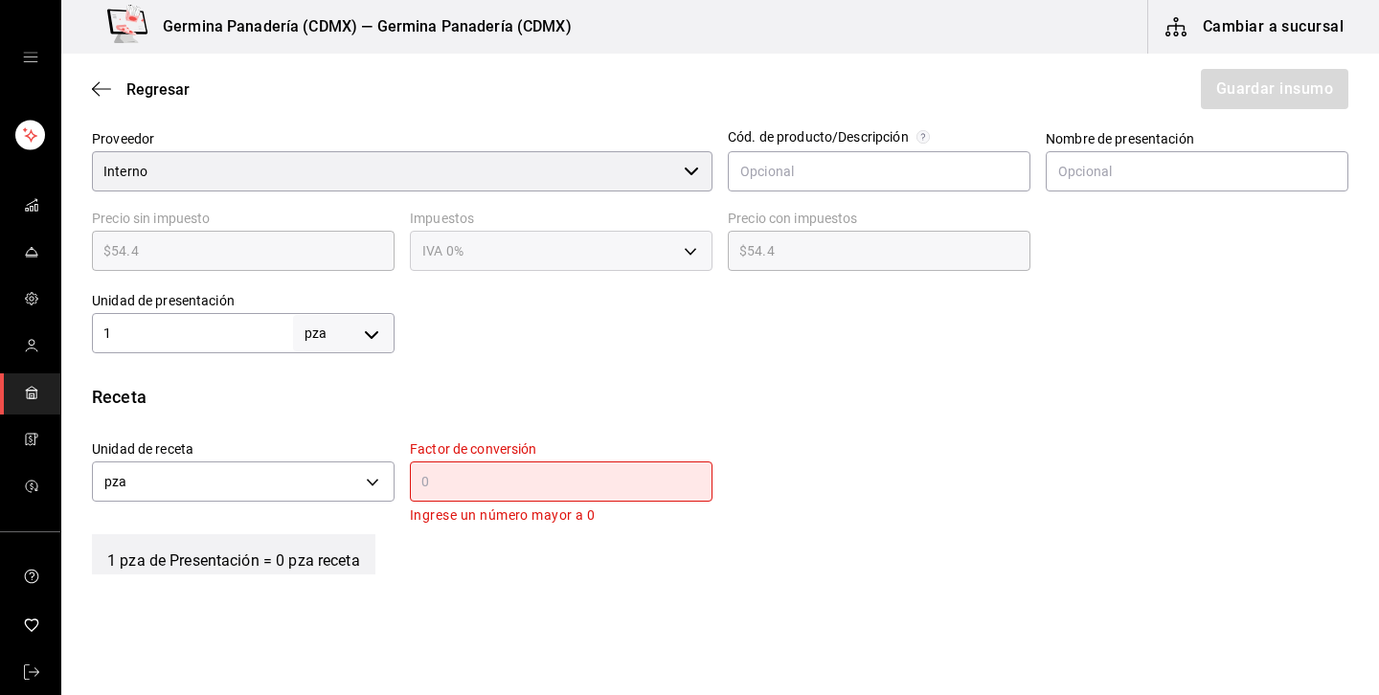
click at [464, 491] on input "text" at bounding box center [561, 481] width 303 height 23
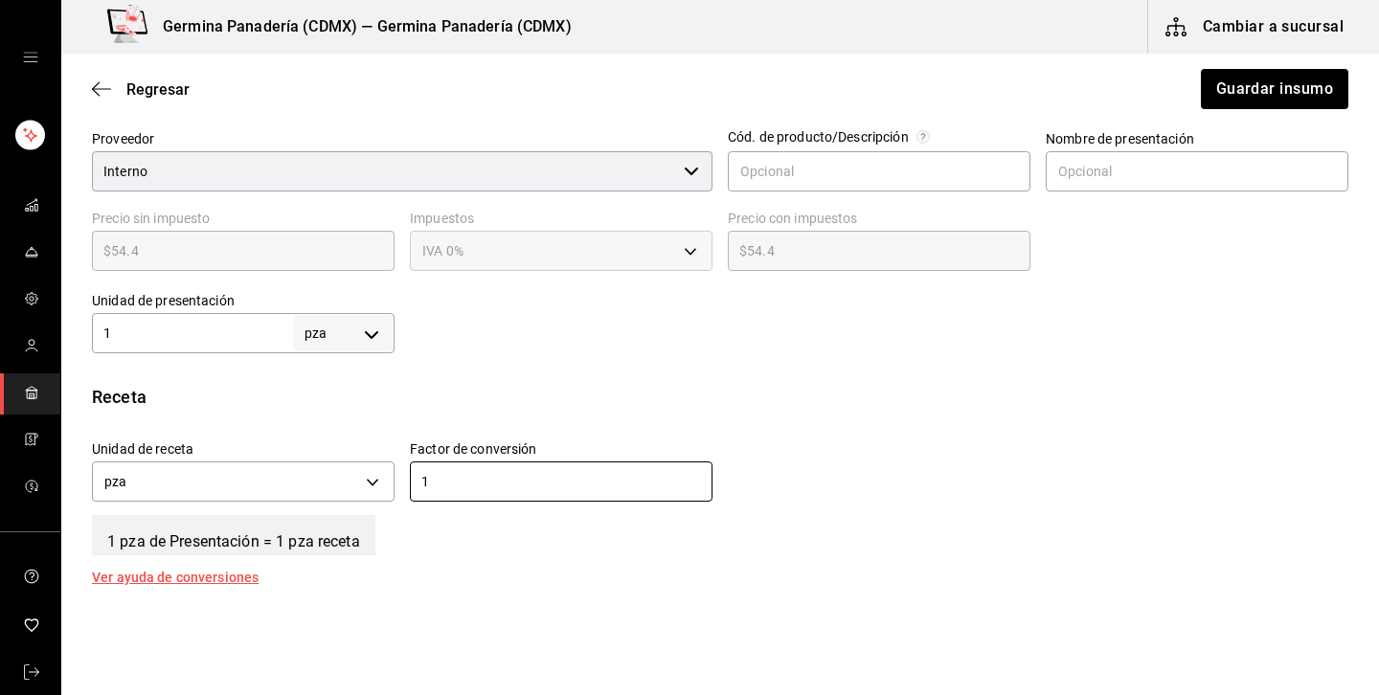
type input "1"
click at [978, 399] on div "Receta" at bounding box center [720, 397] width 1256 height 26
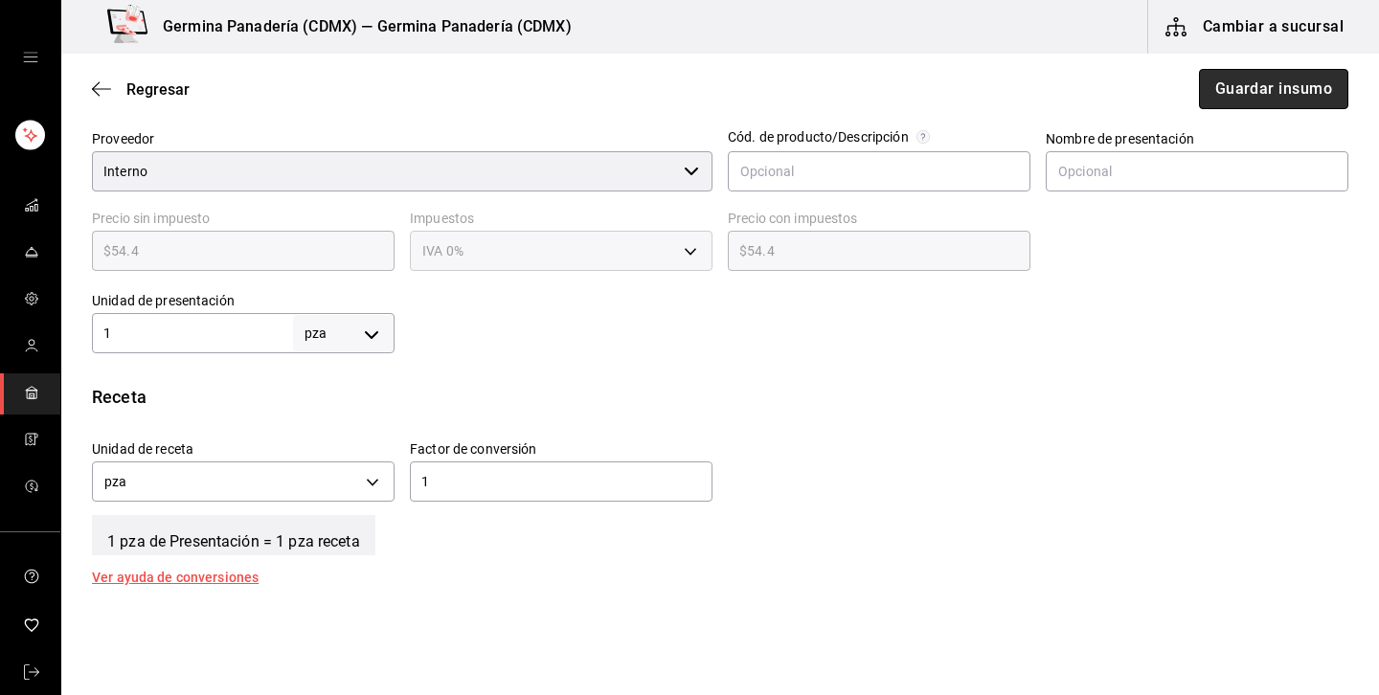
click at [1290, 86] on button "Guardar insumo" at bounding box center [1273, 89] width 149 height 40
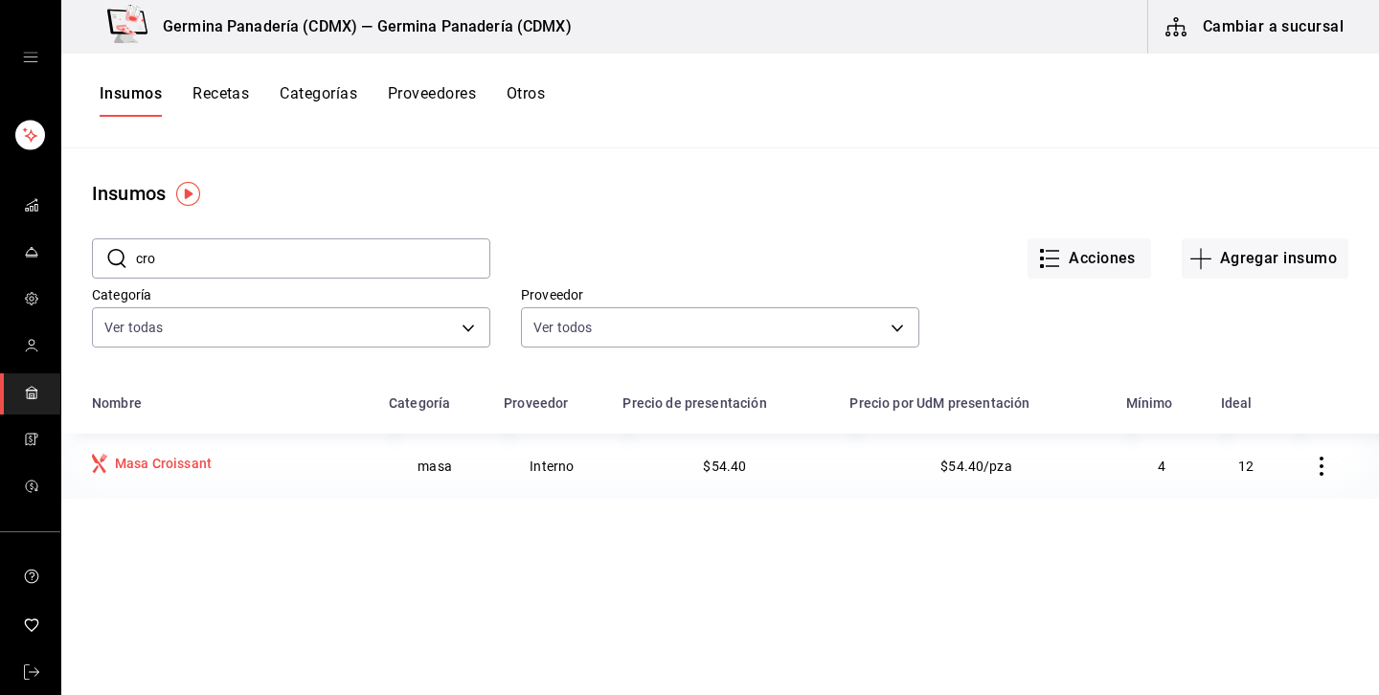
click at [171, 482] on td "Masa Croissant" at bounding box center [219, 466] width 316 height 65
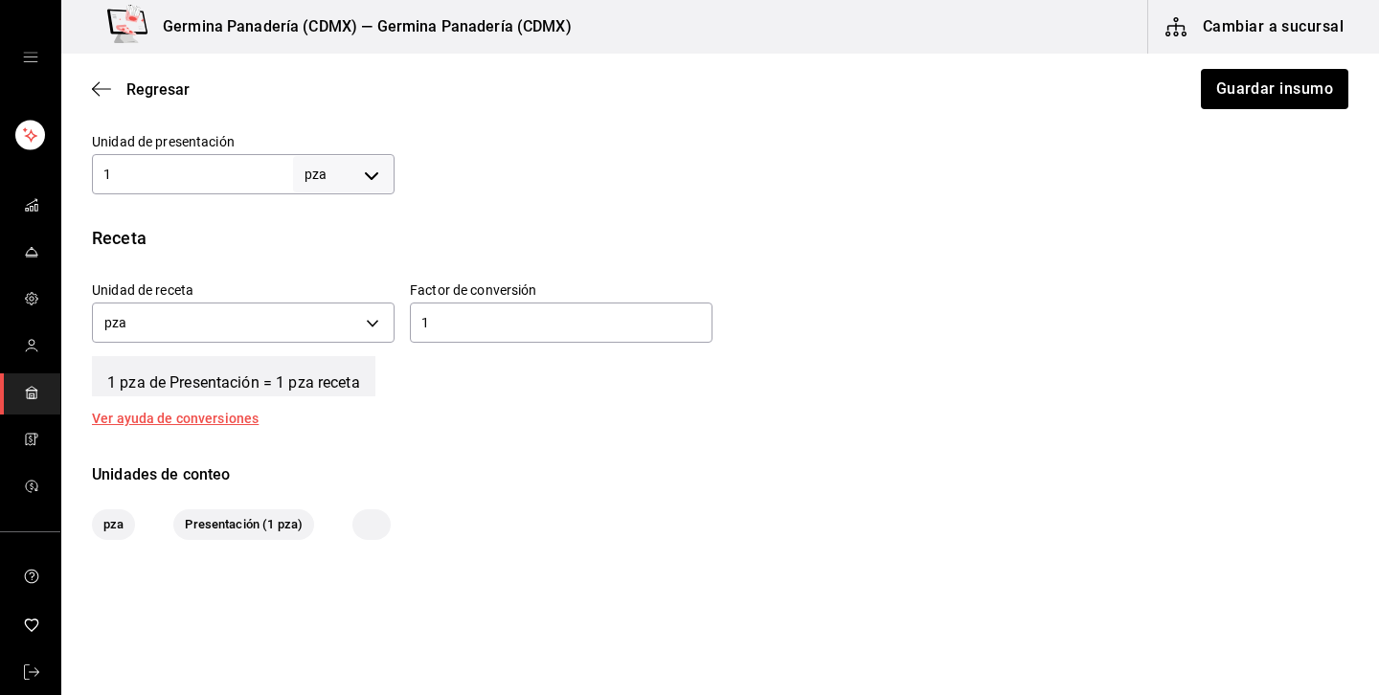
scroll to position [596, 0]
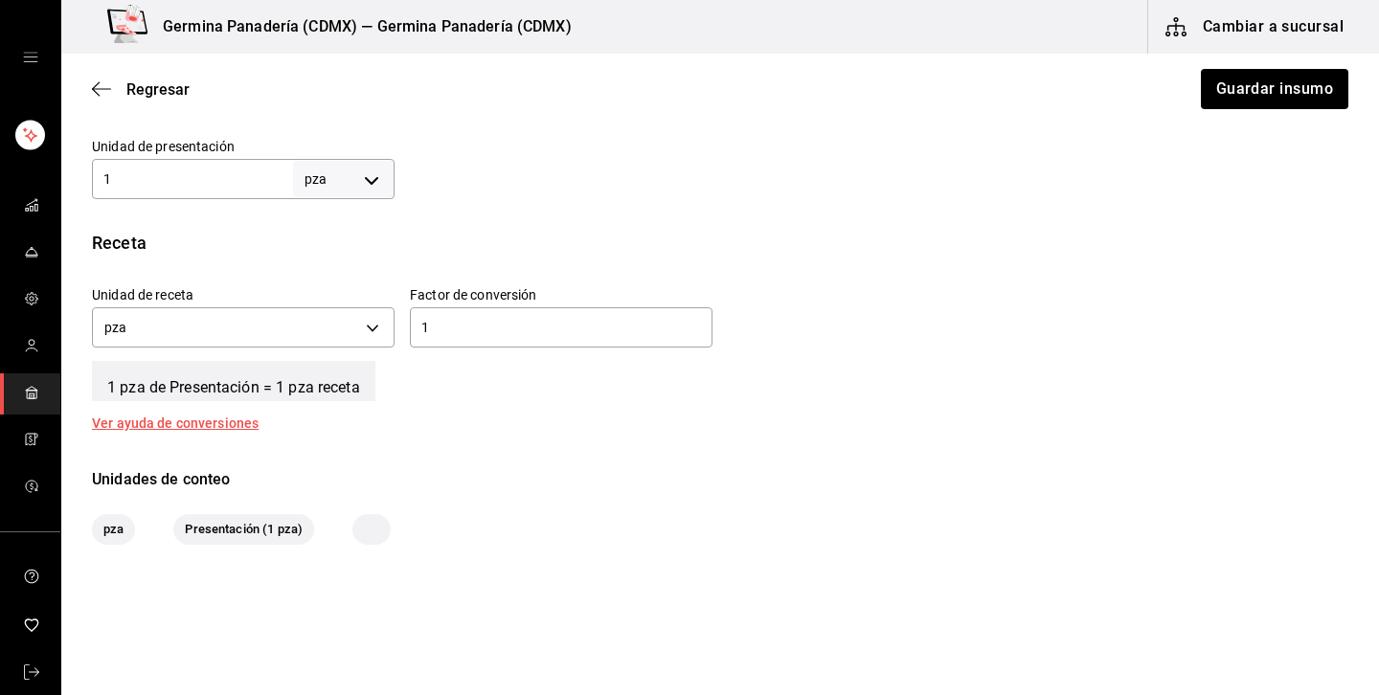
click at [371, 192] on body "Germina Panadería (CDMX) — Germina Panadería (CDMX) Cambiar a sucursal Regresar…" at bounding box center [689, 293] width 1379 height 587
click at [337, 269] on li "kg" at bounding box center [344, 269] width 100 height 32
type input "KILOGRAM"
click at [397, 332] on div "Unidad de receta kg KILOGRAM Factor de conversión 1 ​" at bounding box center [712, 312] width 1271 height 82
click at [353, 329] on body "Germina Panadería (CDMX) — Germina Panadería (CDMX) Cambiar a sucursal Regresar…" at bounding box center [689, 293] width 1379 height 587
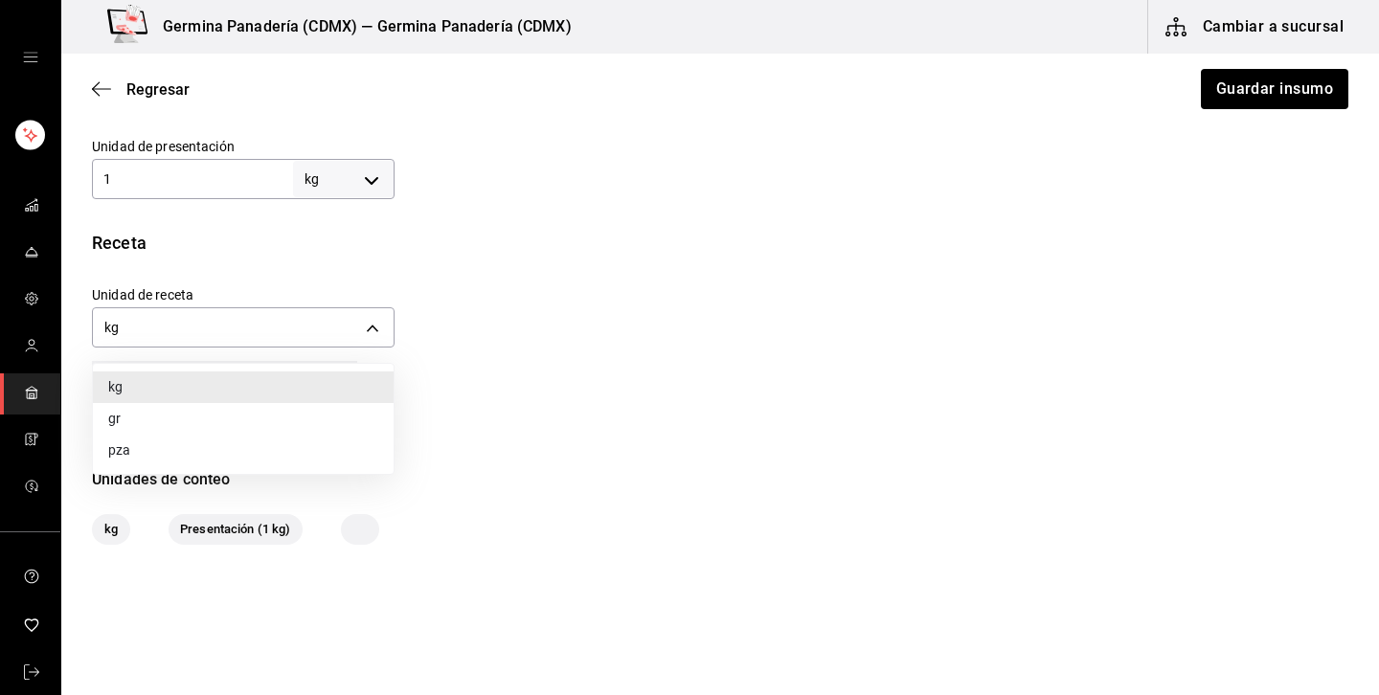
click at [236, 416] on li "gr" at bounding box center [243, 419] width 301 height 32
type input "GRAM"
type input "1,000"
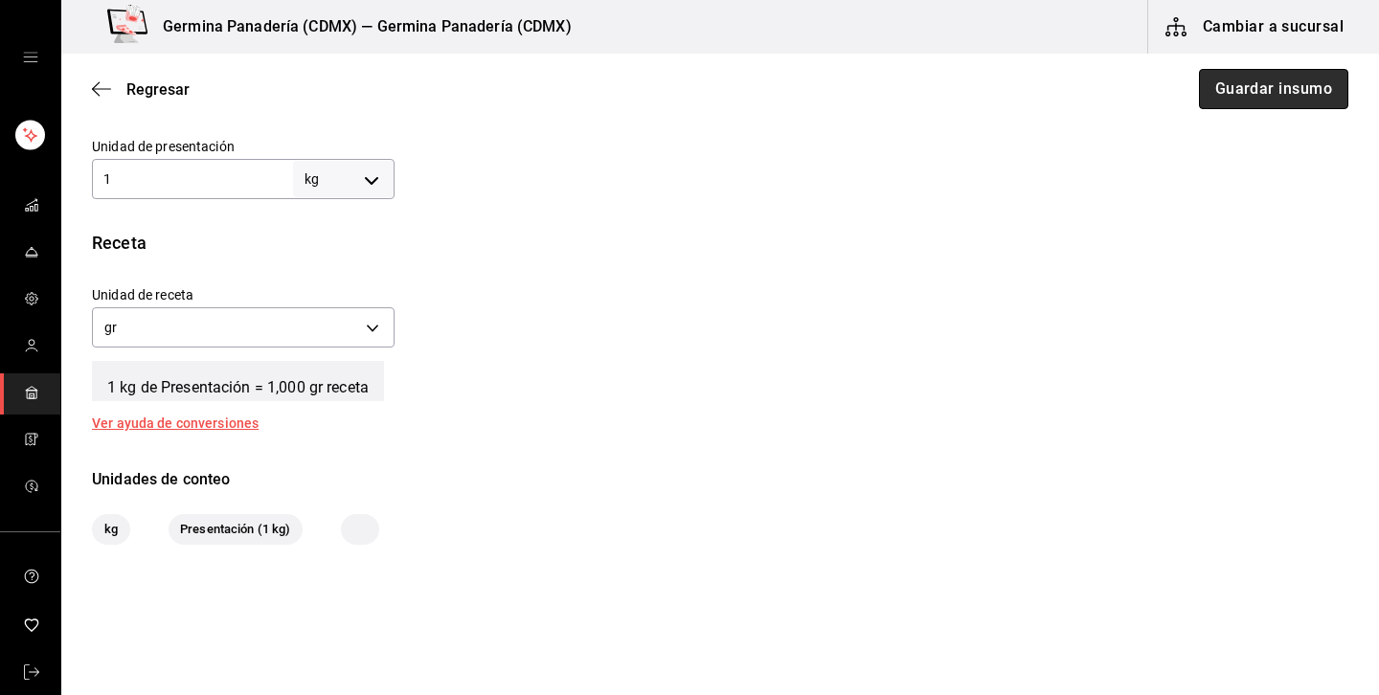
click at [1309, 87] on button "Guardar insumo" at bounding box center [1273, 89] width 149 height 40
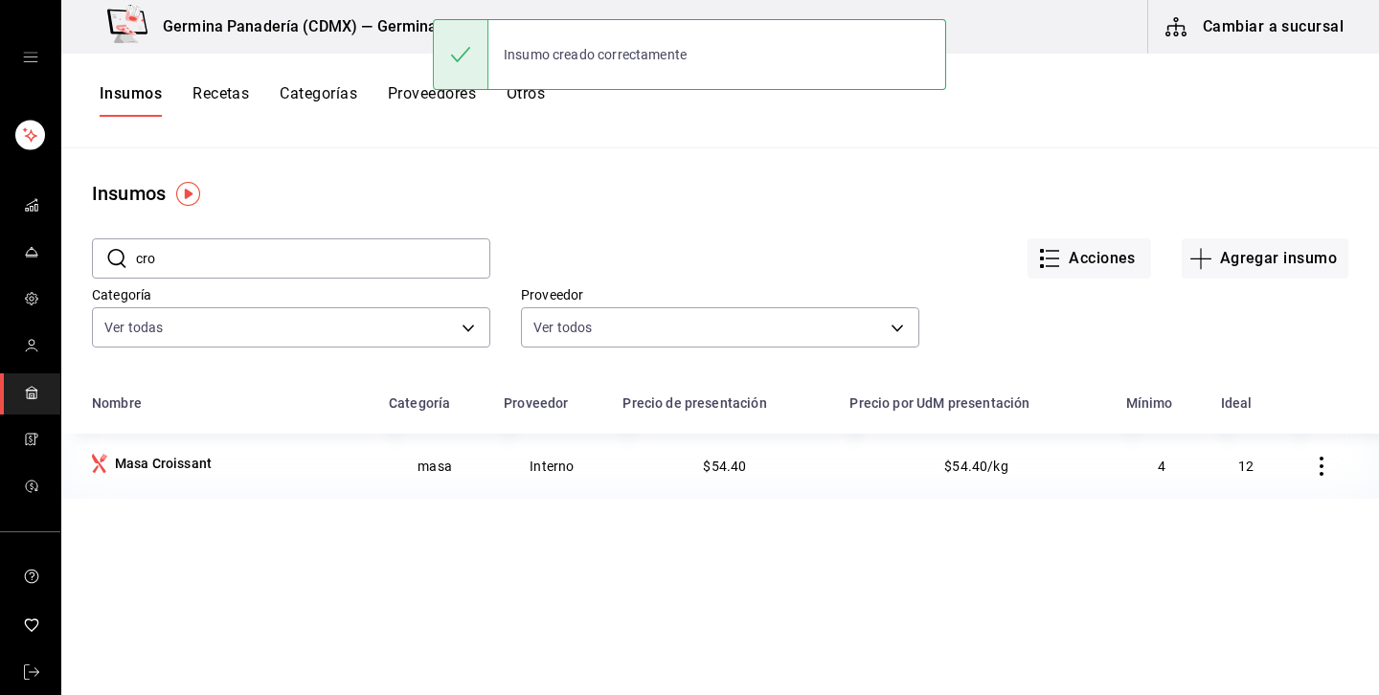
click at [264, 263] on input "cro" at bounding box center [313, 258] width 354 height 38
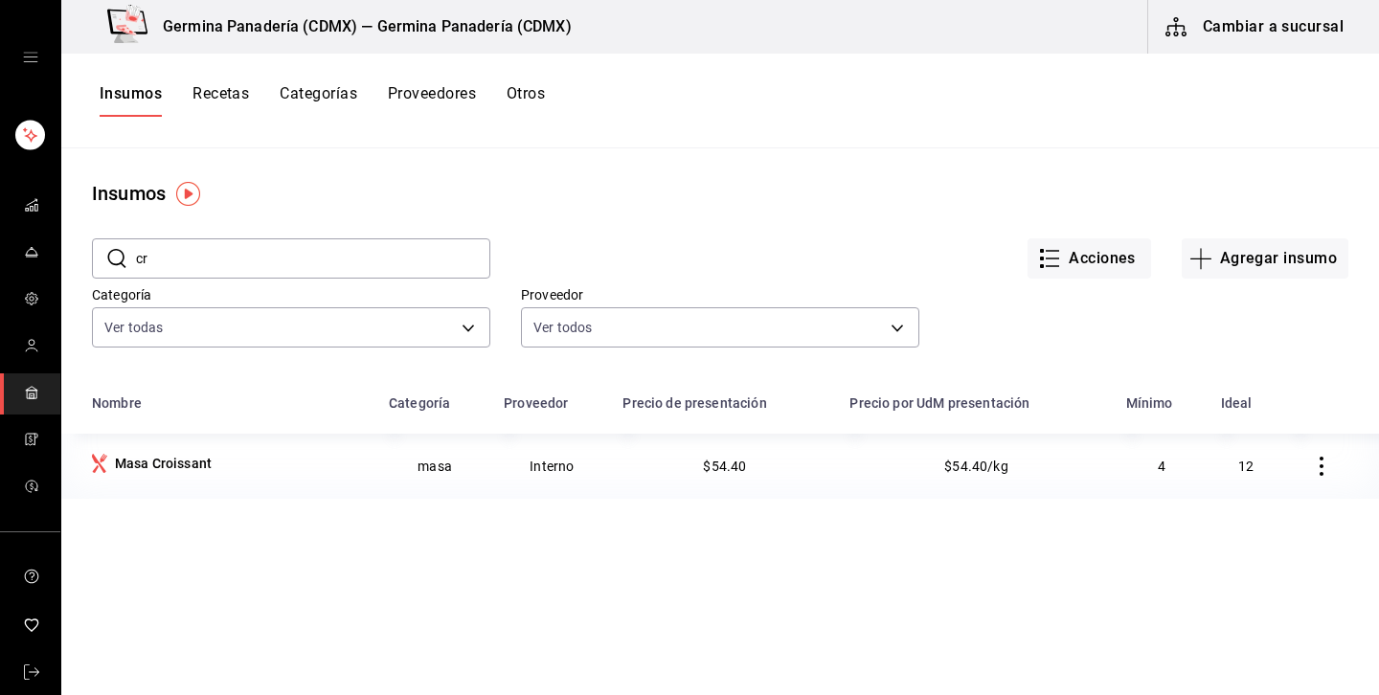
type input "c"
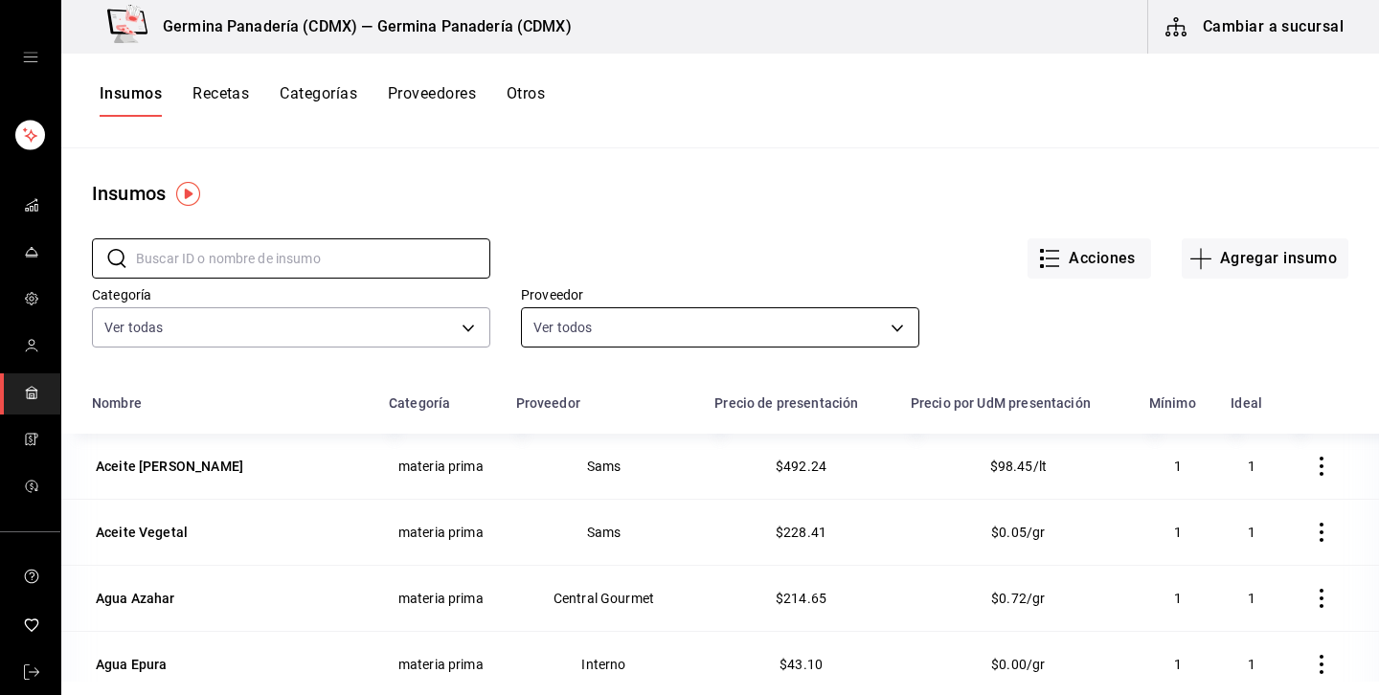
click at [735, 318] on body "Germina Panadería (CDMX) — Germina Panadería (CDMX) Cambiar a sucursal Insumos …" at bounding box center [689, 341] width 1379 height 682
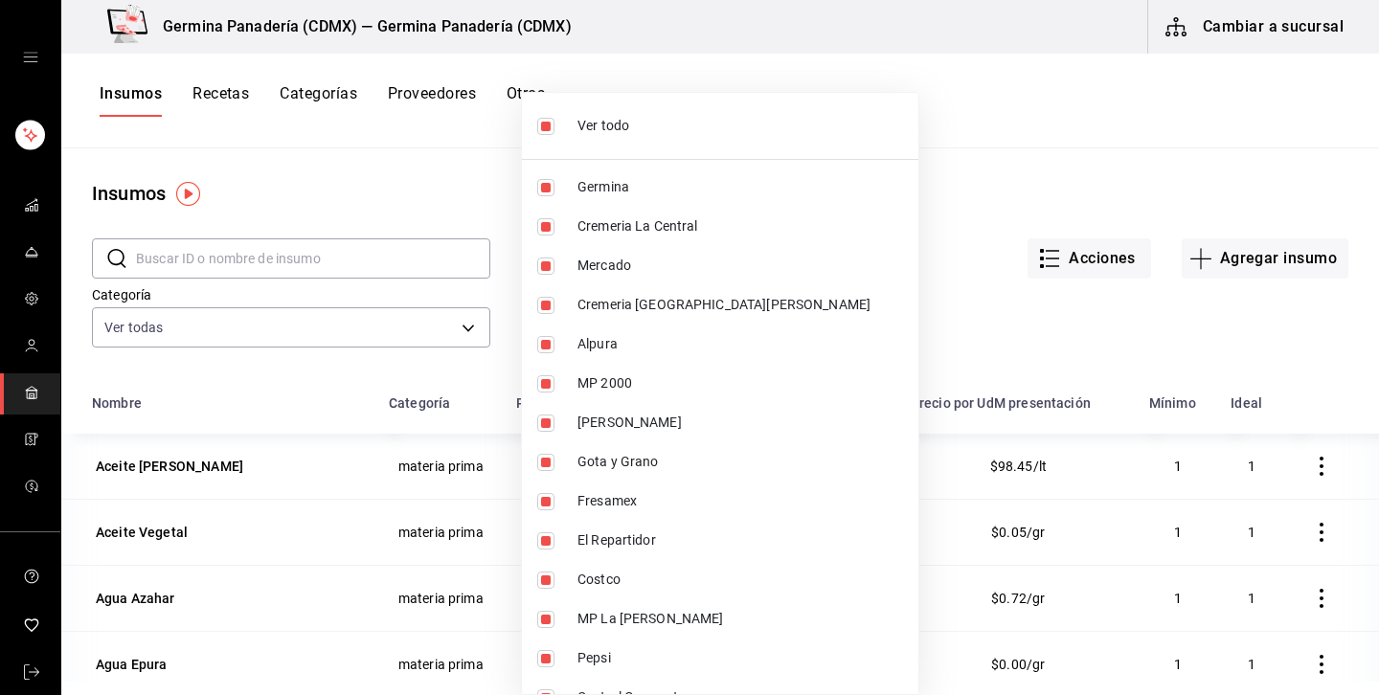
click at [580, 138] on li "Ver todo" at bounding box center [720, 126] width 396 height 51
checkbox input "false"
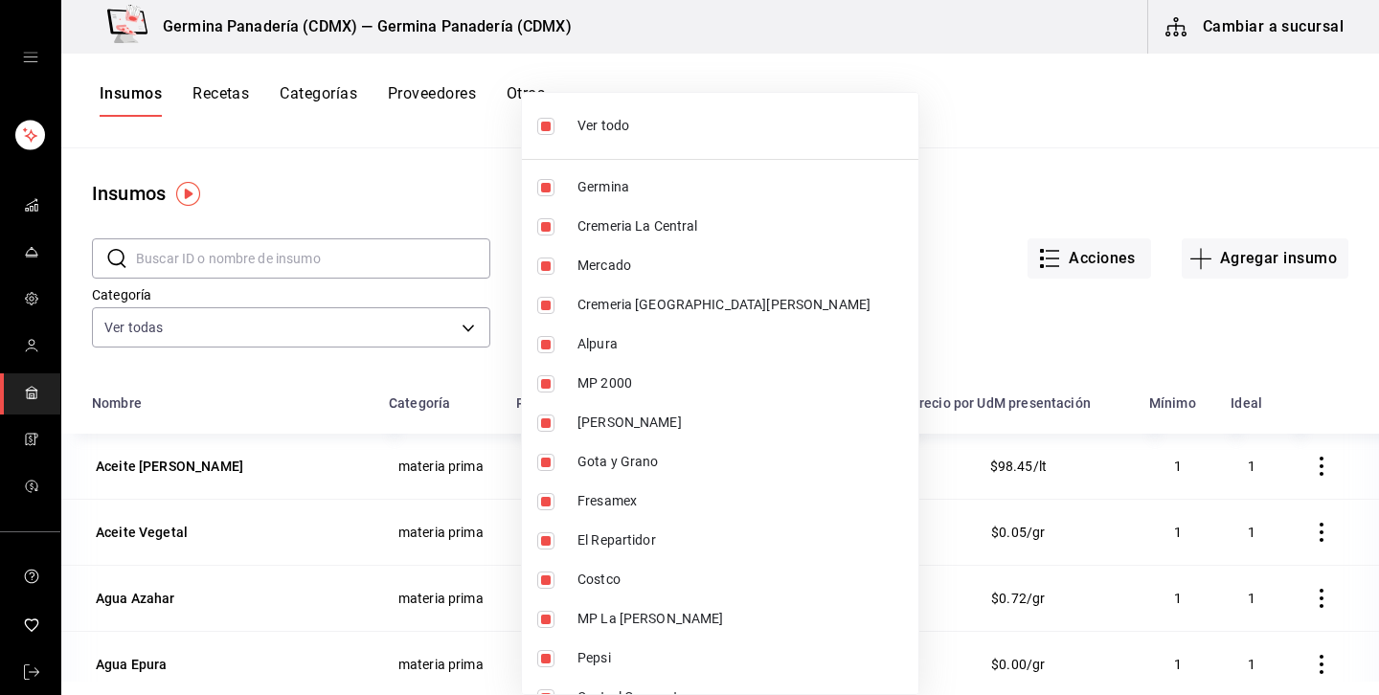
checkbox input "false"
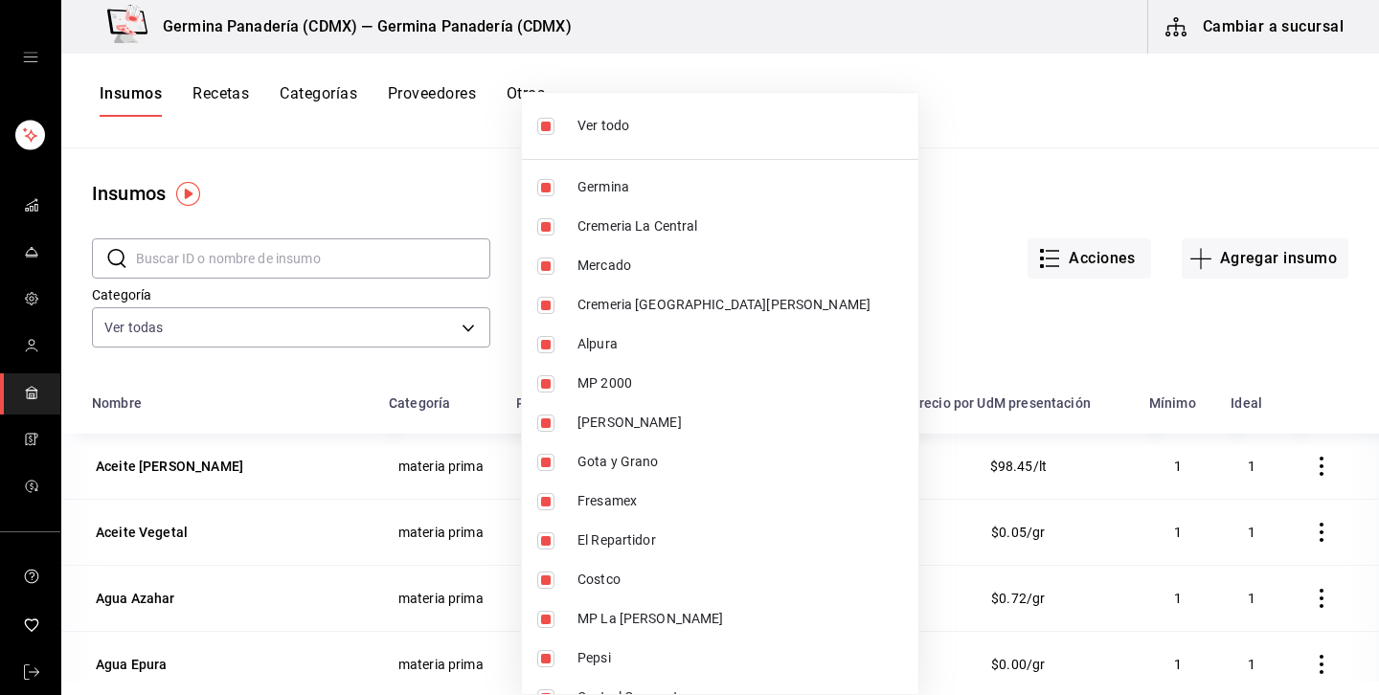
checkbox input "false"
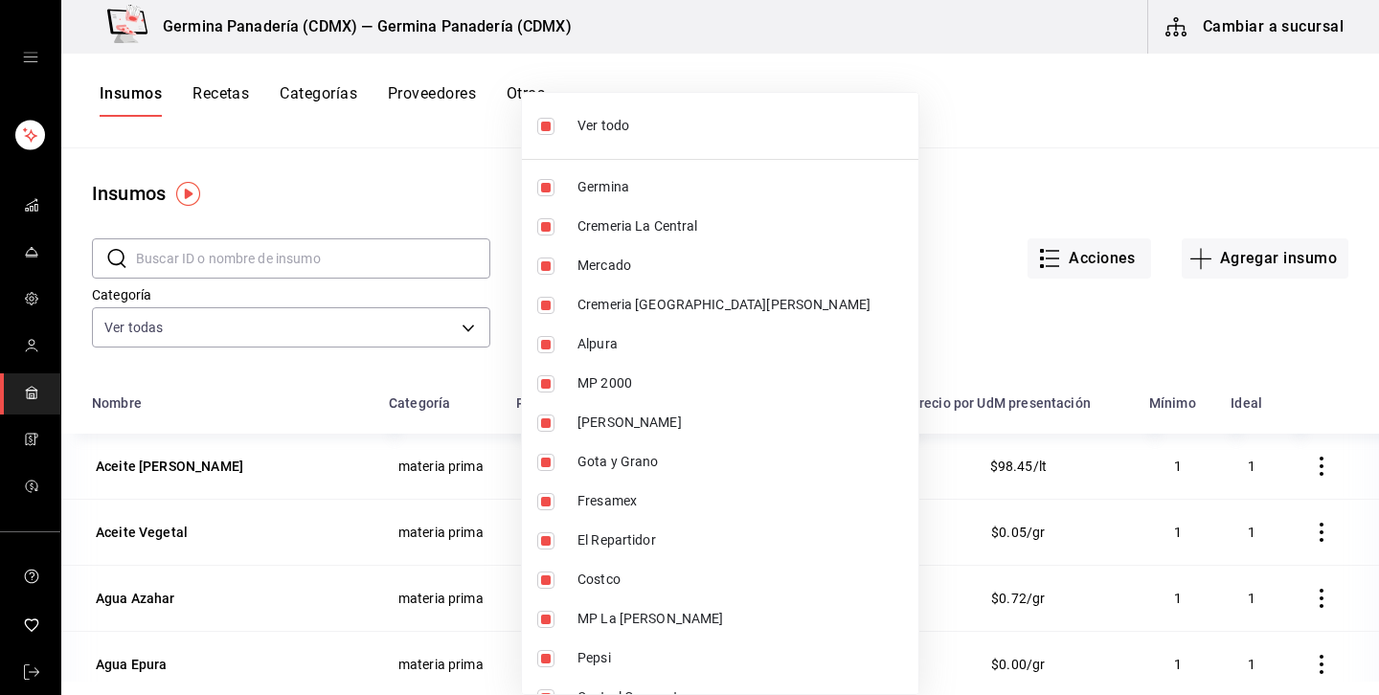
checkbox input "false"
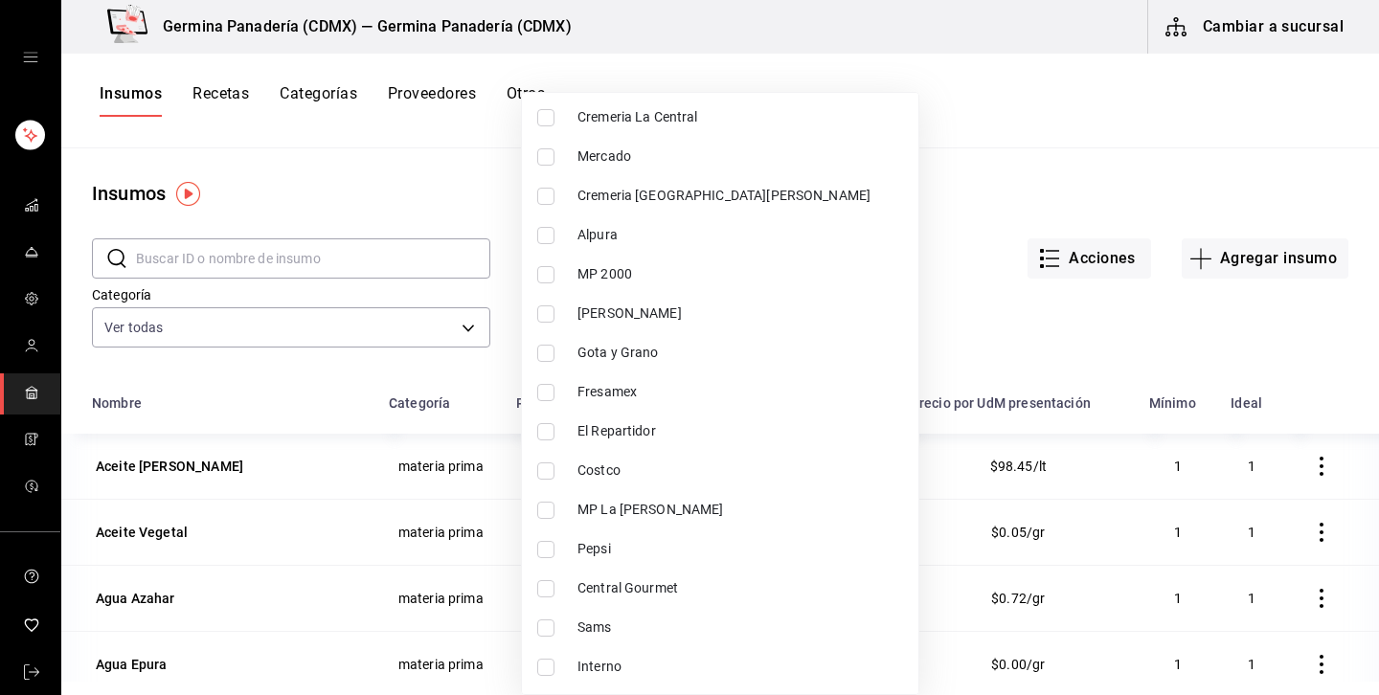
click at [558, 661] on label at bounding box center [549, 667] width 25 height 17
click at [554, 661] on input "checkbox" at bounding box center [545, 667] width 17 height 17
checkbox input "false"
click at [549, 664] on input "checkbox" at bounding box center [545, 667] width 17 height 17
checkbox input "true"
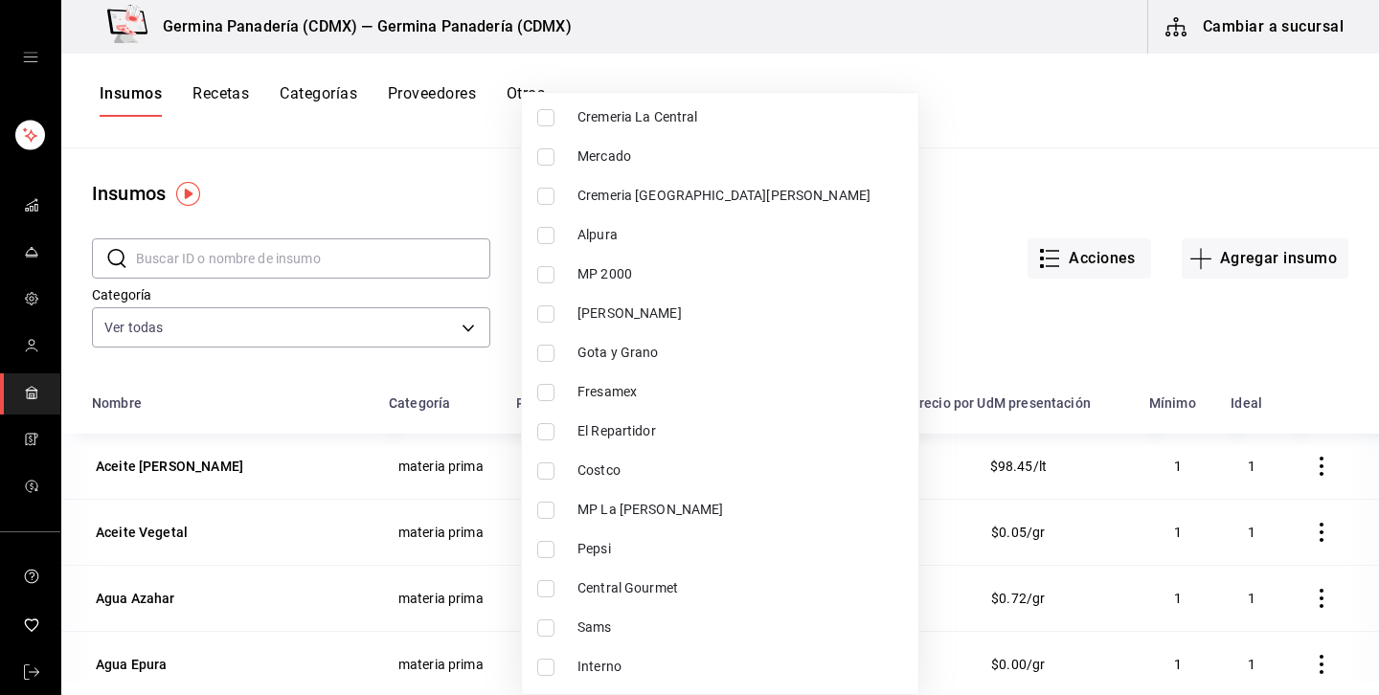
type input "e65d7421-e58f-45b4-a03b-d278ea2994d5"
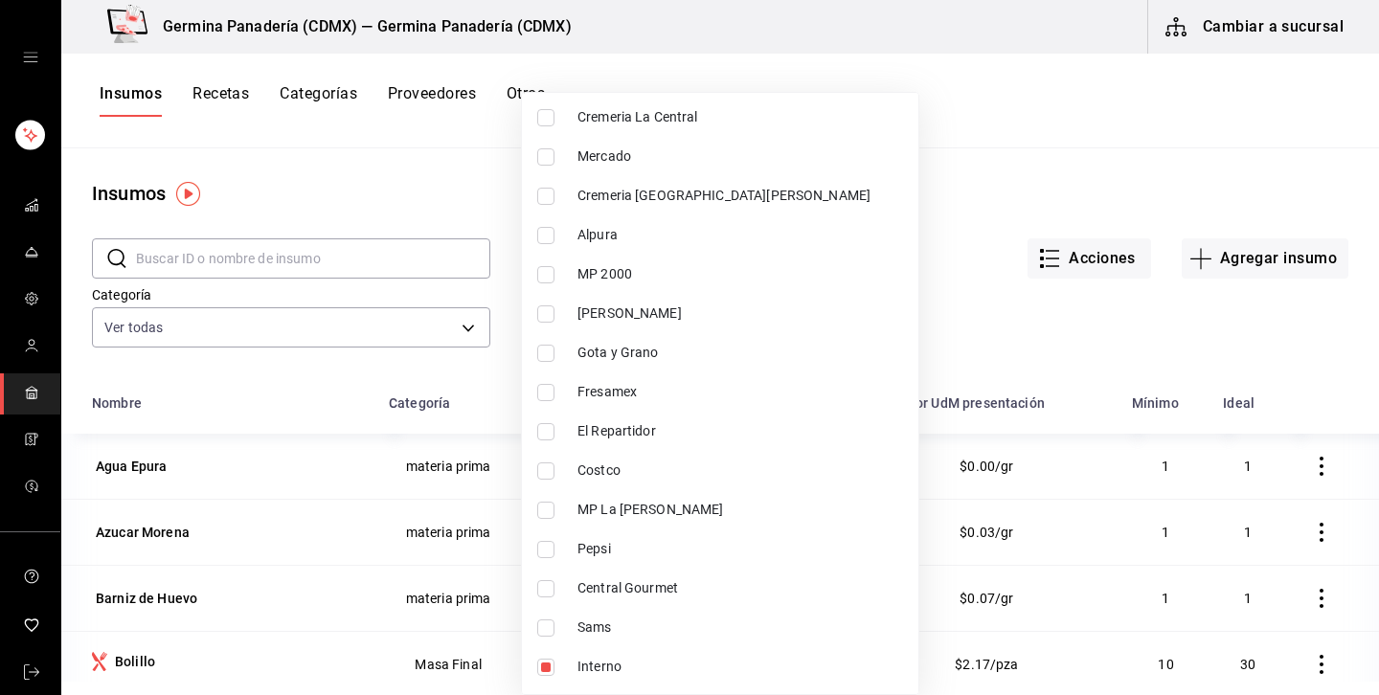
click at [954, 100] on div at bounding box center [689, 347] width 1379 height 695
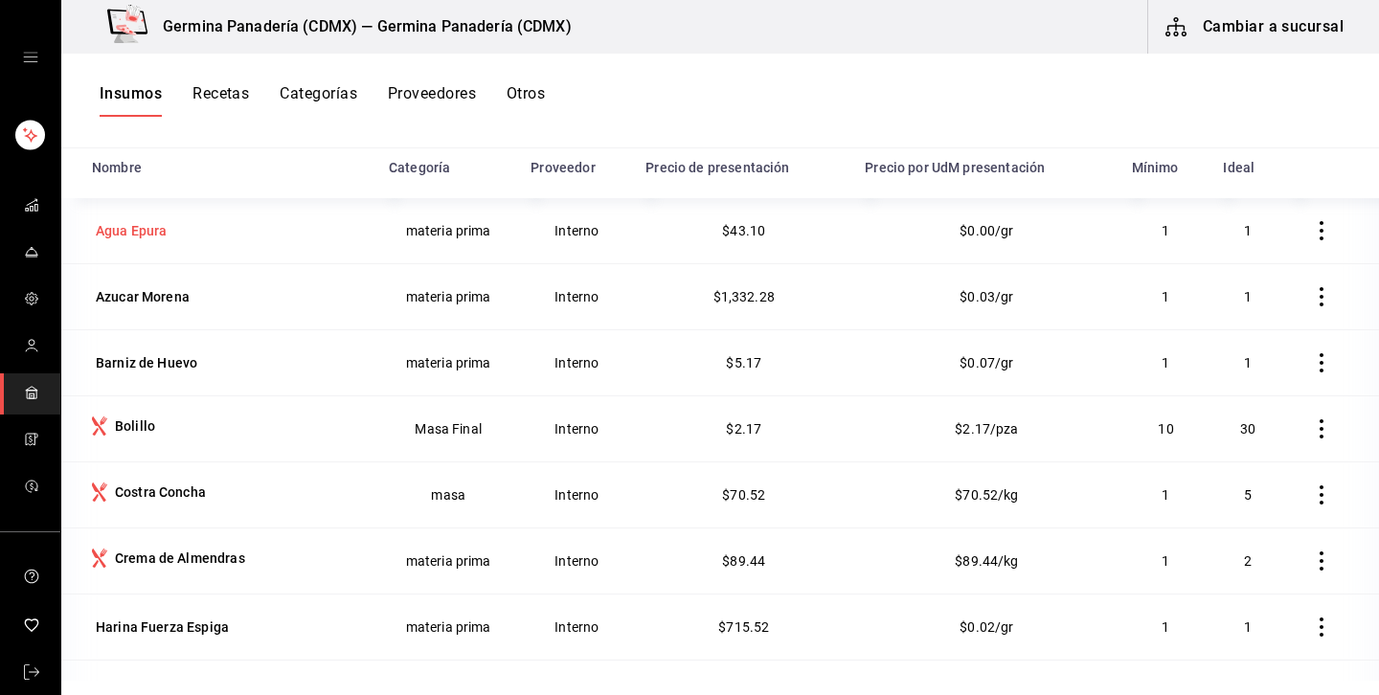
scroll to position [0, 0]
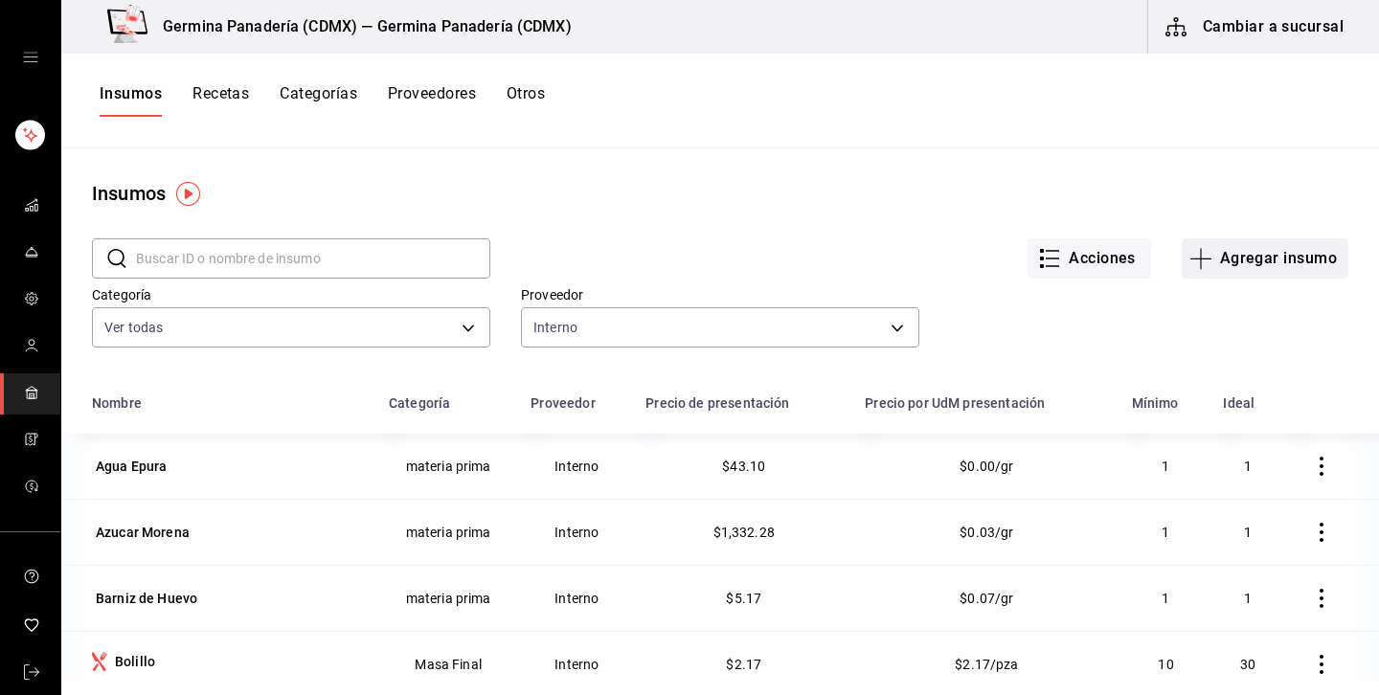
click at [1324, 259] on button "Agregar insumo" at bounding box center [1264, 258] width 167 height 40
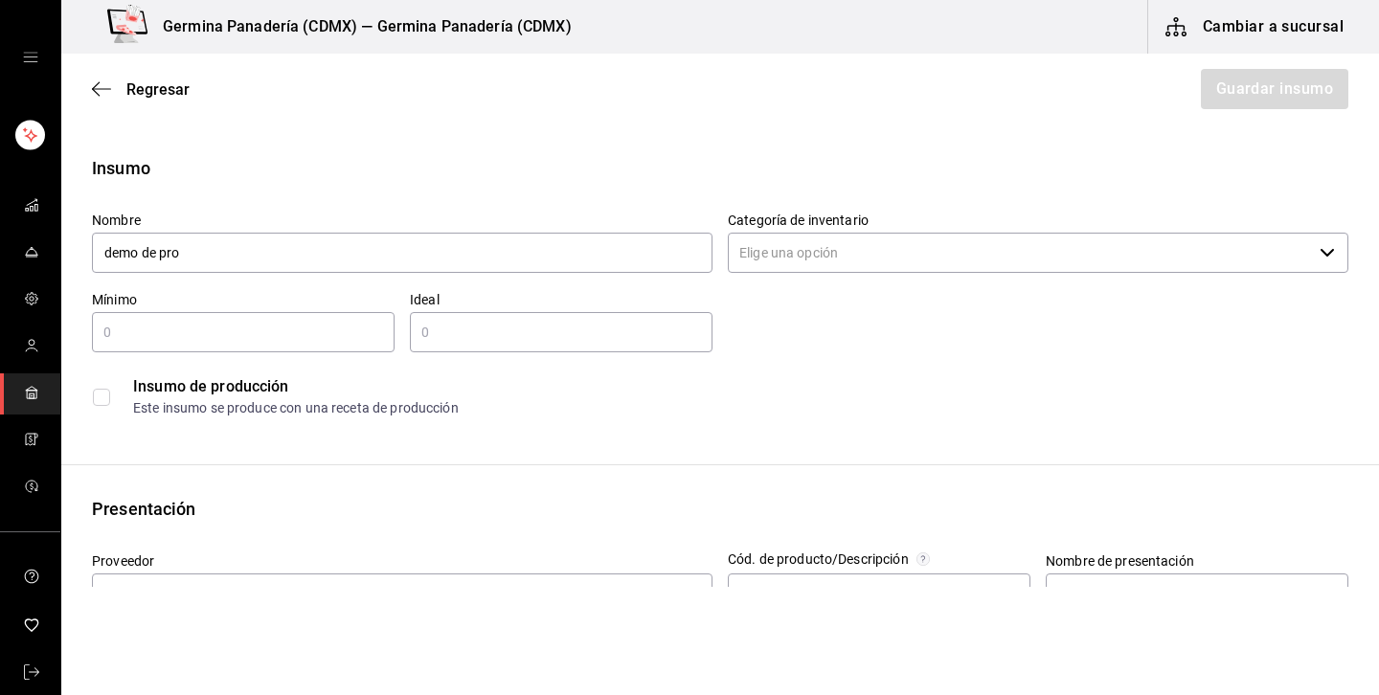
type input "demo de pro"
click at [856, 241] on input "Categoría de inventario" at bounding box center [1020, 253] width 584 height 40
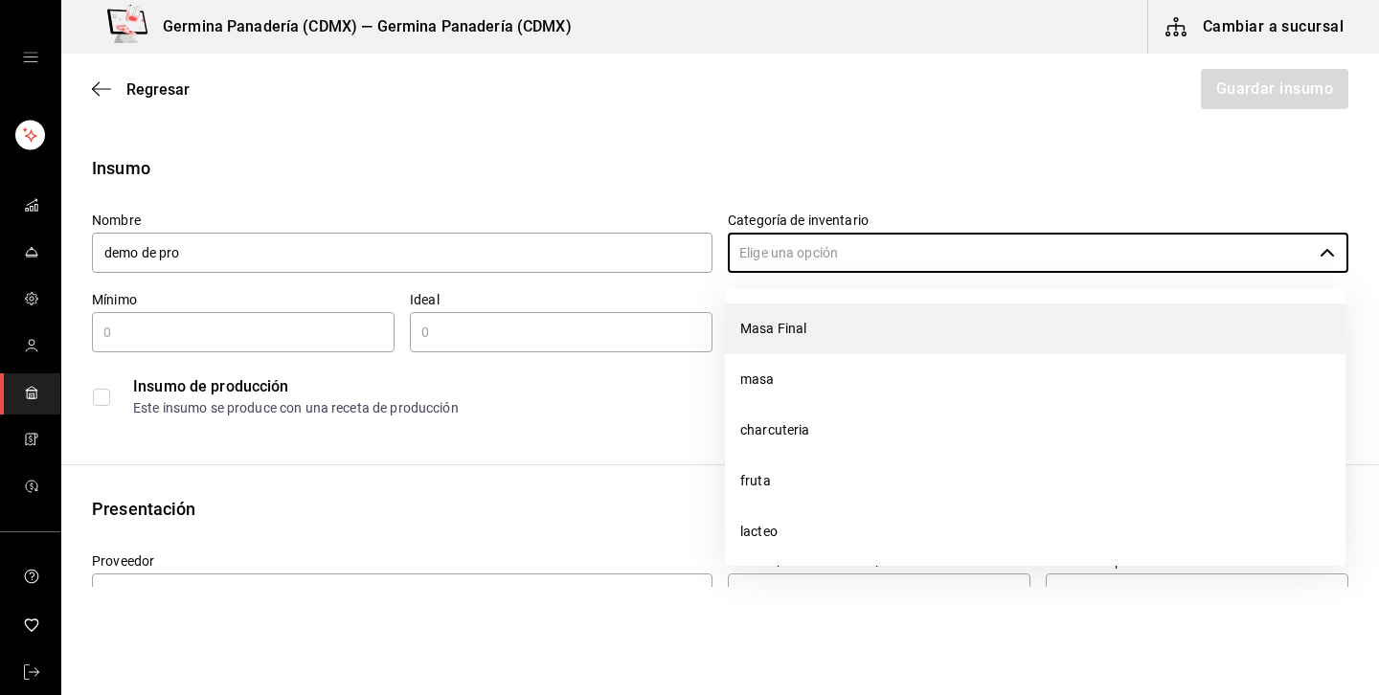
click at [790, 322] on li "Masa Final" at bounding box center [1035, 328] width 620 height 51
type input "Masa Final"
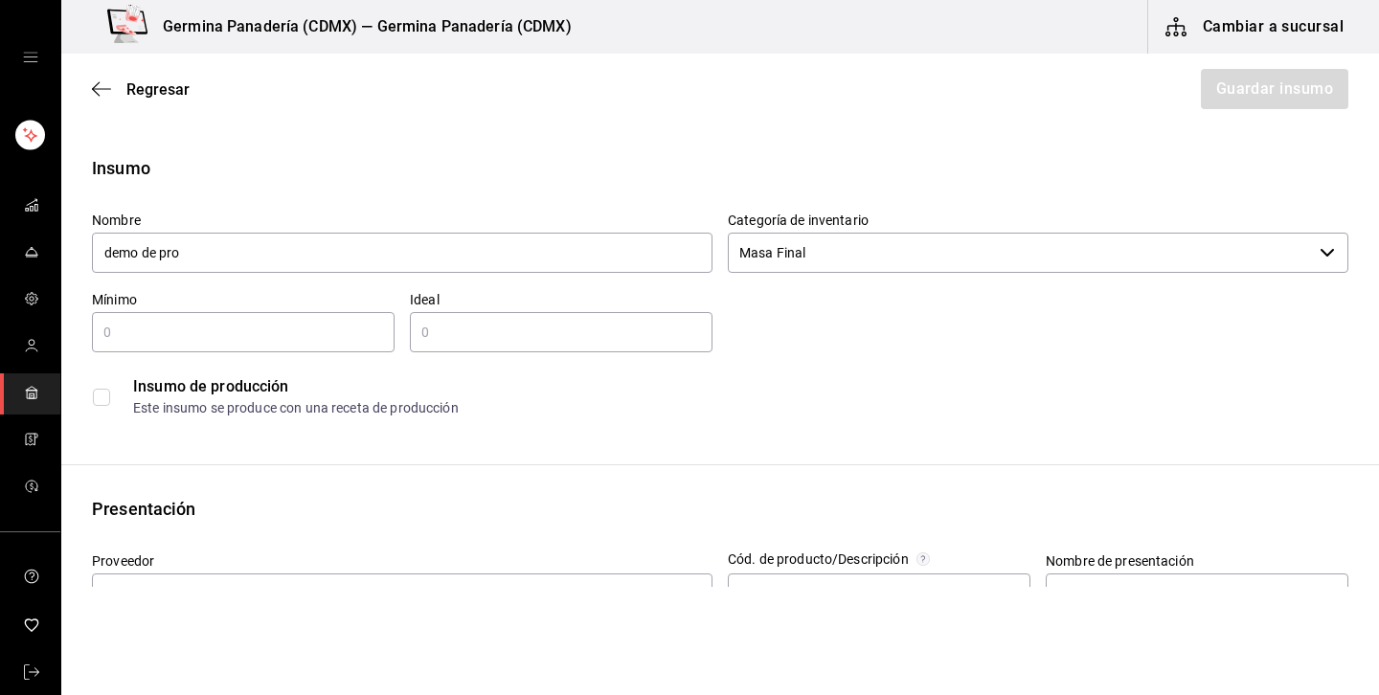
click at [340, 350] on div "​" at bounding box center [243, 332] width 303 height 40
type input "1"
click at [533, 338] on input "text" at bounding box center [561, 332] width 303 height 23
type input "1"
click at [108, 400] on input "checkbox" at bounding box center [101, 397] width 17 height 17
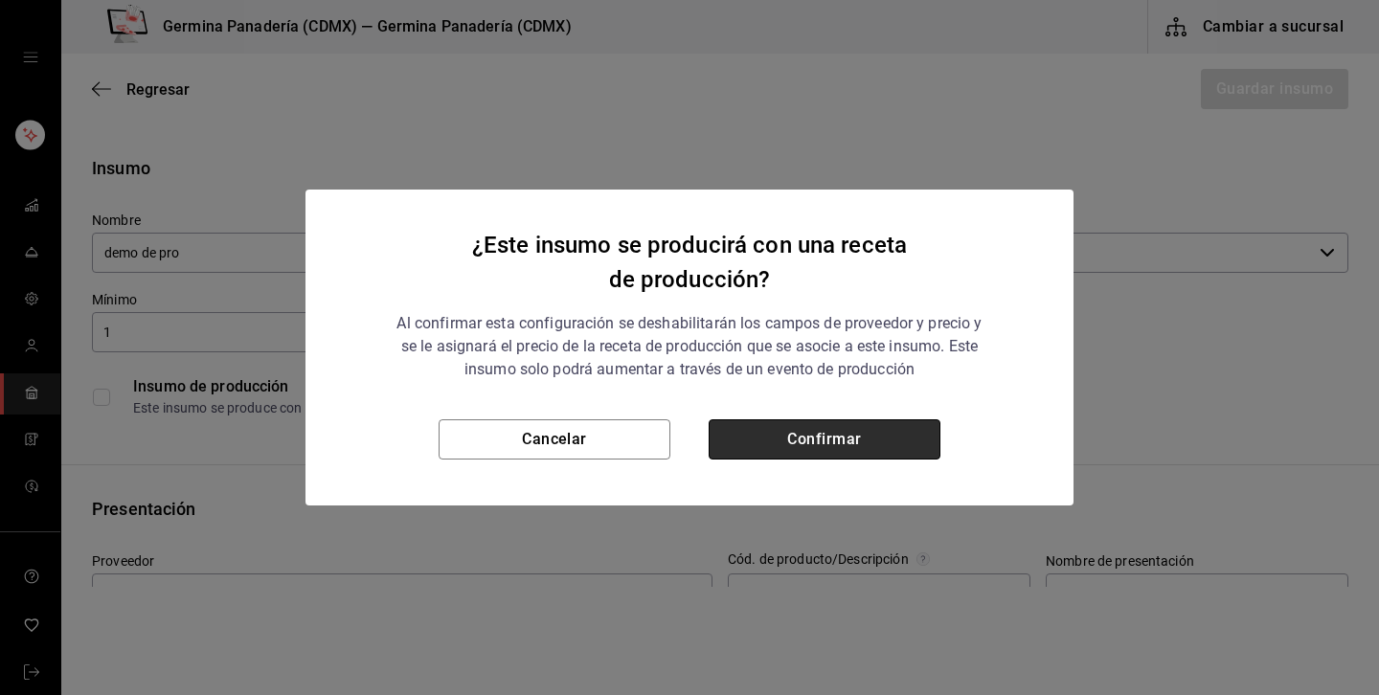
click at [787, 444] on button "Confirmar" at bounding box center [824, 439] width 232 height 40
checkbox input "true"
type input "$0.00"
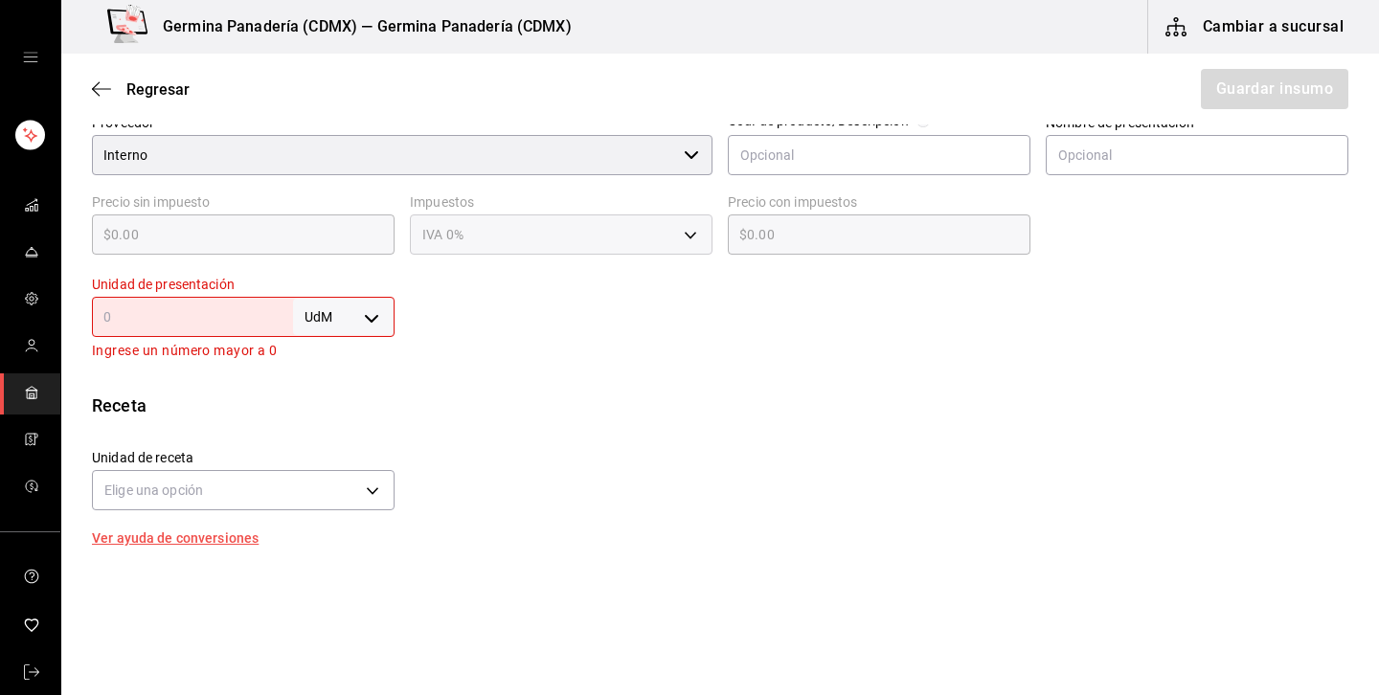
scroll to position [438, 0]
click at [236, 302] on div "UdM ​" at bounding box center [243, 318] width 303 height 40
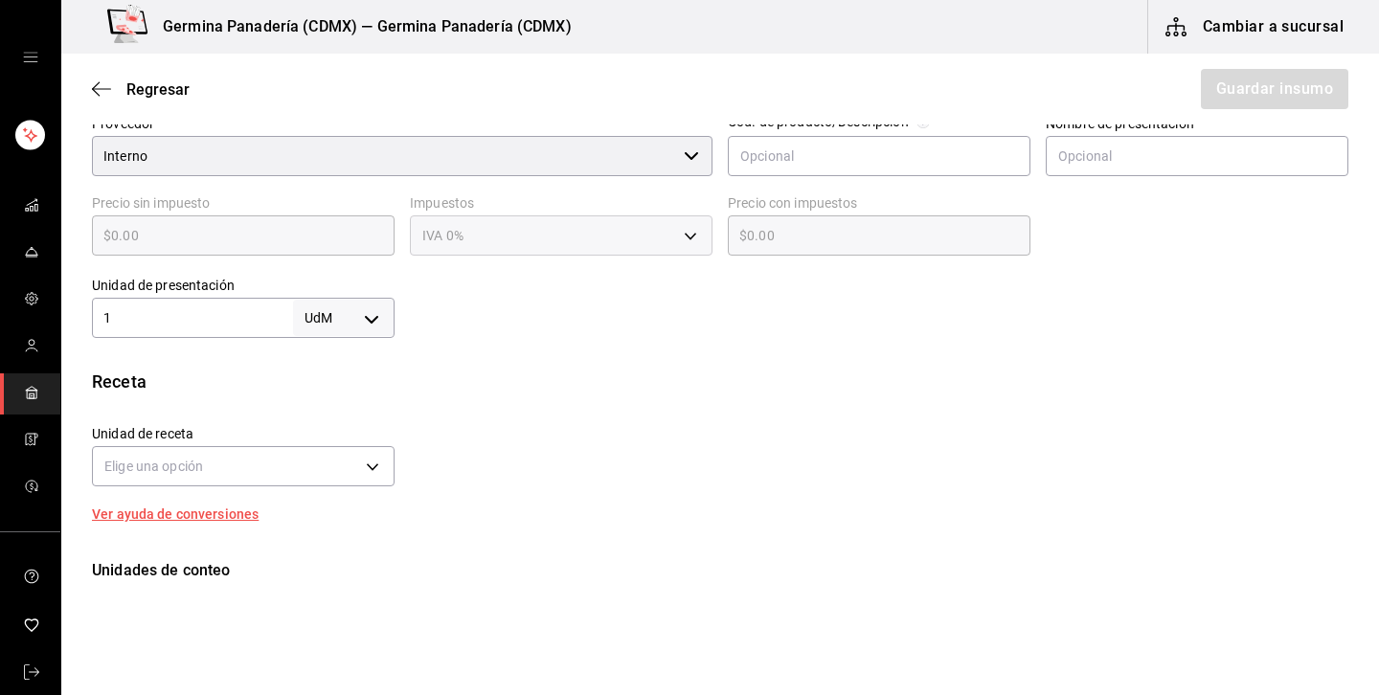
type input "1"
click at [338, 328] on body "Germina Panadería (CDMX) — Germina Panadería (CDMX) Cambiar a sucursal Regresar…" at bounding box center [689, 293] width 1379 height 587
click at [326, 529] on li "pza" at bounding box center [344, 534] width 100 height 32
type input "UNIT"
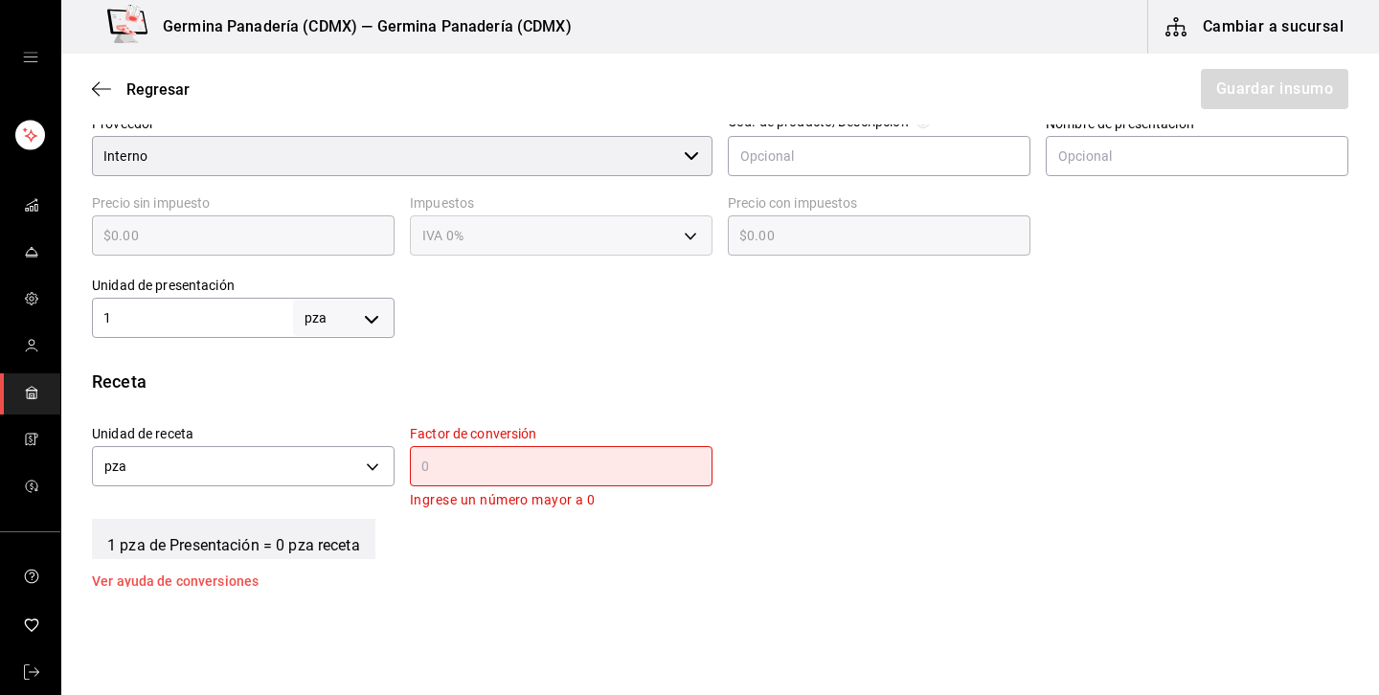
click at [467, 463] on input "text" at bounding box center [561, 466] width 303 height 23
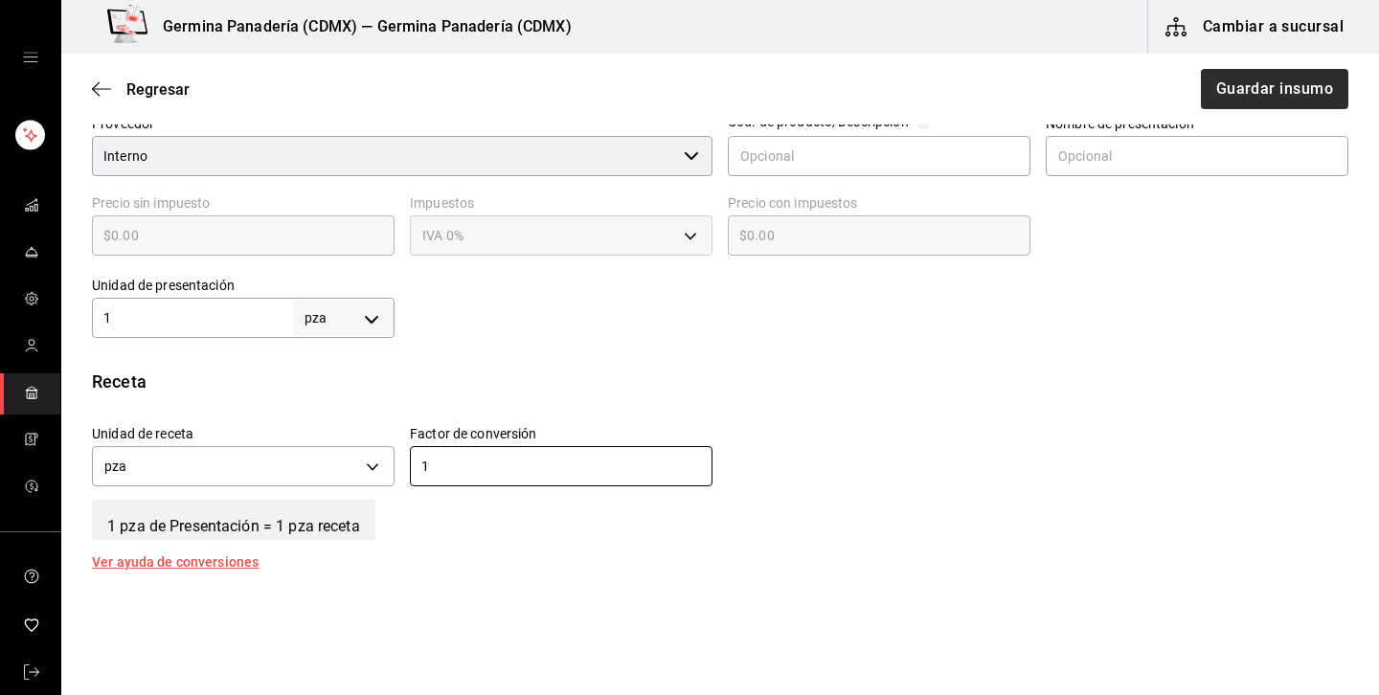
type input "1"
click at [1328, 72] on button "Guardar insumo" at bounding box center [1273, 89] width 149 height 40
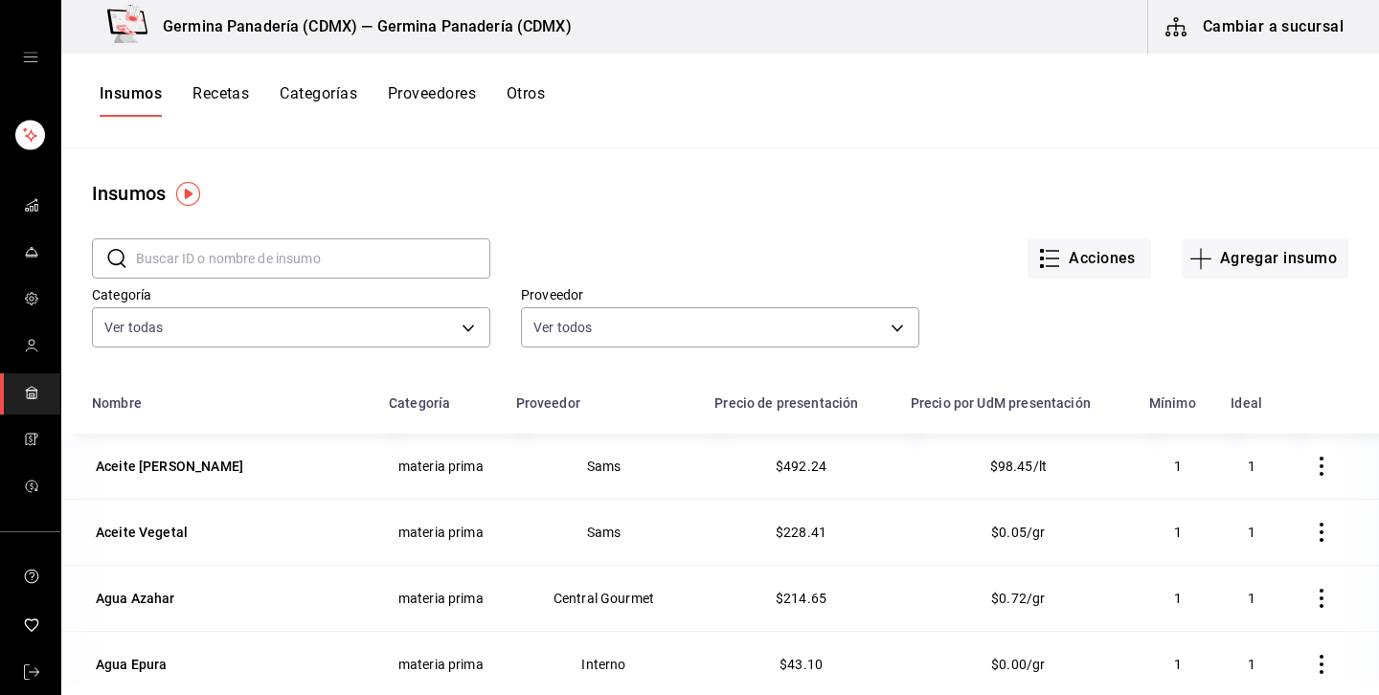
click at [232, 103] on button "Recetas" at bounding box center [220, 100] width 56 height 33
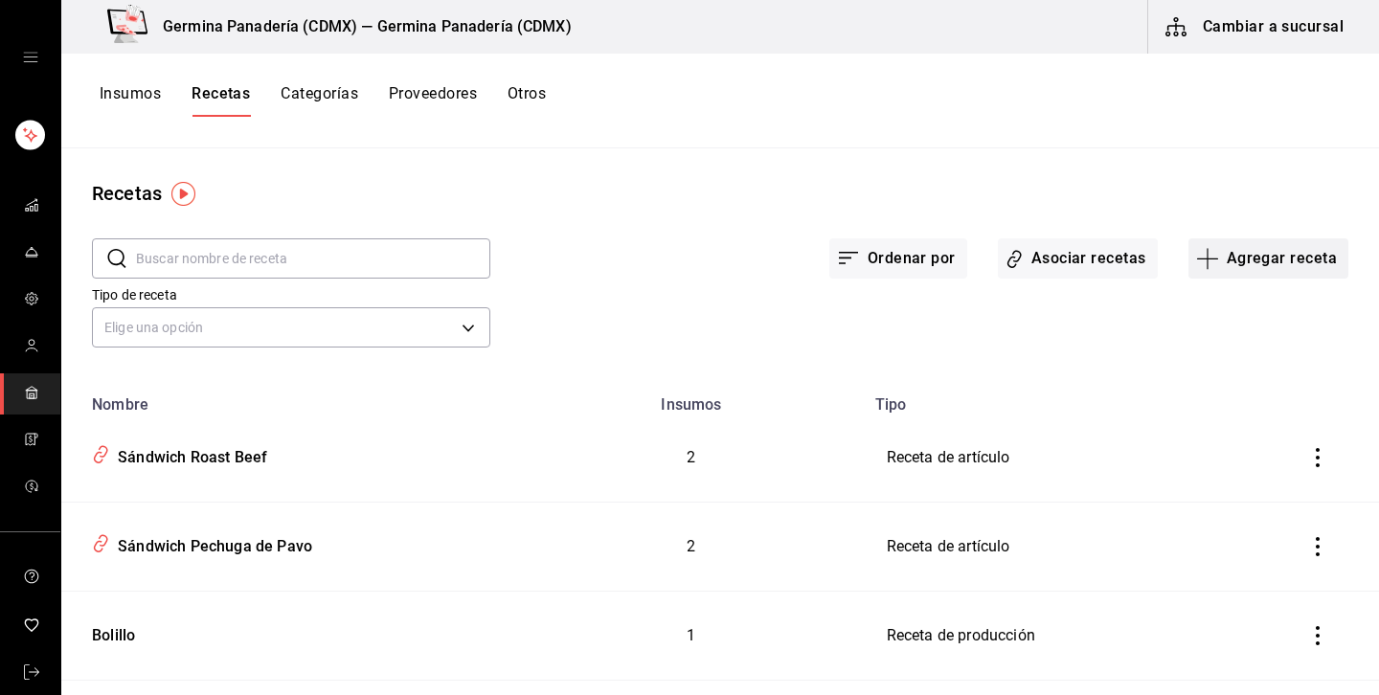
click at [1231, 272] on button "Agregar receta" at bounding box center [1268, 258] width 160 height 40
click at [1256, 428] on li "Receta de producción" at bounding box center [1267, 413] width 191 height 51
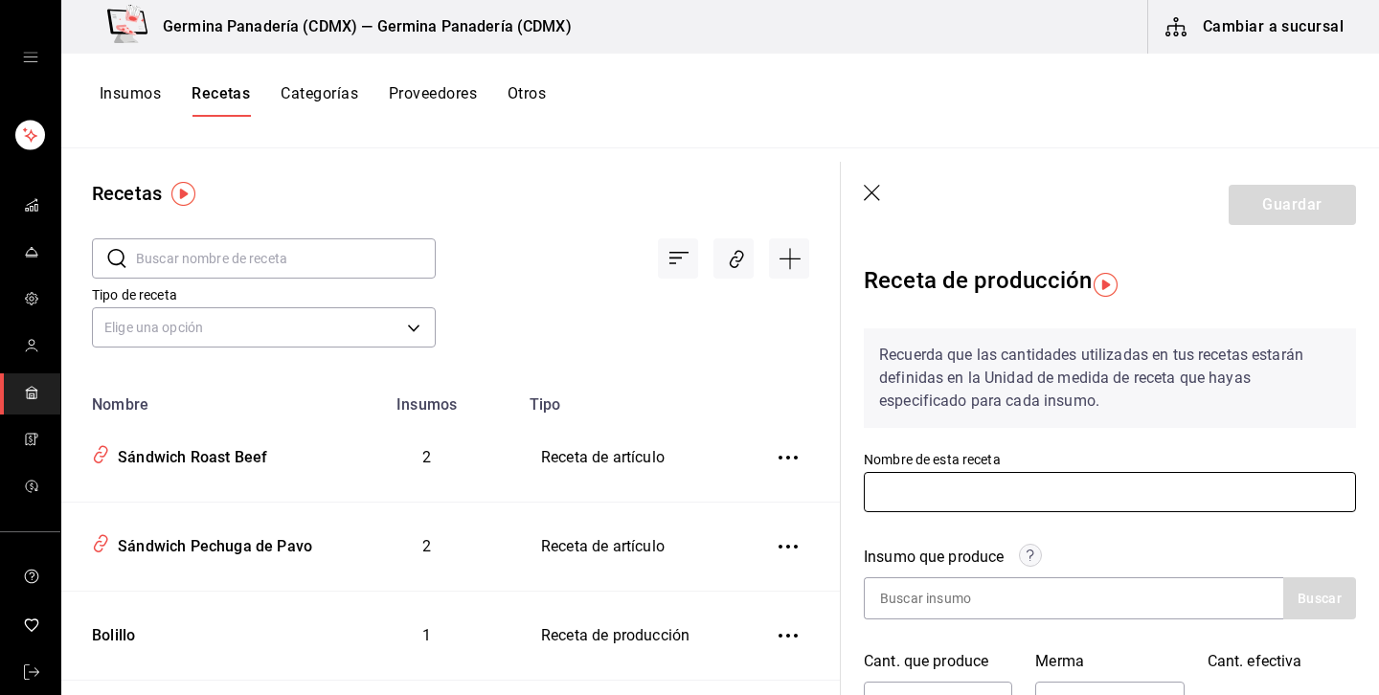
click at [922, 479] on input "text" at bounding box center [1110, 492] width 492 height 40
type input "demos"
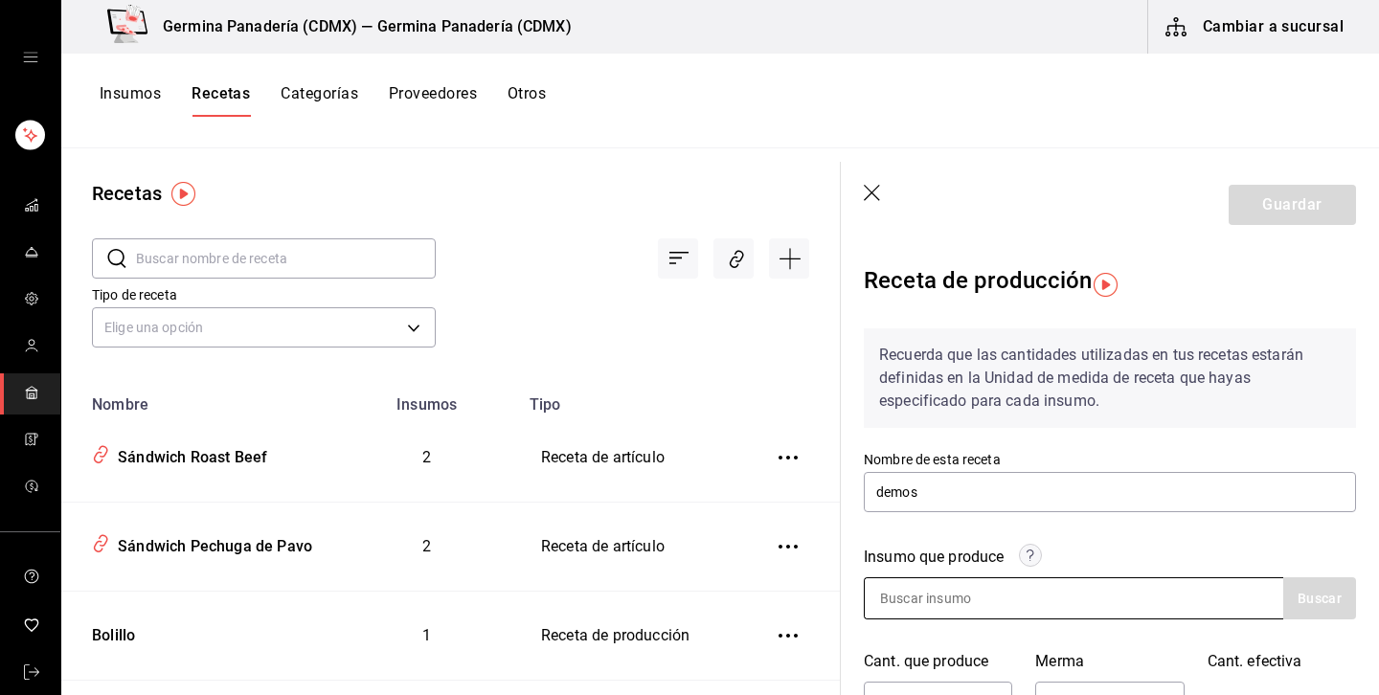
click at [992, 585] on input at bounding box center [959, 598] width 191 height 40
type input "demo"
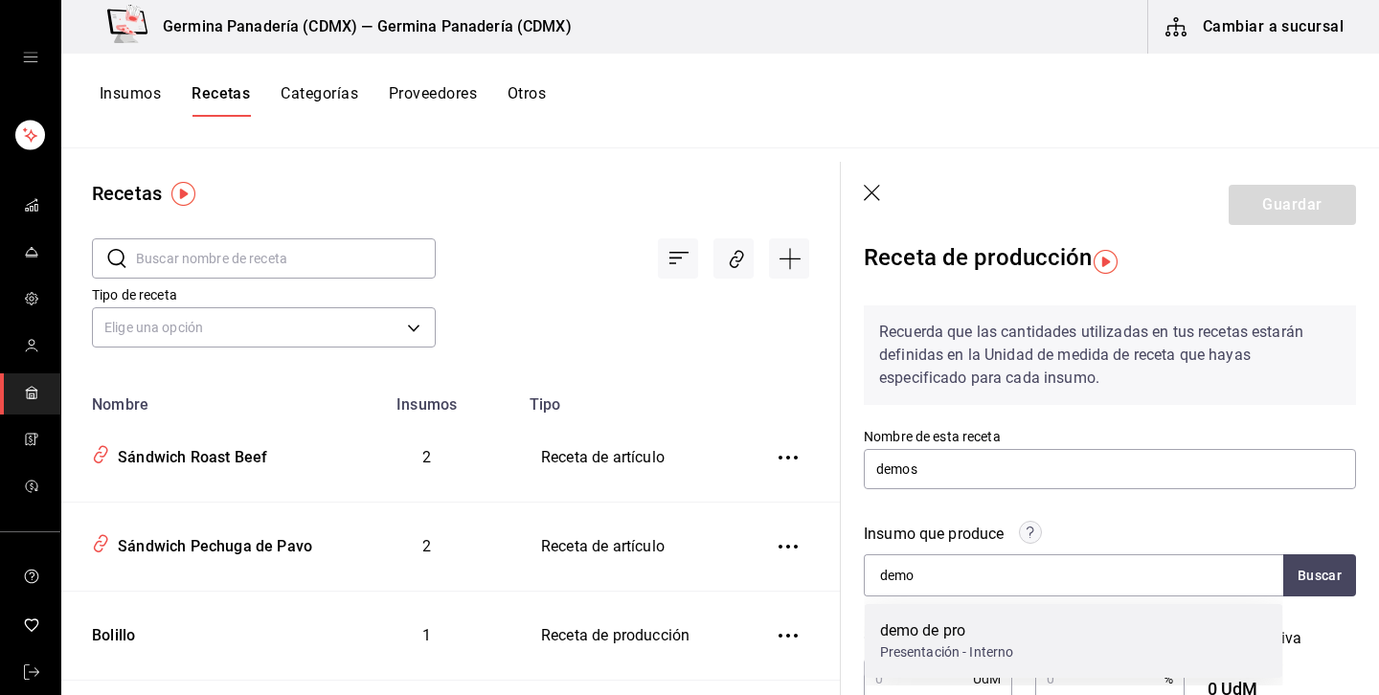
click at [949, 638] on div "demo de pro" at bounding box center [947, 630] width 134 height 23
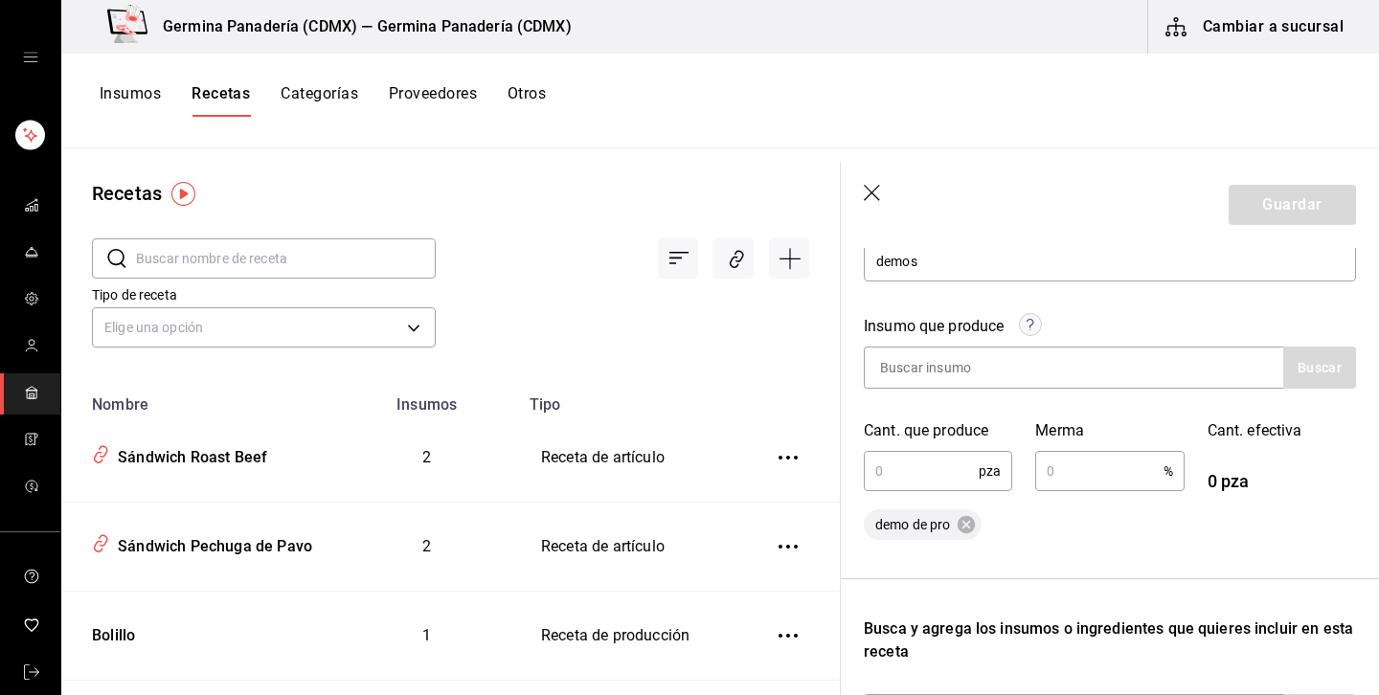
scroll to position [239, 0]
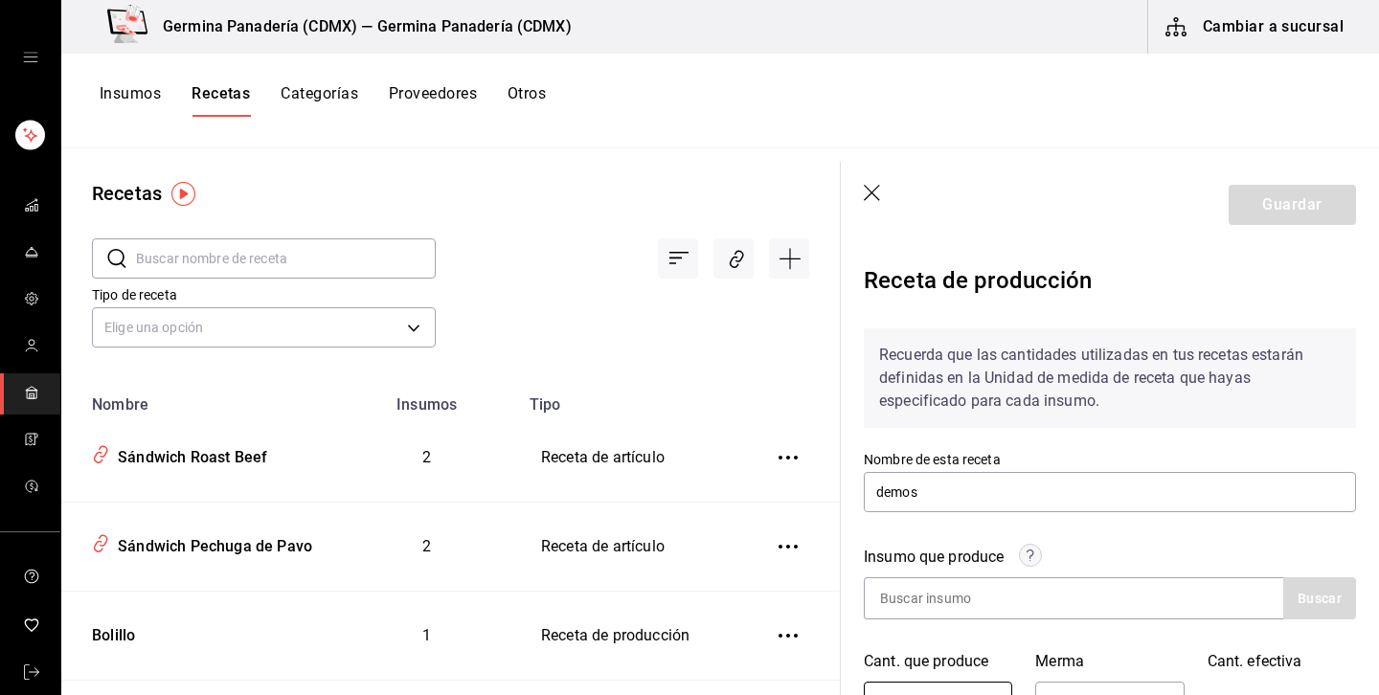
scroll to position [239, 0]
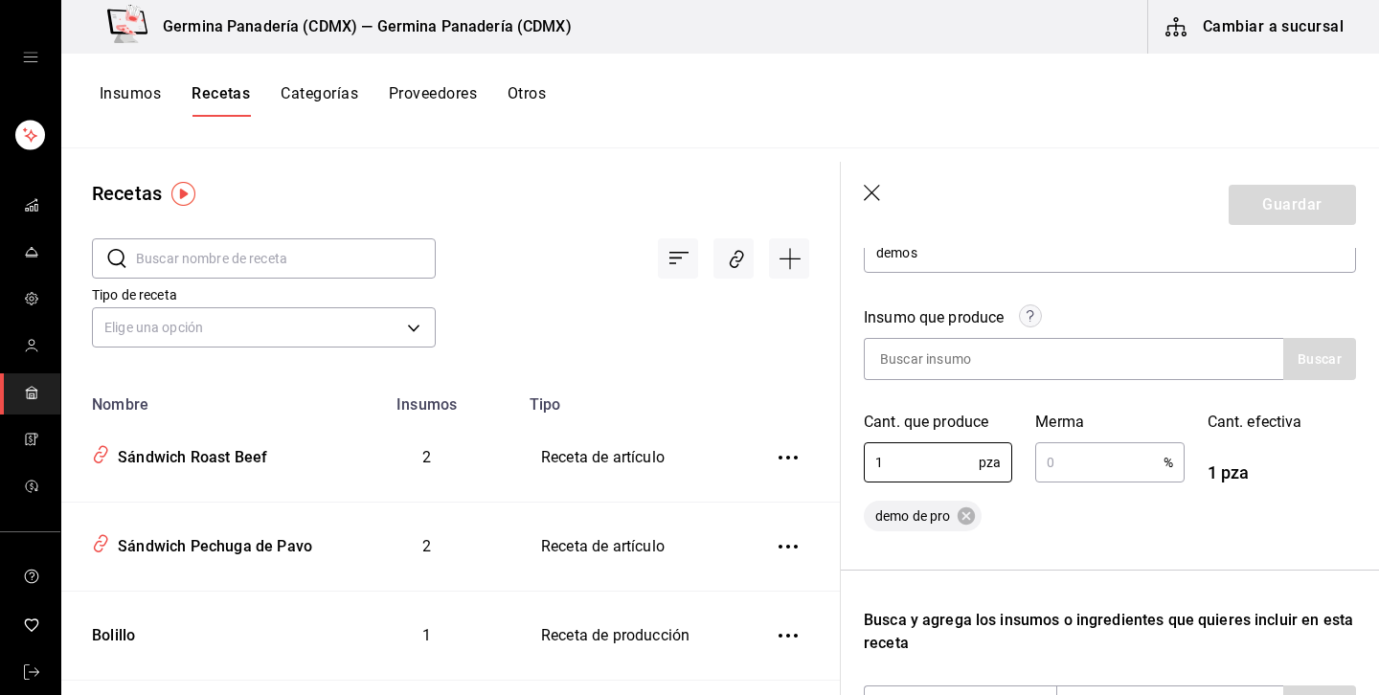
type input "1"
click at [1199, 467] on div "Cant. efectiva 1 pza" at bounding box center [1269, 437] width 171 height 98
click at [1118, 460] on input "text" at bounding box center [1098, 462] width 127 height 38
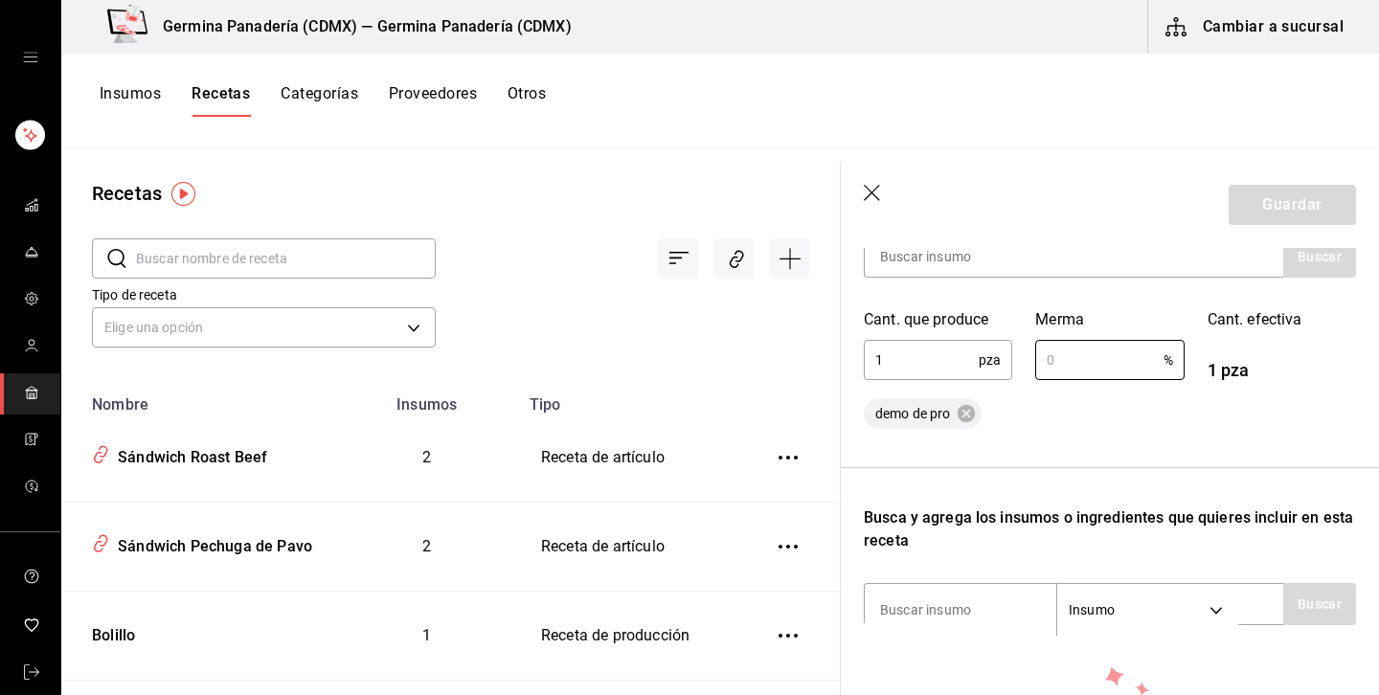
scroll to position [571, 0]
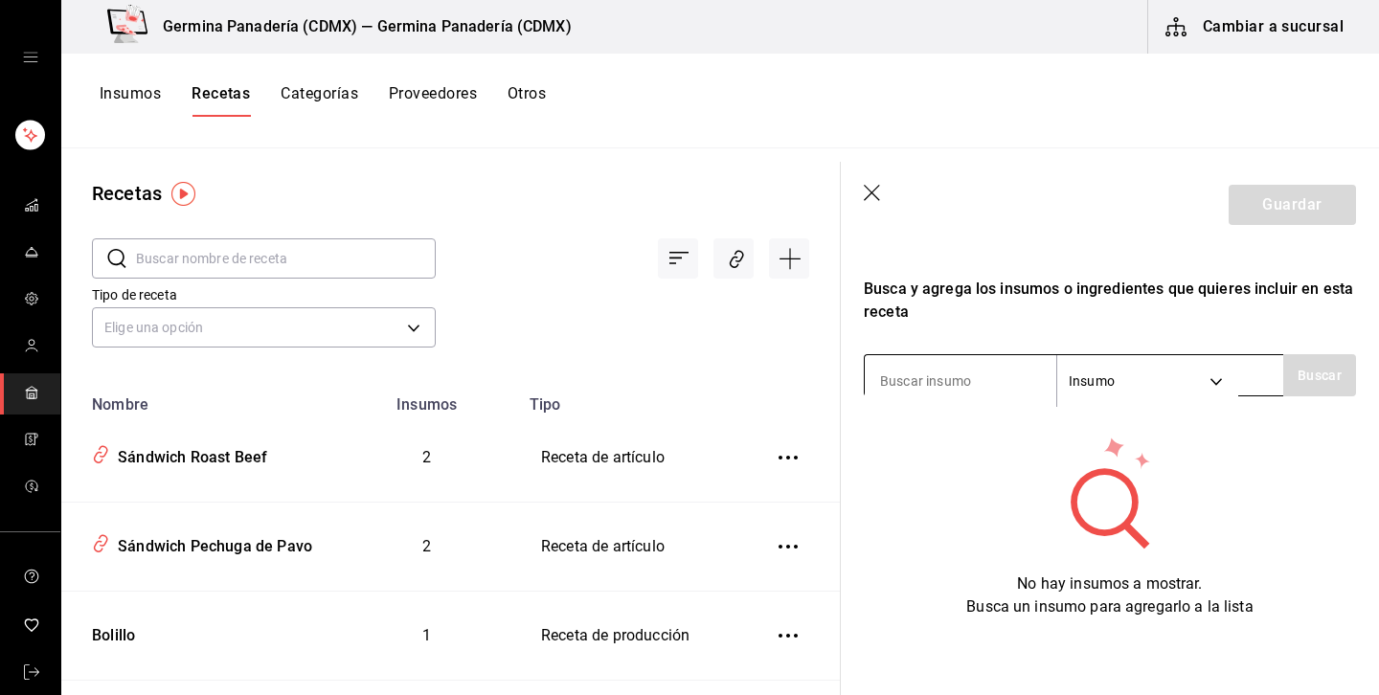
click at [955, 380] on input at bounding box center [959, 381] width 191 height 40
type input "m"
type input "d"
type input "m"
type input "cro"
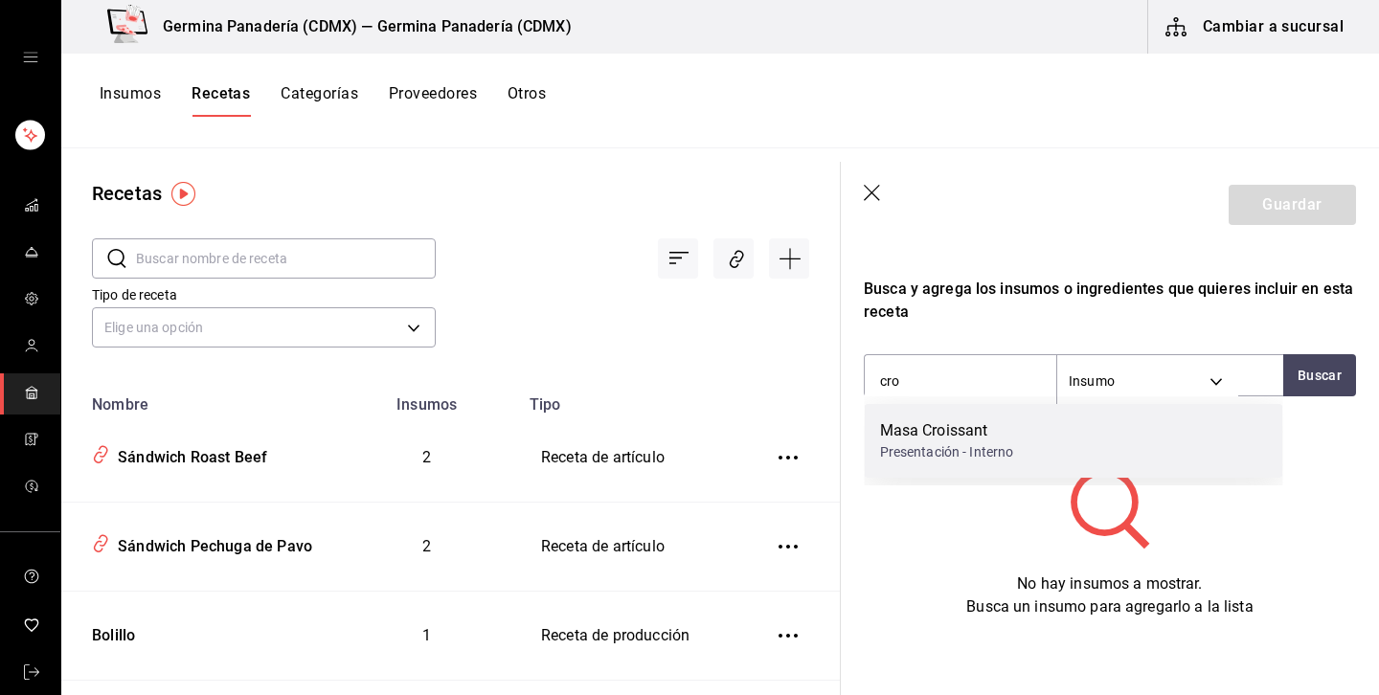
click at [949, 423] on div "Masa Croissant" at bounding box center [947, 430] width 134 height 23
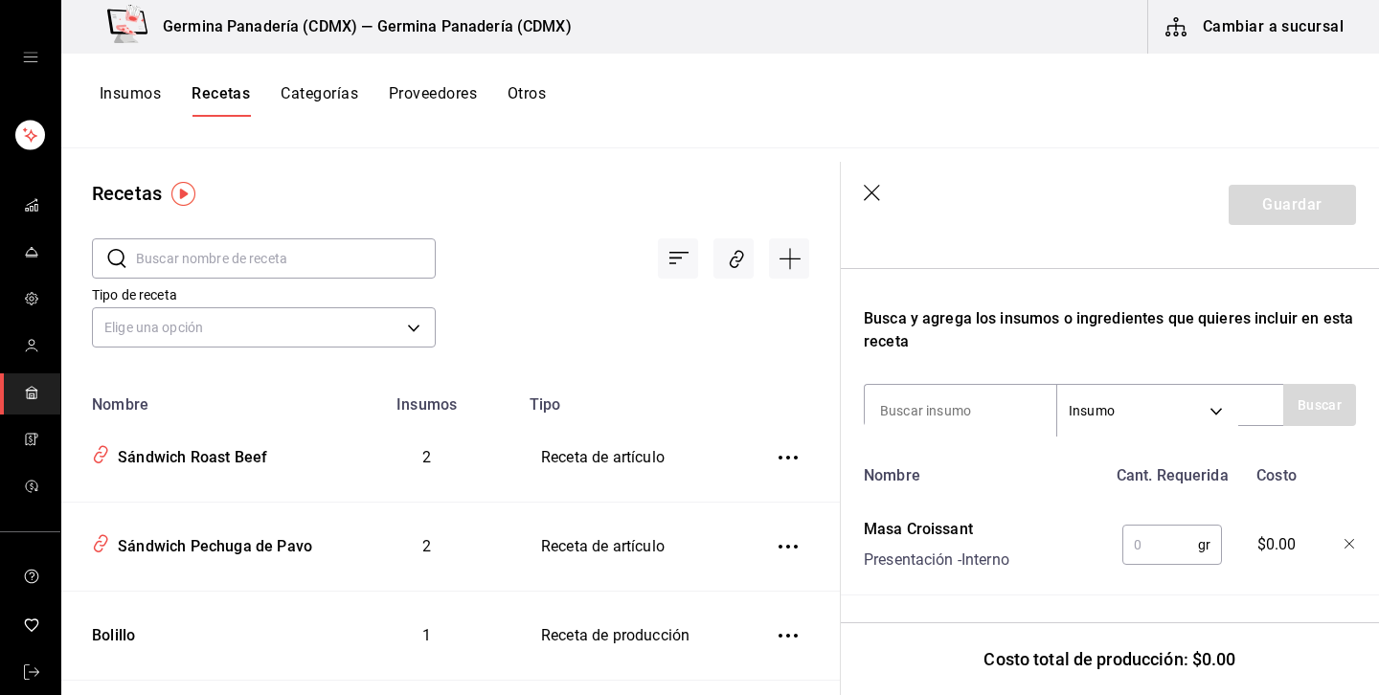
click at [1175, 544] on input "text" at bounding box center [1160, 545] width 76 height 38
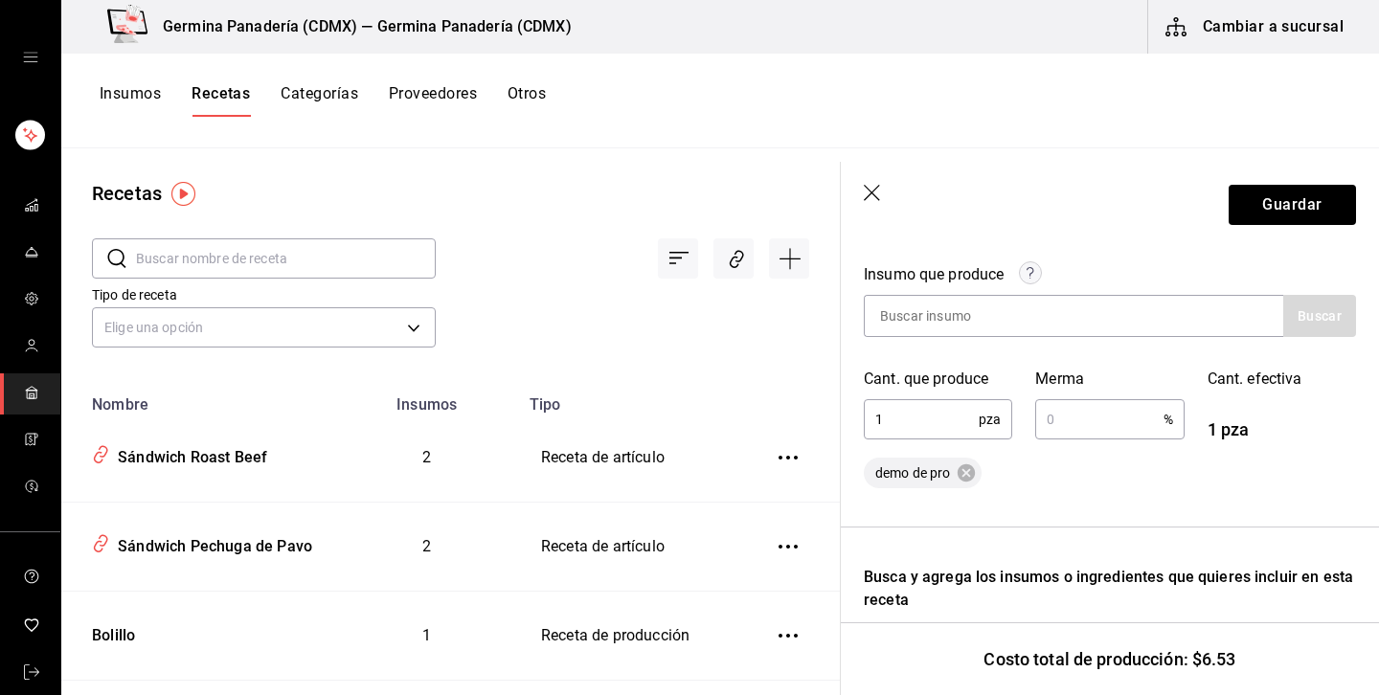
scroll to position [325, 0]
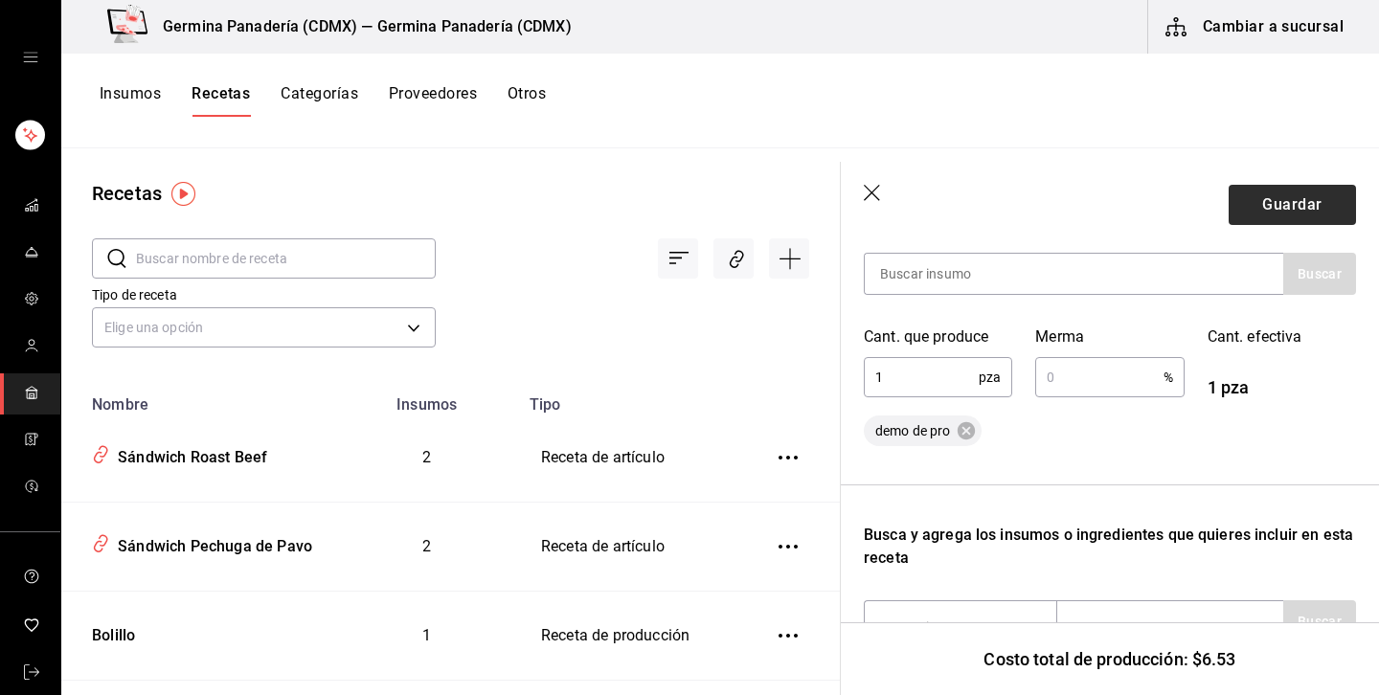
type input "120"
click at [1301, 202] on button "Guardar" at bounding box center [1291, 205] width 127 height 40
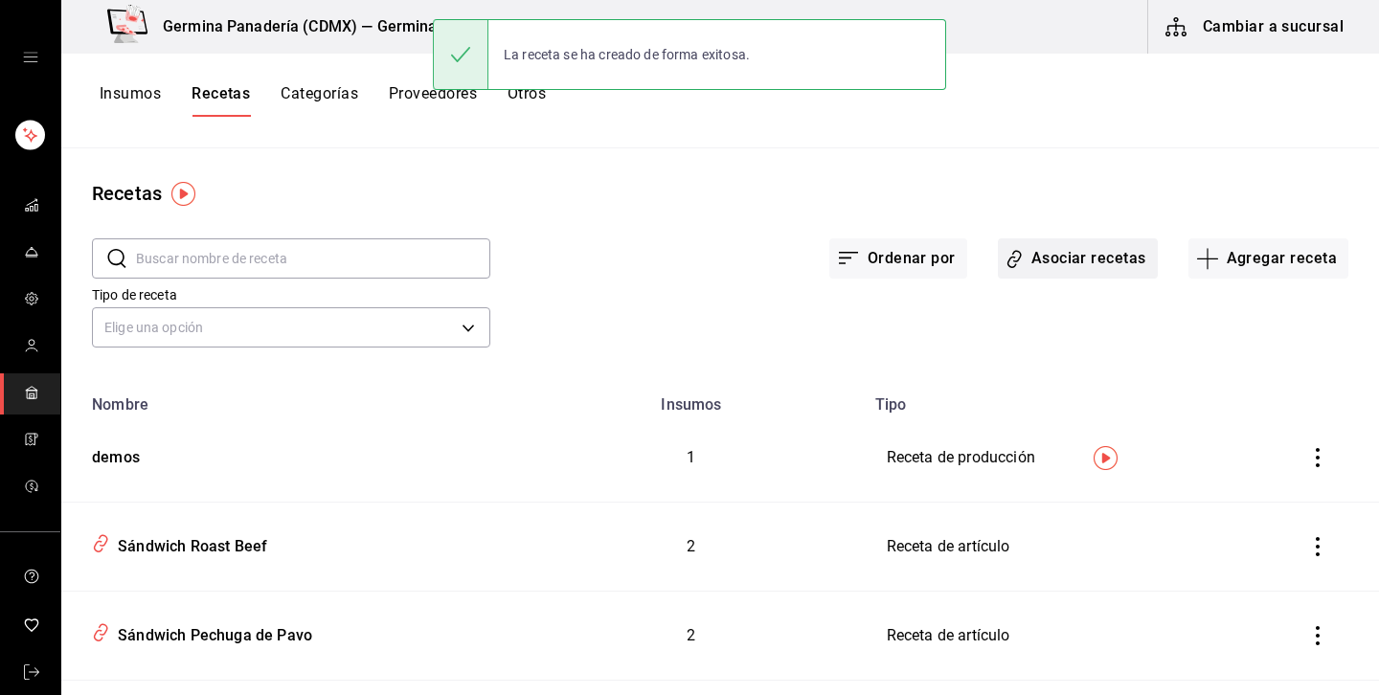
click at [1124, 263] on button "Asociar recetas" at bounding box center [1078, 258] width 160 height 40
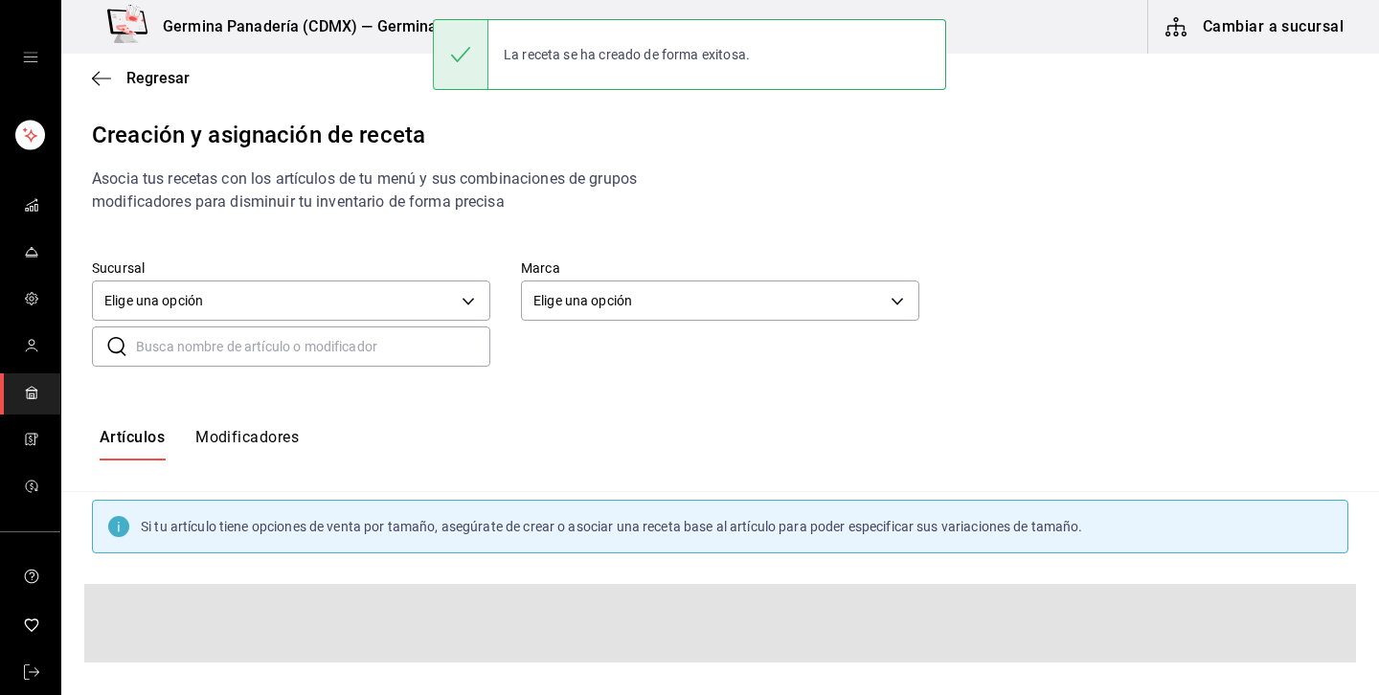
click at [428, 347] on input "text" at bounding box center [313, 346] width 354 height 38
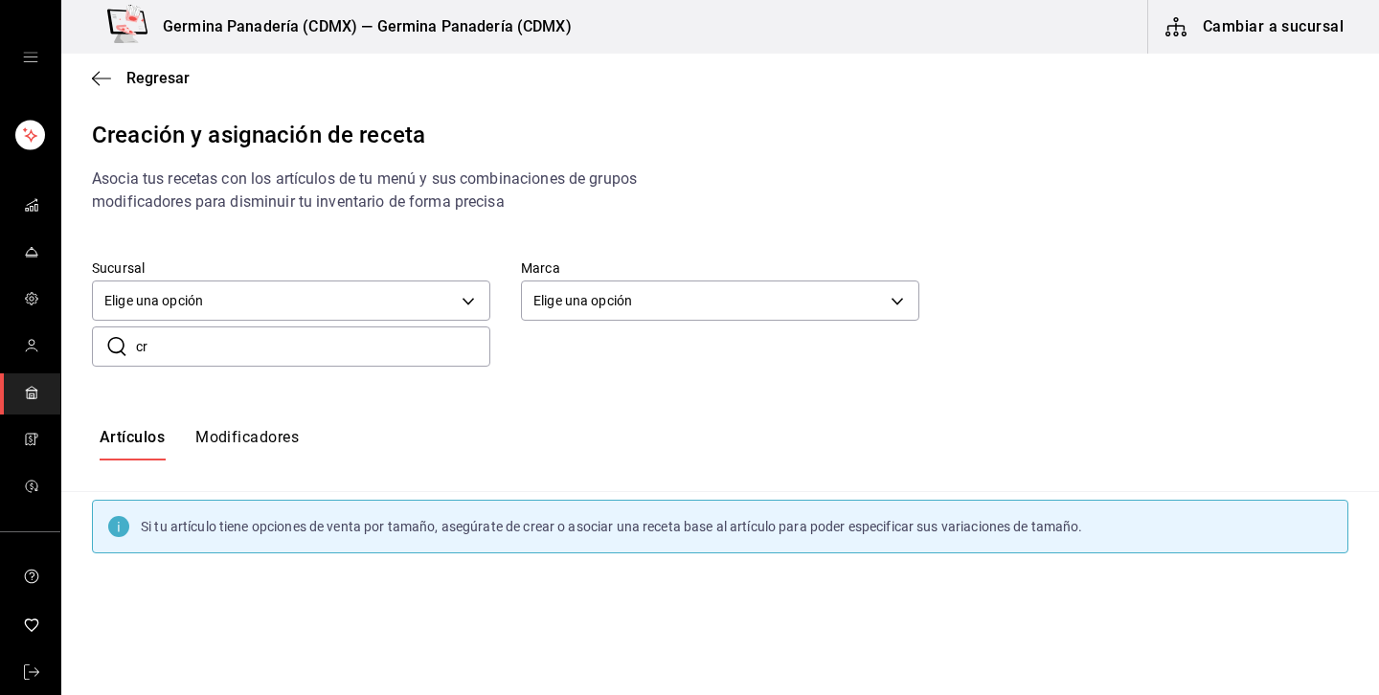
type input "c"
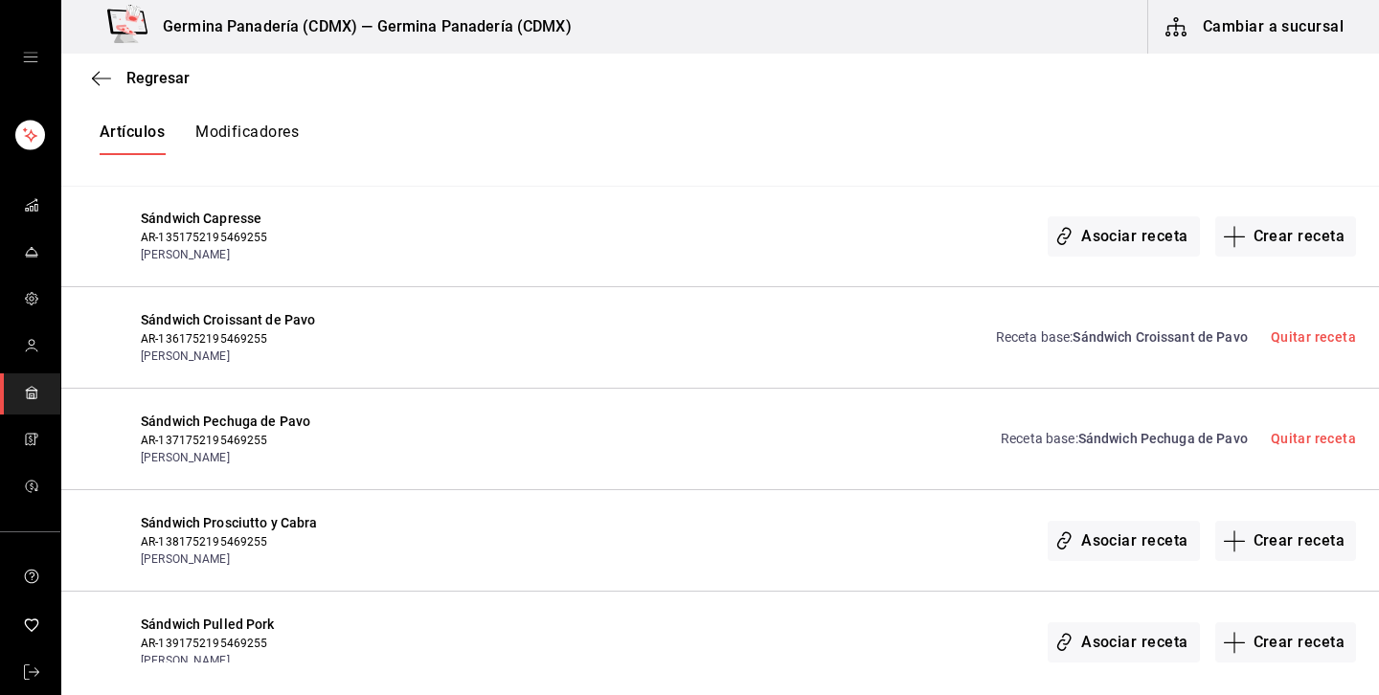
scroll to position [468, 0]
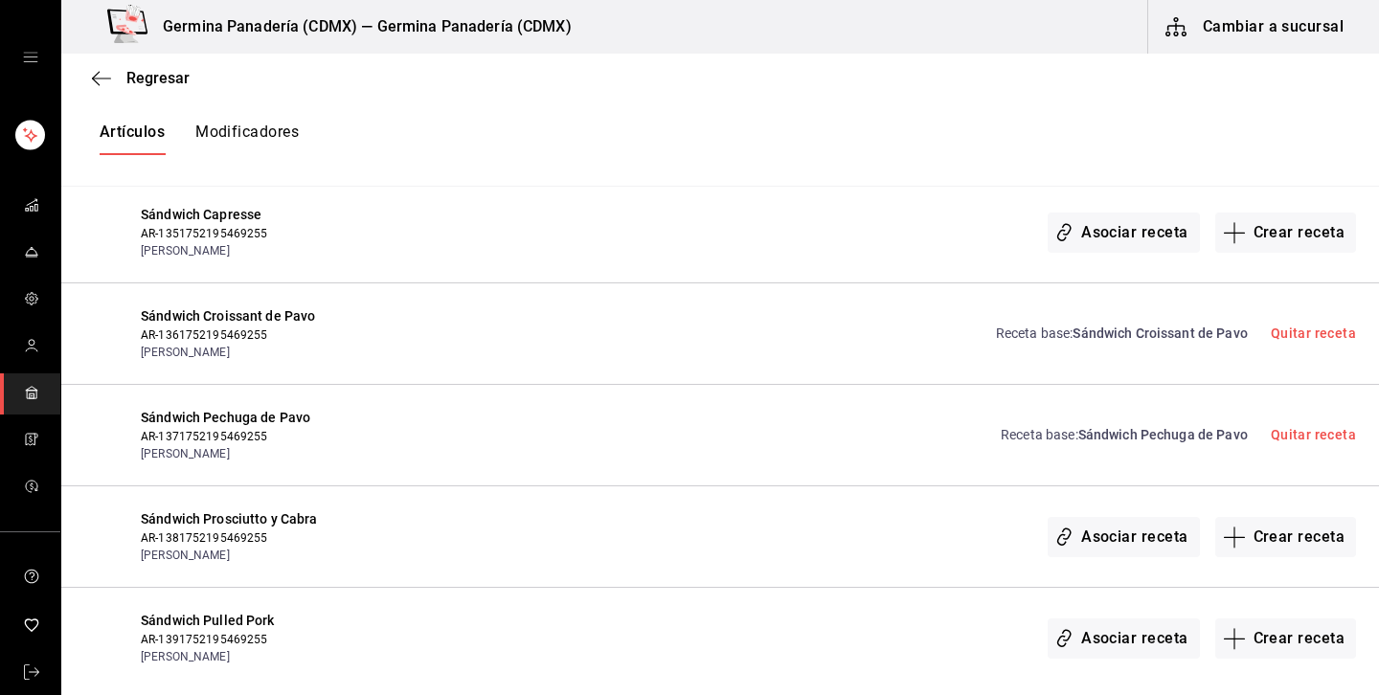
type input "sán"
click at [1170, 327] on span "Sándwich Croissant de Pavo" at bounding box center [1159, 332] width 174 height 15
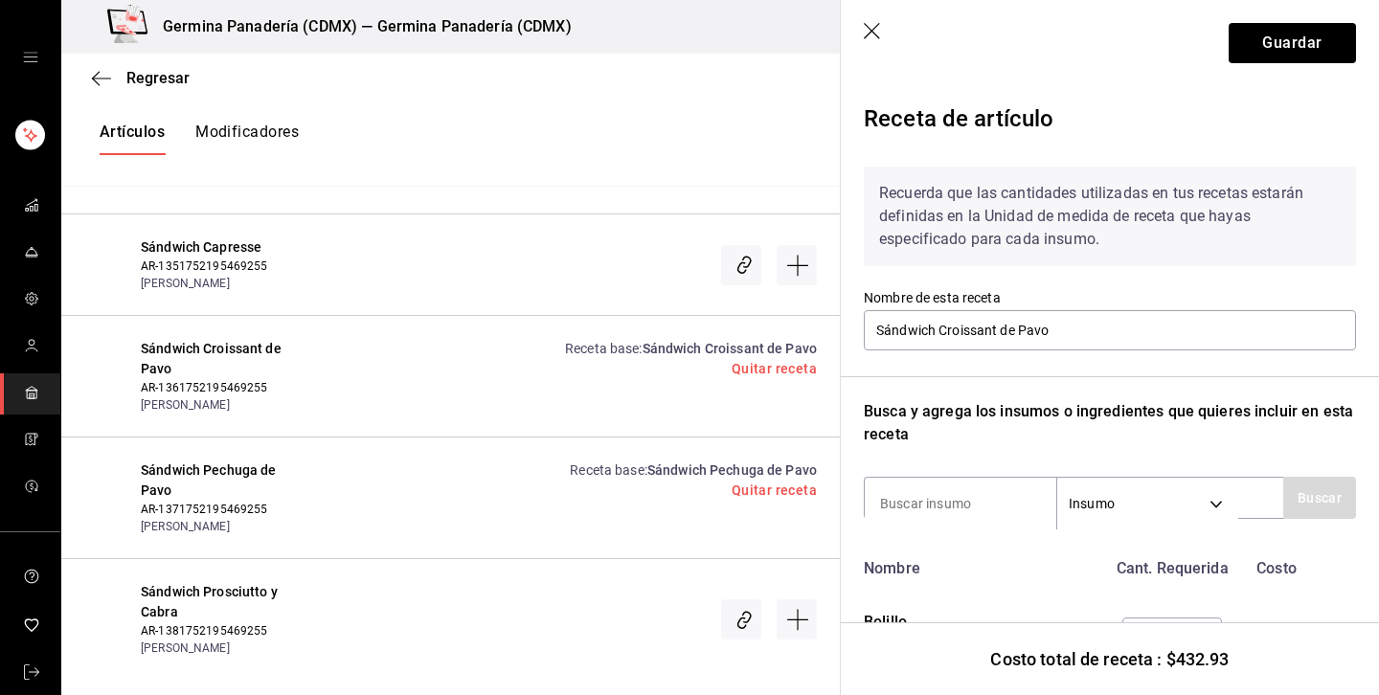
scroll to position [193, 0]
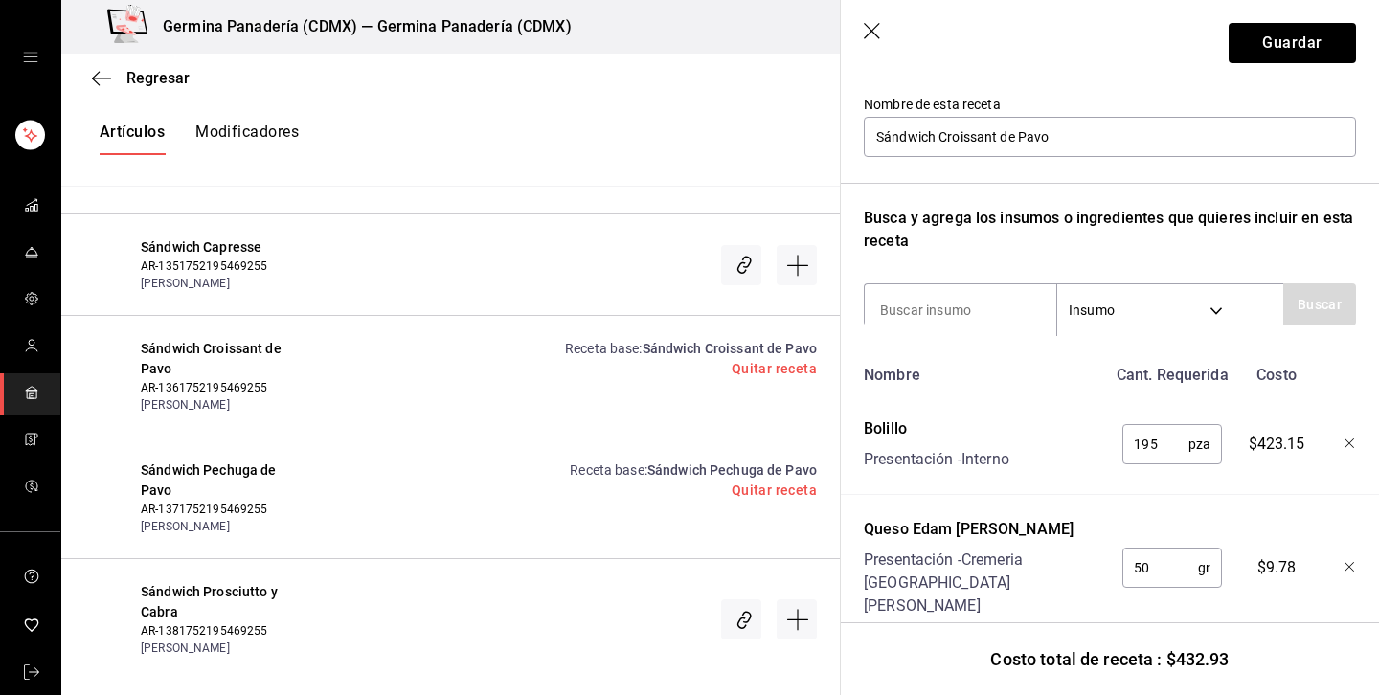
click at [1344, 445] on icon "button" at bounding box center [1349, 443] width 11 height 11
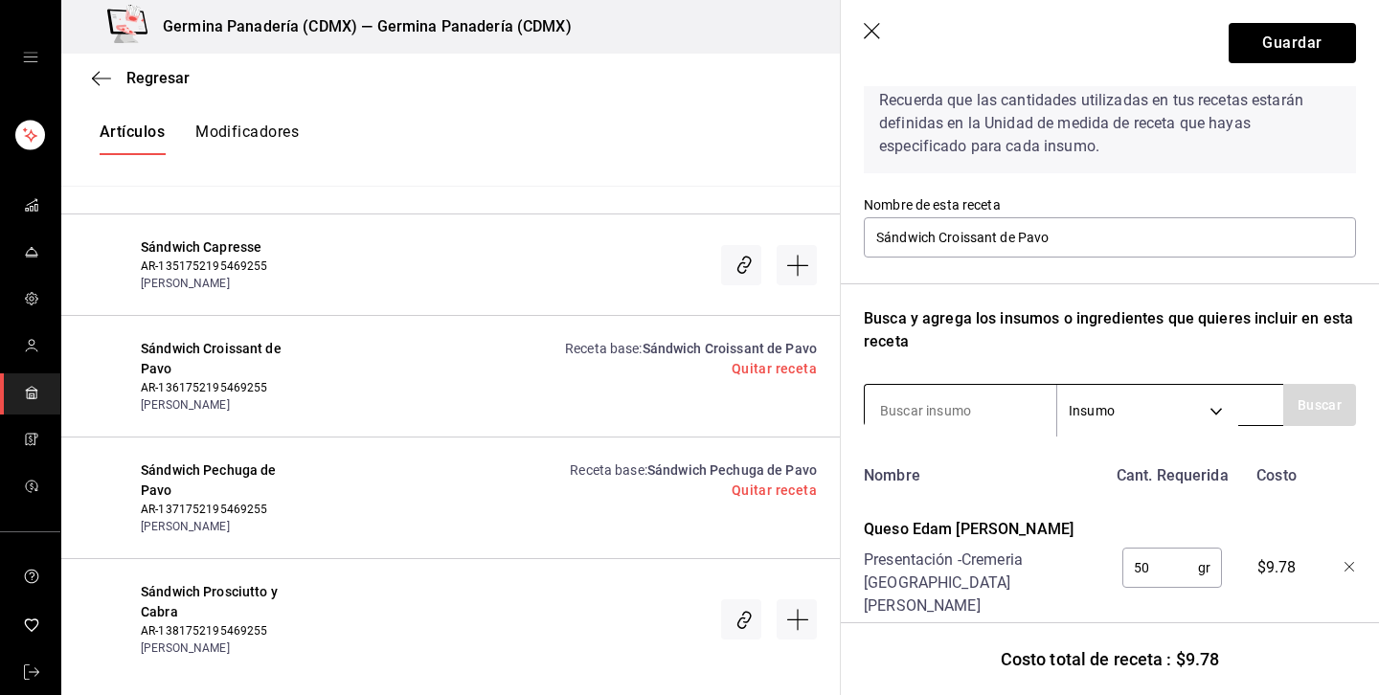
click at [981, 415] on input at bounding box center [959, 411] width 191 height 40
type input "dem"
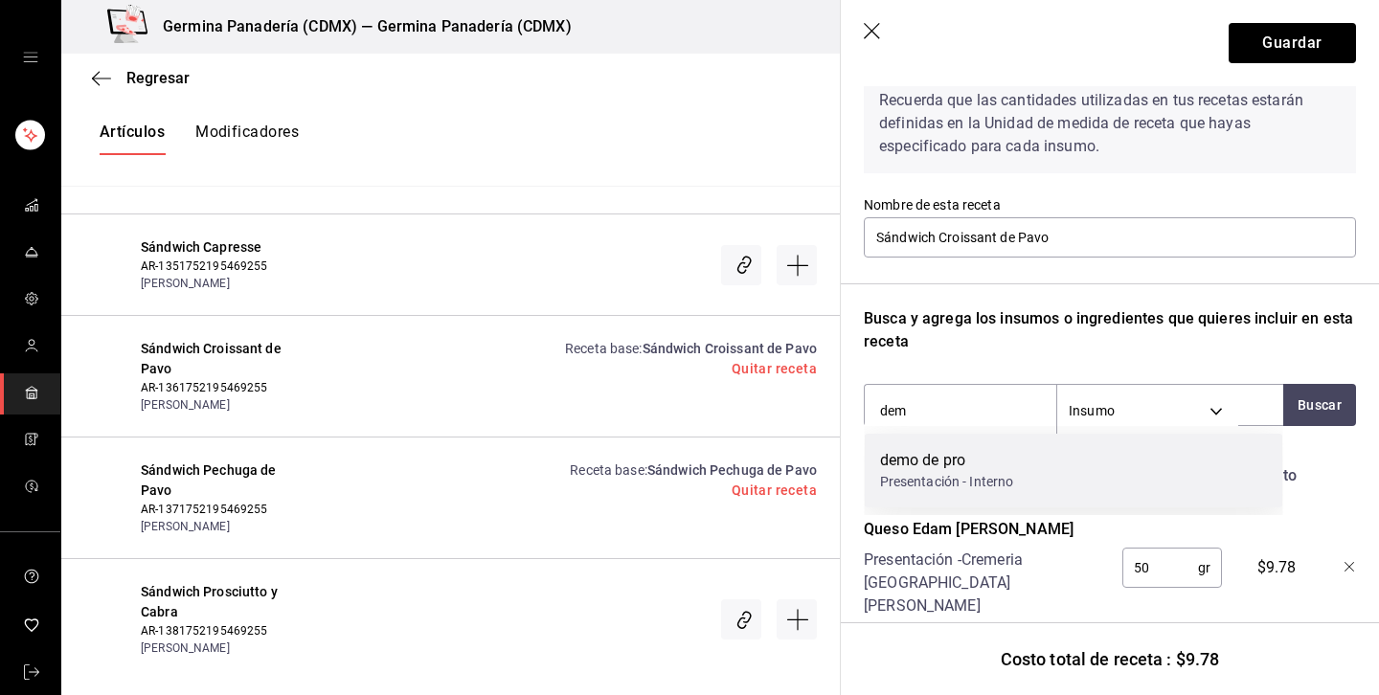
click at [956, 462] on div "demo de pro" at bounding box center [947, 460] width 134 height 23
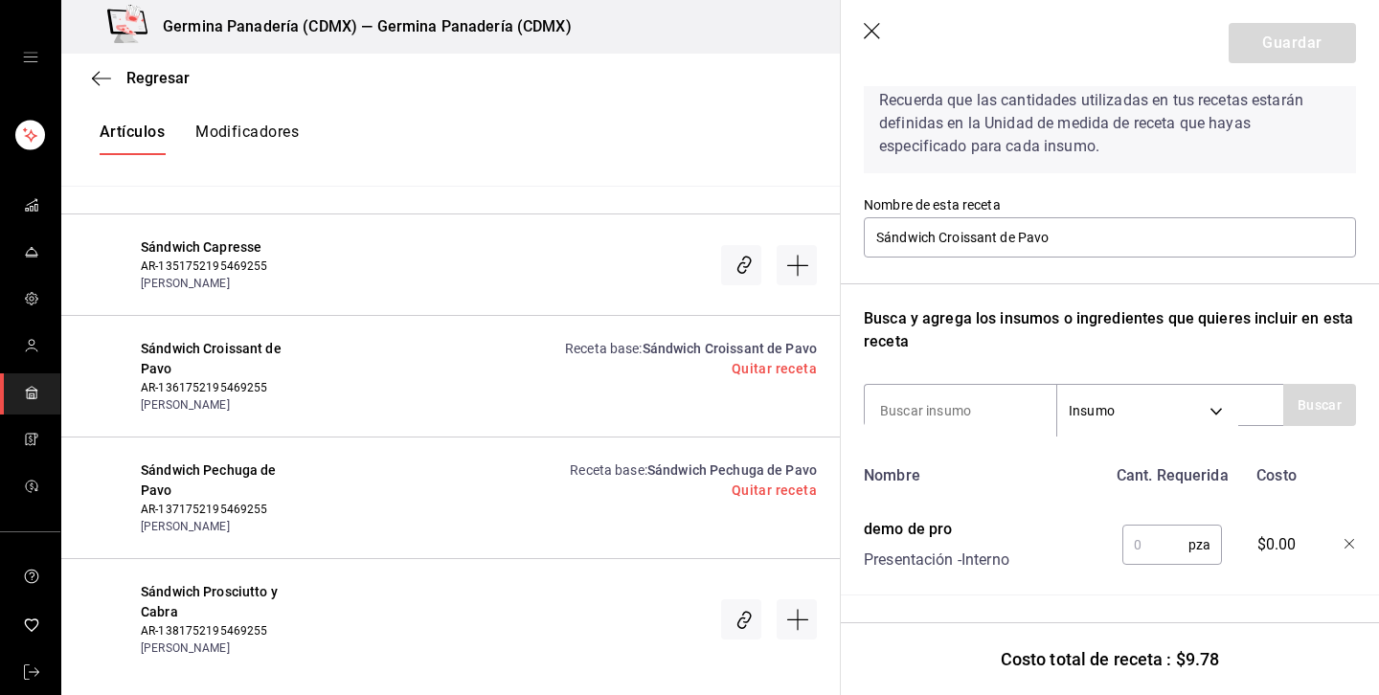
click at [1160, 561] on input "text" at bounding box center [1155, 545] width 66 height 38
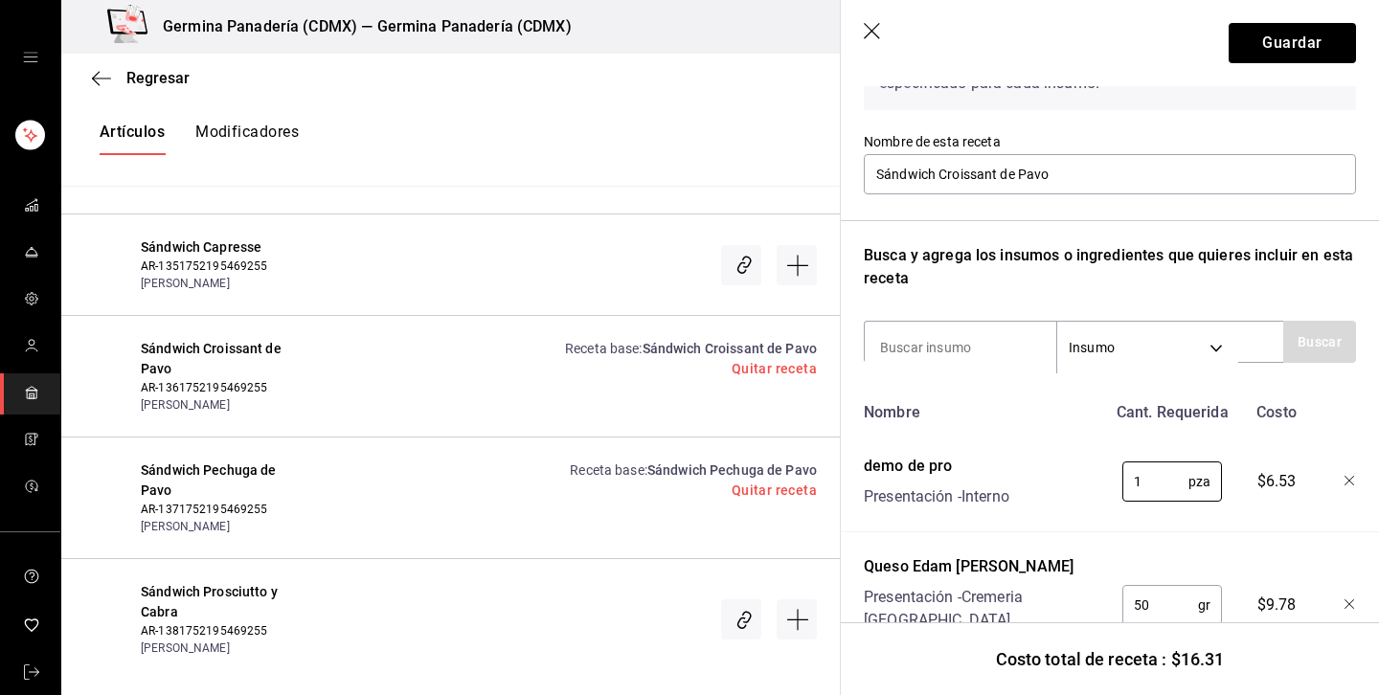
scroll to position [178, 0]
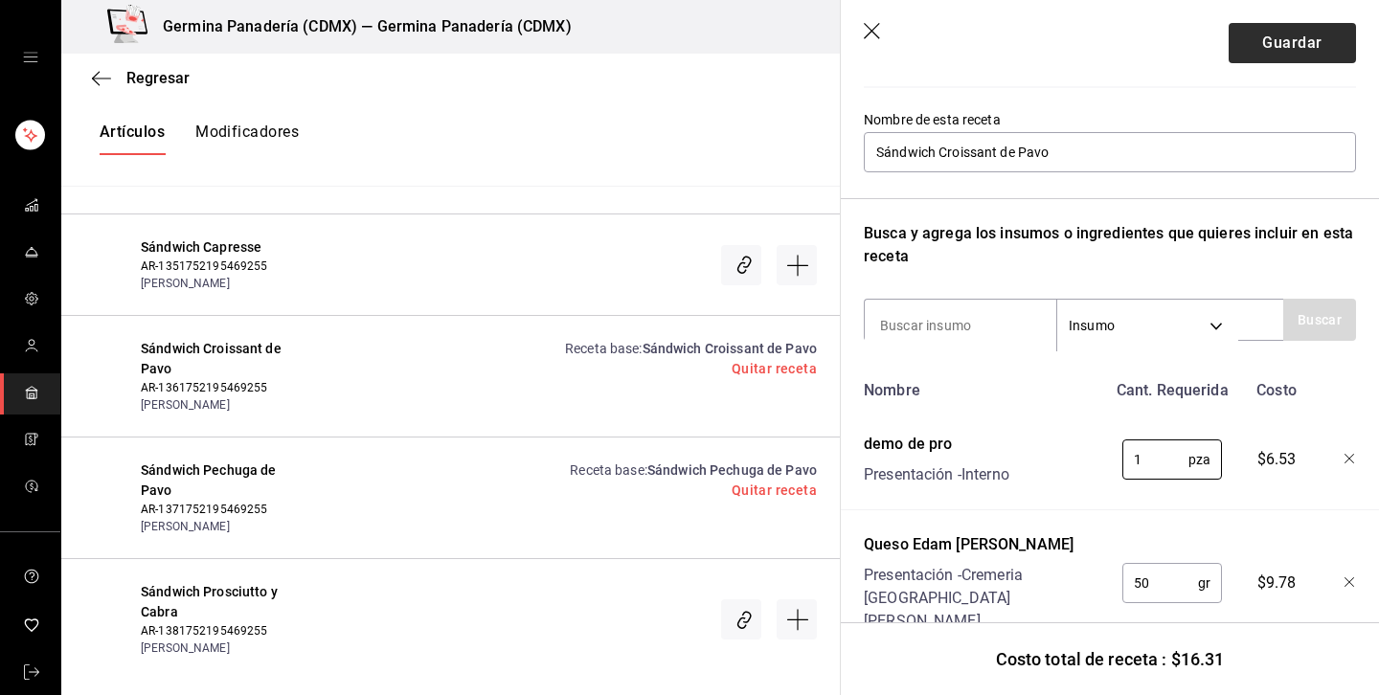
type input "1"
click at [1329, 57] on button "Guardar" at bounding box center [1291, 43] width 127 height 40
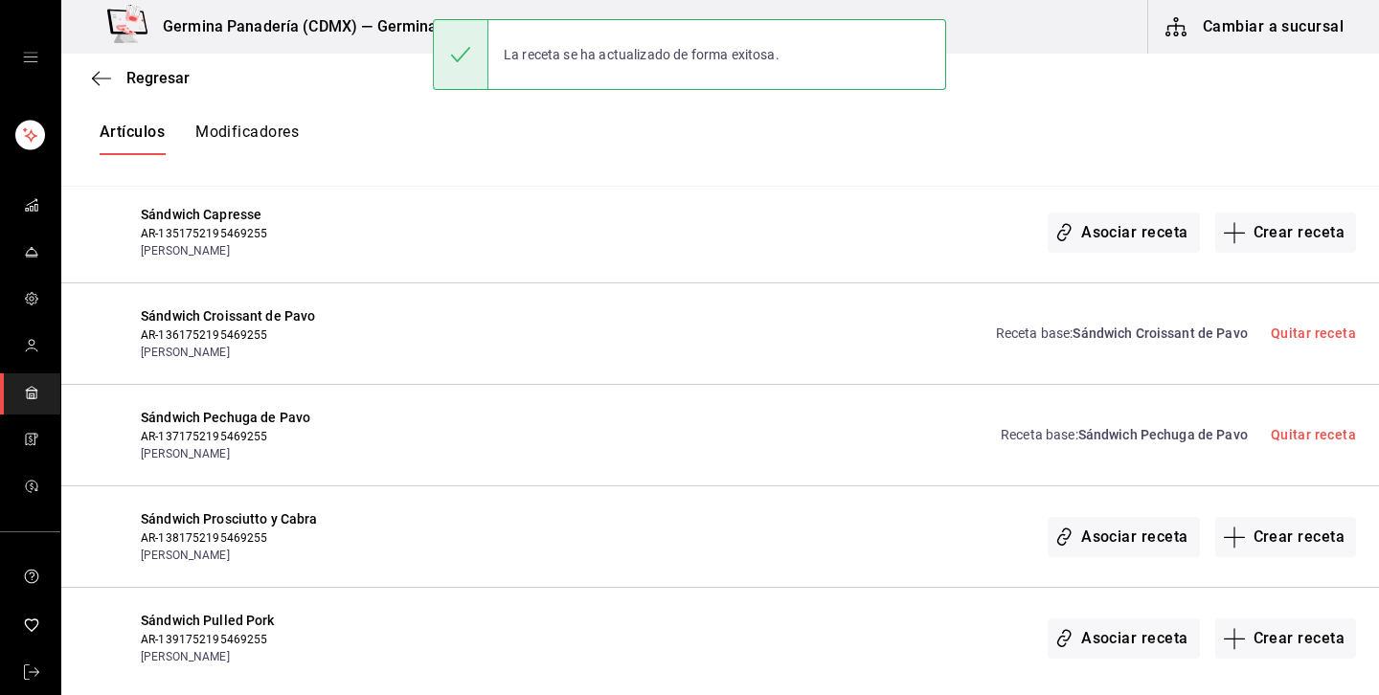
scroll to position [0, 0]
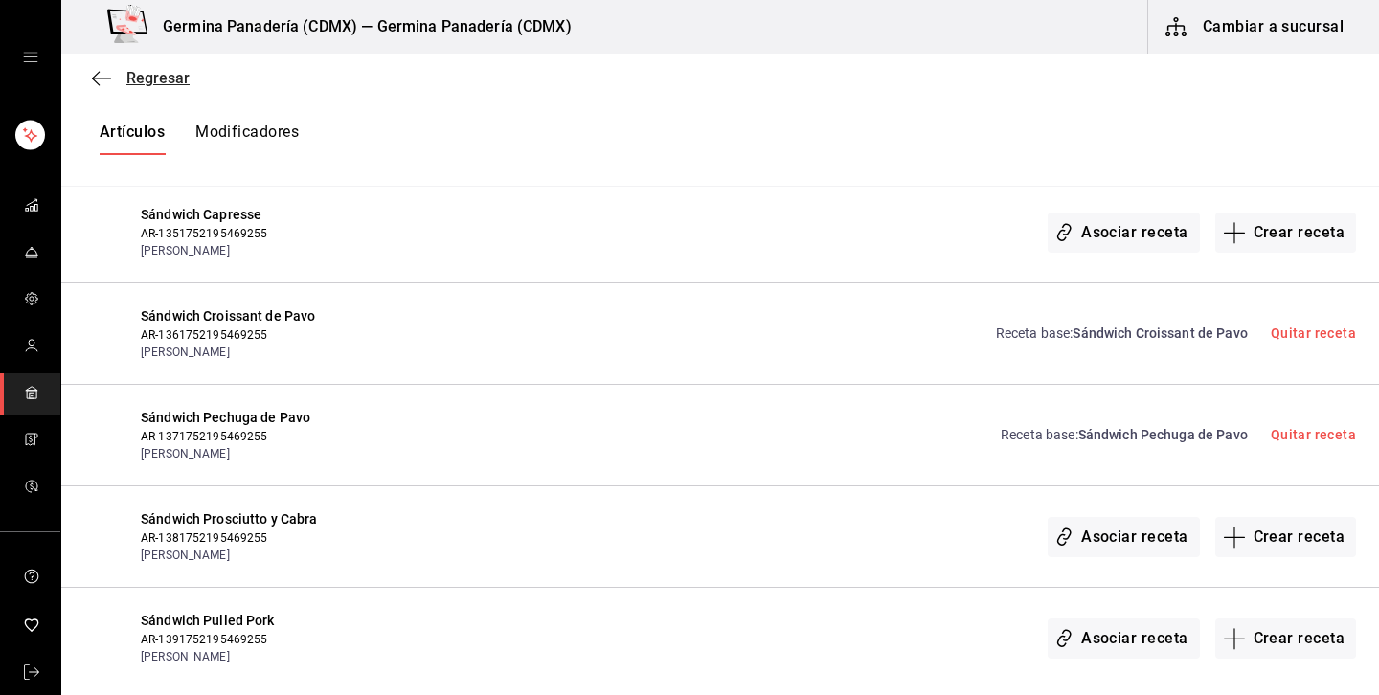
click at [118, 80] on span "Regresar" at bounding box center [141, 78] width 98 height 18
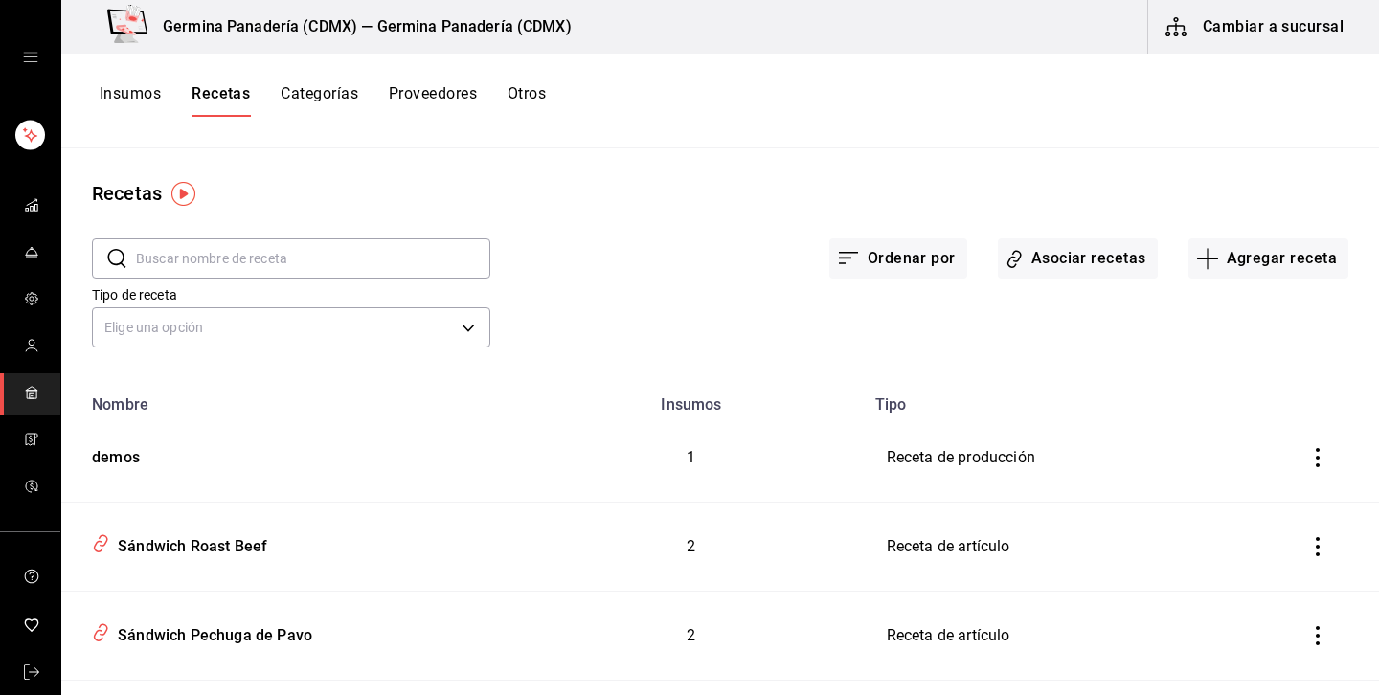
click at [1272, 13] on button "Cambiar a sucursal" at bounding box center [1255, 27] width 215 height 54
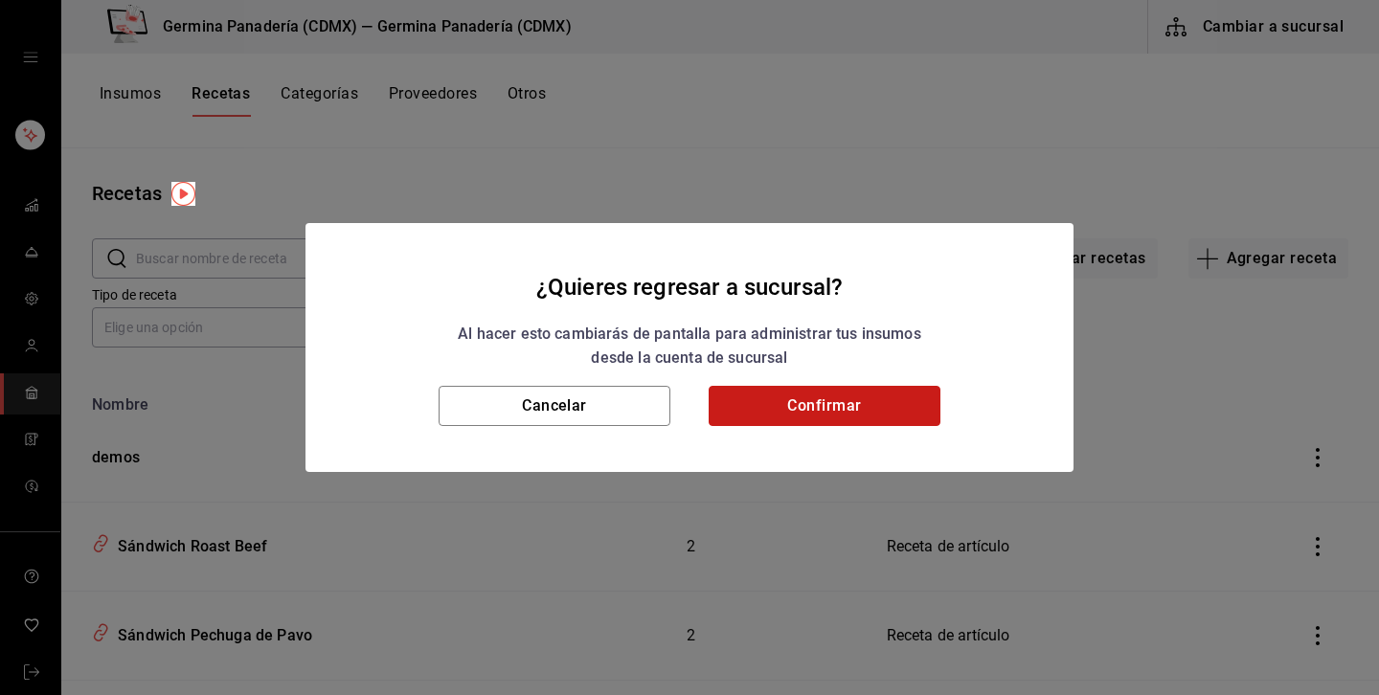
click at [870, 422] on button "Confirmar" at bounding box center [824, 406] width 232 height 40
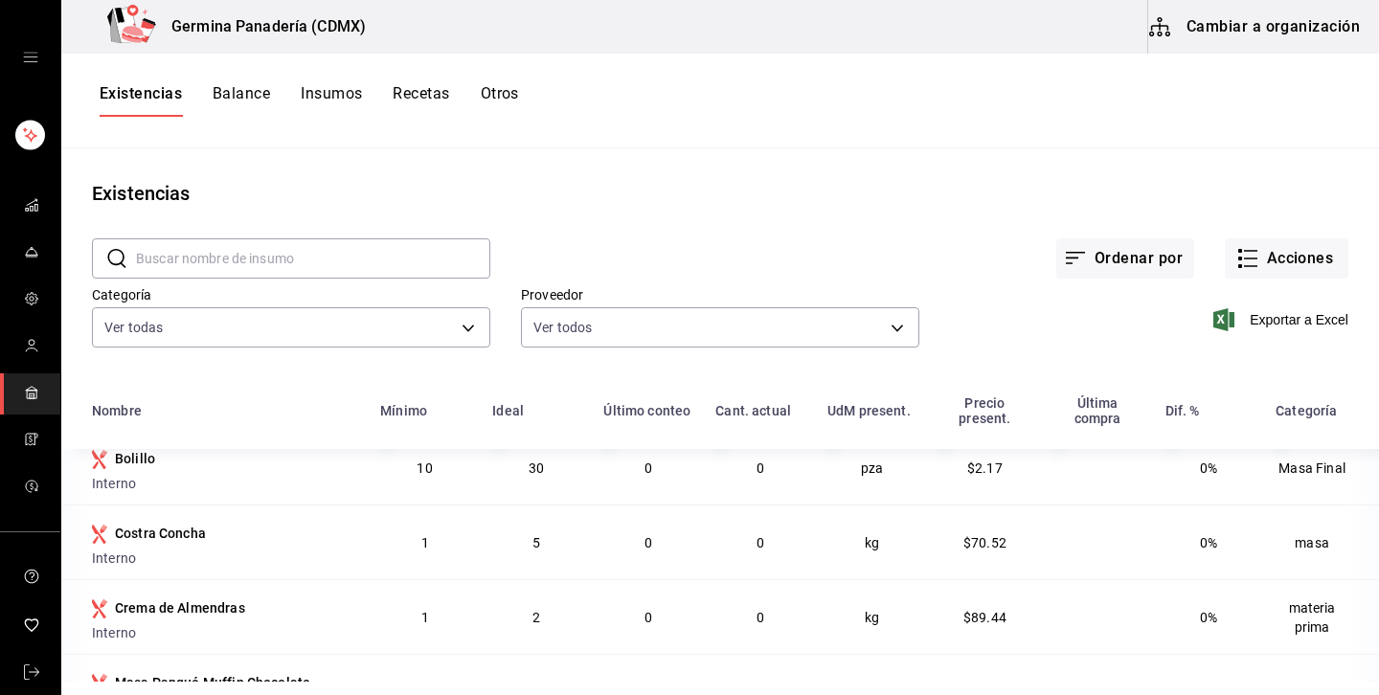
scroll to position [106, 0]
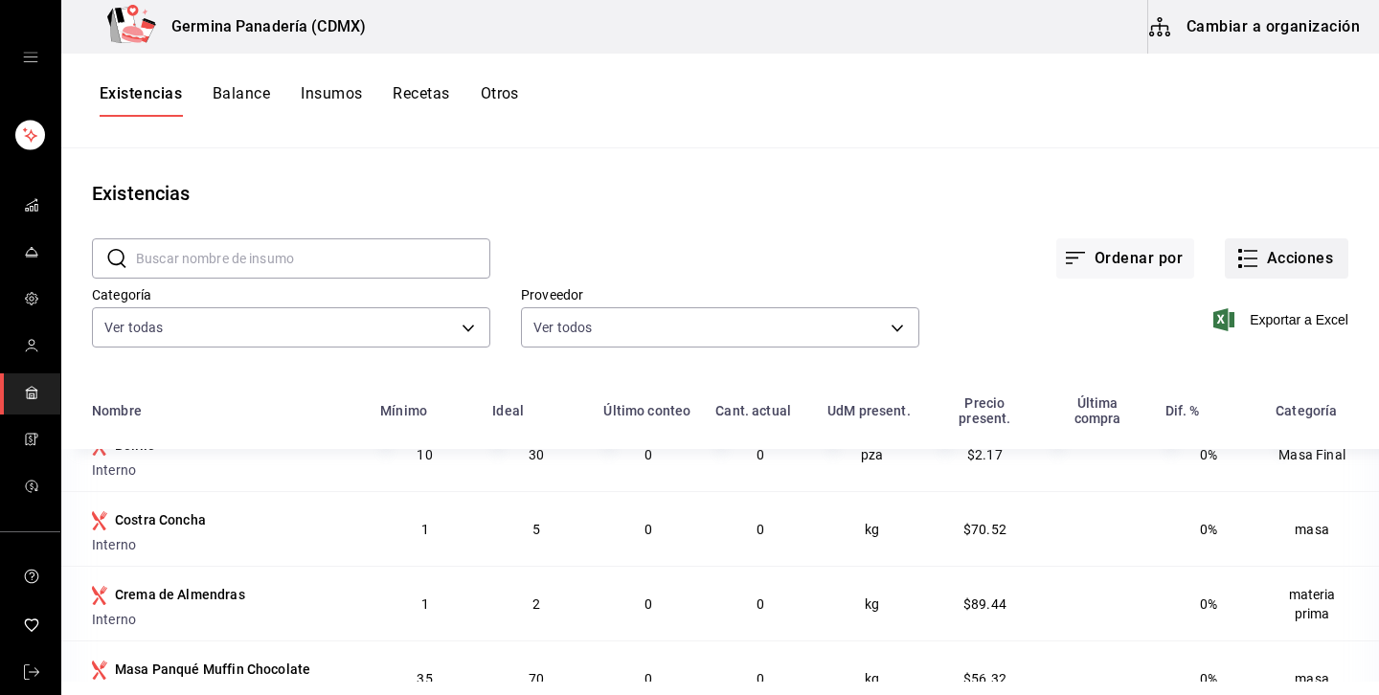
click at [1254, 246] on button "Acciones" at bounding box center [1285, 258] width 123 height 40
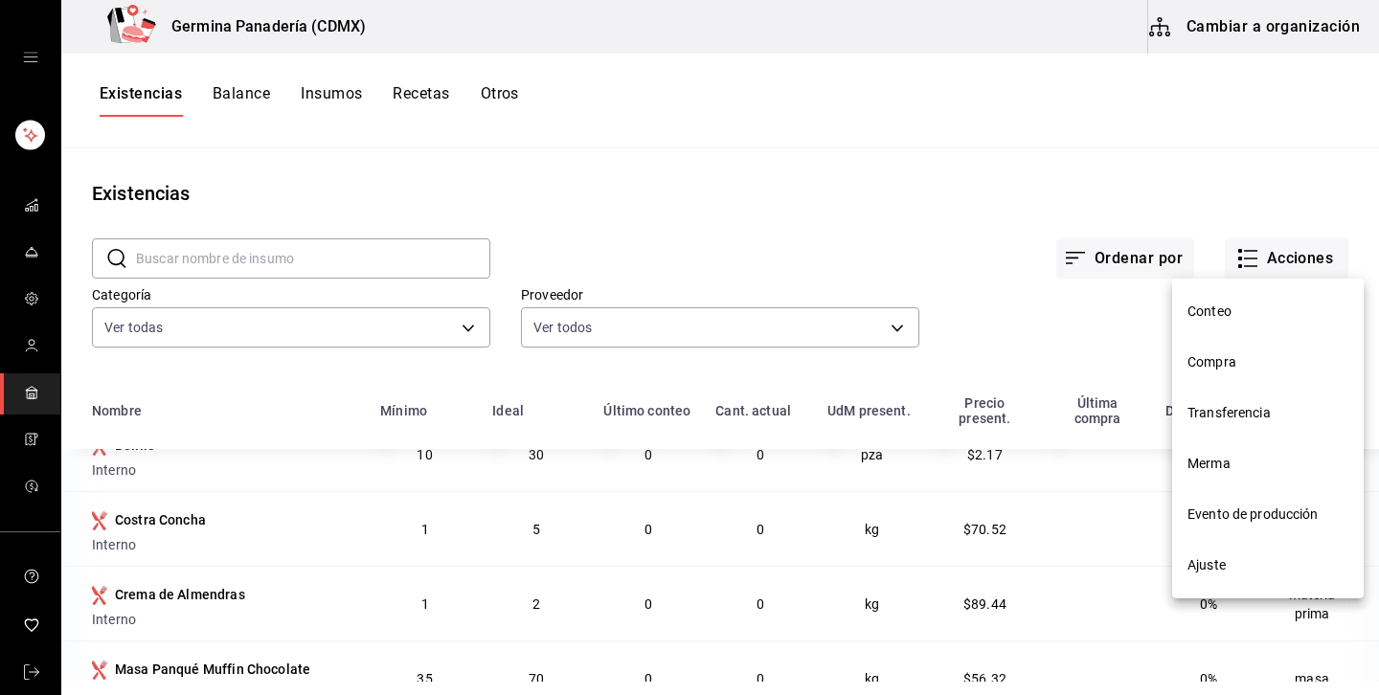
click at [1219, 516] on span "Evento de producción" at bounding box center [1267, 515] width 161 height 20
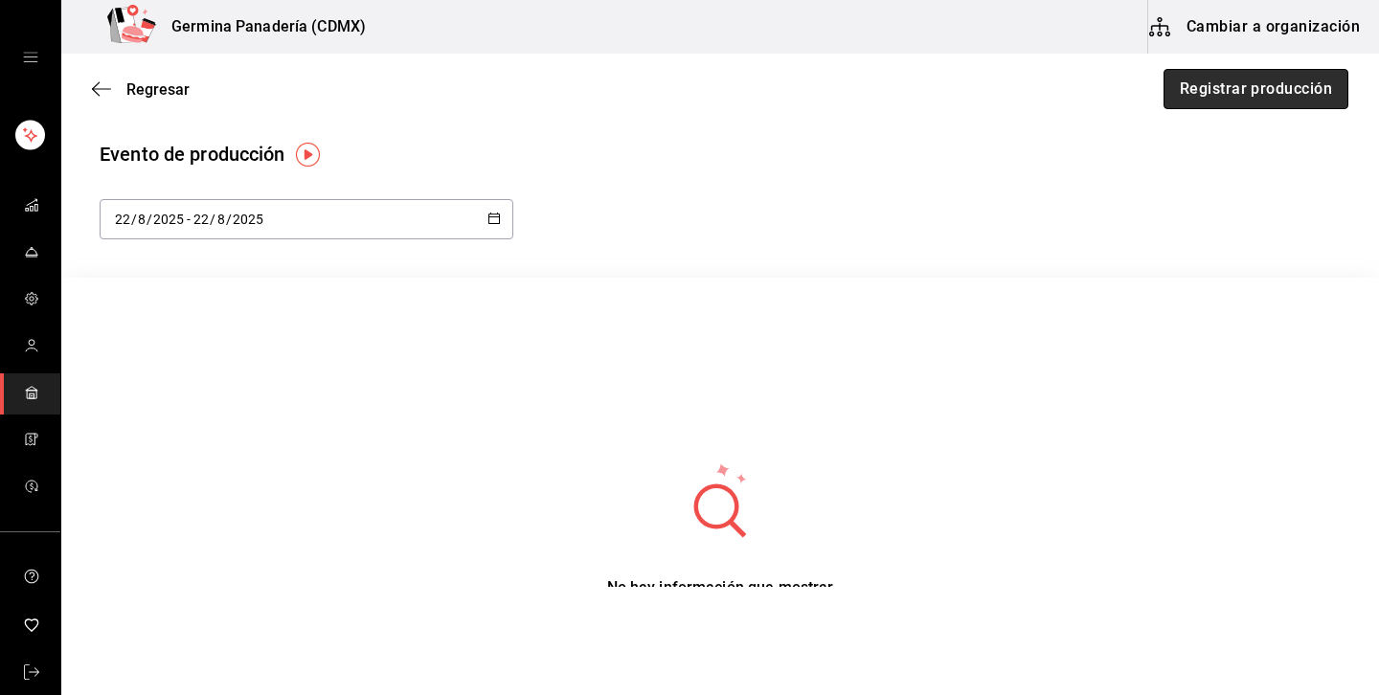
click at [1249, 91] on button "Registrar producción" at bounding box center [1255, 89] width 185 height 40
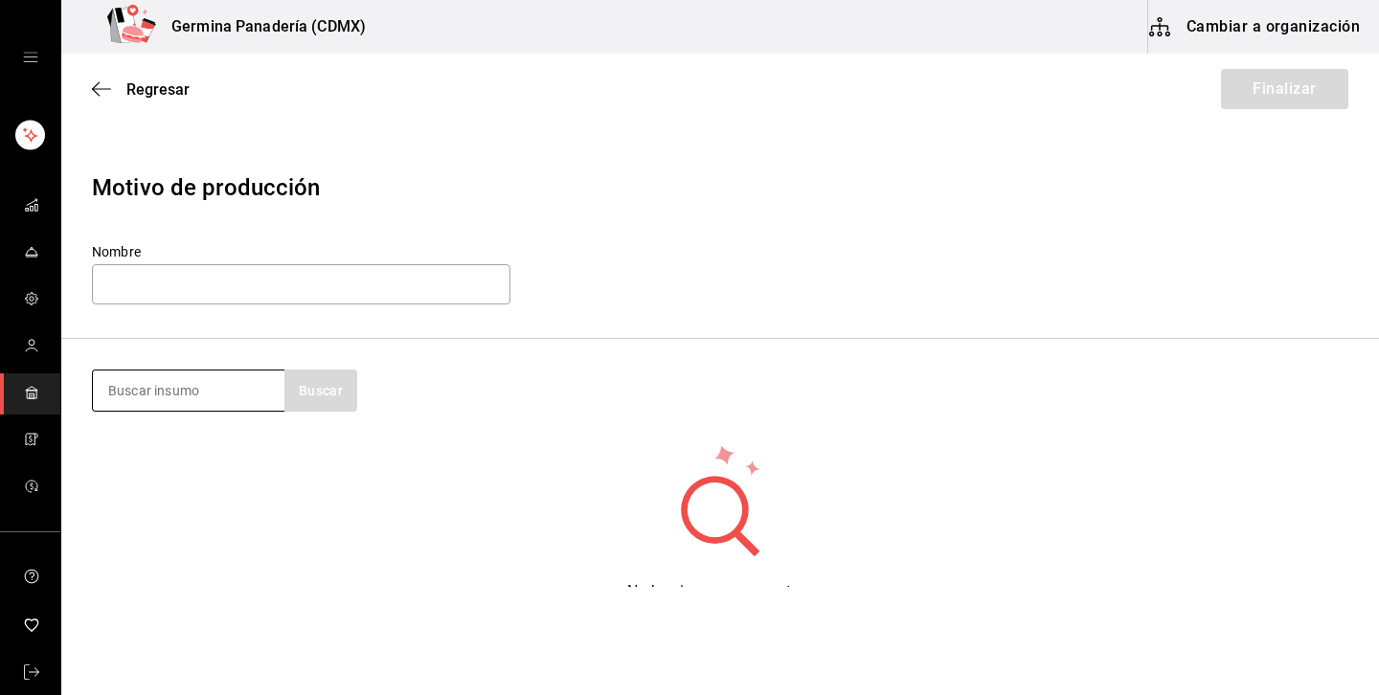
click at [218, 395] on input at bounding box center [188, 390] width 191 height 40
type input "demo"
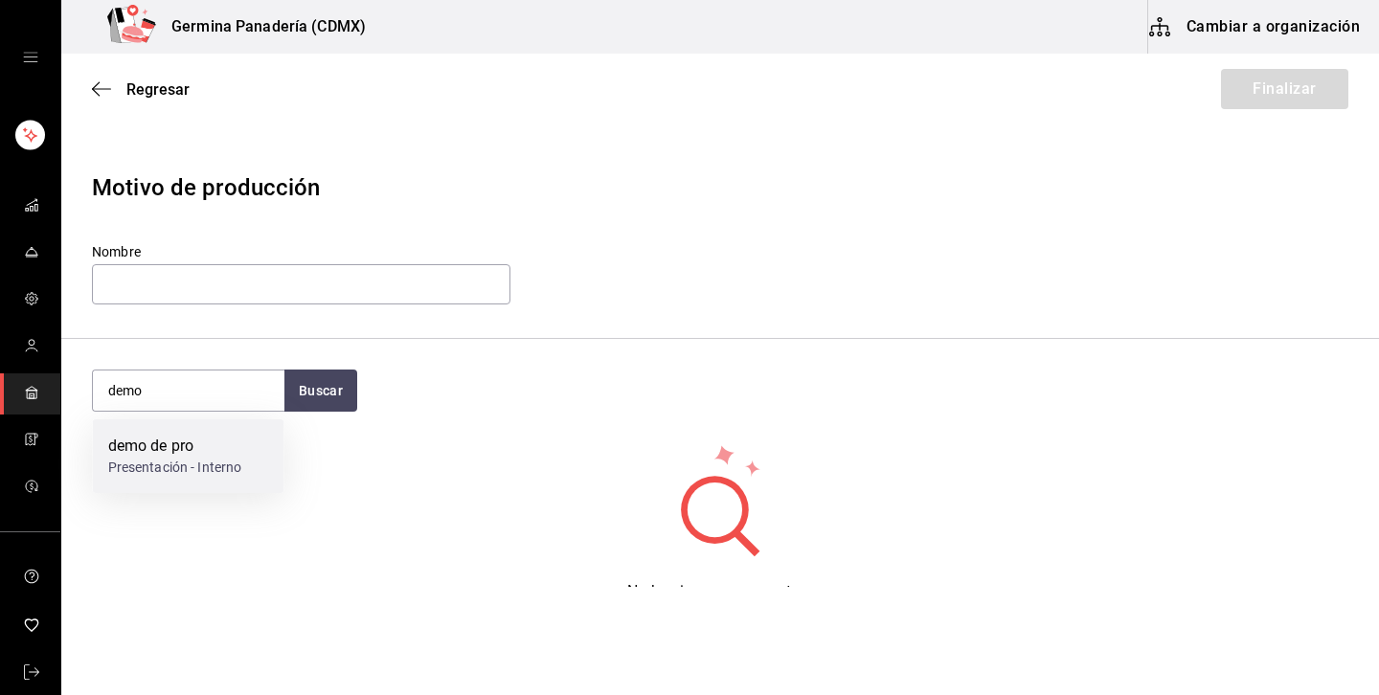
click at [134, 446] on div "demo de pro" at bounding box center [175, 446] width 134 height 23
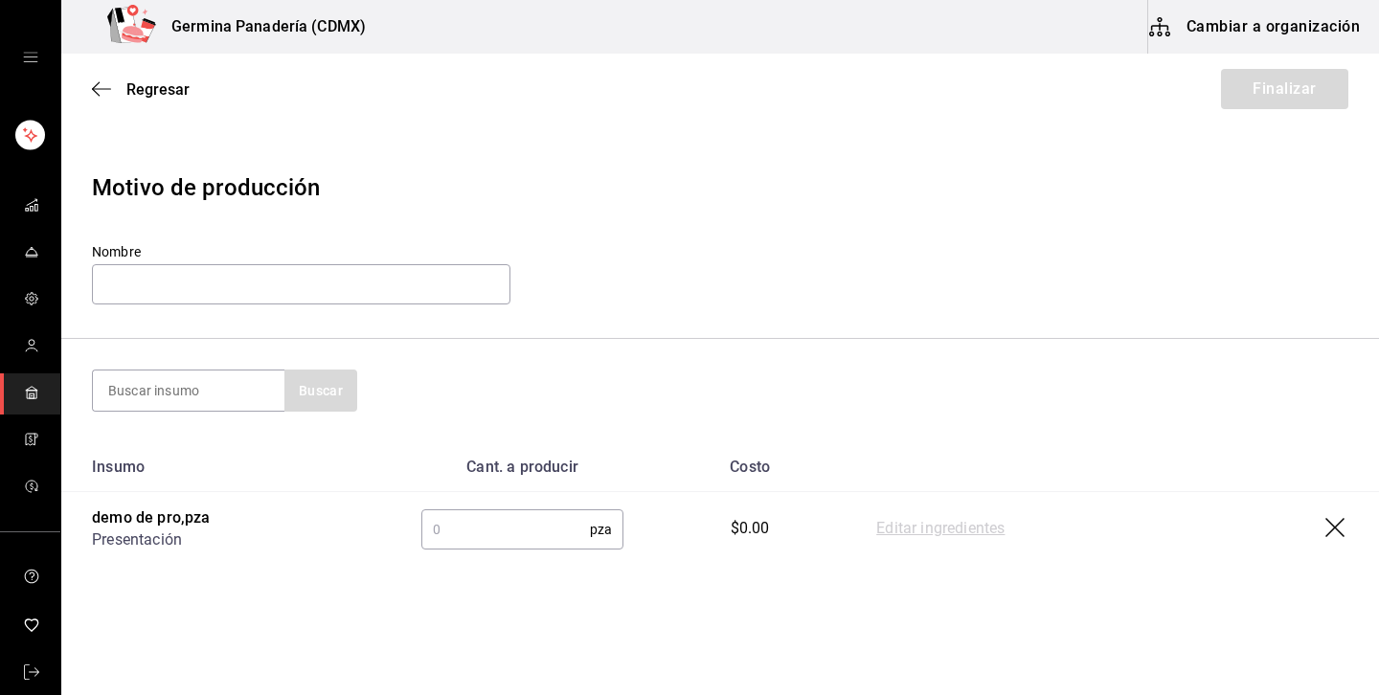
click at [482, 524] on input "text" at bounding box center [505, 529] width 168 height 38
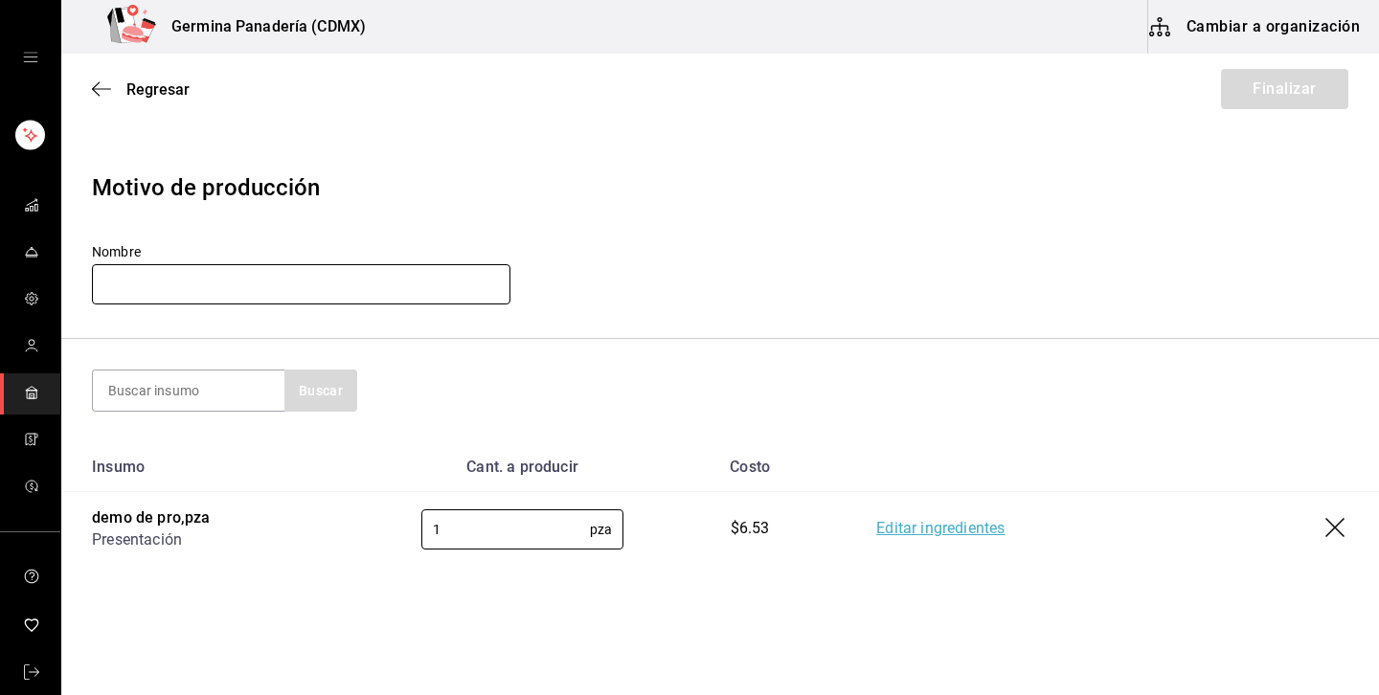
type input "1"
click at [415, 292] on input "text" at bounding box center [301, 284] width 418 height 40
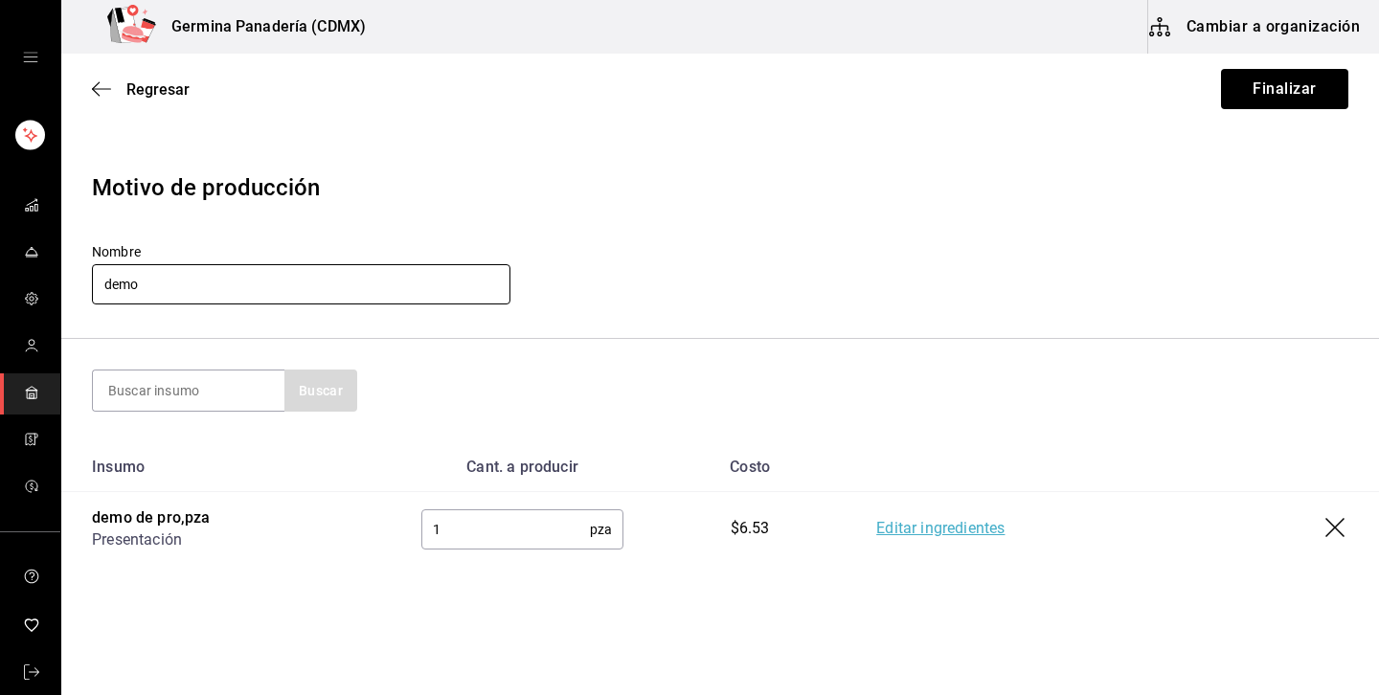
type input "demo"
click at [959, 159] on header "Motivo de producción Nombre demo" at bounding box center [719, 239] width 1317 height 199
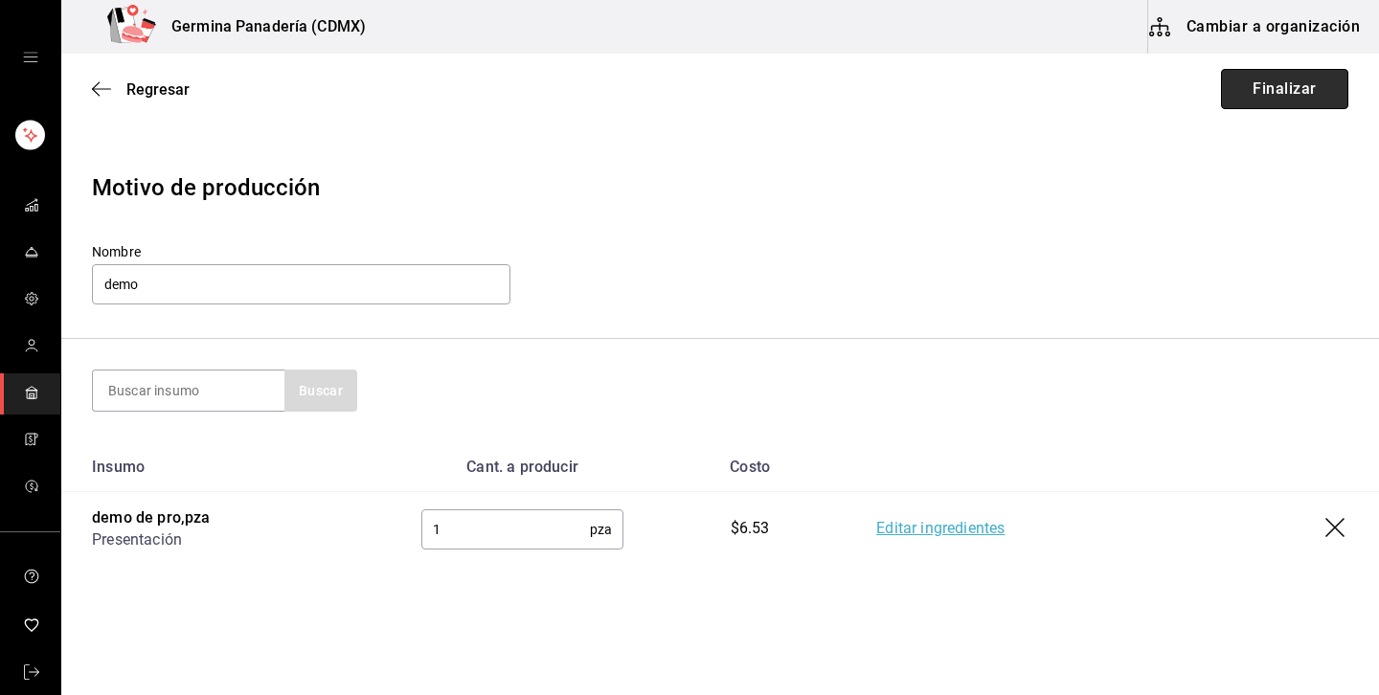
click at [1326, 105] on button "Finalizar" at bounding box center [1284, 89] width 127 height 40
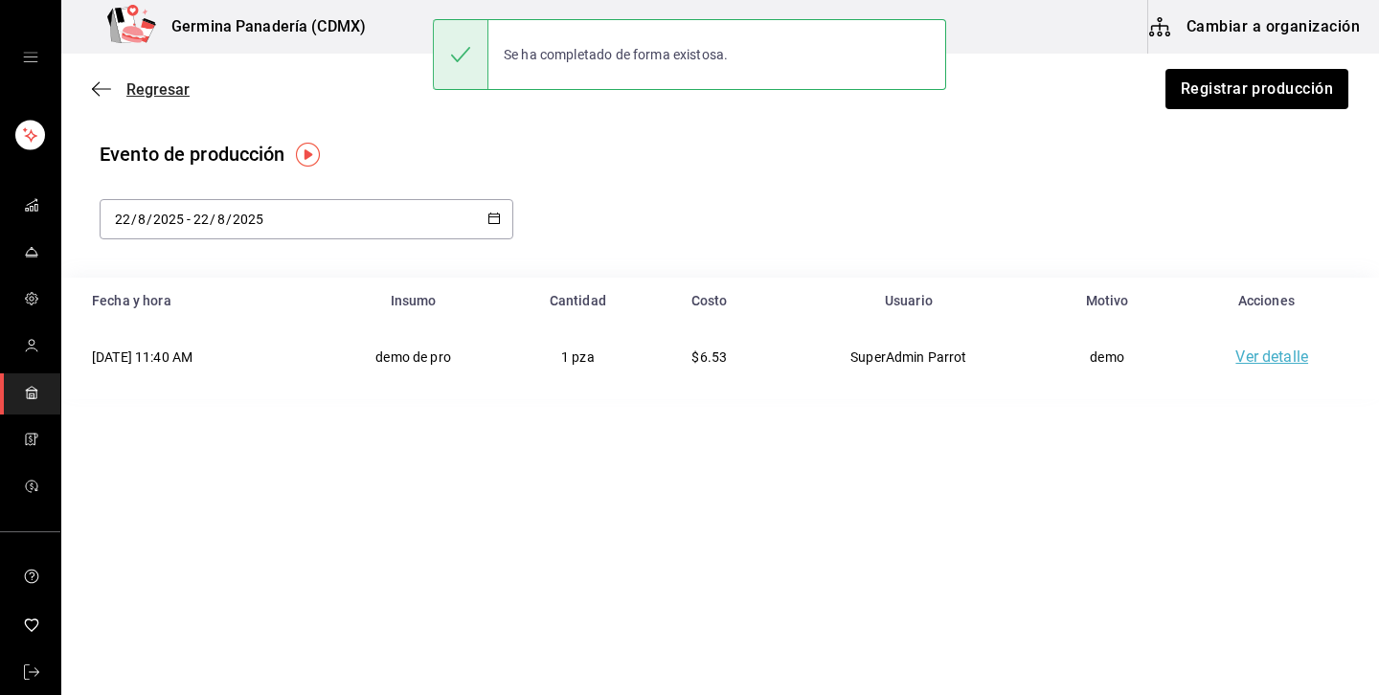
click at [164, 89] on span "Regresar" at bounding box center [157, 89] width 63 height 18
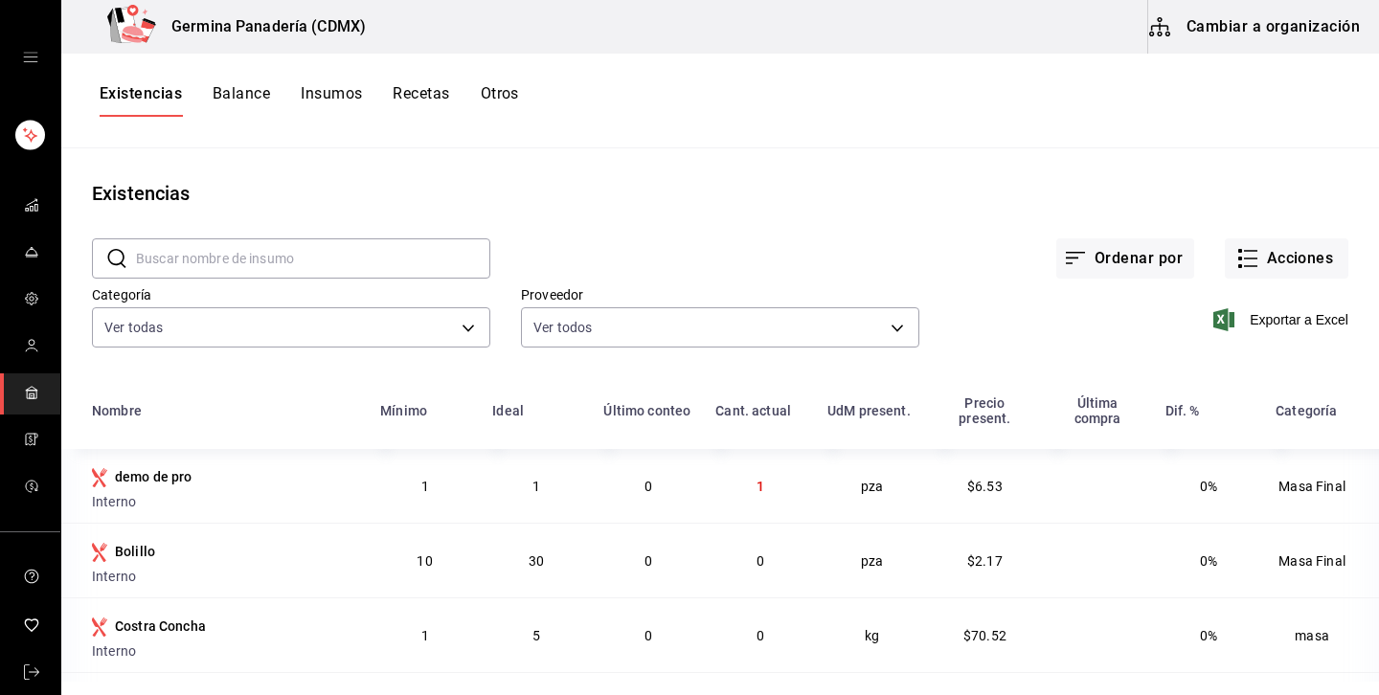
click at [428, 249] on input "text" at bounding box center [313, 258] width 354 height 38
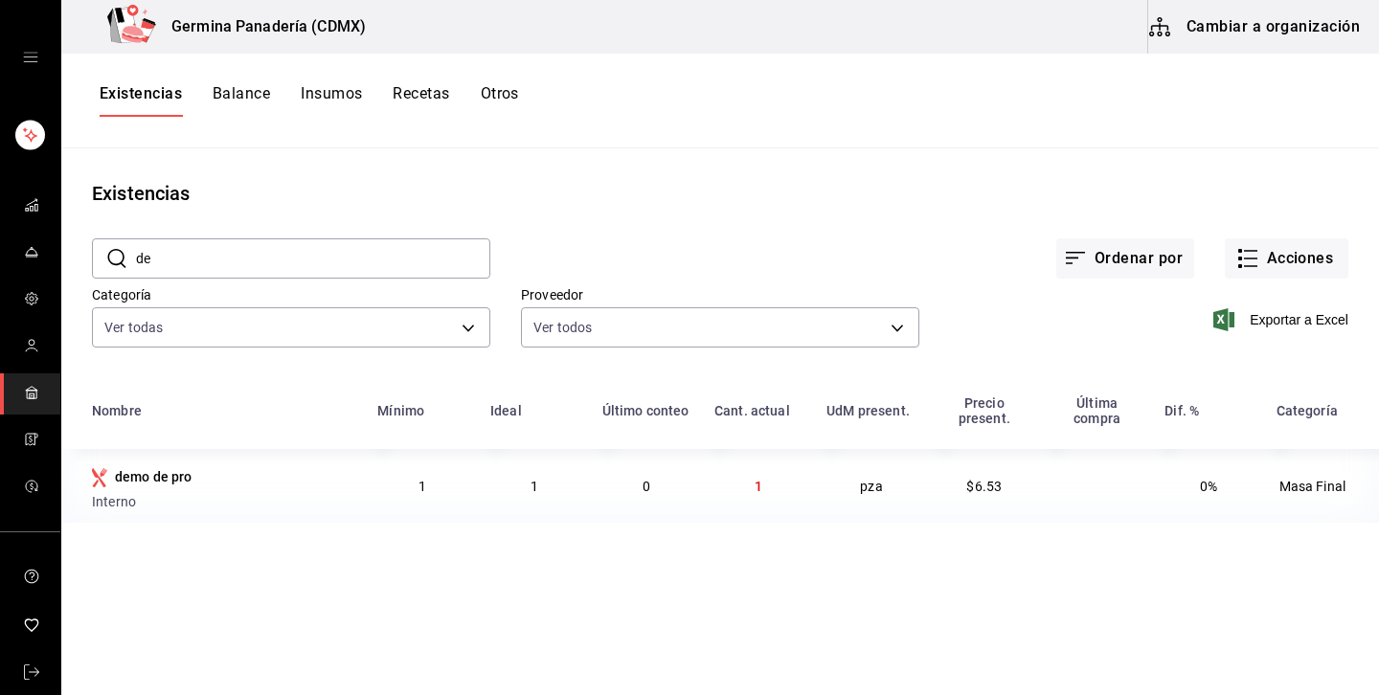
type input "d"
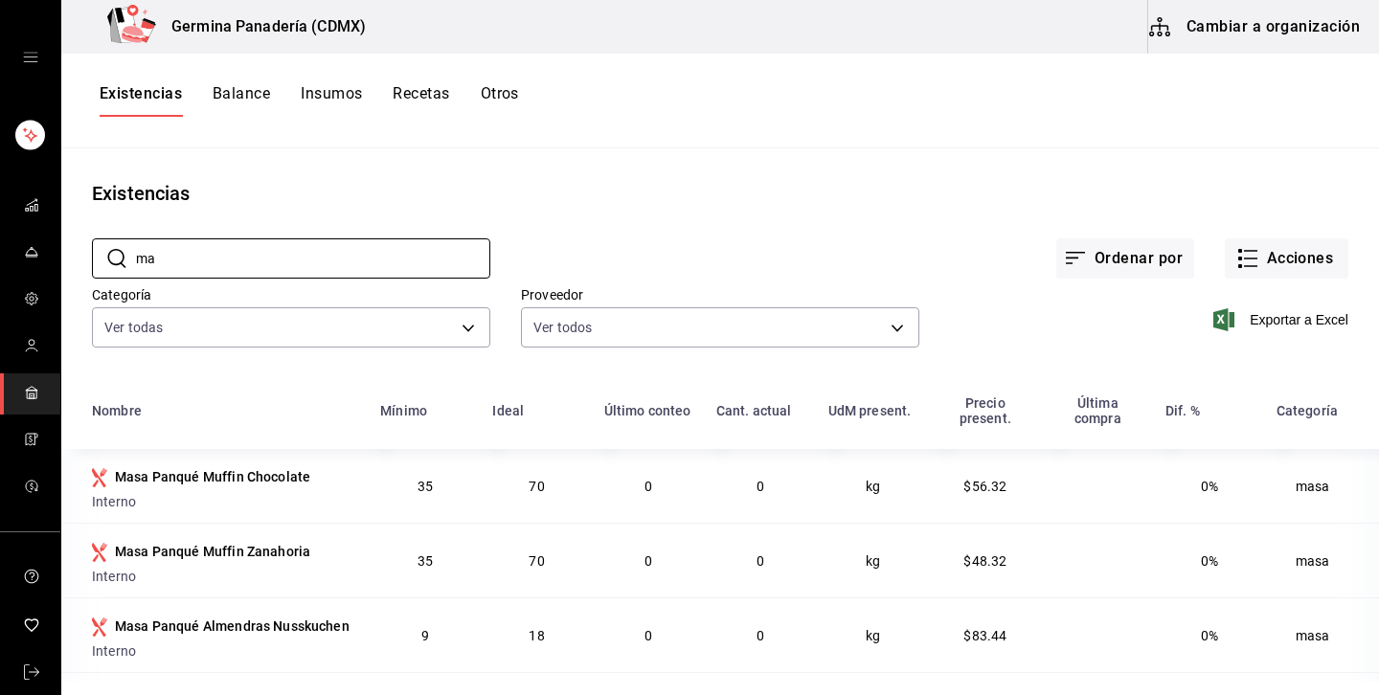
type input "m"
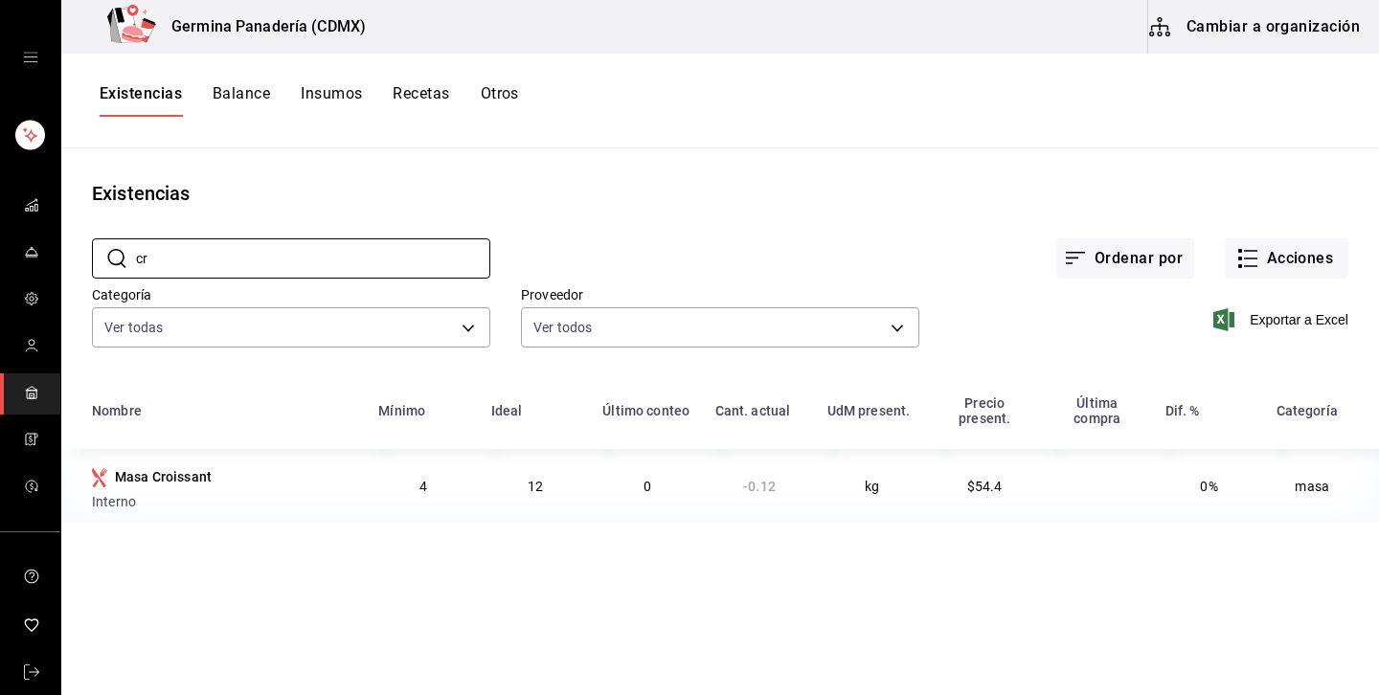
type input "c"
type input "demo"
click at [505, 74] on div "Existencias Balance Insumos Recetas Otros" at bounding box center [719, 101] width 1317 height 95
click at [497, 94] on button "Otros" at bounding box center [500, 100] width 38 height 33
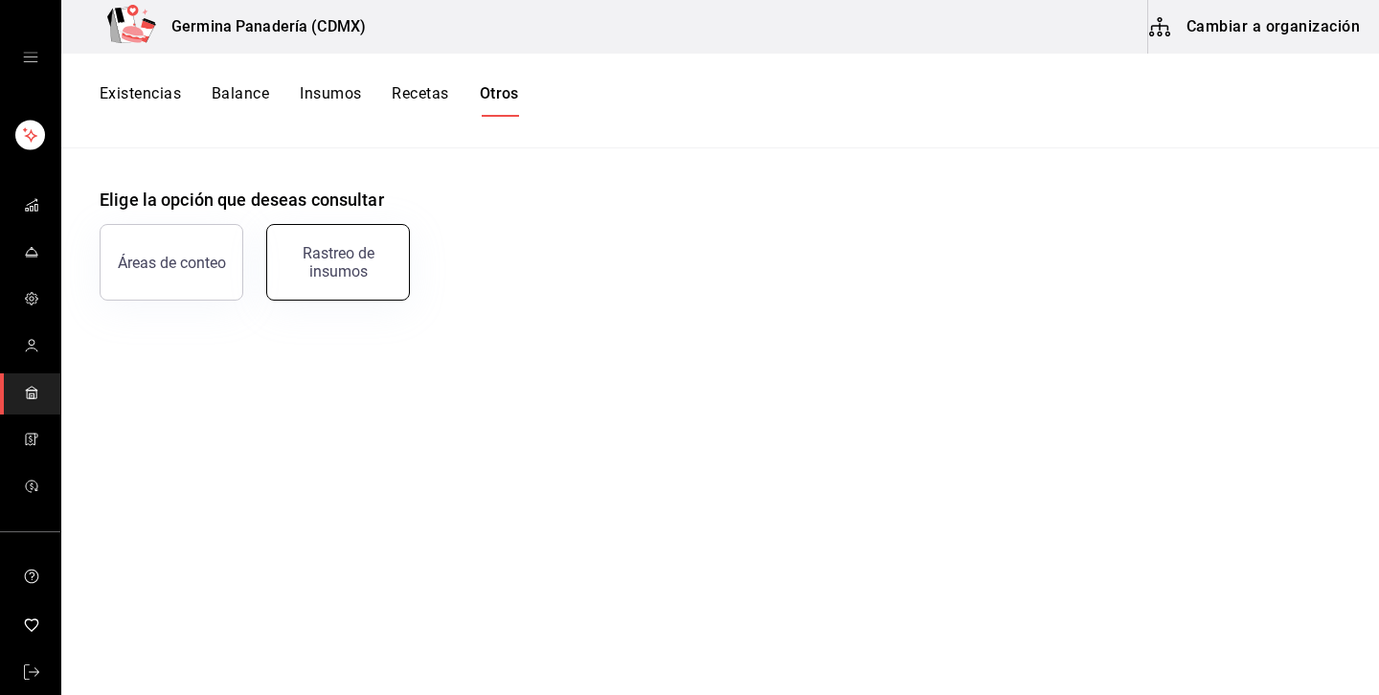
click at [371, 264] on div "Rastreo de insumos" at bounding box center [338, 262] width 119 height 36
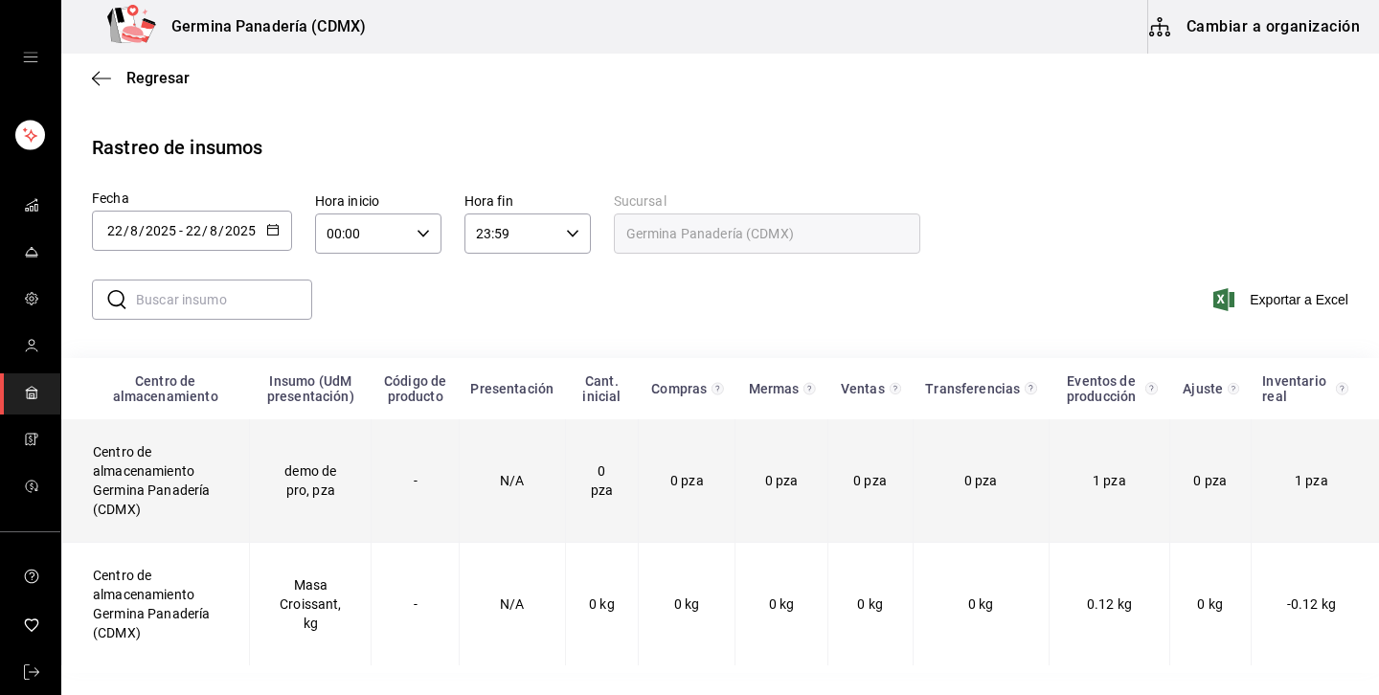
click at [181, 501] on td "Centro de almacenamiento Germina Panadería (CDMX)" at bounding box center [156, 480] width 188 height 123
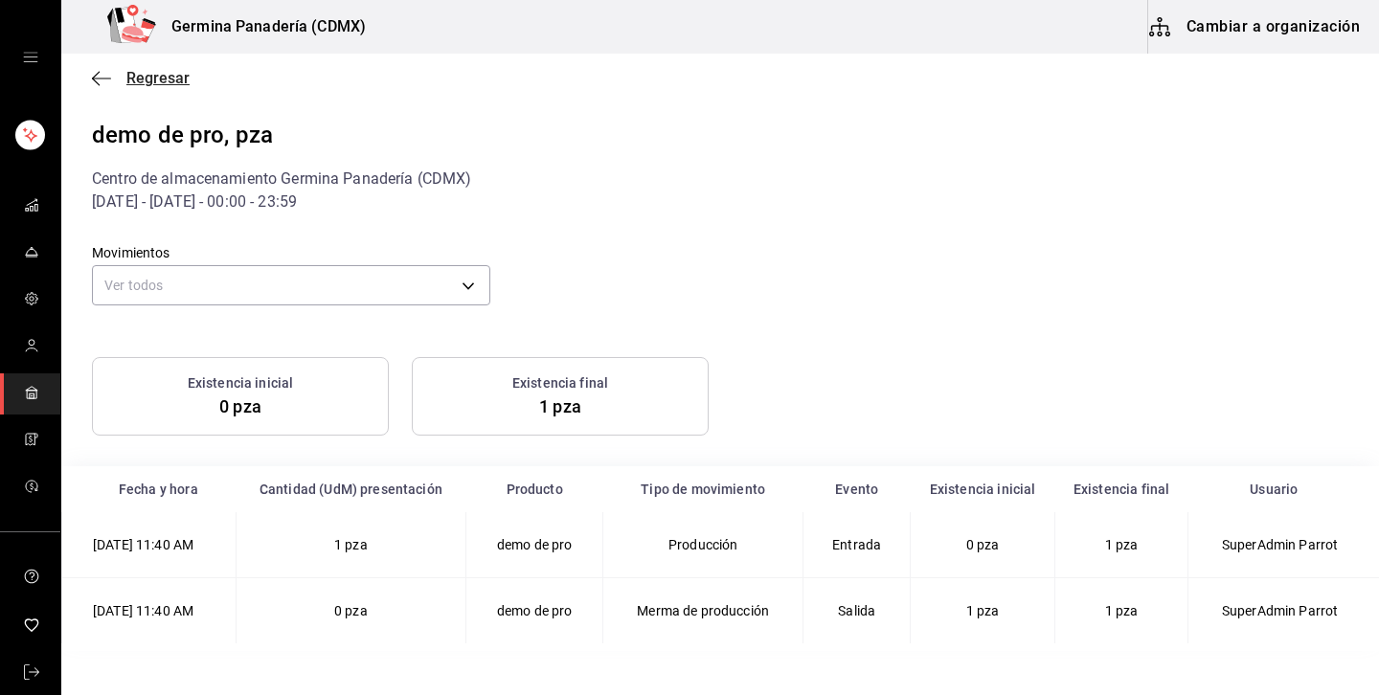
click at [172, 86] on span "Regresar" at bounding box center [157, 78] width 63 height 18
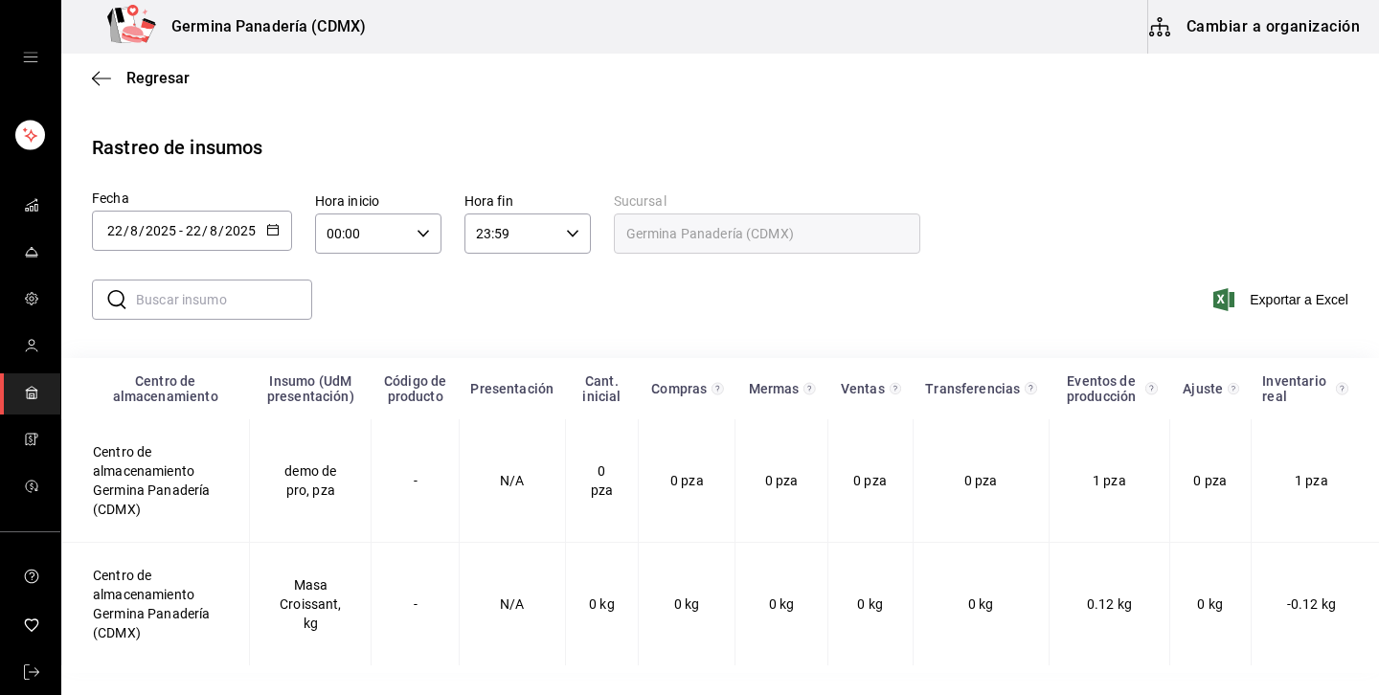
click at [176, 87] on div "Regresar" at bounding box center [719, 78] width 1317 height 49
click at [169, 82] on span "Regresar" at bounding box center [157, 78] width 63 height 18
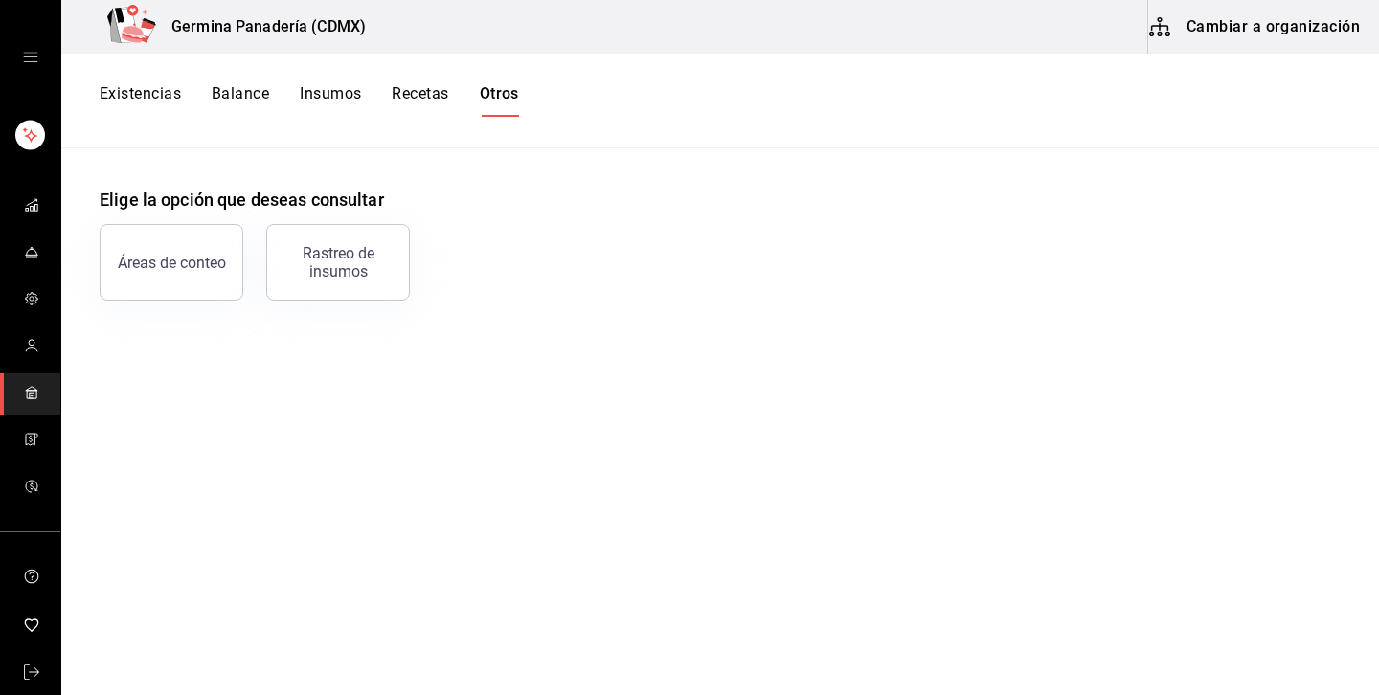
click at [153, 100] on button "Existencias" at bounding box center [140, 100] width 81 height 33
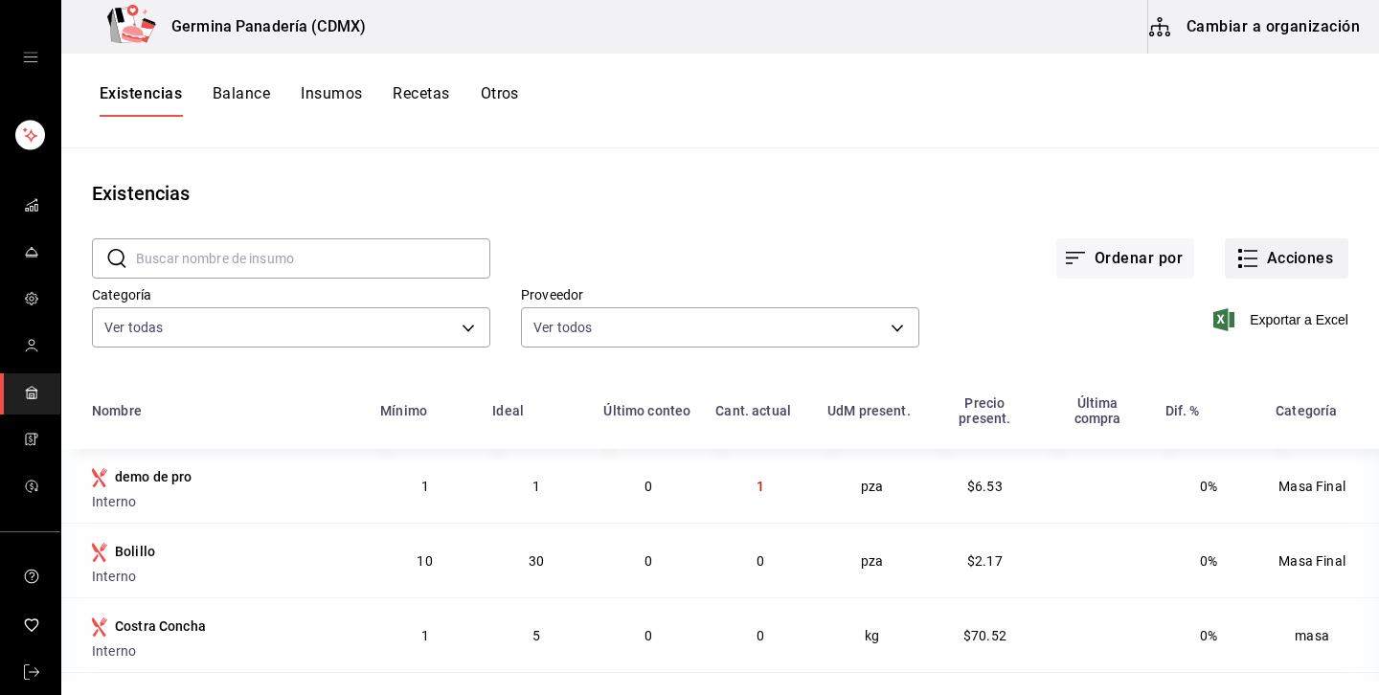
click at [1297, 265] on button "Acciones" at bounding box center [1285, 258] width 123 height 40
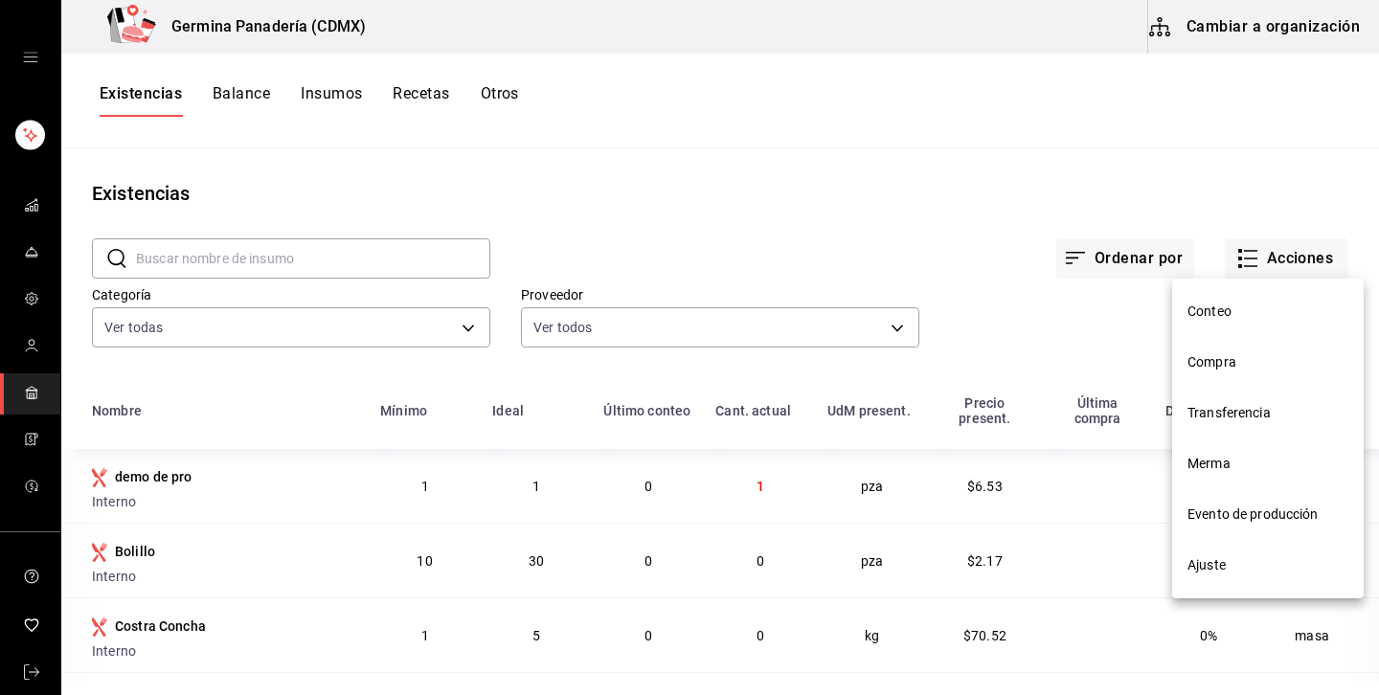
click at [1235, 561] on span "Ajuste" at bounding box center [1267, 565] width 161 height 20
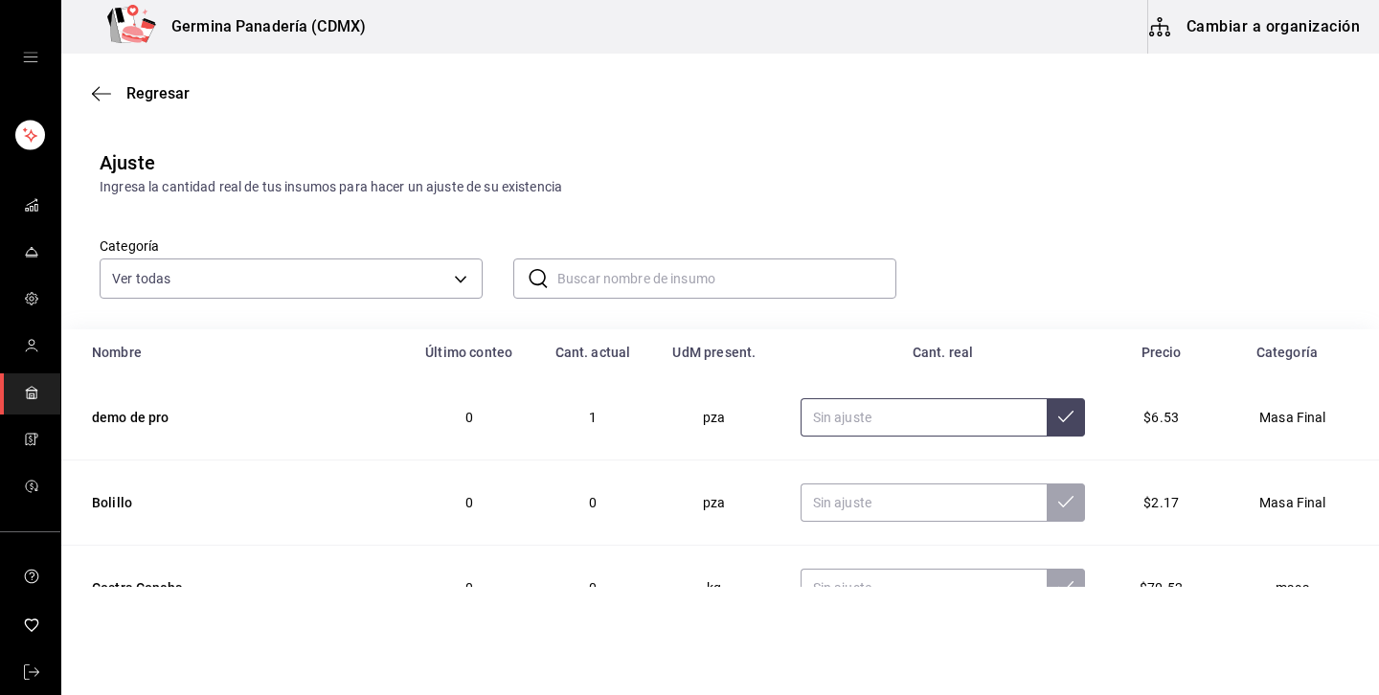
click at [899, 414] on input "text" at bounding box center [923, 417] width 247 height 38
type input "0.00"
click at [1069, 418] on button at bounding box center [1065, 417] width 38 height 38
click at [645, 281] on input "text" at bounding box center [726, 278] width 339 height 38
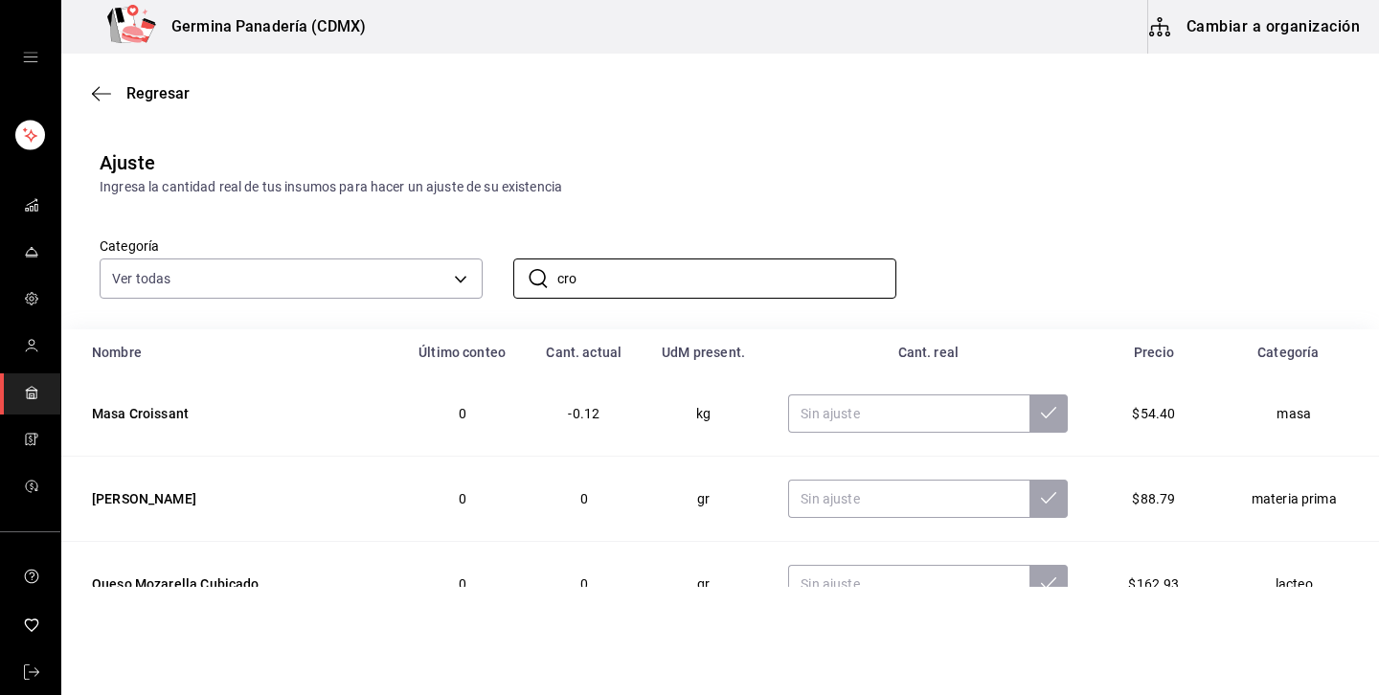
scroll to position [609, 0]
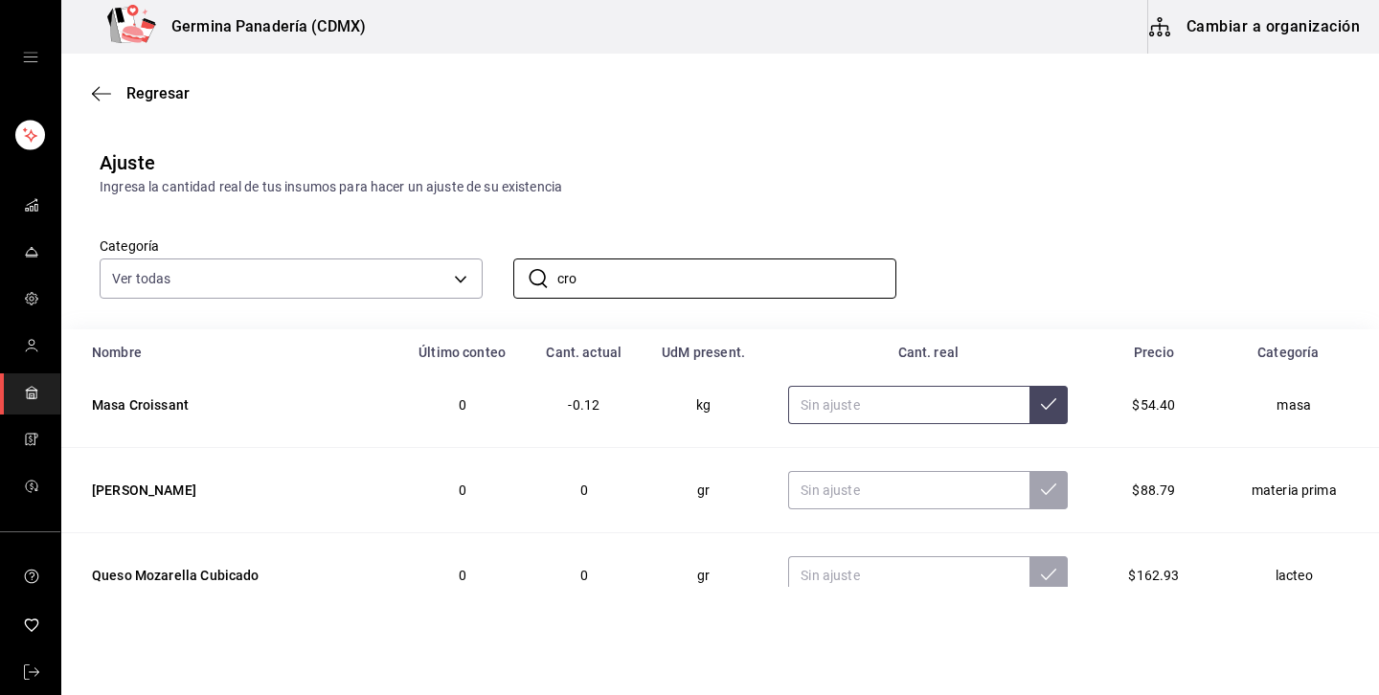
type input "cro"
click at [933, 401] on input "text" at bounding box center [908, 405] width 241 height 38
type input "0.00"
click at [1059, 411] on td "0.00" at bounding box center [927, 405] width 325 height 85
click at [1045, 409] on icon at bounding box center [1048, 403] width 15 height 15
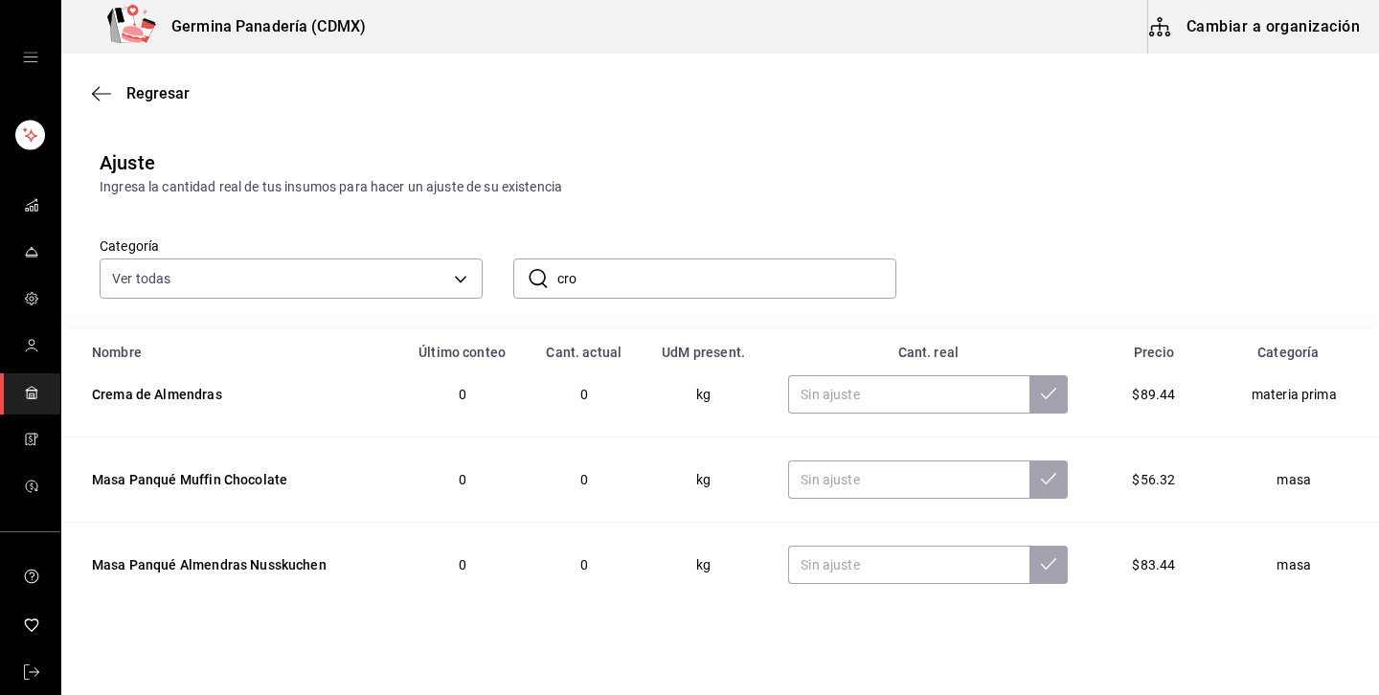
scroll to position [0, 0]
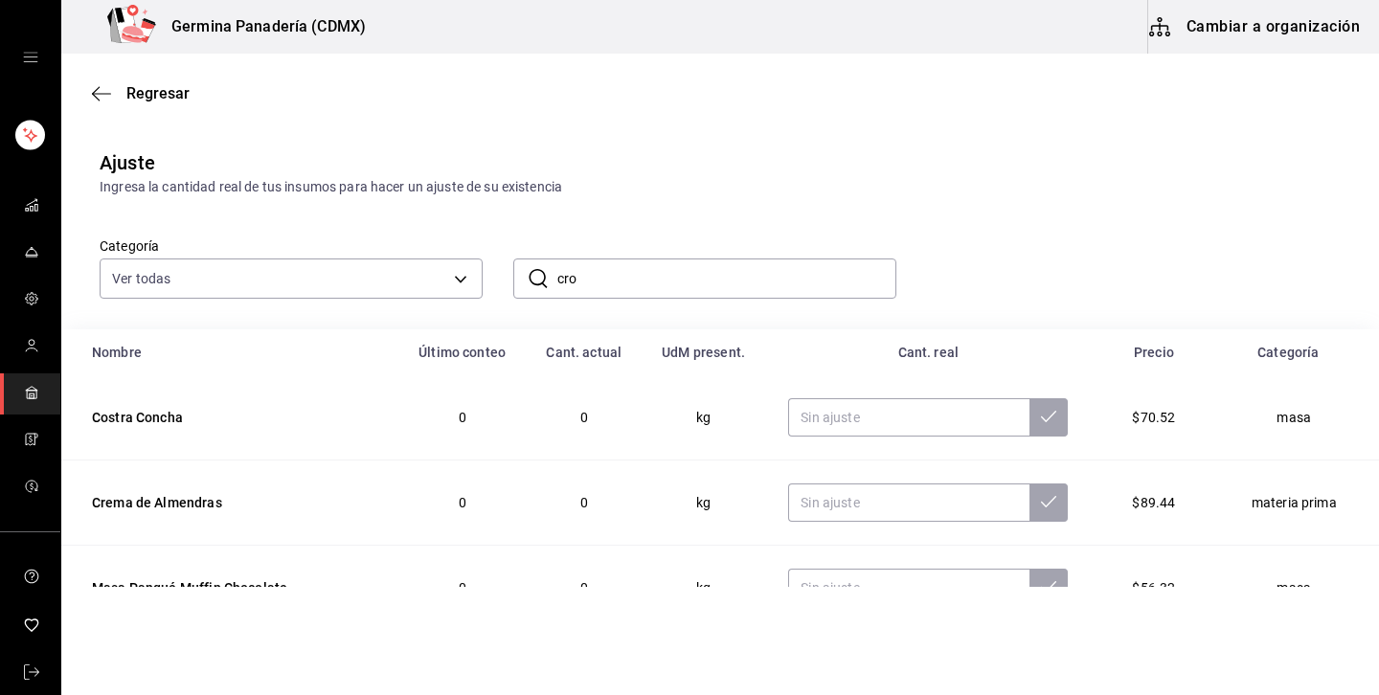
click at [140, 79] on div "Regresar" at bounding box center [719, 93] width 1317 height 49
click at [134, 92] on span "Regresar" at bounding box center [157, 93] width 63 height 18
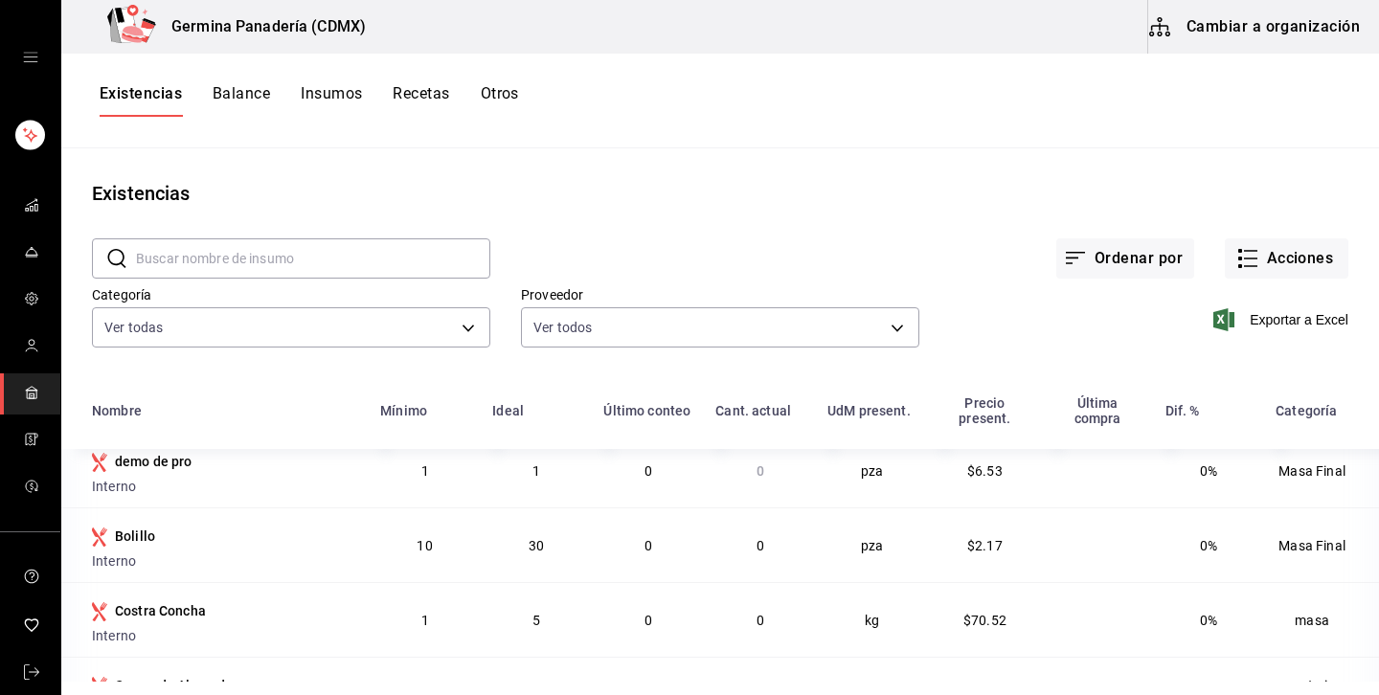
scroll to position [19, 0]
